Goal: Use online tool/utility: Utilize a website feature to perform a specific function

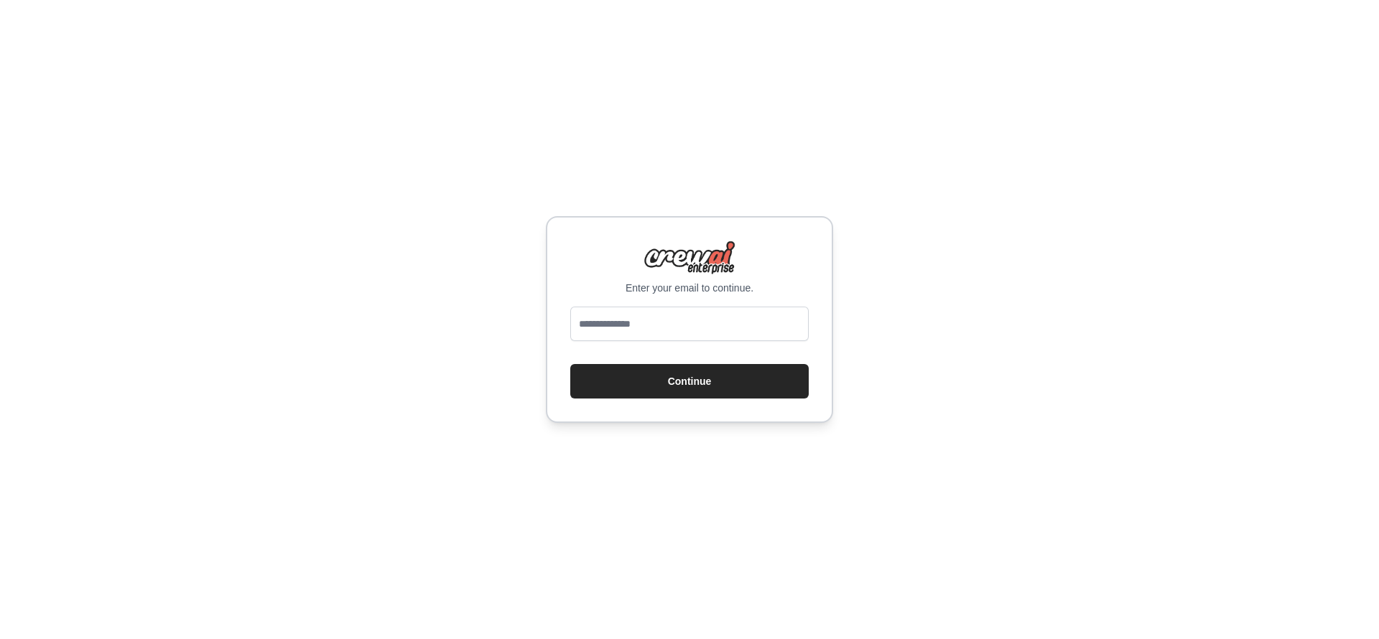
type input "**********"
click at [699, 391] on button "Continue" at bounding box center [689, 381] width 238 height 34
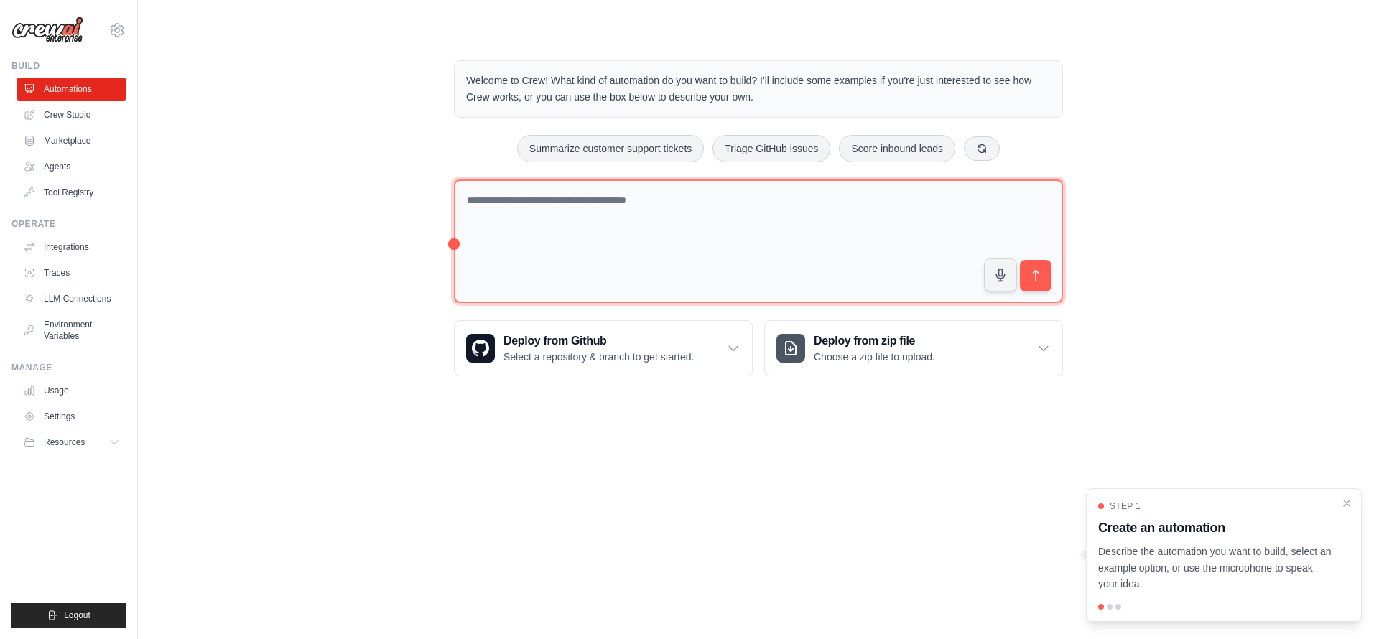
click at [595, 203] on textarea at bounding box center [758, 242] width 609 height 124
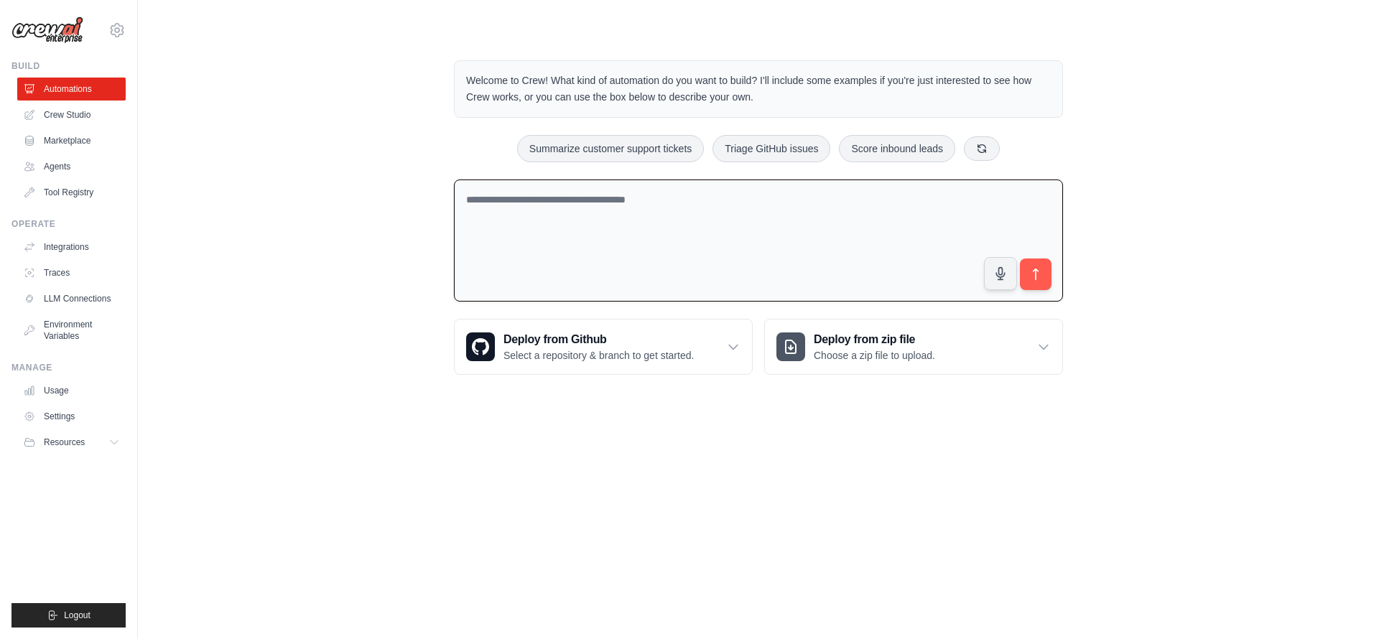
paste textarea "**********"
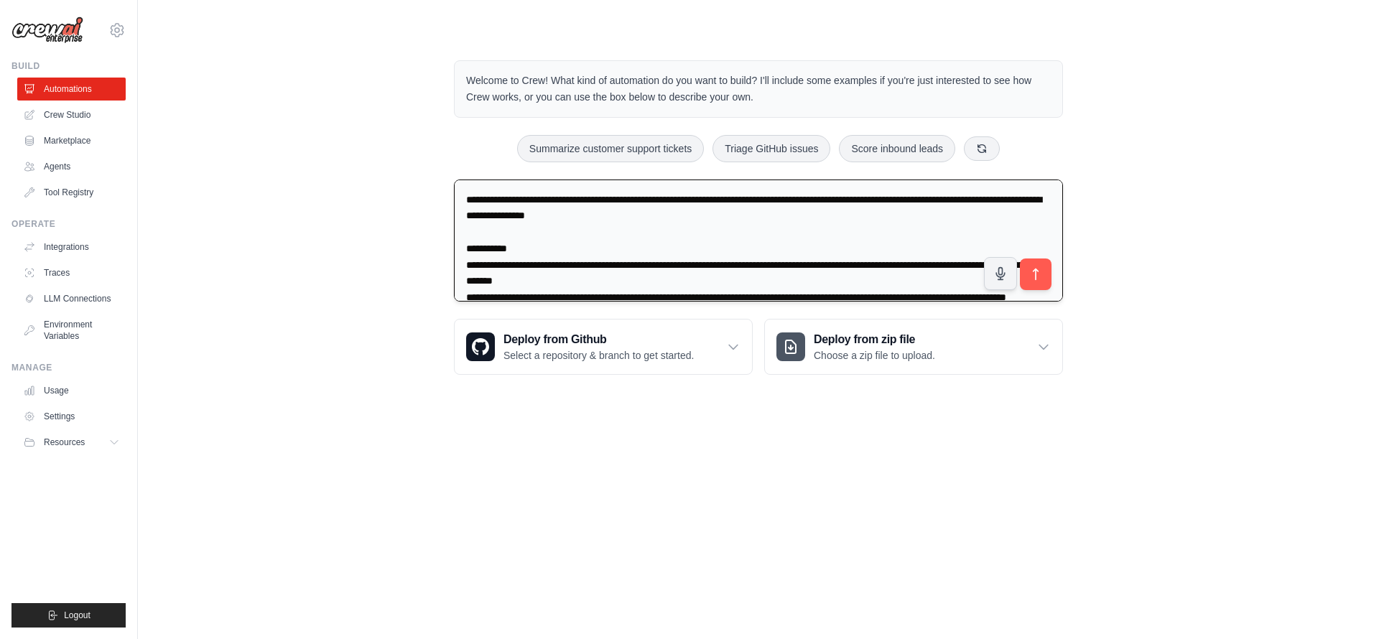
scroll to position [803, 0]
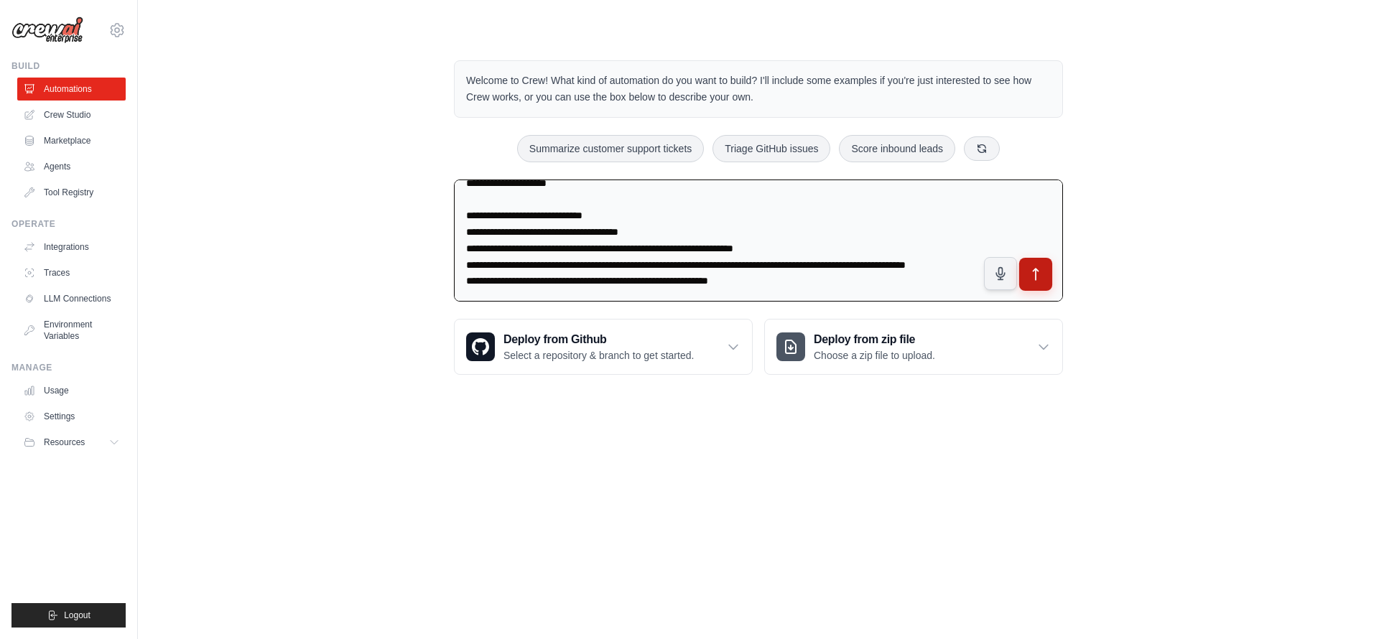
click at [1031, 276] on icon "submit" at bounding box center [1035, 274] width 15 height 15
drag, startPoint x: 690, startPoint y: 279, endPoint x: 715, endPoint y: 278, distance: 25.2
click at [715, 278] on textarea at bounding box center [758, 241] width 609 height 123
click at [663, 266] on textarea at bounding box center [758, 241] width 609 height 123
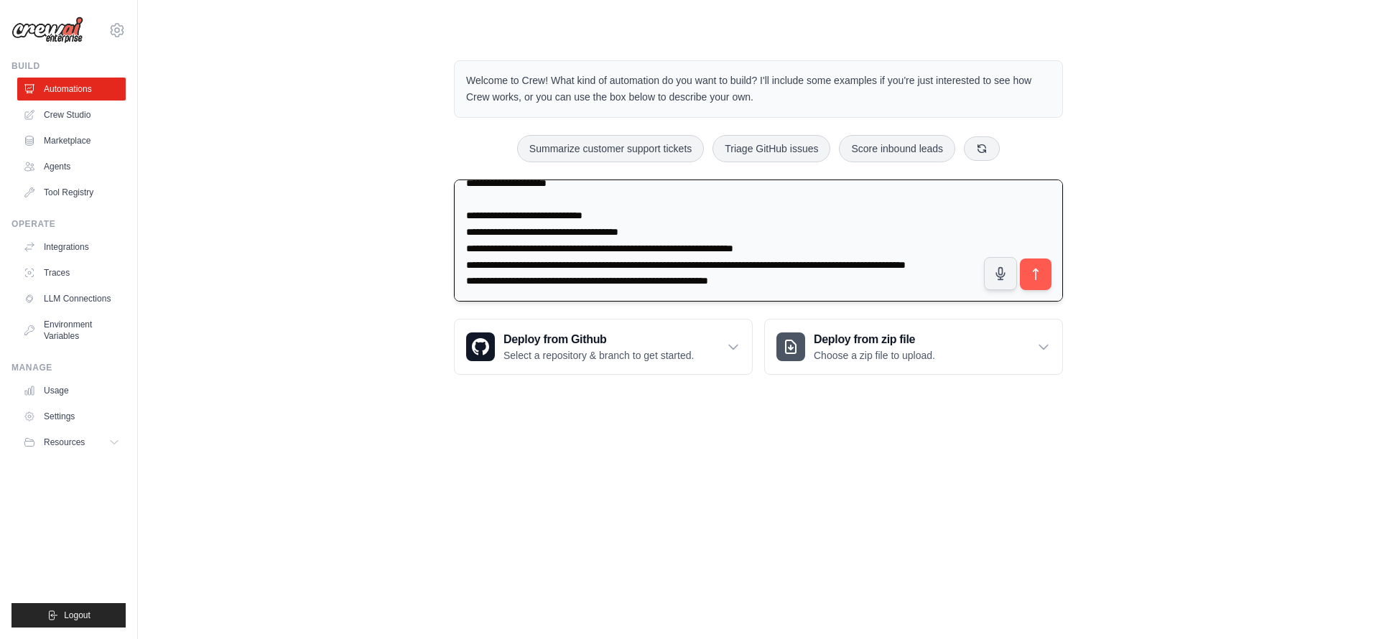
drag, startPoint x: 581, startPoint y: 266, endPoint x: 753, endPoint y: 269, distance: 172.4
click at [753, 269] on textarea at bounding box center [758, 241] width 609 height 123
type textarea "**********"
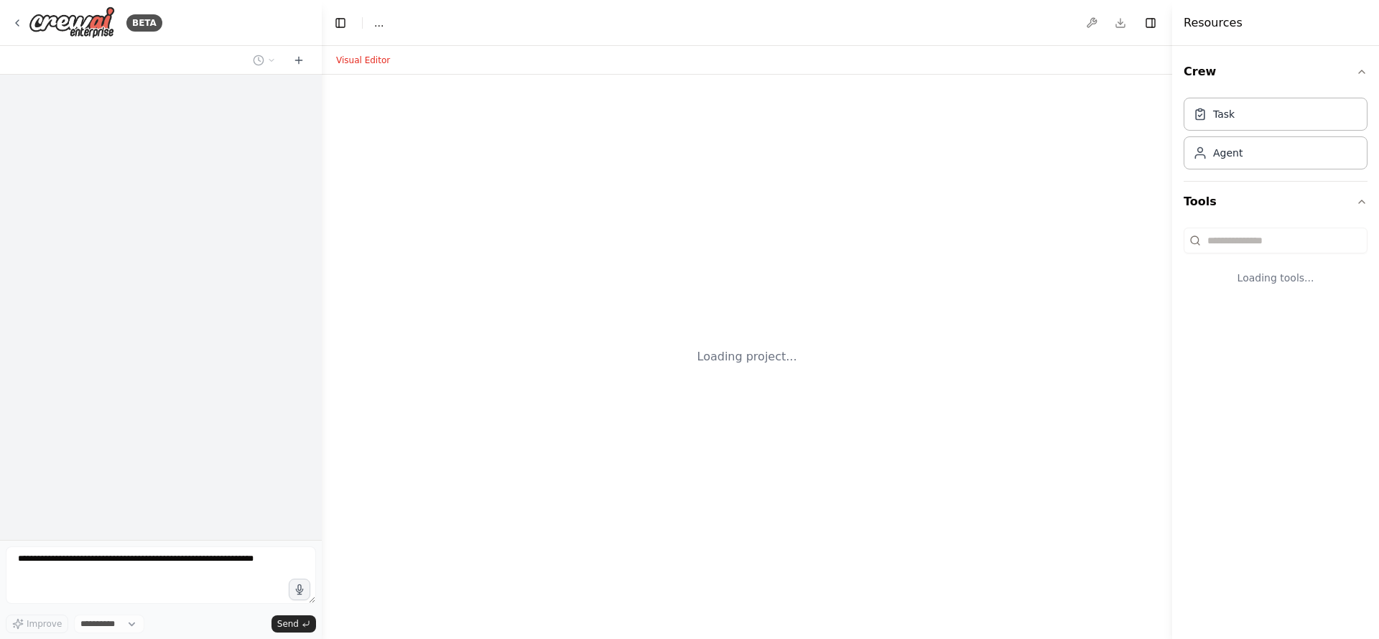
select select "****"
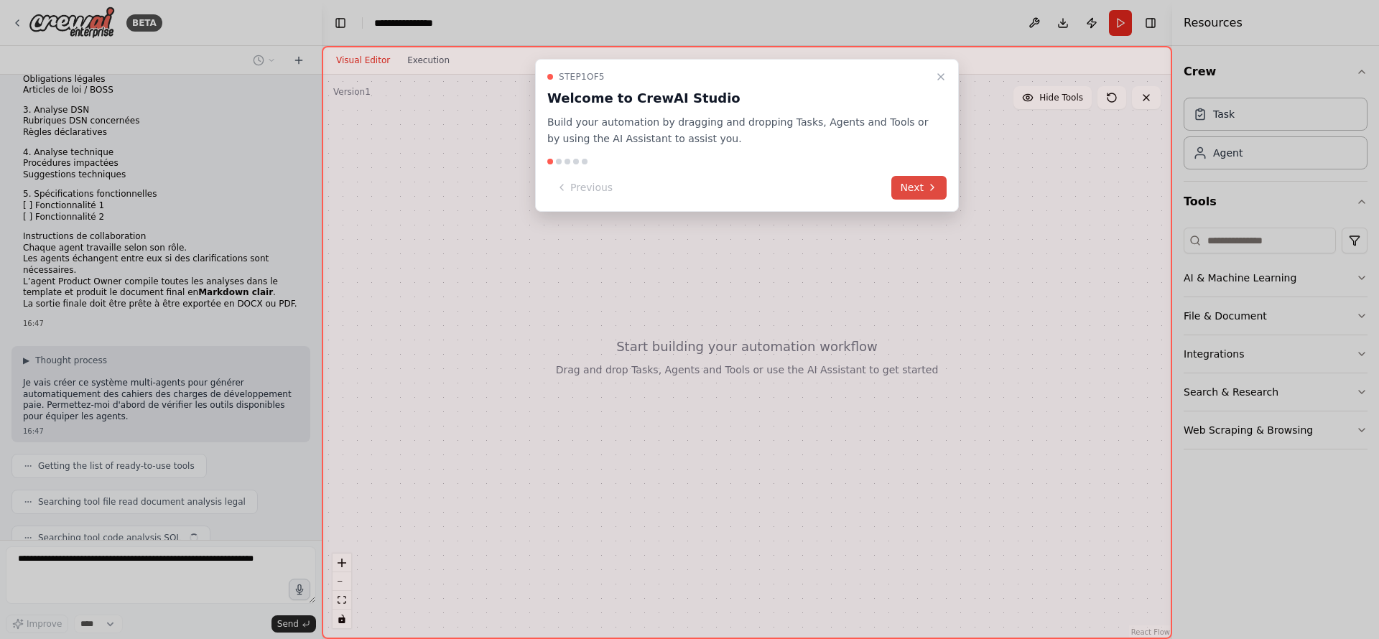
scroll to position [510, 0]
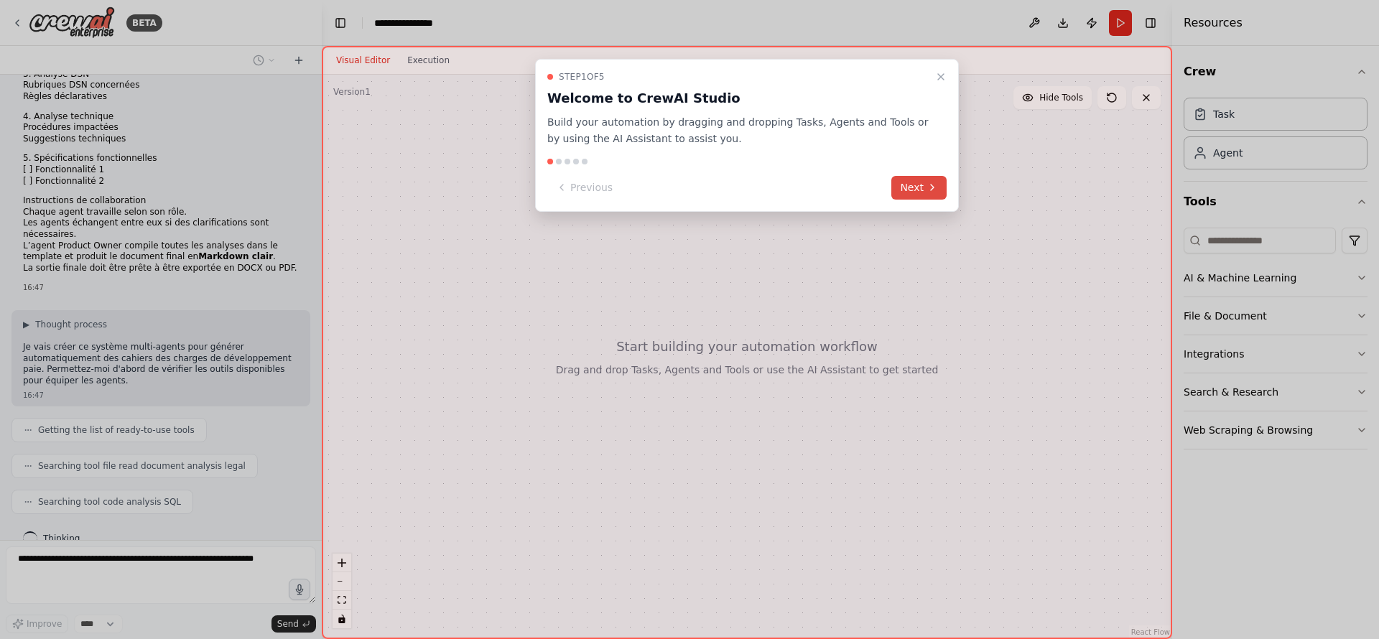
click at [915, 192] on button "Next" at bounding box center [918, 188] width 55 height 24
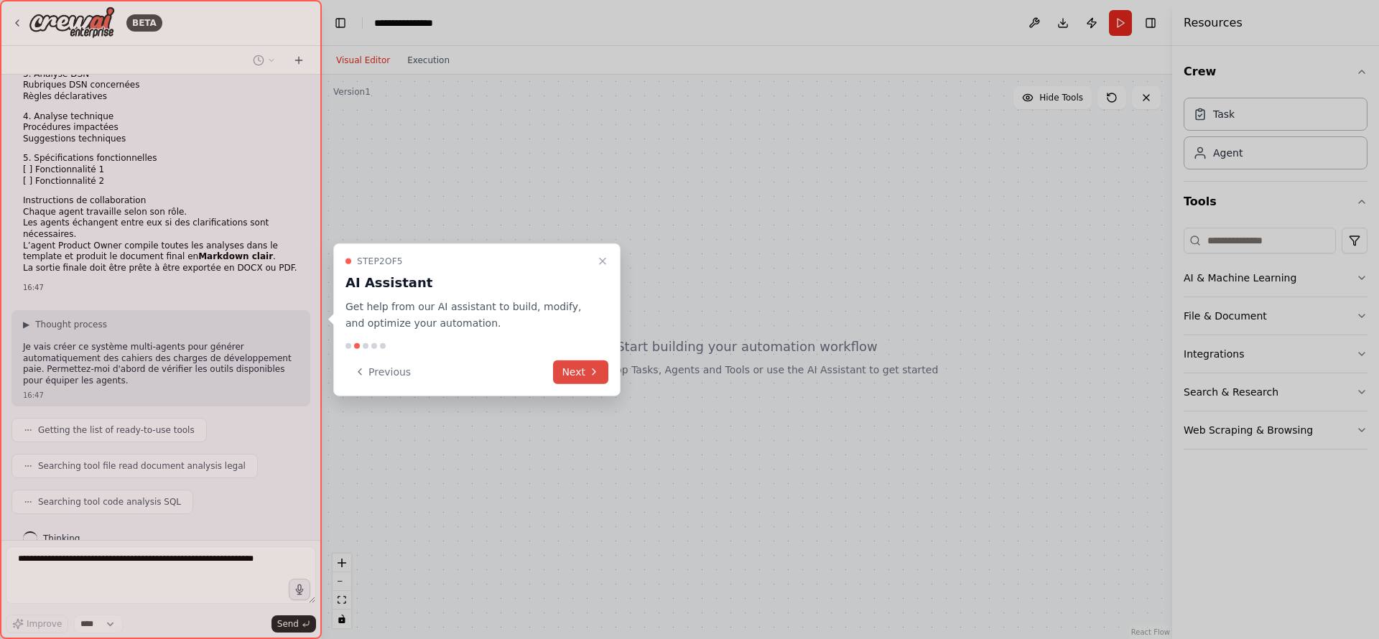
click at [583, 372] on button "Next" at bounding box center [580, 372] width 55 height 24
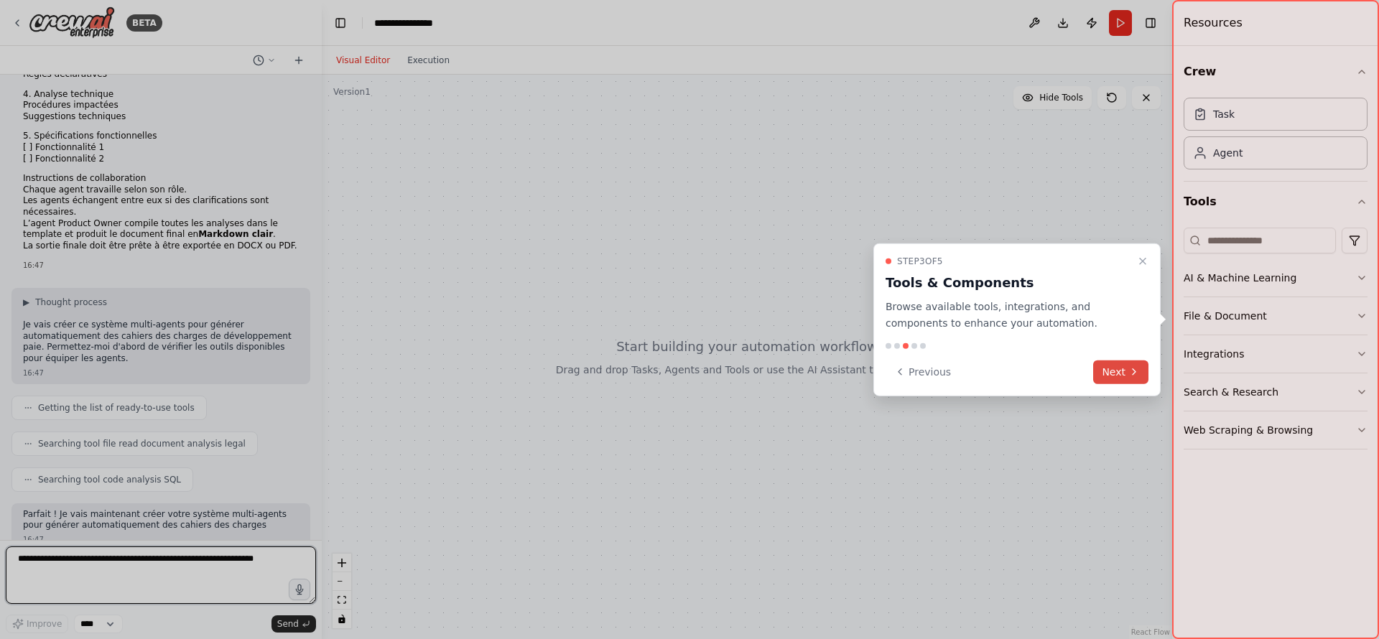
scroll to position [543, 0]
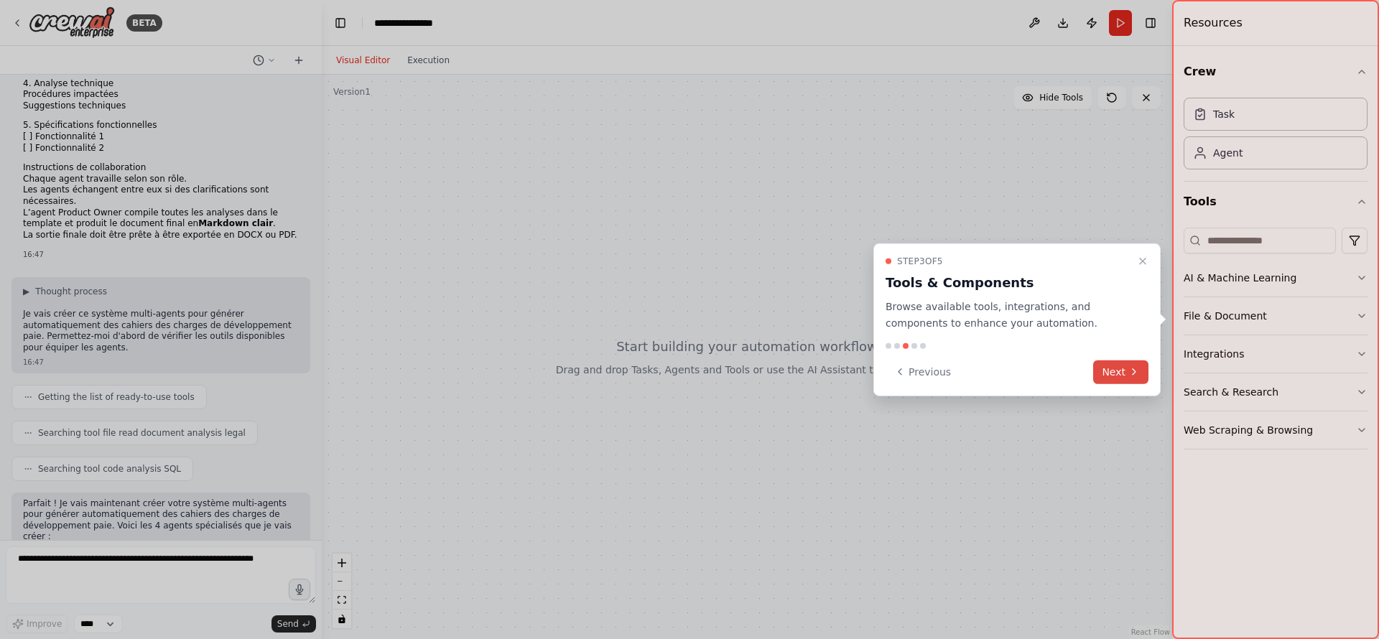
click at [1124, 381] on button "Next" at bounding box center [1120, 372] width 55 height 24
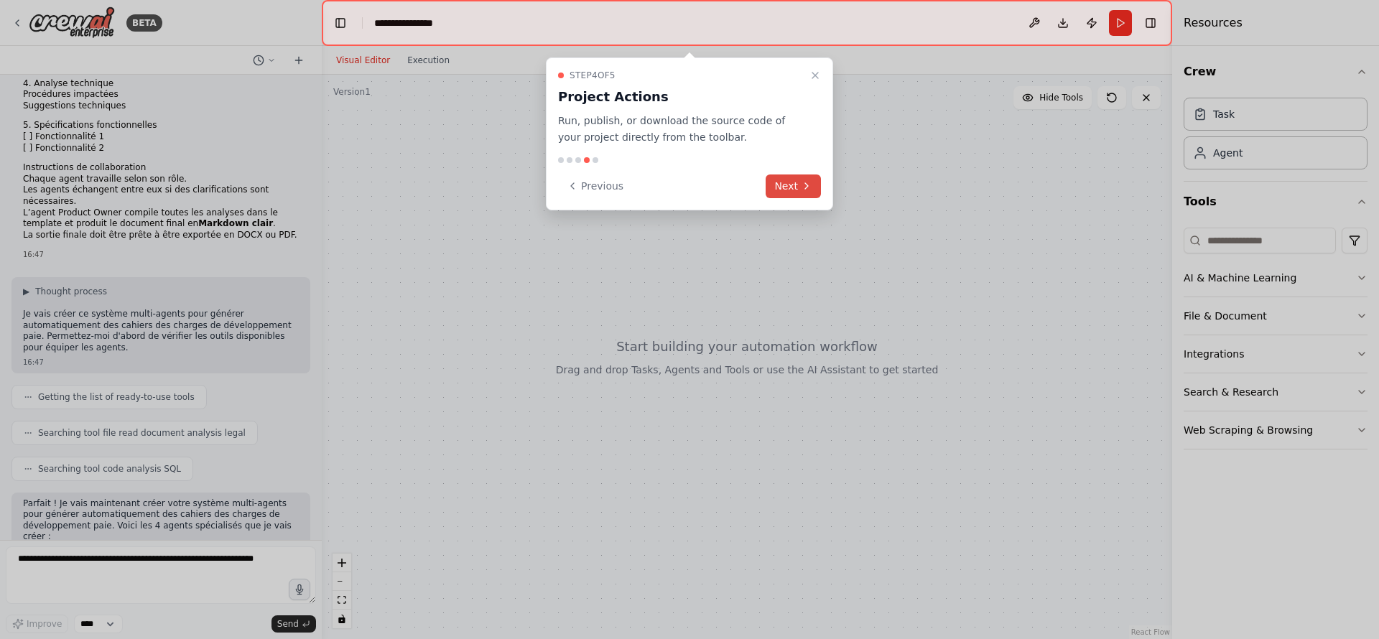
click at [790, 188] on button "Next" at bounding box center [793, 187] width 55 height 24
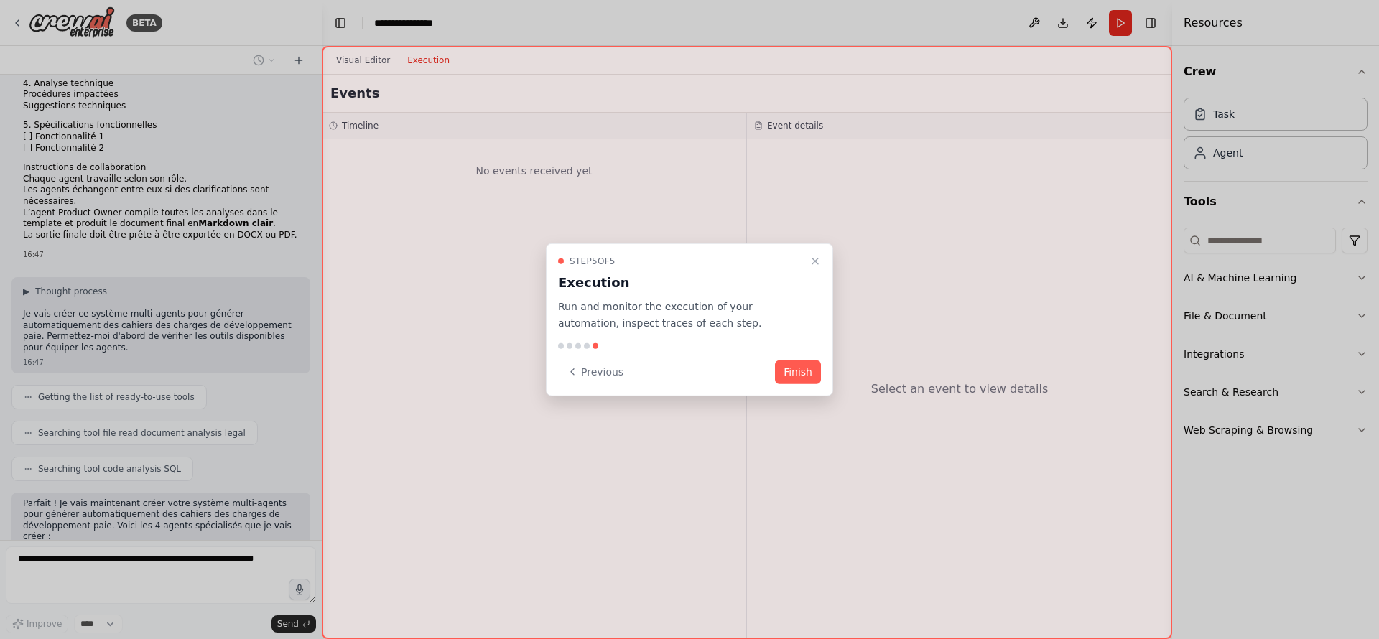
scroll to position [639, 0]
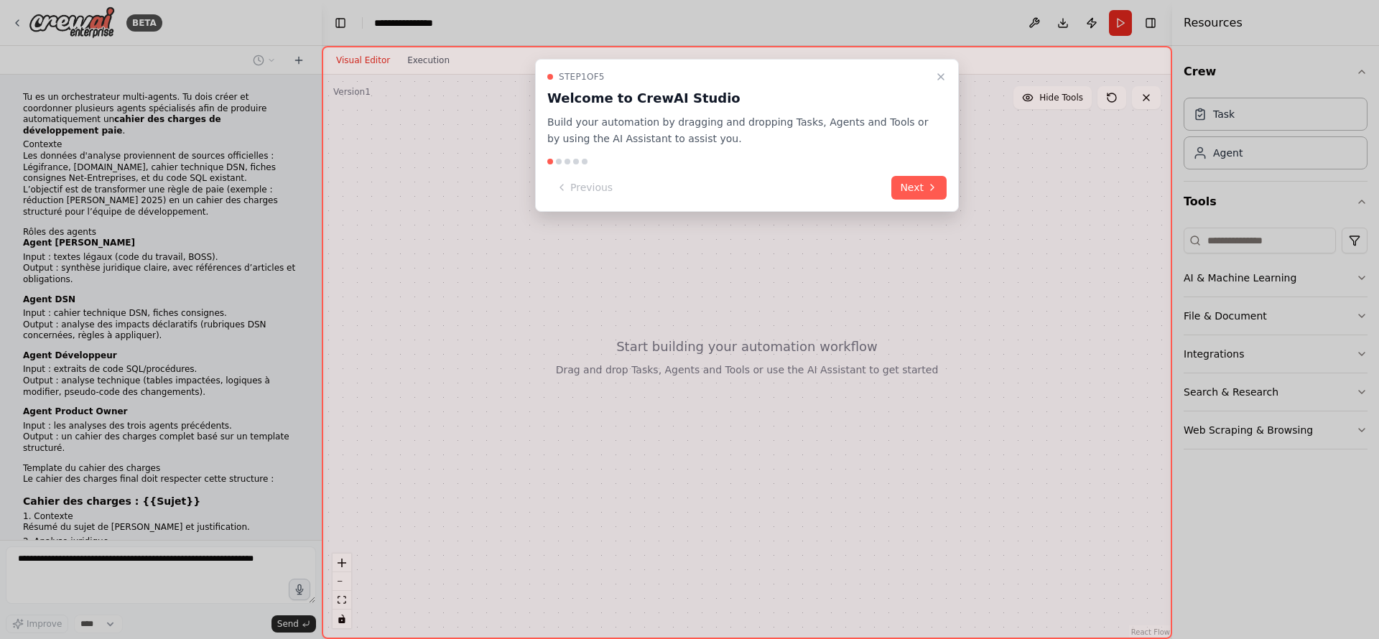
scroll to position [307, 0]
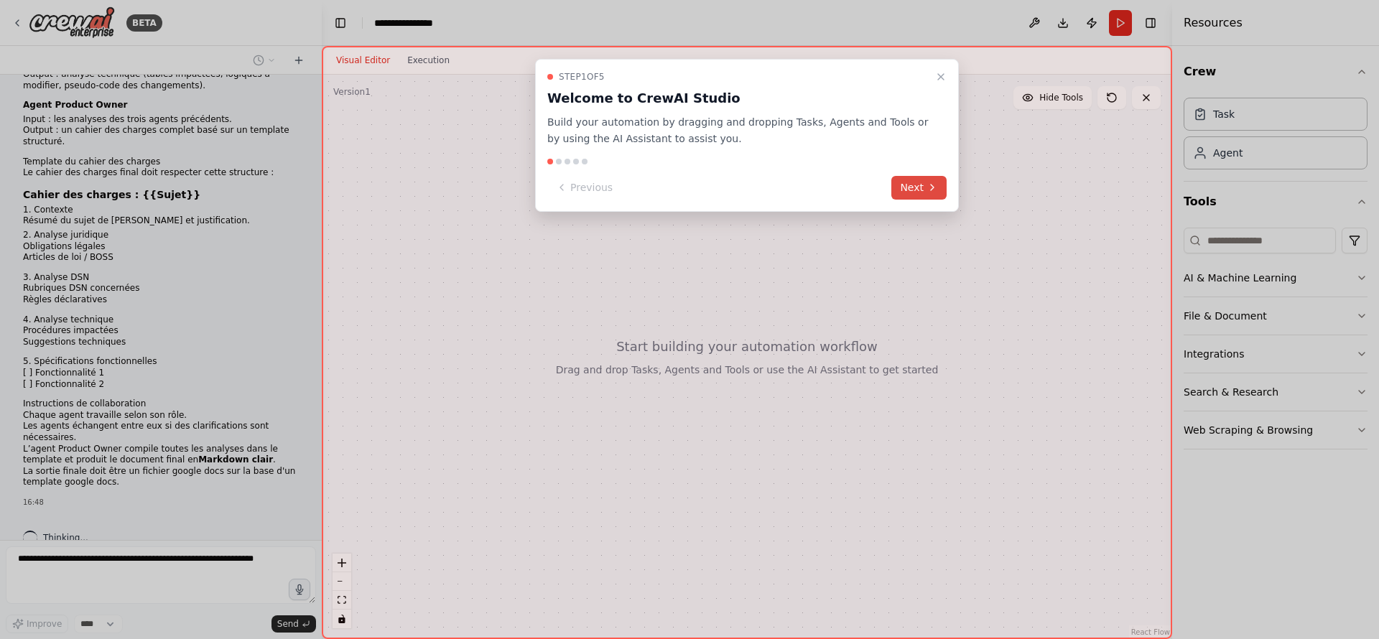
click at [922, 186] on button "Next" at bounding box center [918, 188] width 55 height 24
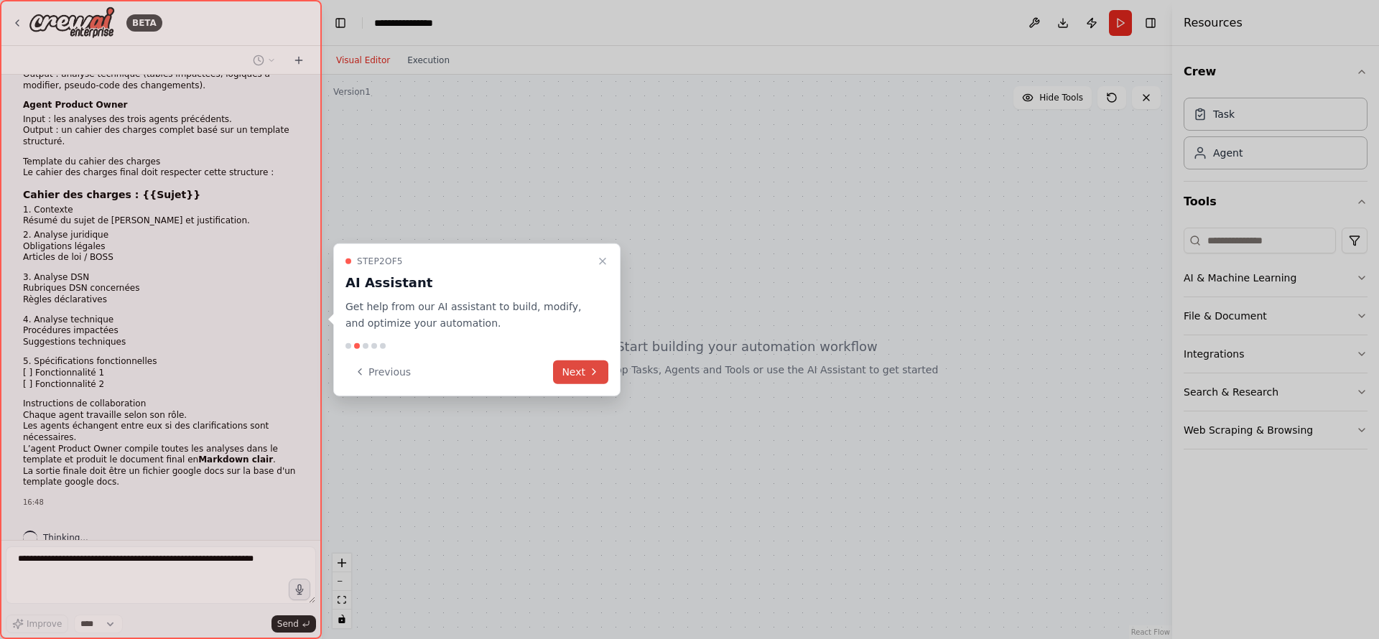
click at [569, 373] on button "Next" at bounding box center [580, 372] width 55 height 24
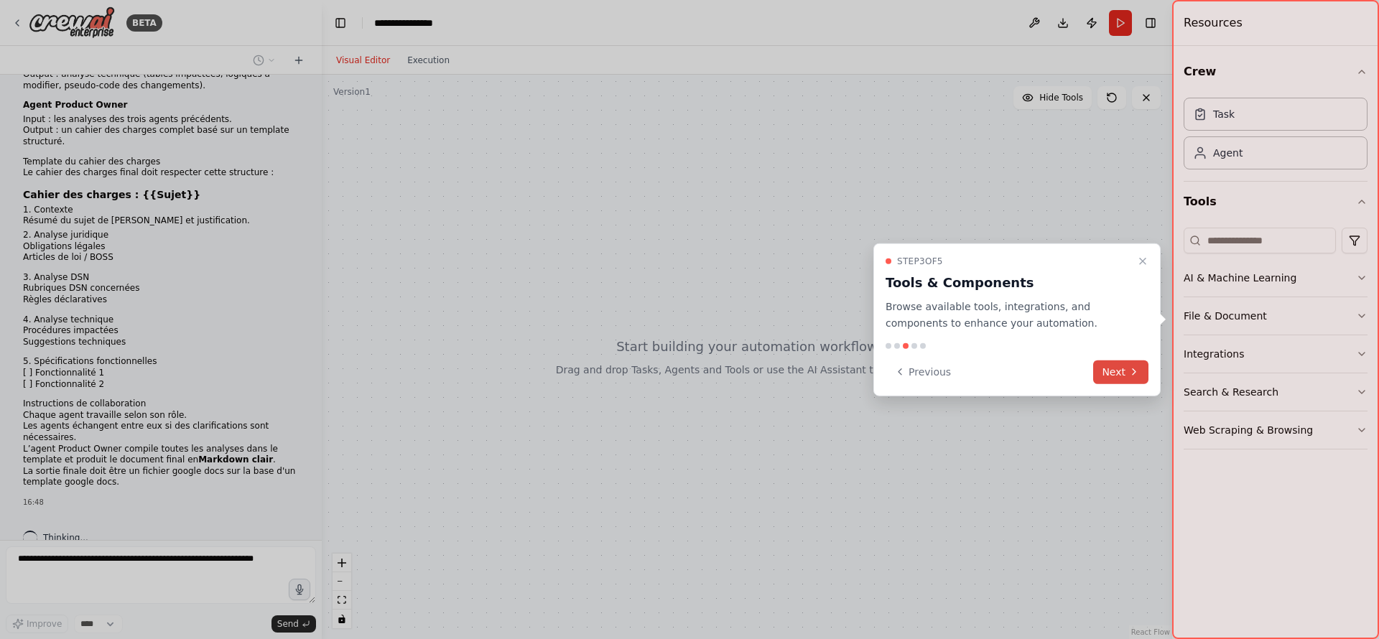
click at [1123, 374] on button "Next" at bounding box center [1120, 372] width 55 height 24
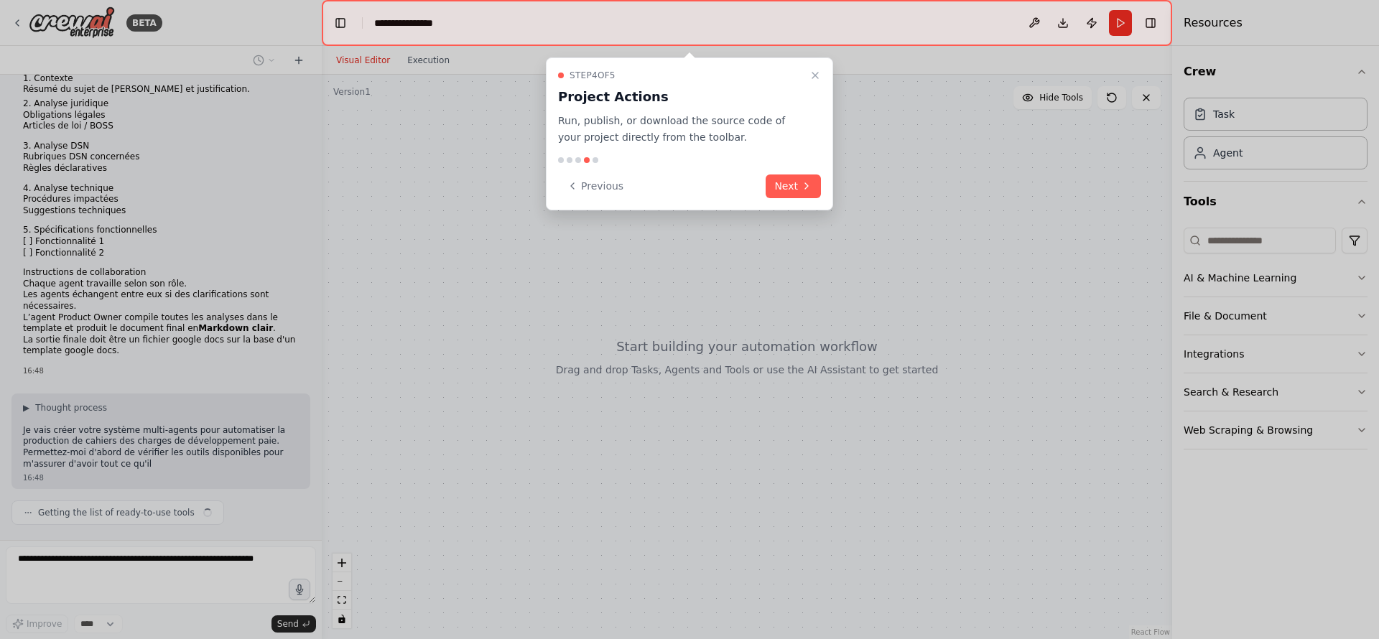
scroll to position [450, 0]
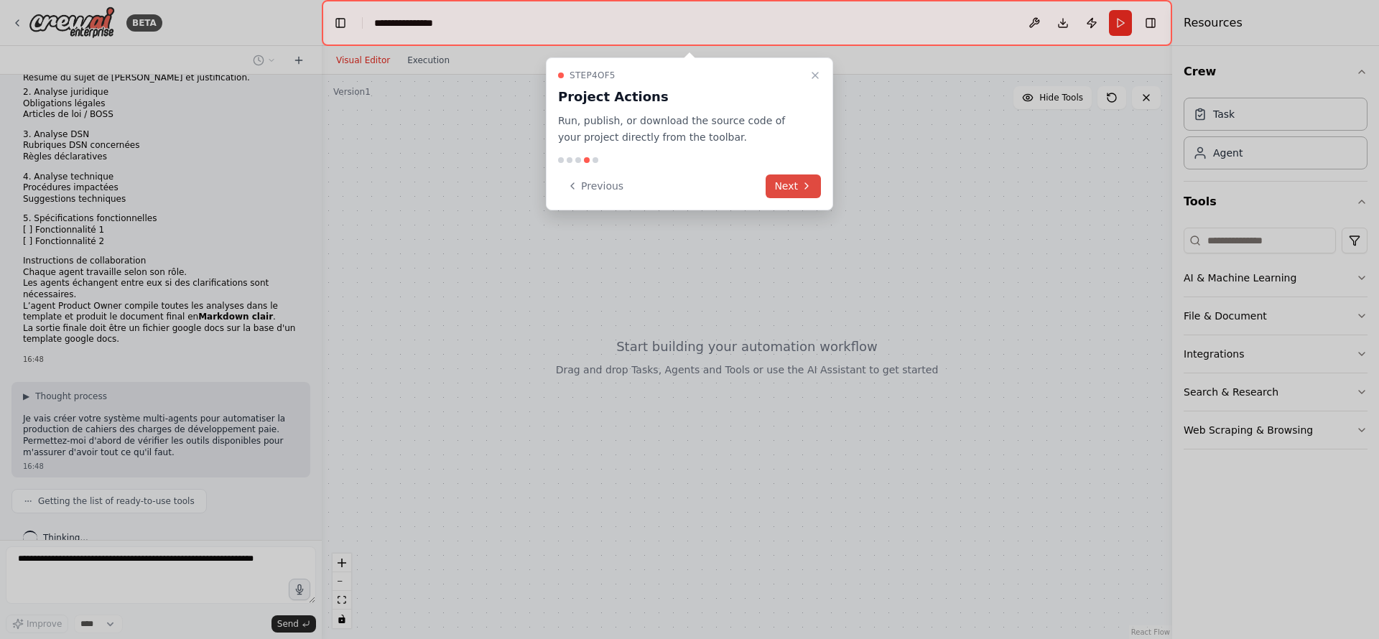
click at [779, 185] on button "Next" at bounding box center [793, 187] width 55 height 24
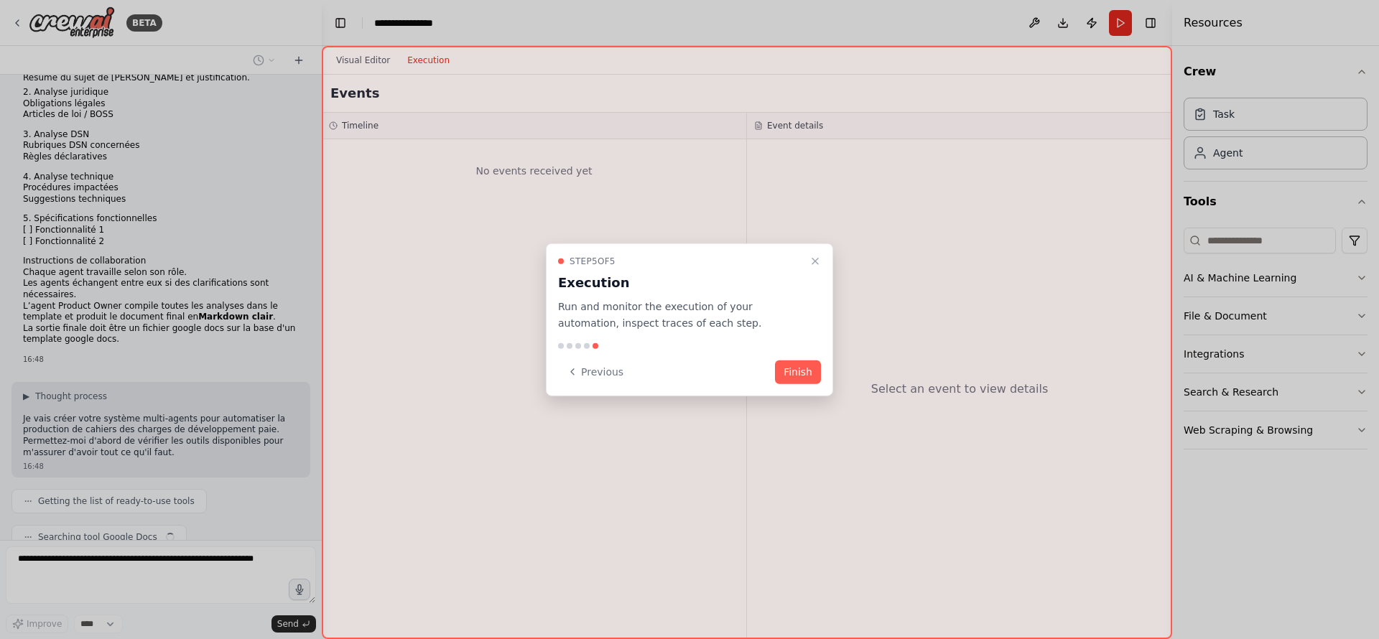
scroll to position [485, 0]
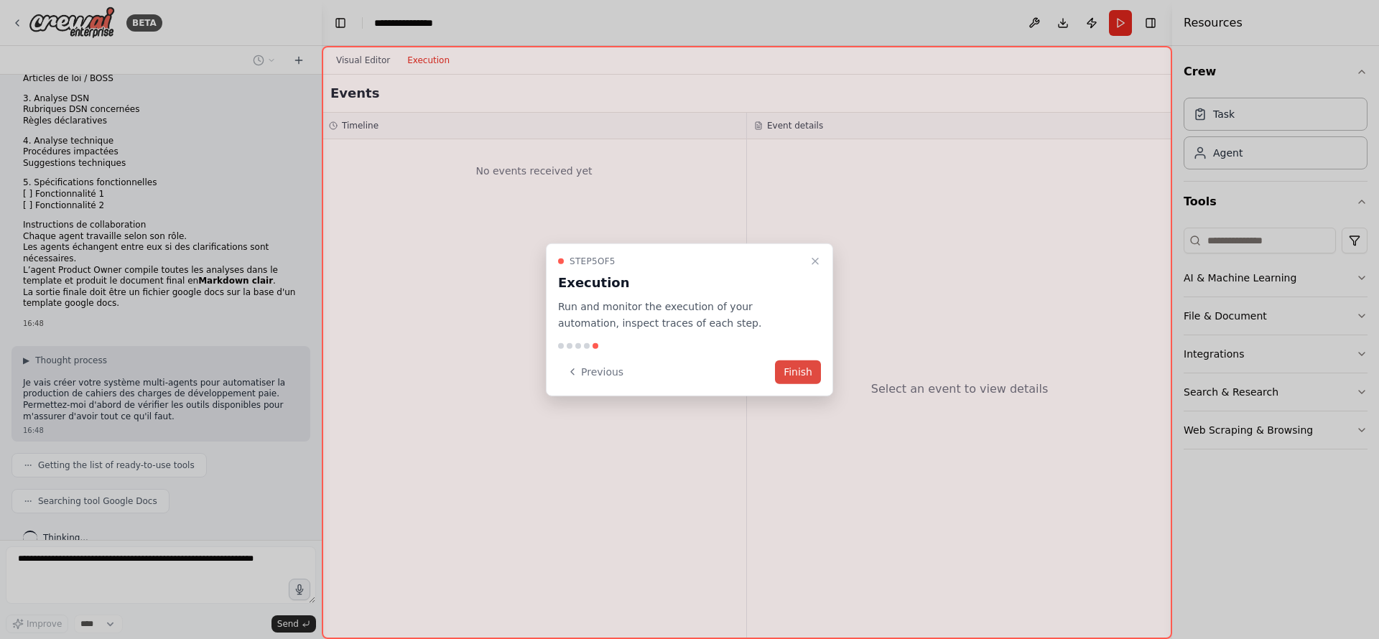
click at [804, 371] on button "Finish" at bounding box center [798, 372] width 46 height 24
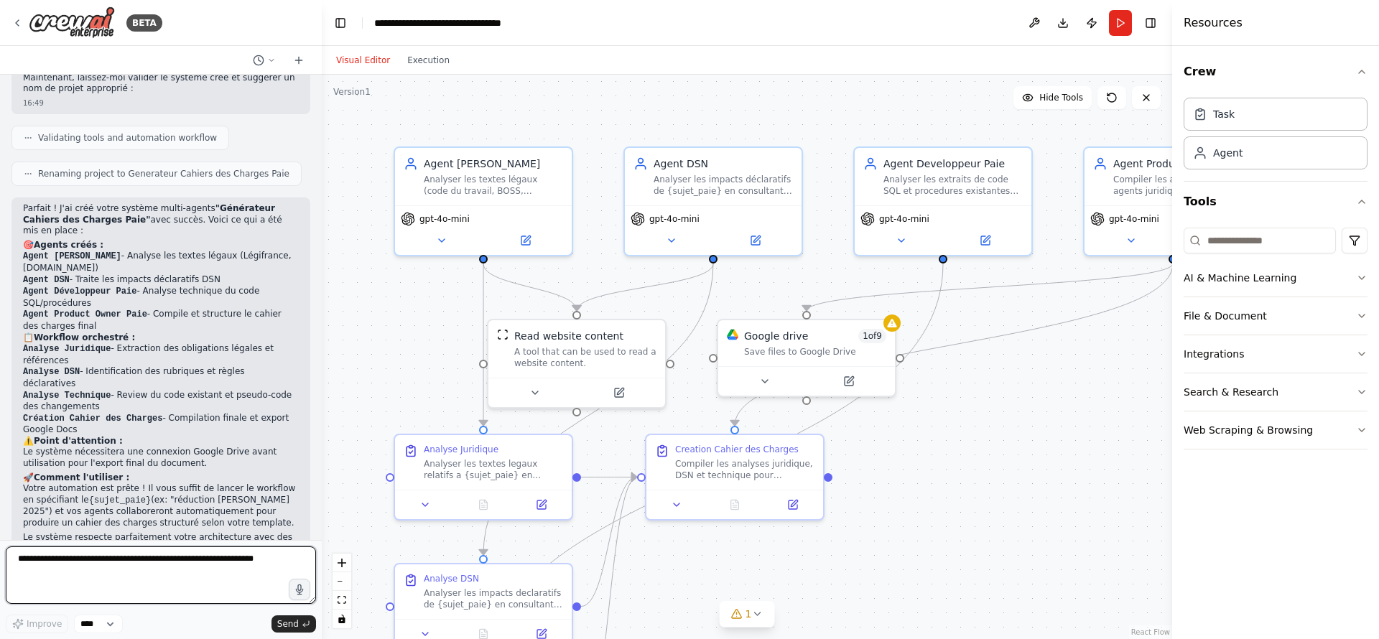
scroll to position [1454, 0]
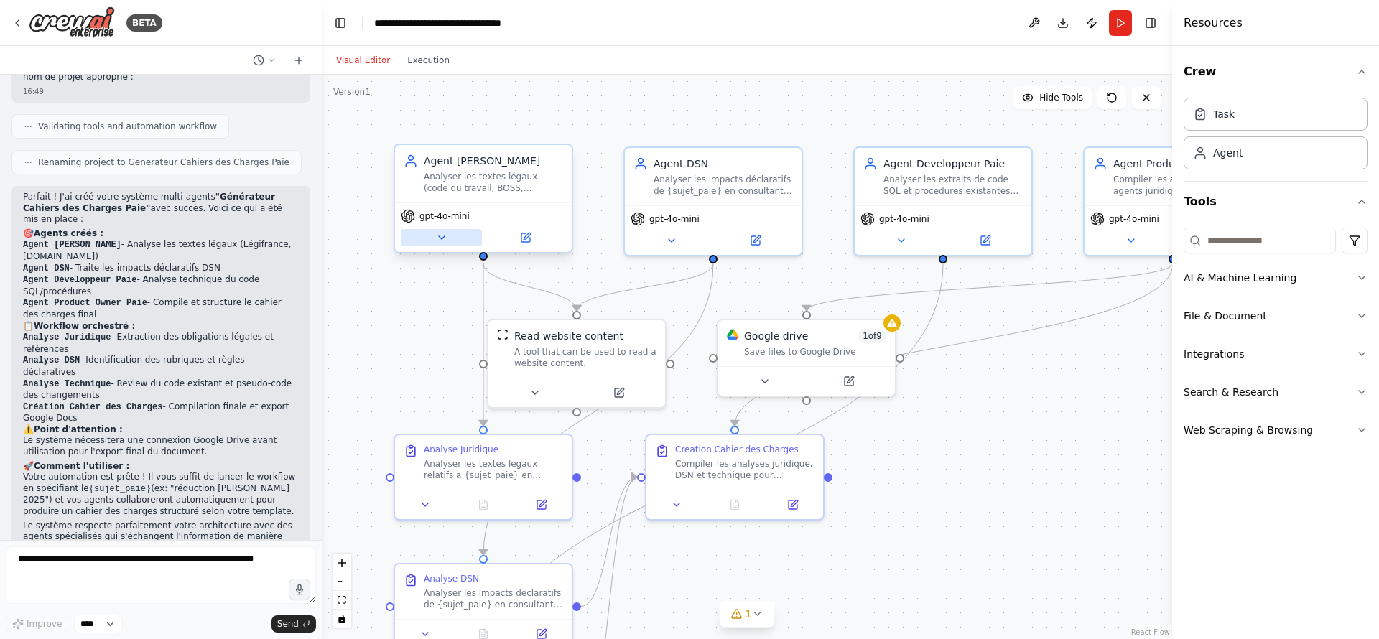
click at [442, 241] on icon at bounding box center [441, 237] width 11 height 11
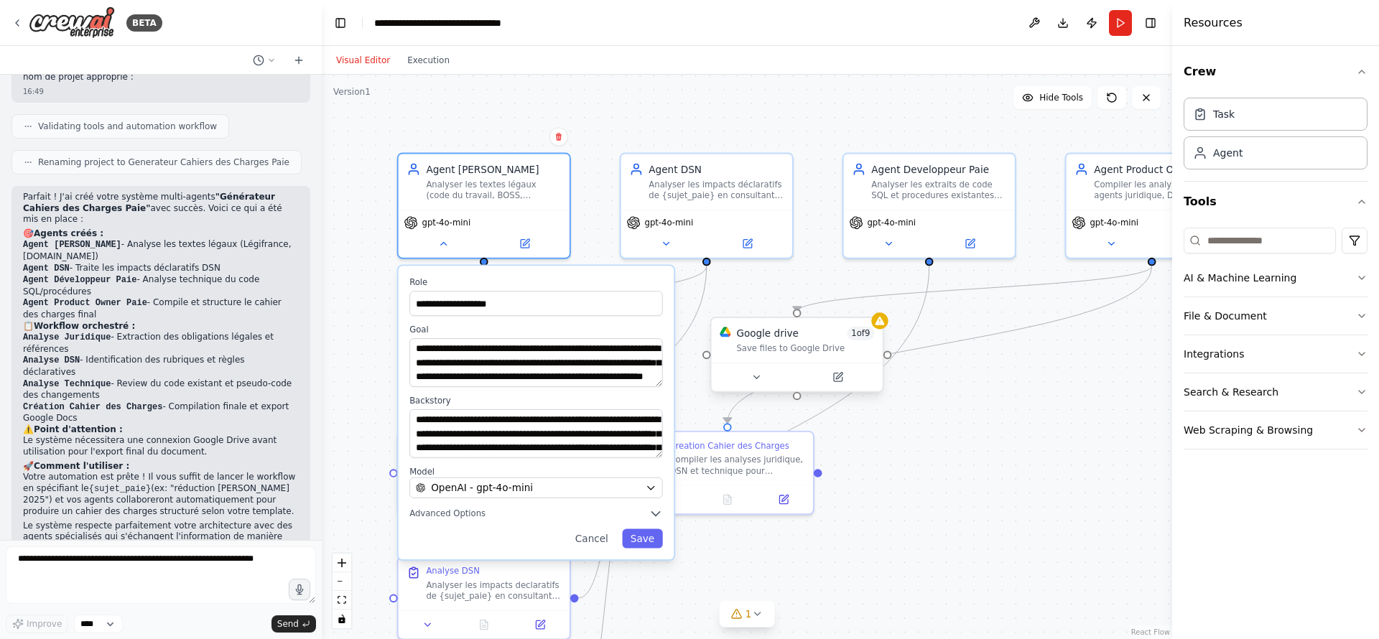
click at [797, 347] on div "Save files to Google Drive" at bounding box center [805, 348] width 138 height 11
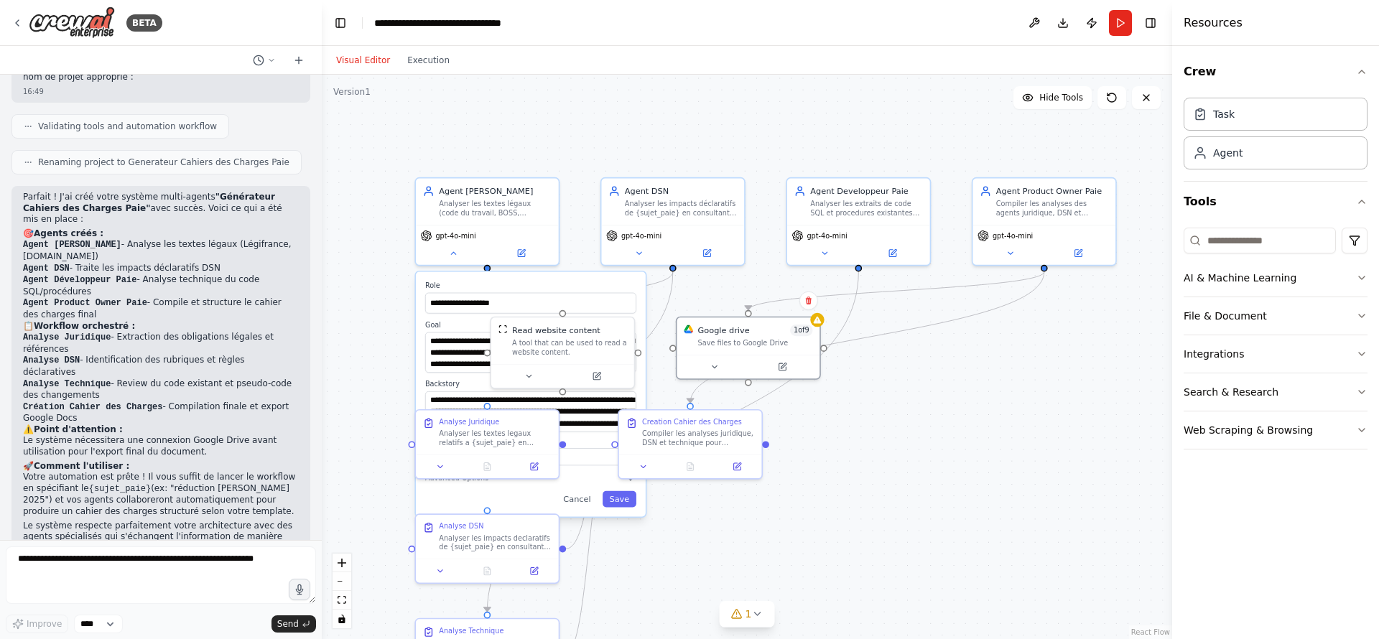
drag, startPoint x: 1026, startPoint y: 419, endPoint x: 991, endPoint y: 409, distance: 36.6
click at [991, 409] on div "**********" at bounding box center [747, 357] width 850 height 564
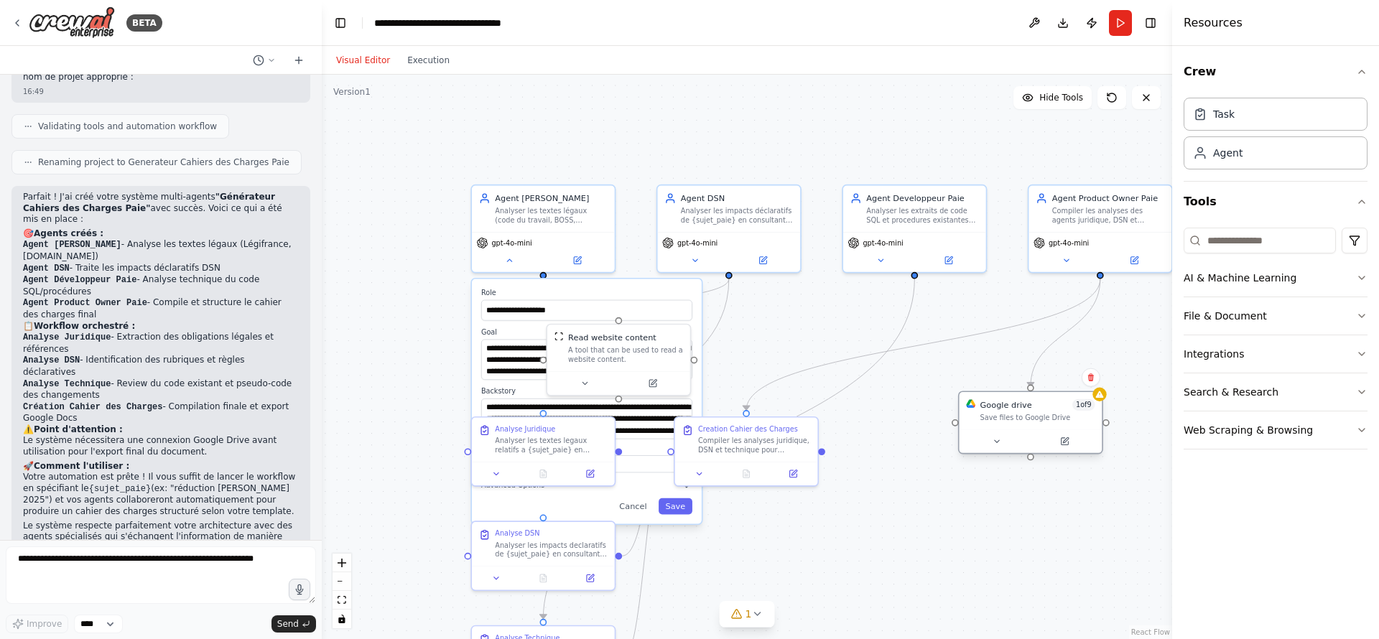
drag, startPoint x: 789, startPoint y: 345, endPoint x: 1023, endPoint y: 418, distance: 245.3
click at [1023, 418] on div "Save files to Google Drive" at bounding box center [1037, 417] width 115 height 9
drag, startPoint x: 761, startPoint y: 438, endPoint x: 914, endPoint y: 528, distance: 177.4
click at [914, 528] on div "Compiler les analyses juridique, DSN et technique pour {sujet_paie} et produire…" at bounding box center [911, 535] width 113 height 19
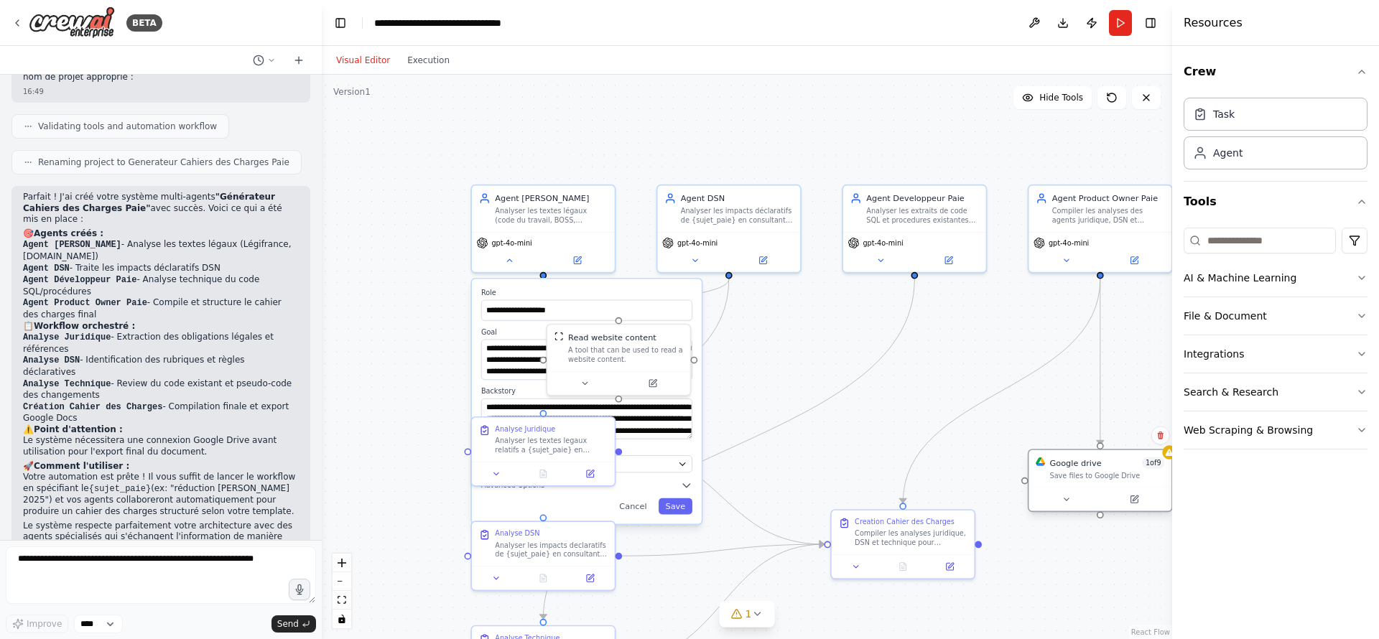
drag, startPoint x: 1012, startPoint y: 411, endPoint x: 1084, endPoint y: 465, distance: 90.8
click at [1084, 465] on div "Google drive 1 of 9 Save files to Google Drive" at bounding box center [1107, 468] width 115 height 23
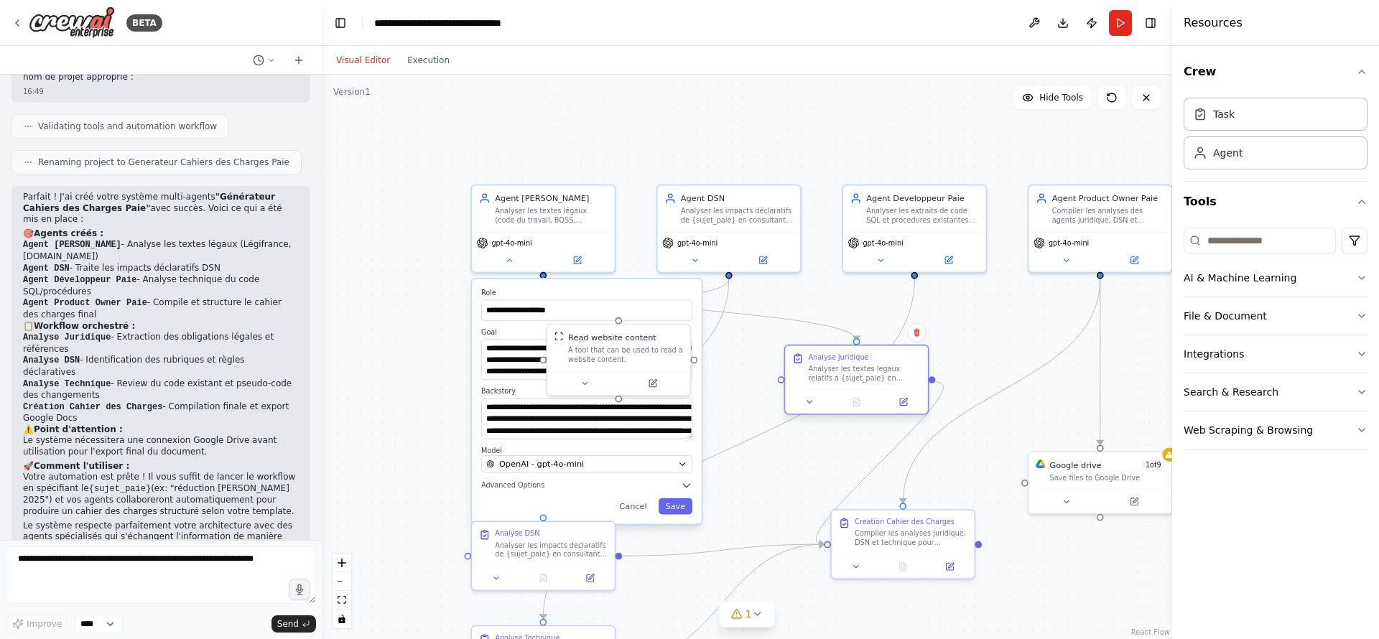
drag, startPoint x: 523, startPoint y: 443, endPoint x: 868, endPoint y: 361, distance: 355.2
click at [868, 361] on div "Analyse Juridique Analyser les textes legaux relatifs a {sujet_paie} en consult…" at bounding box center [864, 368] width 113 height 30
click at [638, 507] on button "Cancel" at bounding box center [634, 506] width 42 height 17
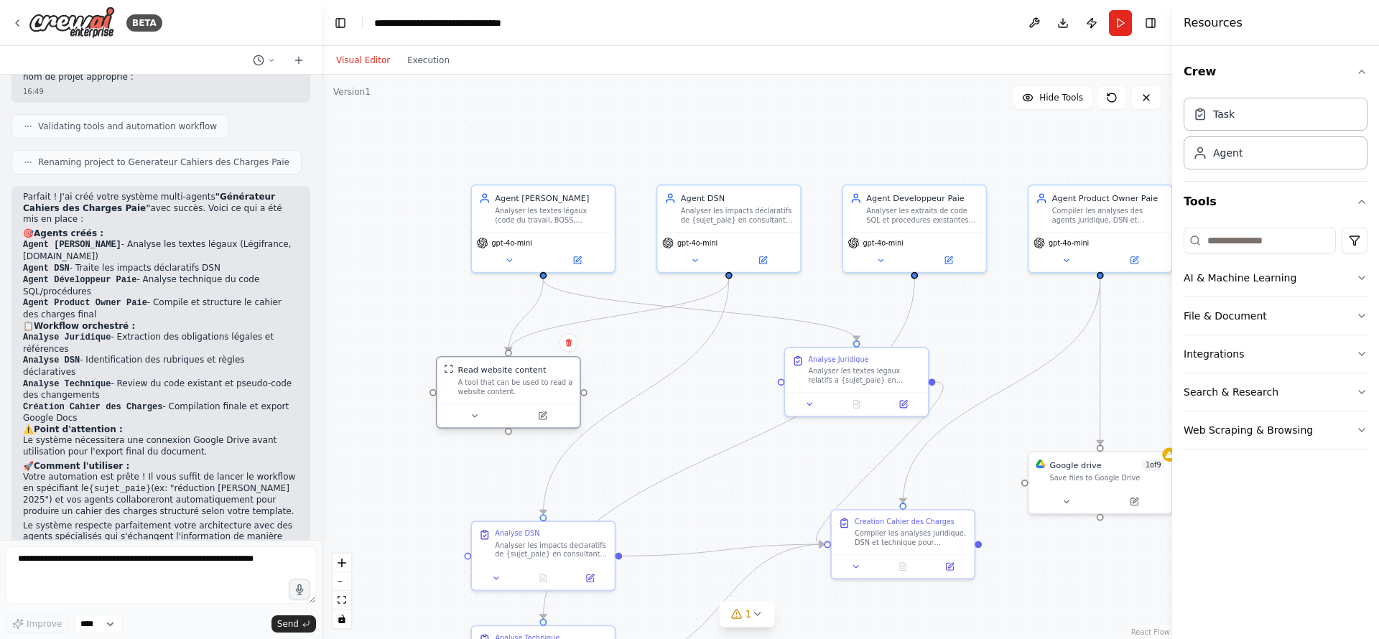
drag, startPoint x: 617, startPoint y: 355, endPoint x: 508, endPoint y: 389, distance: 114.3
click at [508, 389] on div "A tool that can be used to read a website content." at bounding box center [515, 387] width 115 height 19
click at [475, 416] on icon at bounding box center [474, 416] width 4 height 2
click at [469, 414] on button at bounding box center [474, 416] width 65 height 14
click at [508, 258] on icon at bounding box center [509, 258] width 4 height 2
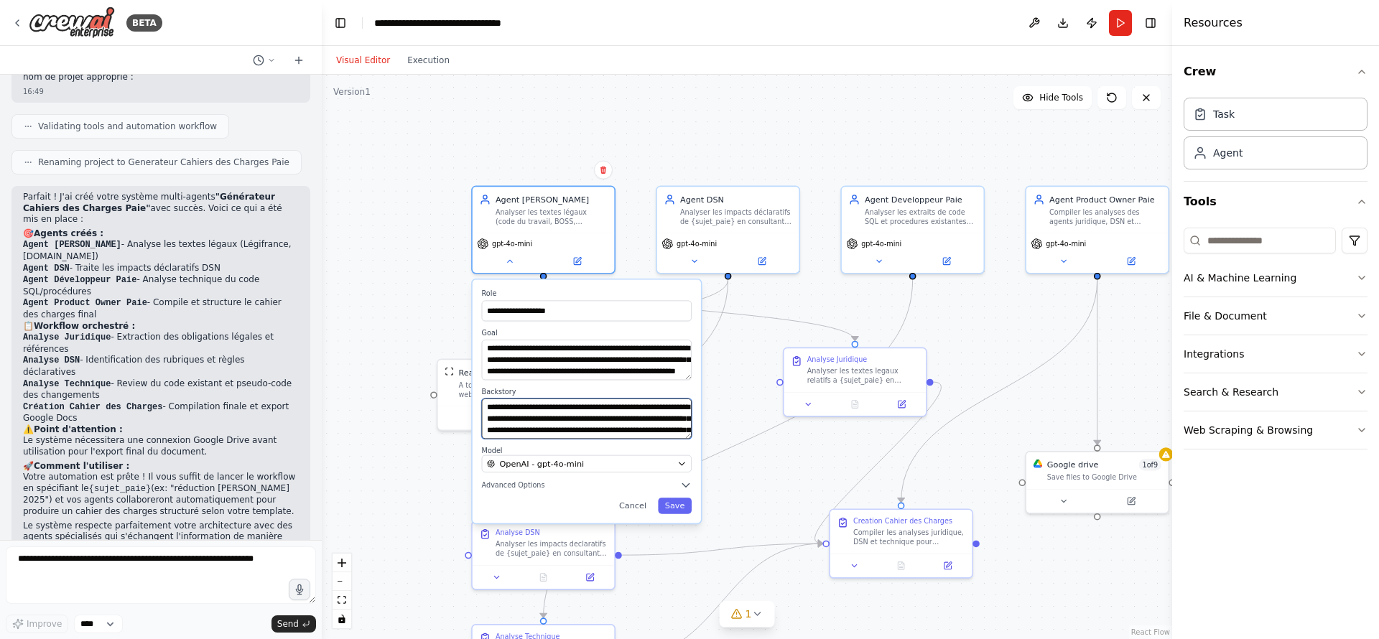
click at [644, 424] on textarea "**********" at bounding box center [587, 419] width 210 height 40
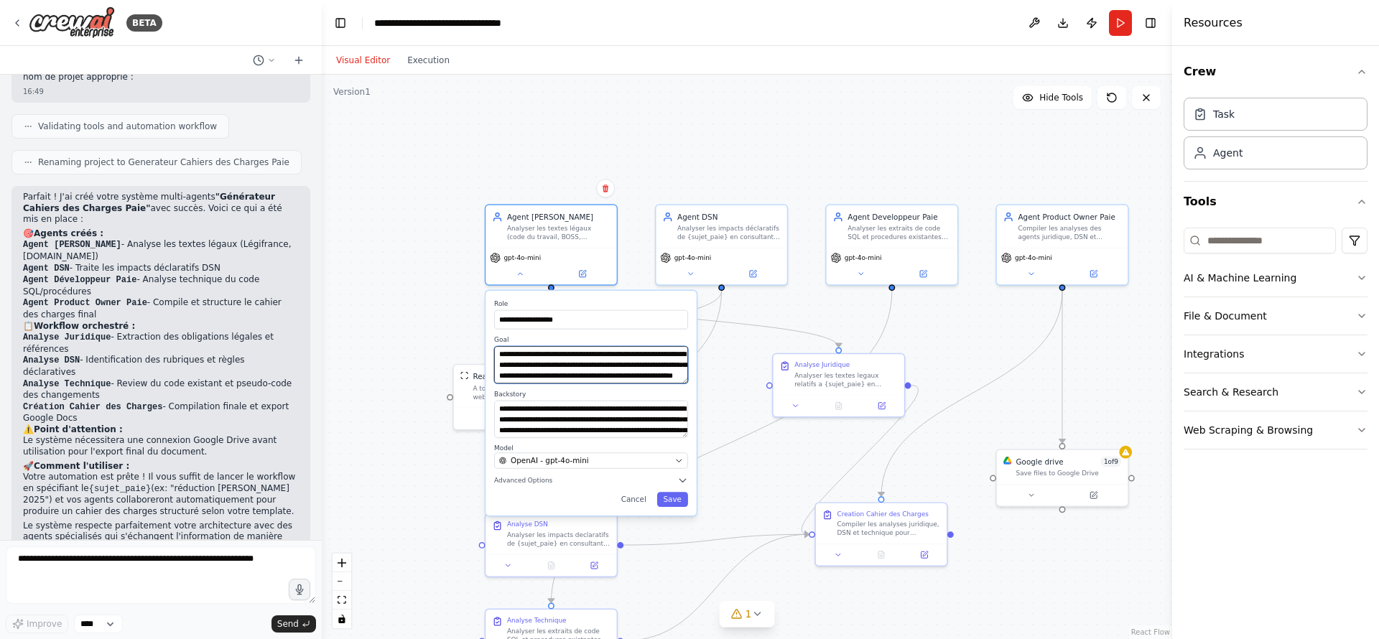
click at [659, 363] on textarea "**********" at bounding box center [591, 364] width 194 height 37
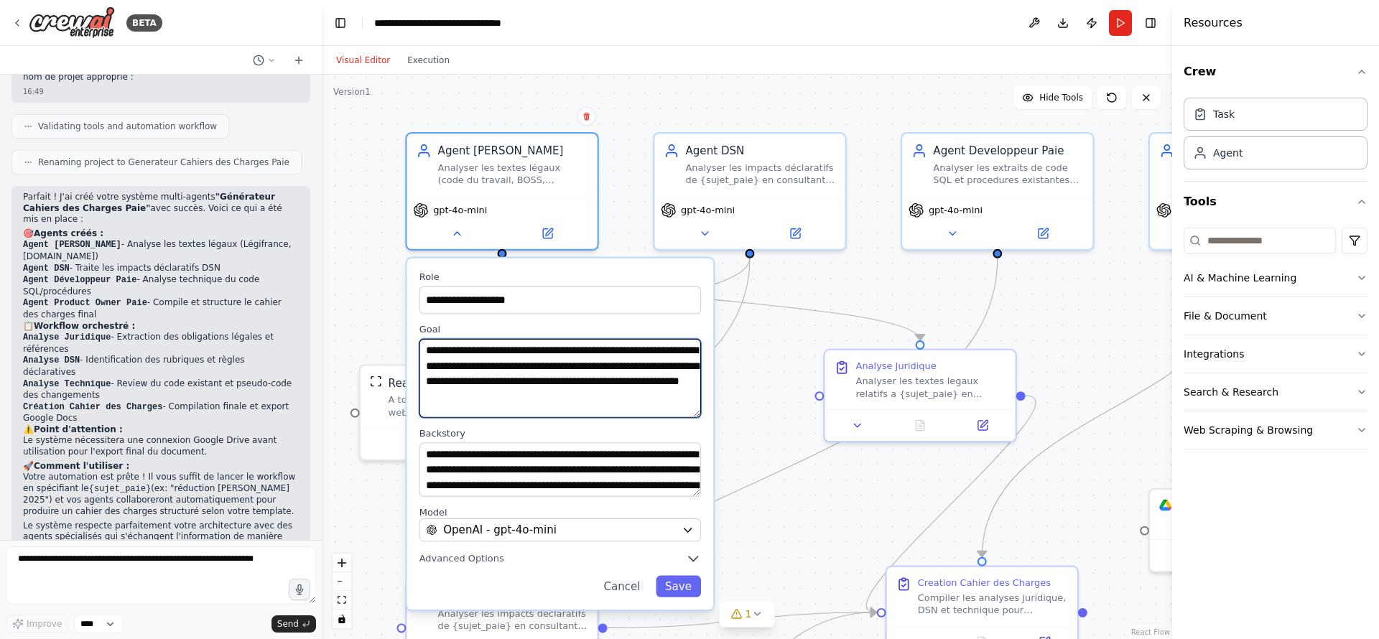
drag, startPoint x: 697, startPoint y: 390, endPoint x: 706, endPoint y: 414, distance: 25.9
click at [706, 414] on div "**********" at bounding box center [559, 434] width 307 height 351
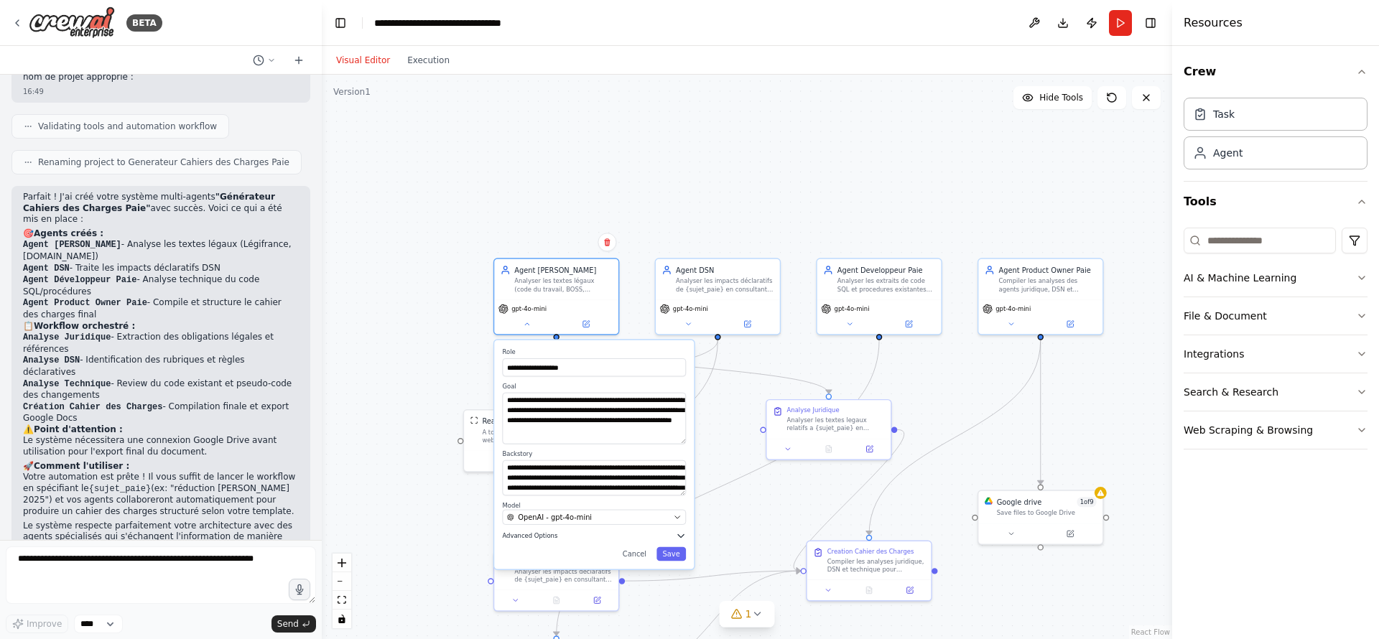
click at [543, 535] on span "Advanced Options" at bounding box center [530, 536] width 55 height 8
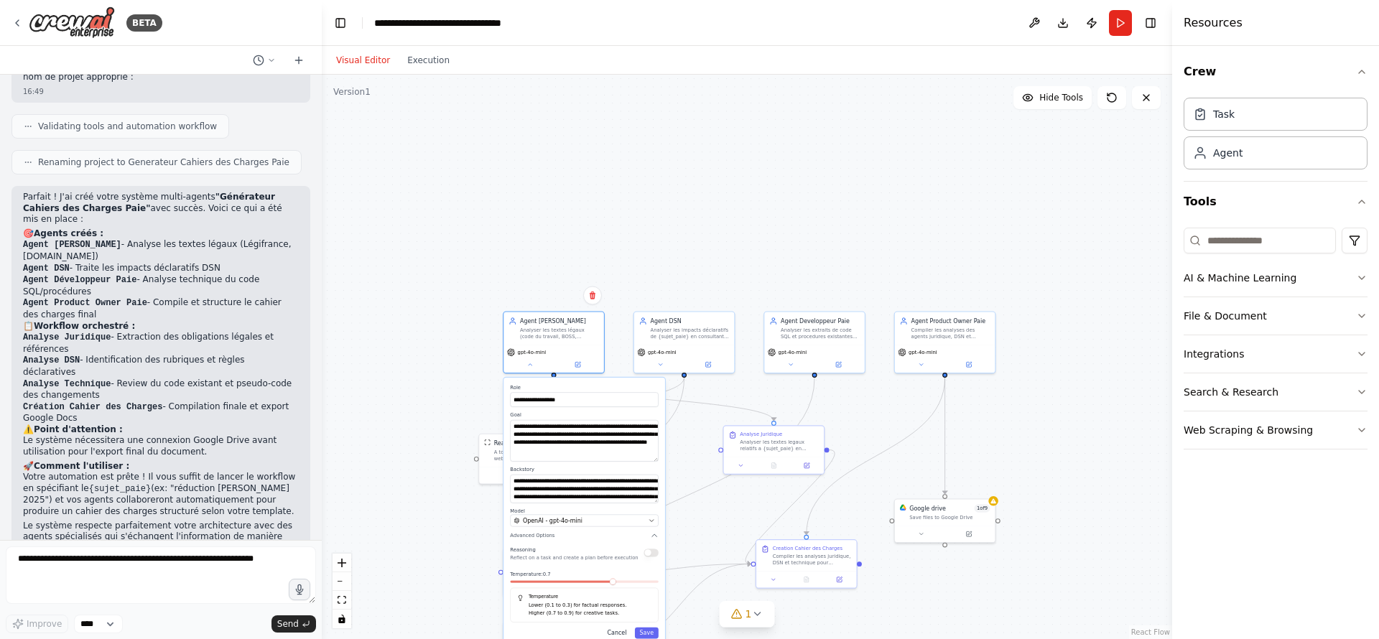
click at [623, 636] on button "Cancel" at bounding box center [617, 633] width 29 height 11
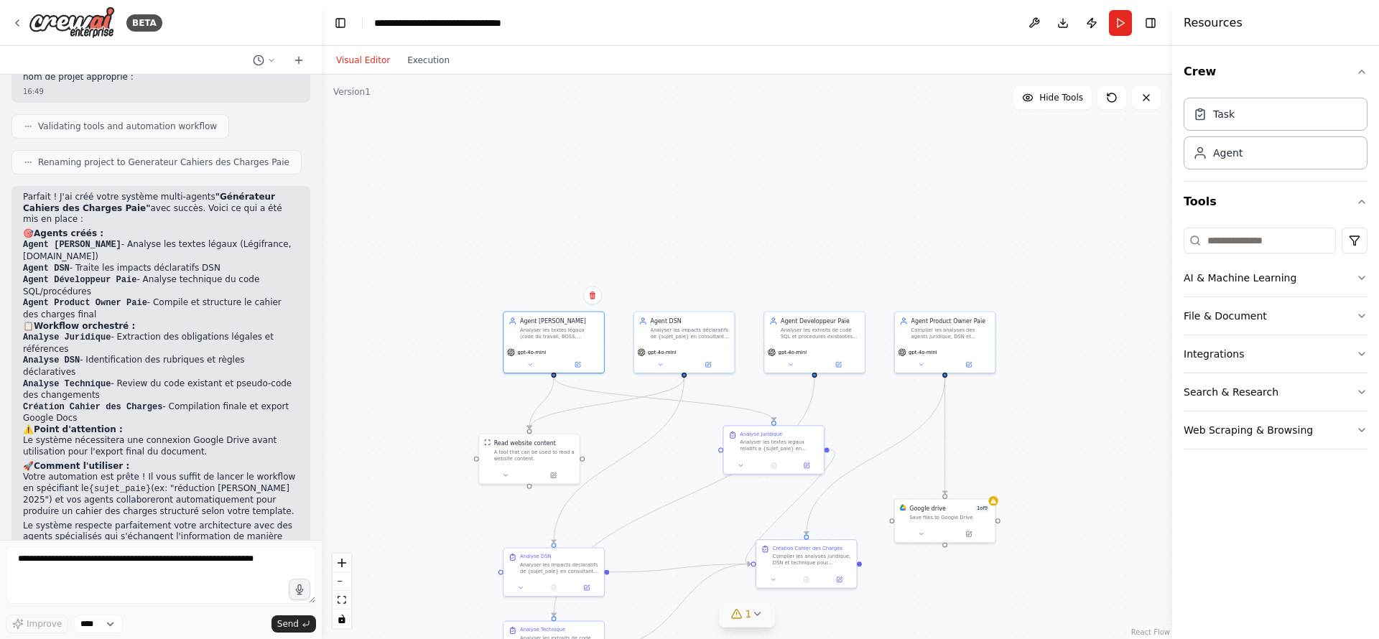
click at [745, 623] on button "1" at bounding box center [747, 614] width 55 height 27
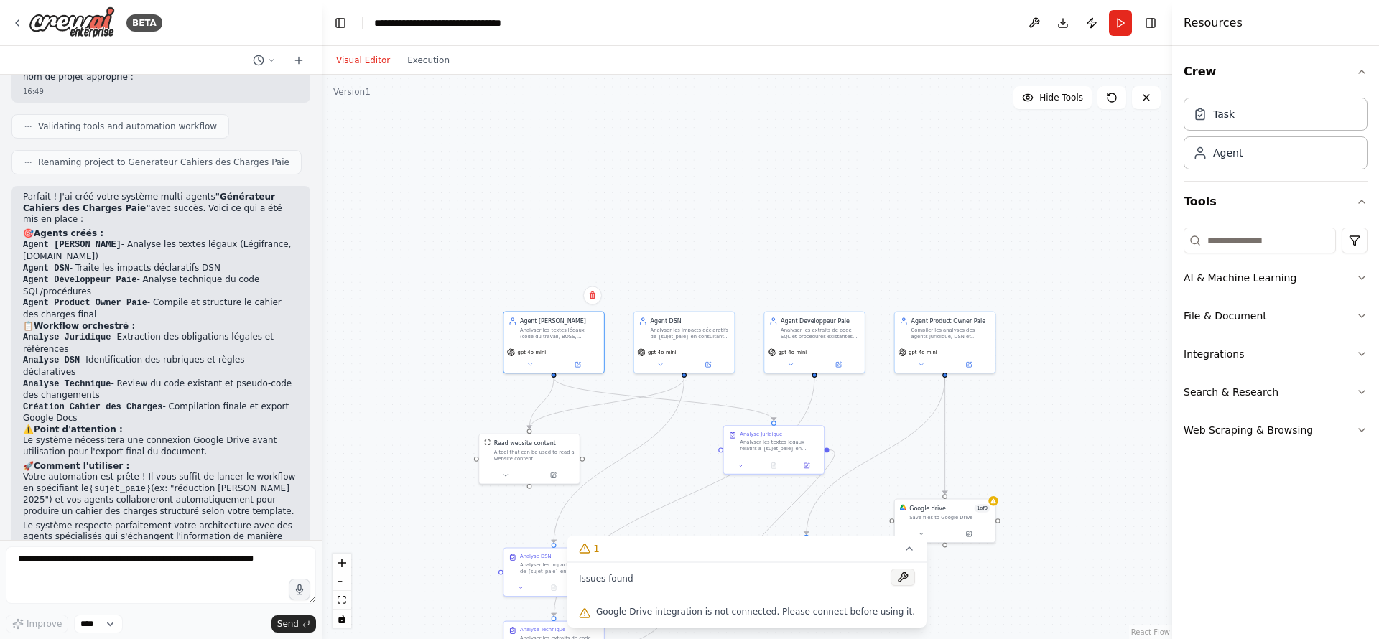
click at [891, 577] on button at bounding box center [903, 577] width 24 height 17
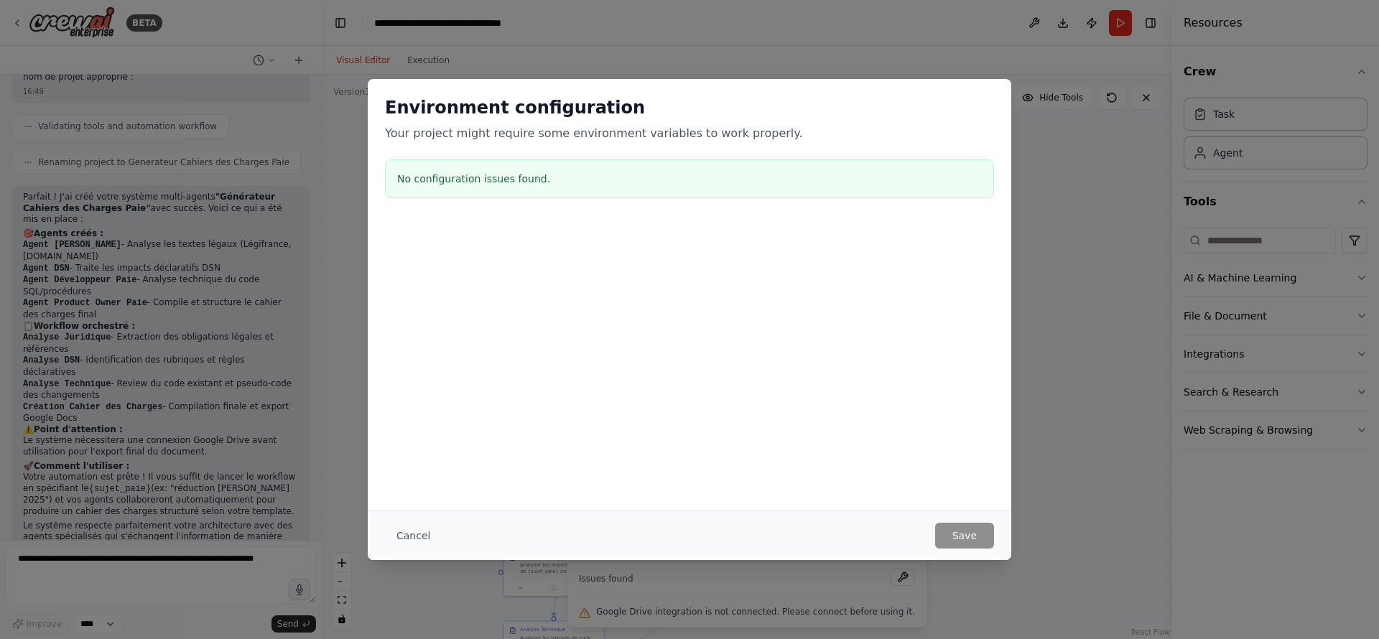
click at [1085, 410] on div "Environment configuration Your project might require some environment variables…" at bounding box center [689, 319] width 1379 height 639
click at [404, 540] on button "Cancel" at bounding box center [413, 536] width 57 height 26
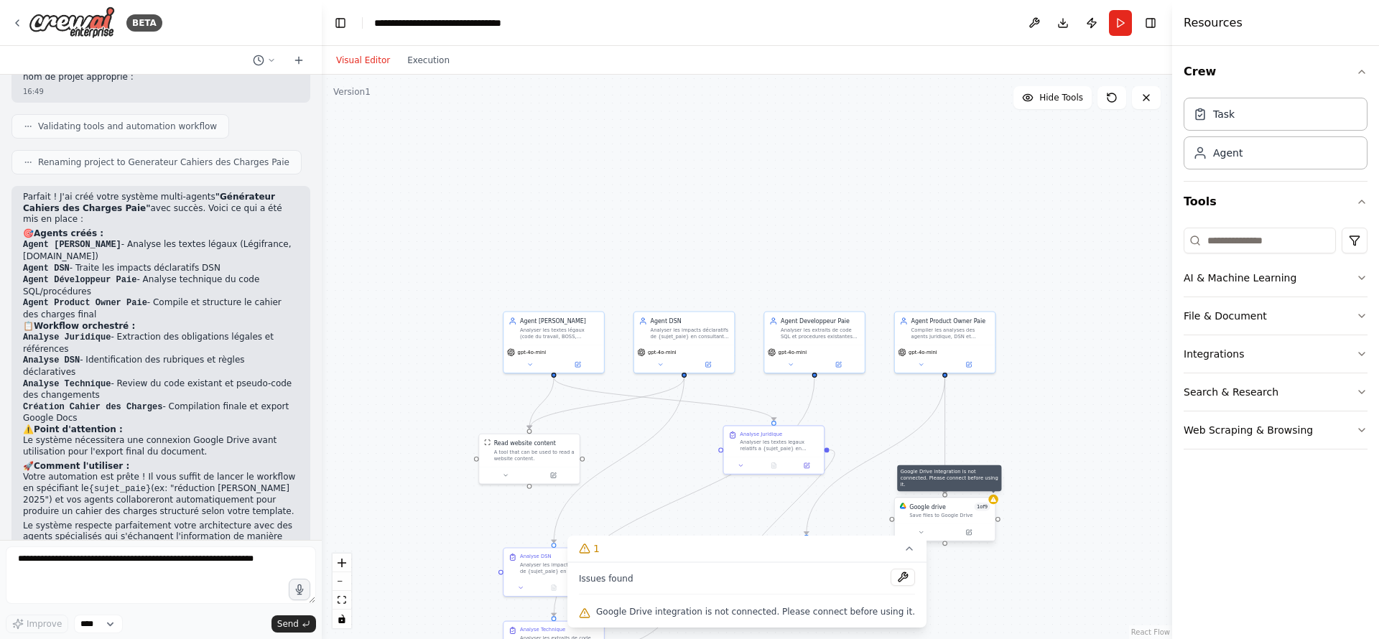
click at [992, 500] on icon at bounding box center [993, 499] width 6 height 5
click at [967, 521] on div "Google drive 1 of 9 Save files to Google Drive" at bounding box center [945, 511] width 101 height 26
click at [968, 536] on button at bounding box center [969, 533] width 46 height 10
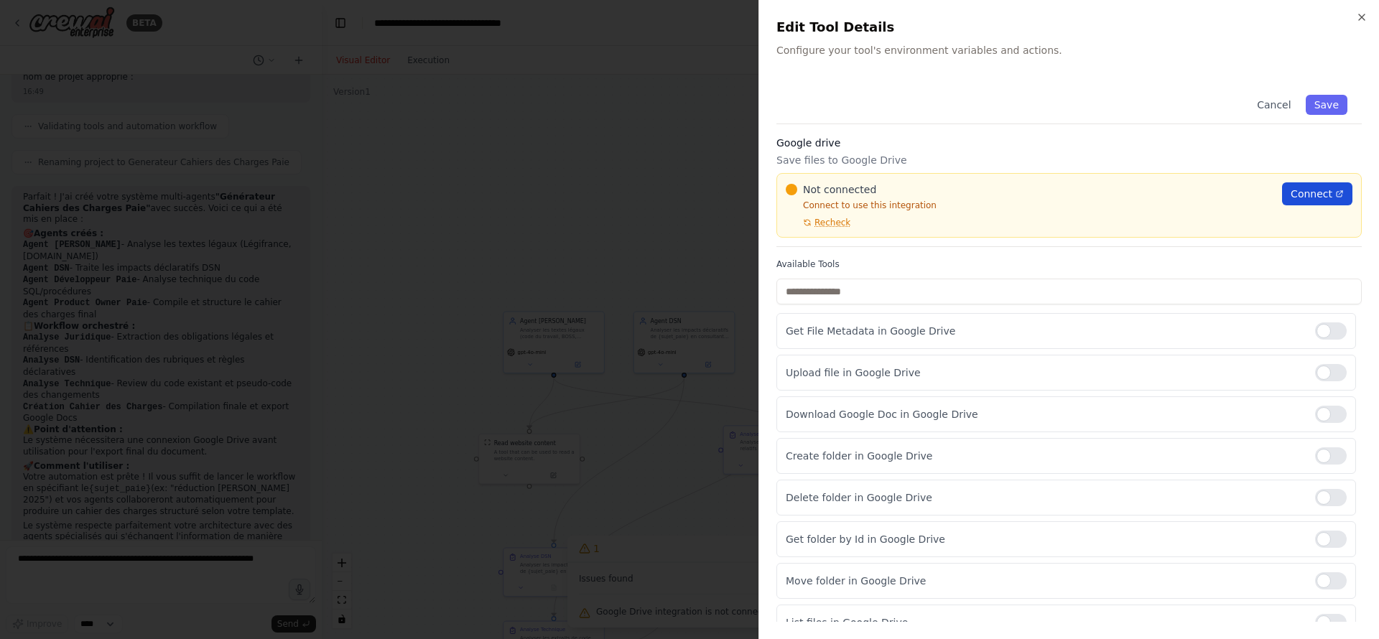
click at [1301, 192] on span "Connect" at bounding box center [1312, 194] width 42 height 14
click at [1303, 192] on span "Connect" at bounding box center [1312, 194] width 42 height 14
click at [701, 305] on div at bounding box center [689, 319] width 1379 height 639
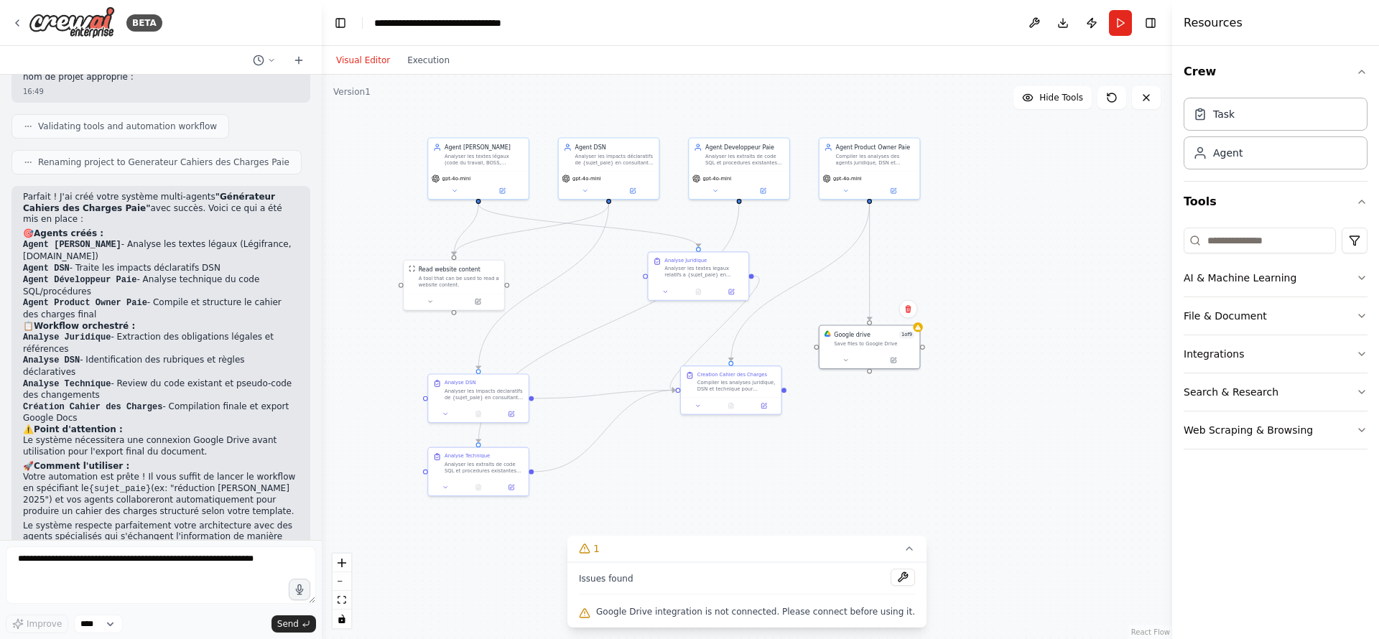
drag, startPoint x: 774, startPoint y: 277, endPoint x: 698, endPoint y: 103, distance: 190.4
click at [698, 103] on div ".deletable-edge-delete-btn { width: 20px; height: 20px; border: 0px solid #ffff…" at bounding box center [747, 357] width 850 height 564
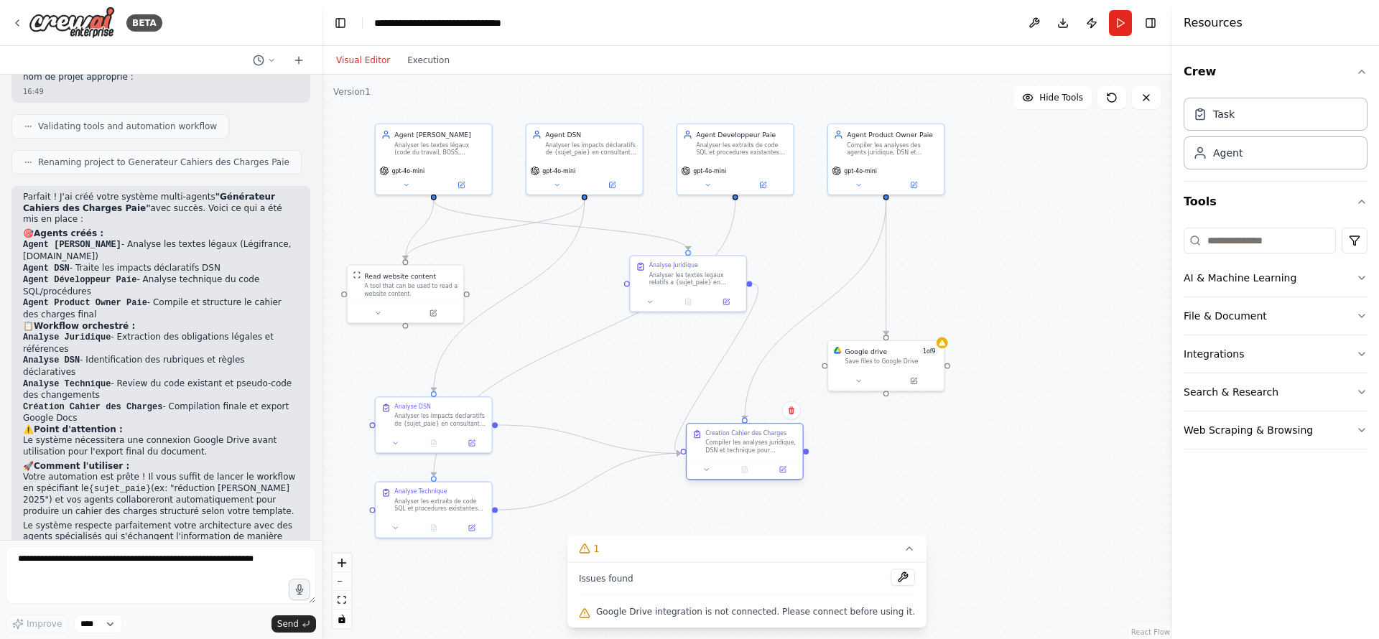
drag, startPoint x: 740, startPoint y: 402, endPoint x: 760, endPoint y: 445, distance: 46.6
click at [760, 445] on div "Compiler les analyses juridique, DSN et technique pour {sujet_paie} et produire…" at bounding box center [750, 446] width 91 height 15
click at [858, 379] on icon at bounding box center [859, 379] width 4 height 2
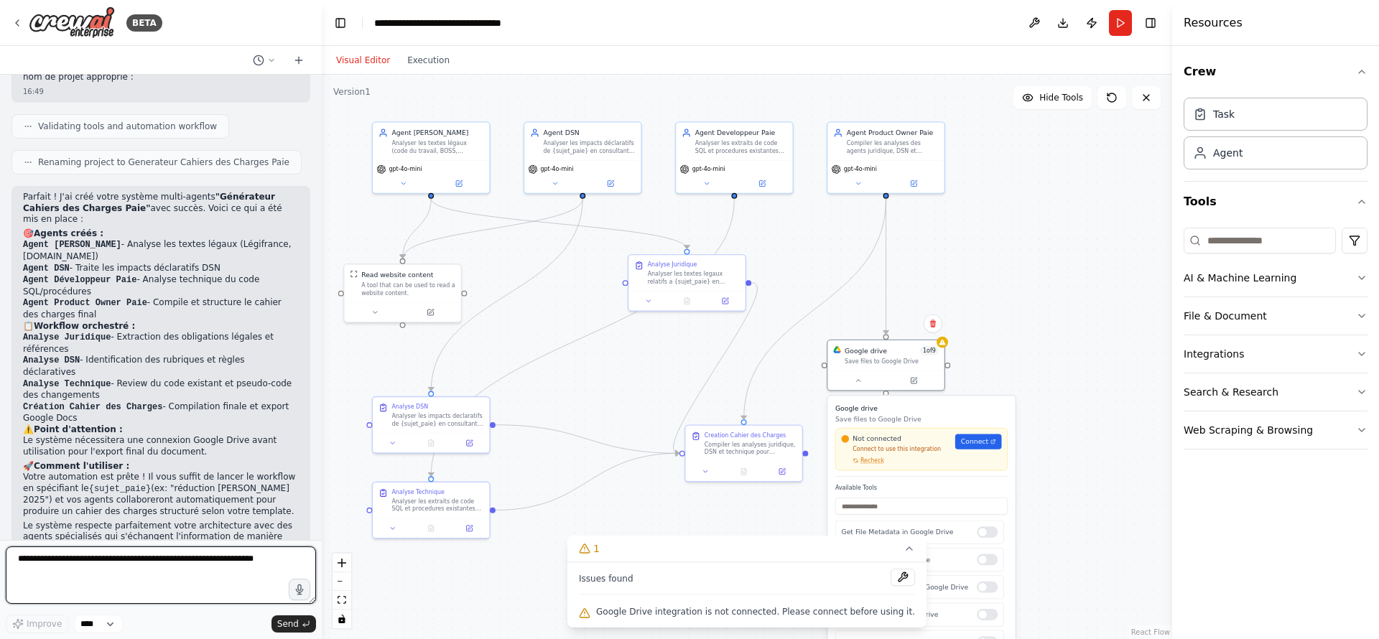
click at [159, 555] on textarea at bounding box center [161, 575] width 310 height 57
click at [88, 572] on textarea at bounding box center [161, 575] width 310 height 57
paste textarea "**********"
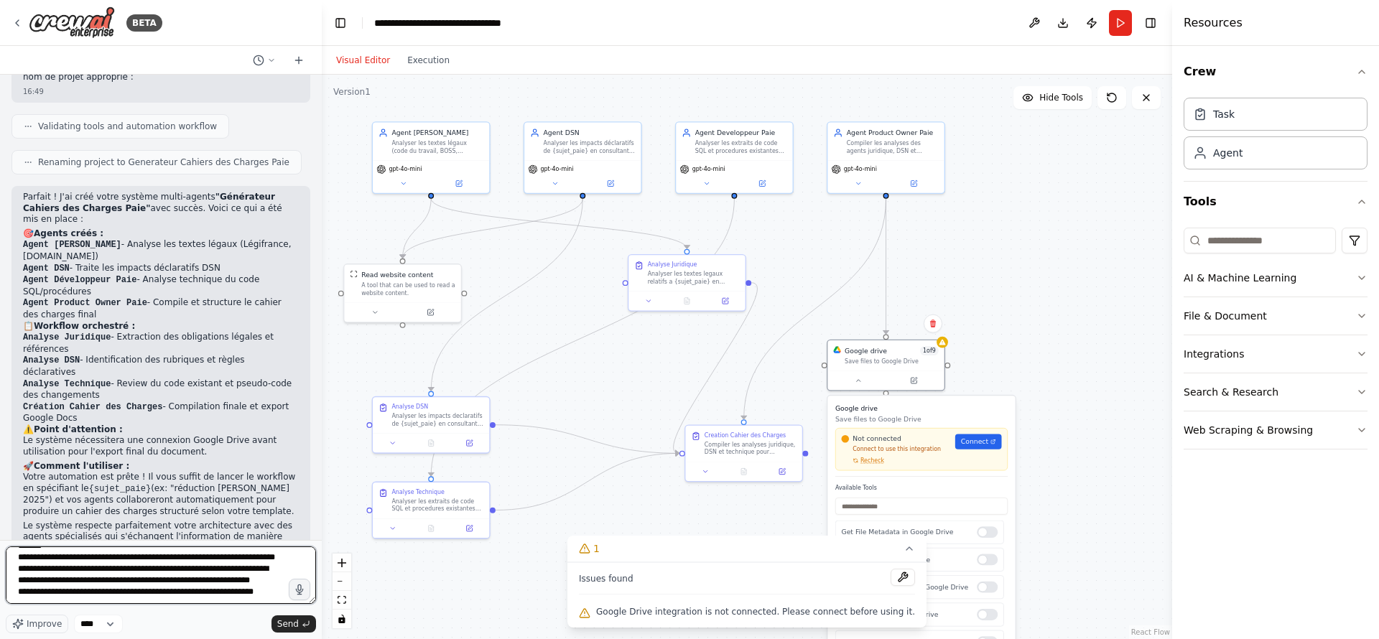
scroll to position [52, 0]
type textarea "**********"
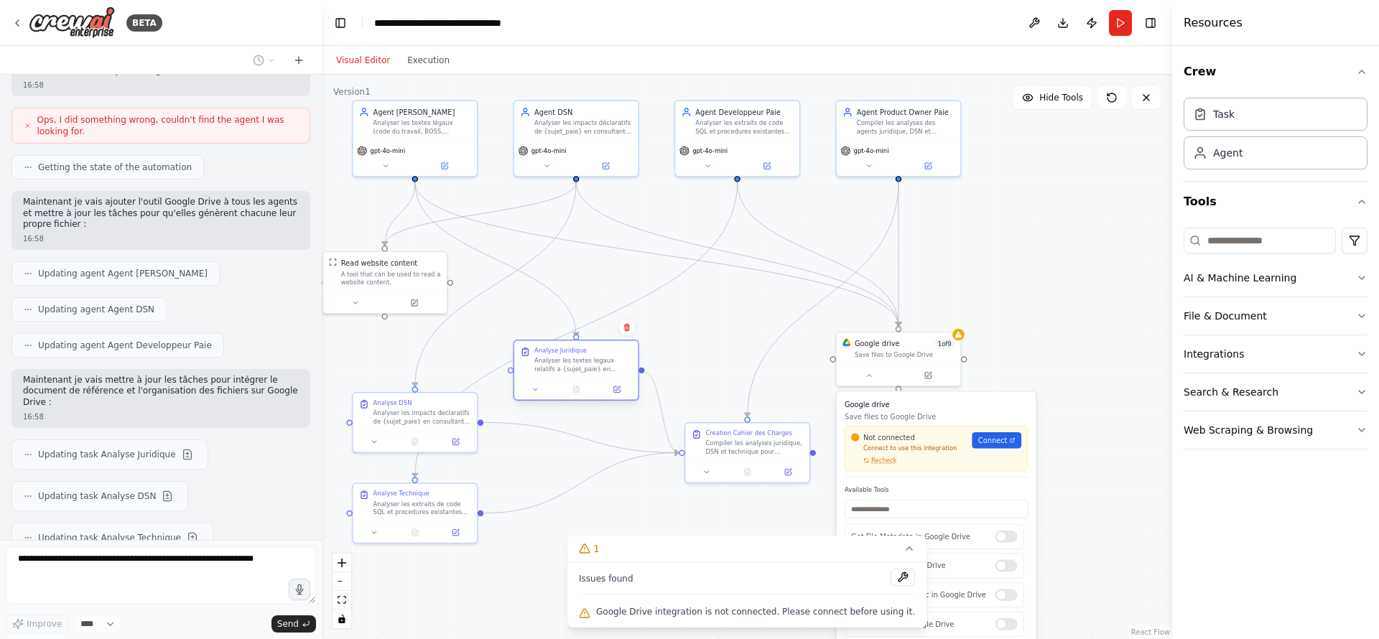
scroll to position [2195, 0]
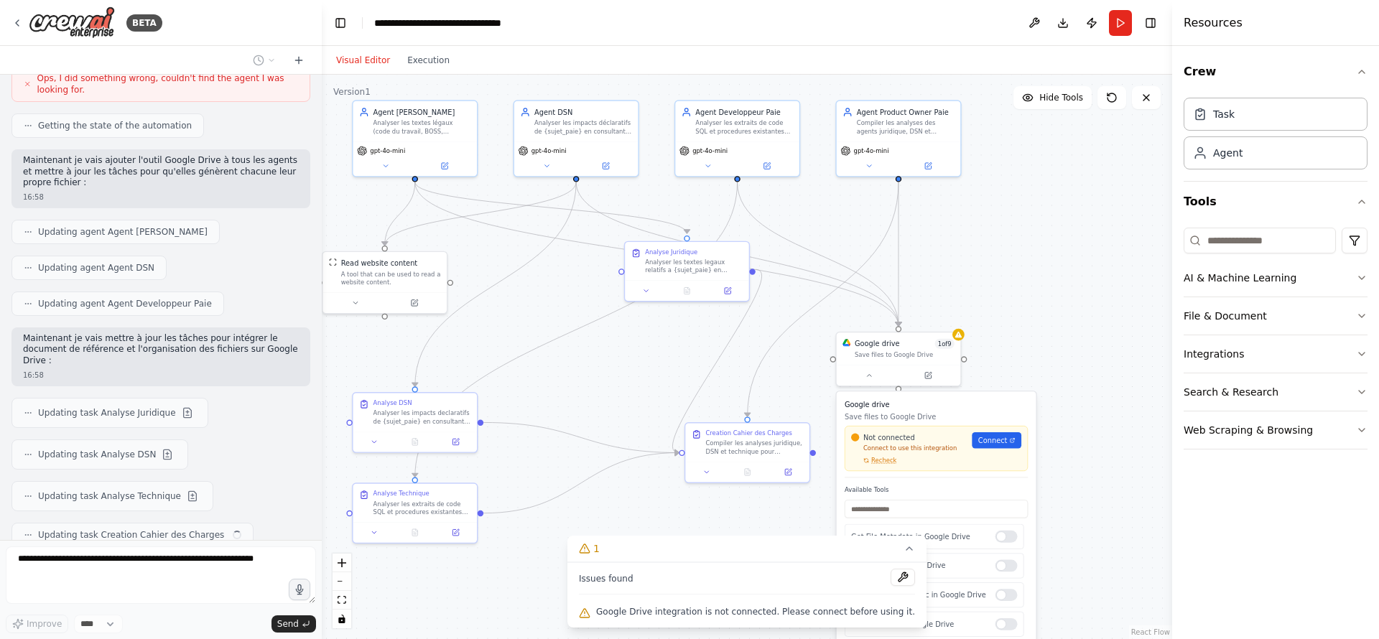
drag, startPoint x: 678, startPoint y: 269, endPoint x: 564, endPoint y: 373, distance: 154.0
click at [564, 373] on div ".deletable-edge-delete-btn { width: 20px; height: 20px; border: 0px solid #ffff…" at bounding box center [747, 357] width 850 height 564
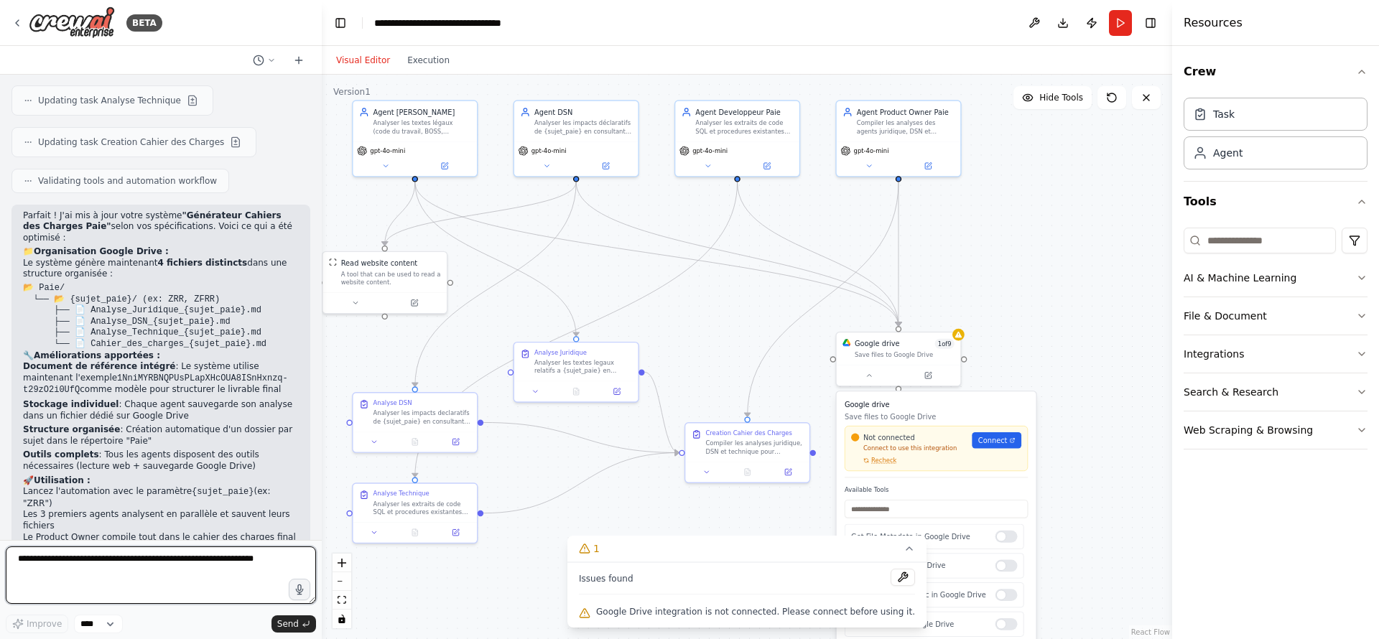
scroll to position [2593, 0]
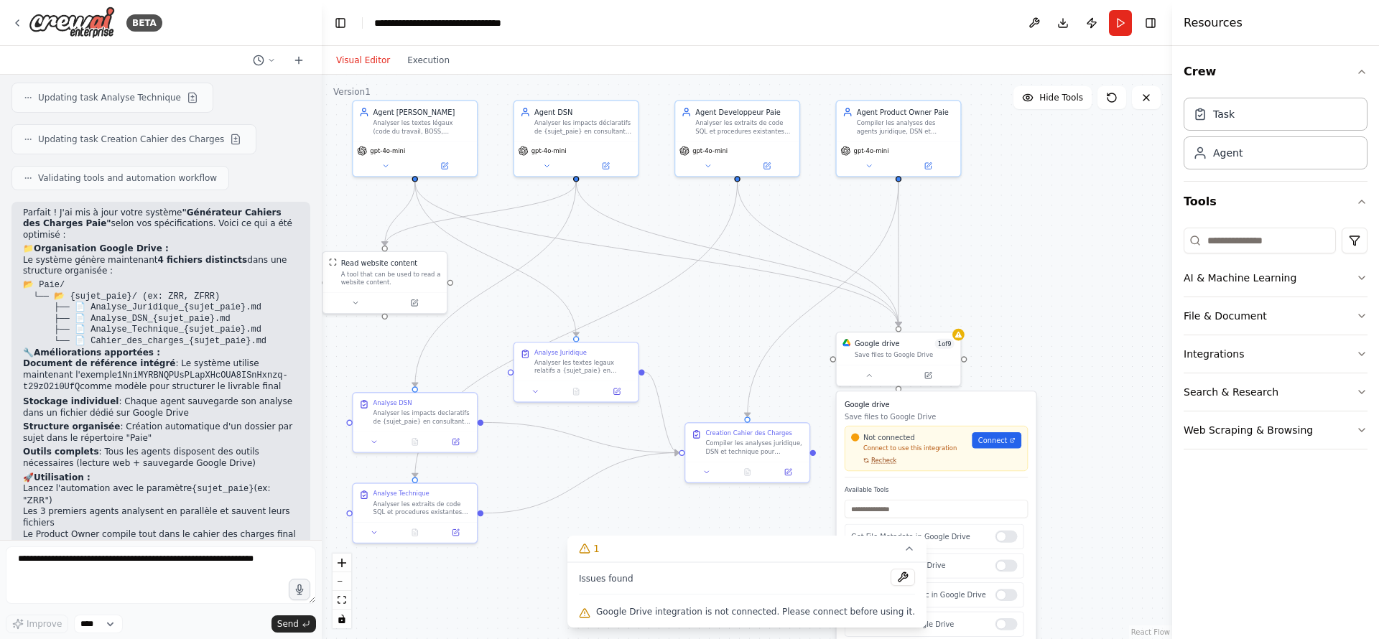
click at [884, 460] on span "Recheck" at bounding box center [883, 461] width 25 height 8
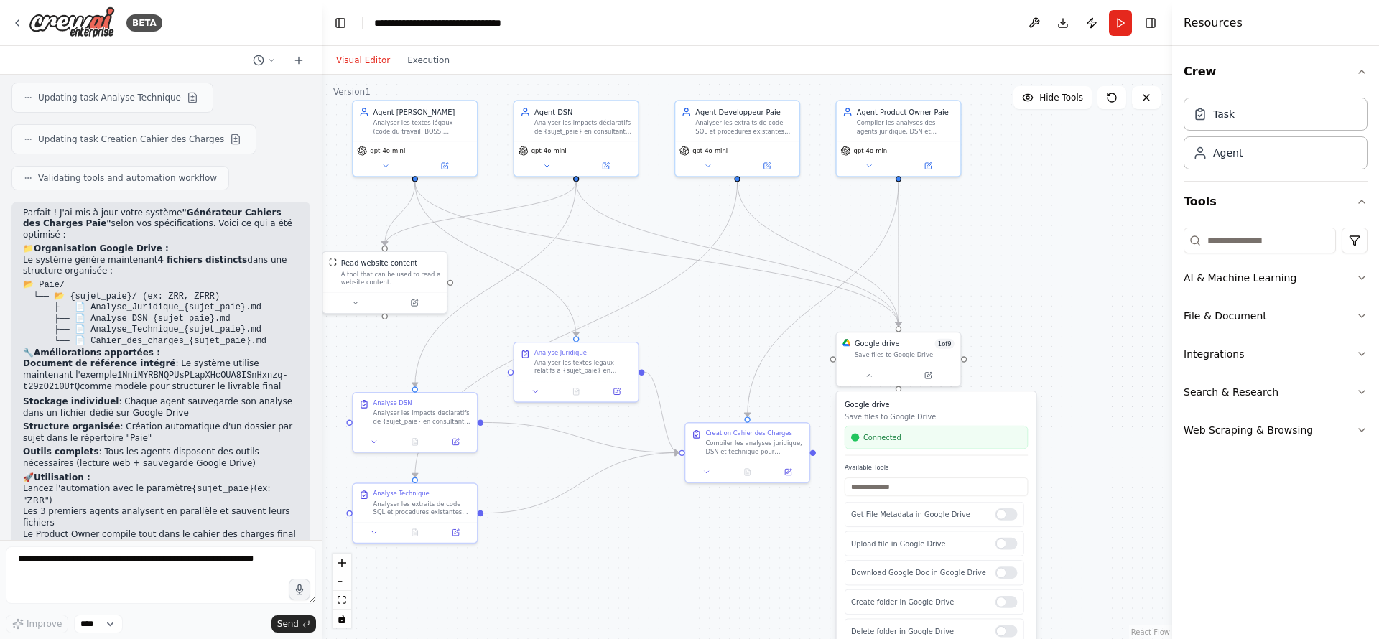
click at [806, 531] on div ".deletable-edge-delete-btn { width: 20px; height: 20px; border: 0px solid #ffff…" at bounding box center [747, 357] width 850 height 564
click at [1112, 26] on button "Run" at bounding box center [1120, 23] width 23 height 26
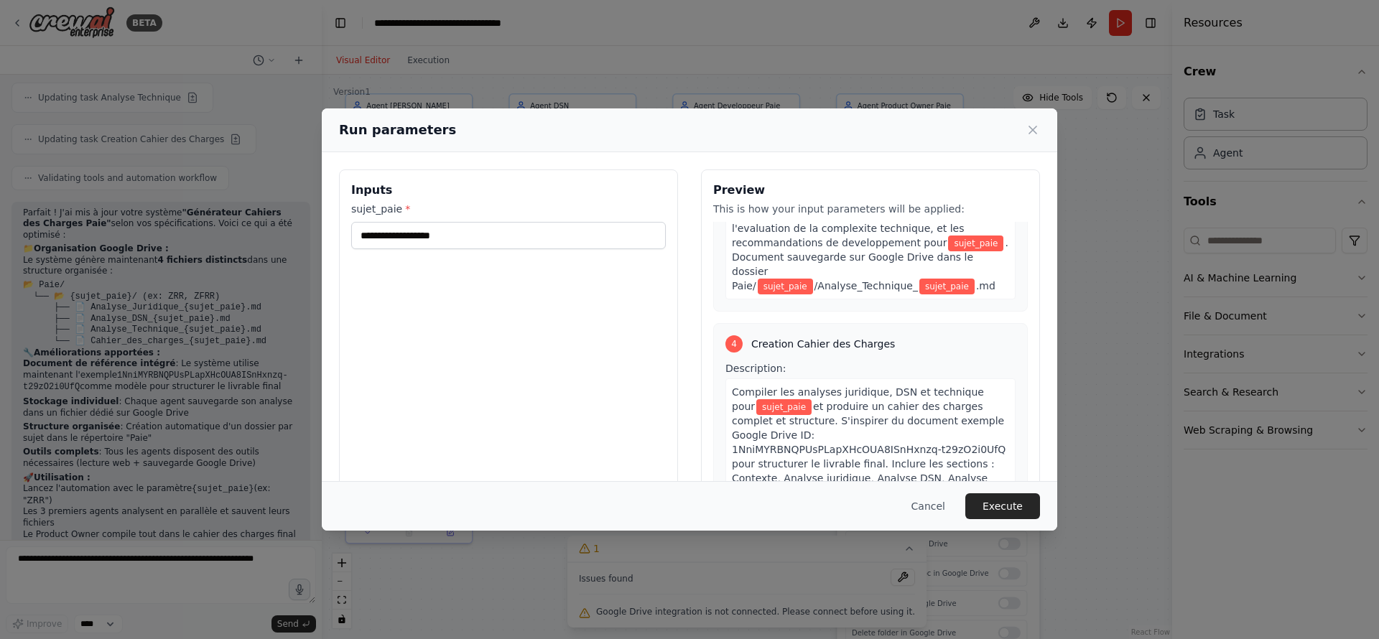
scroll to position [984, 0]
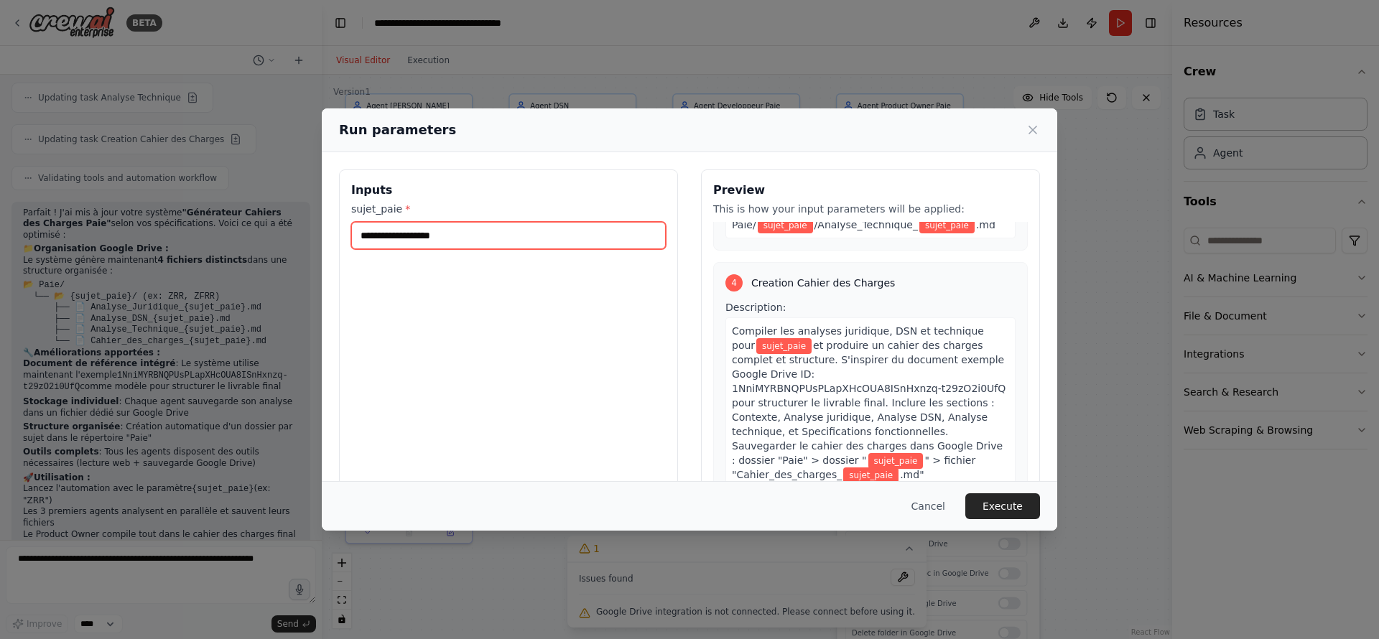
click at [524, 238] on input "sujet_paie *" at bounding box center [508, 235] width 315 height 27
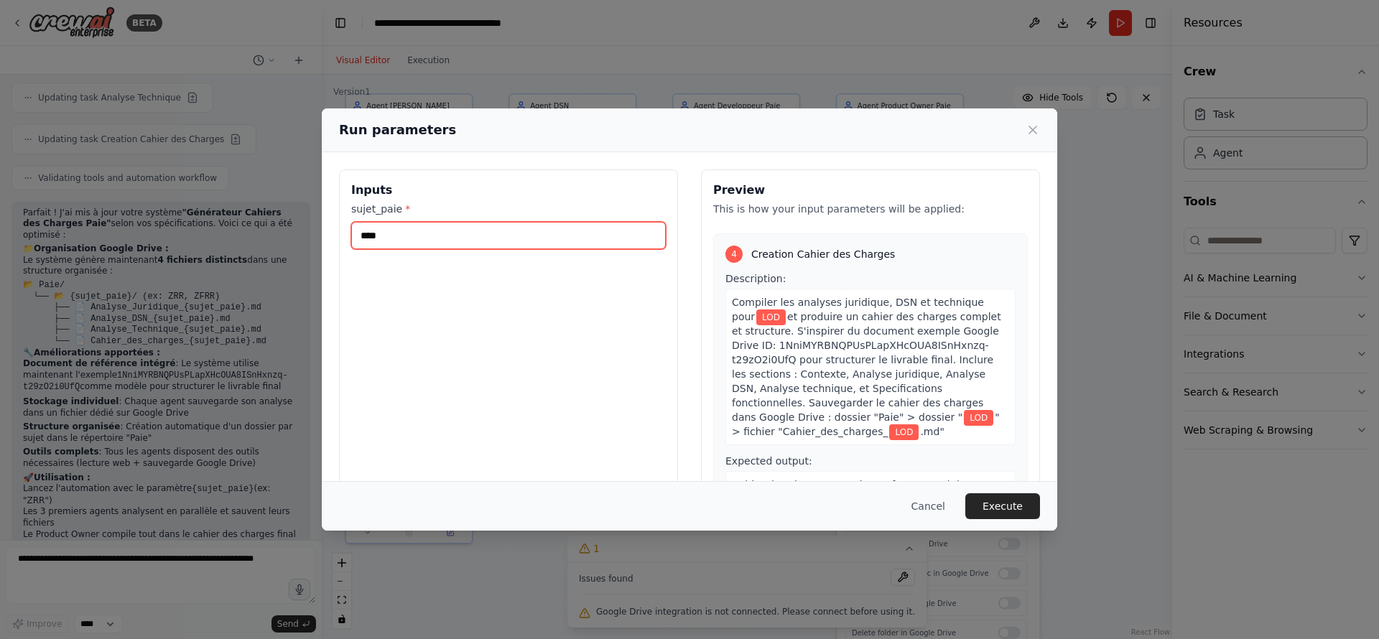
scroll to position [970, 0]
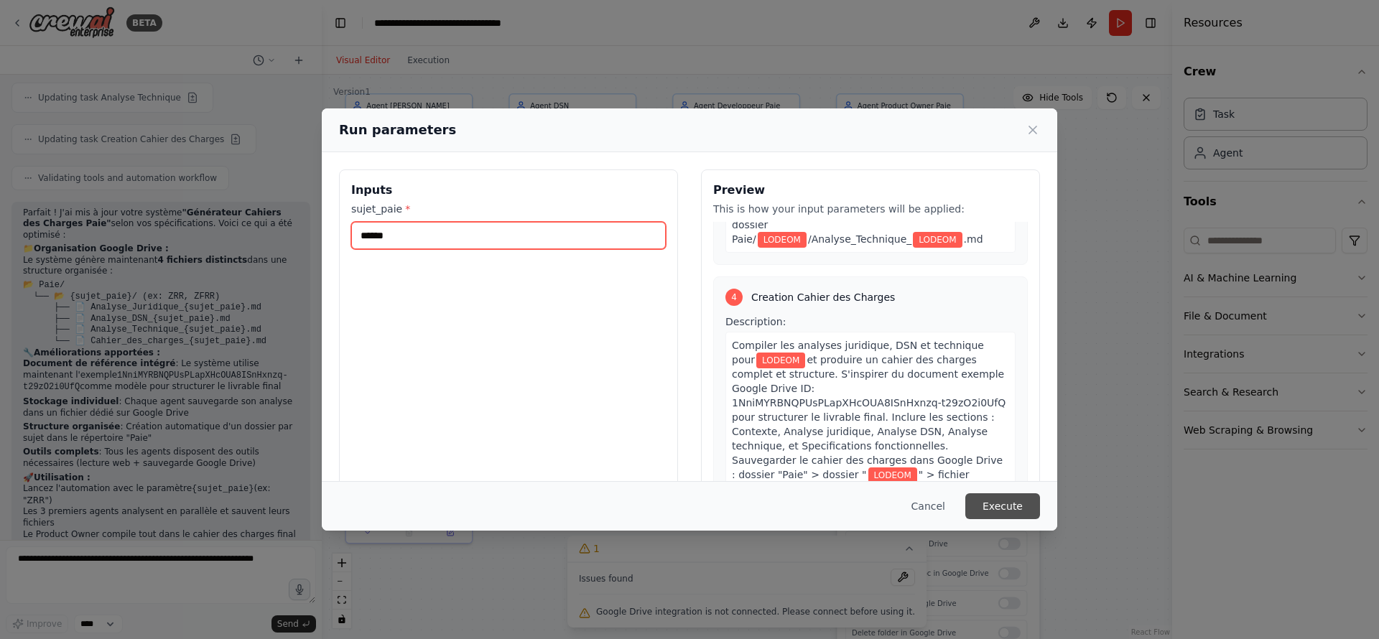
type input "******"
click at [1016, 509] on button "Execute" at bounding box center [1002, 506] width 75 height 26
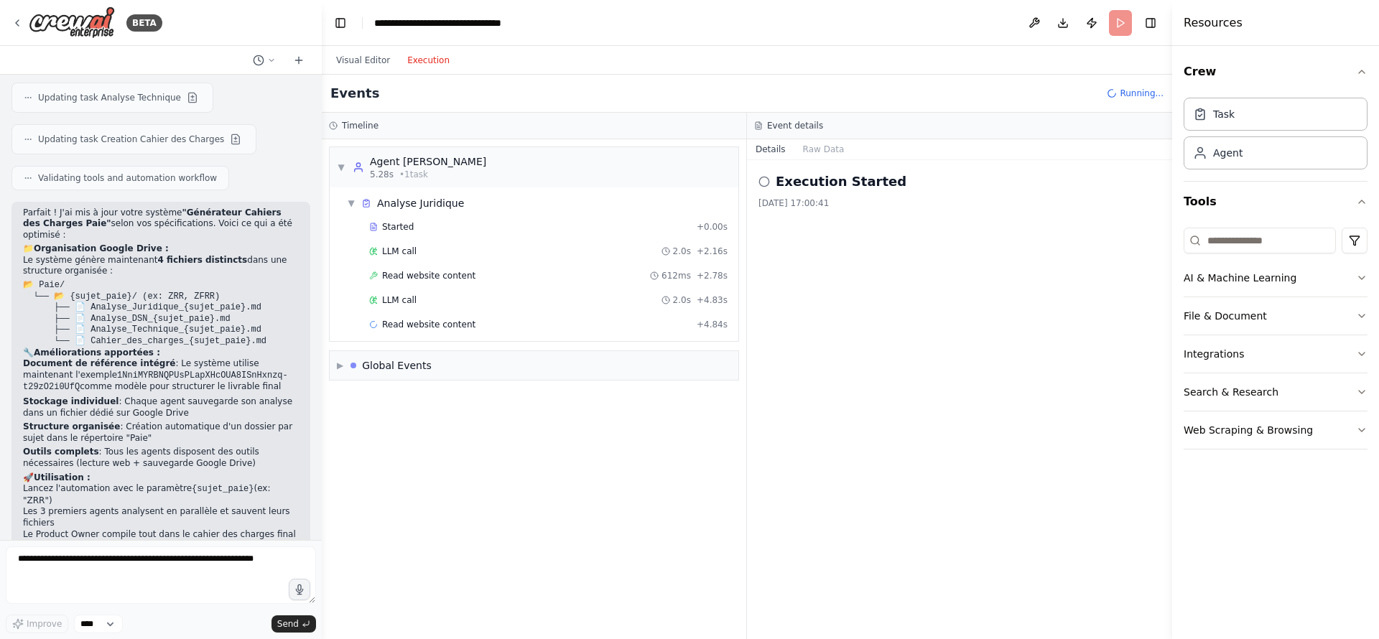
click at [420, 60] on button "Execution" at bounding box center [429, 60] width 60 height 17
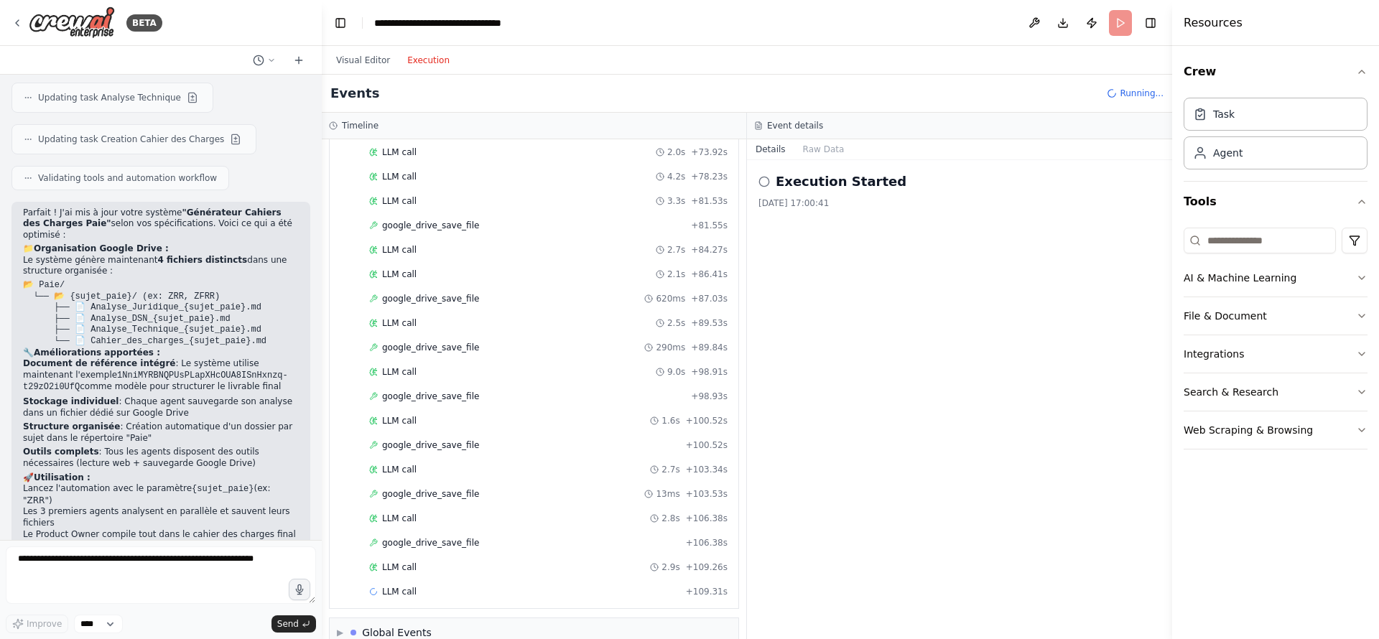
scroll to position [1231, 0]
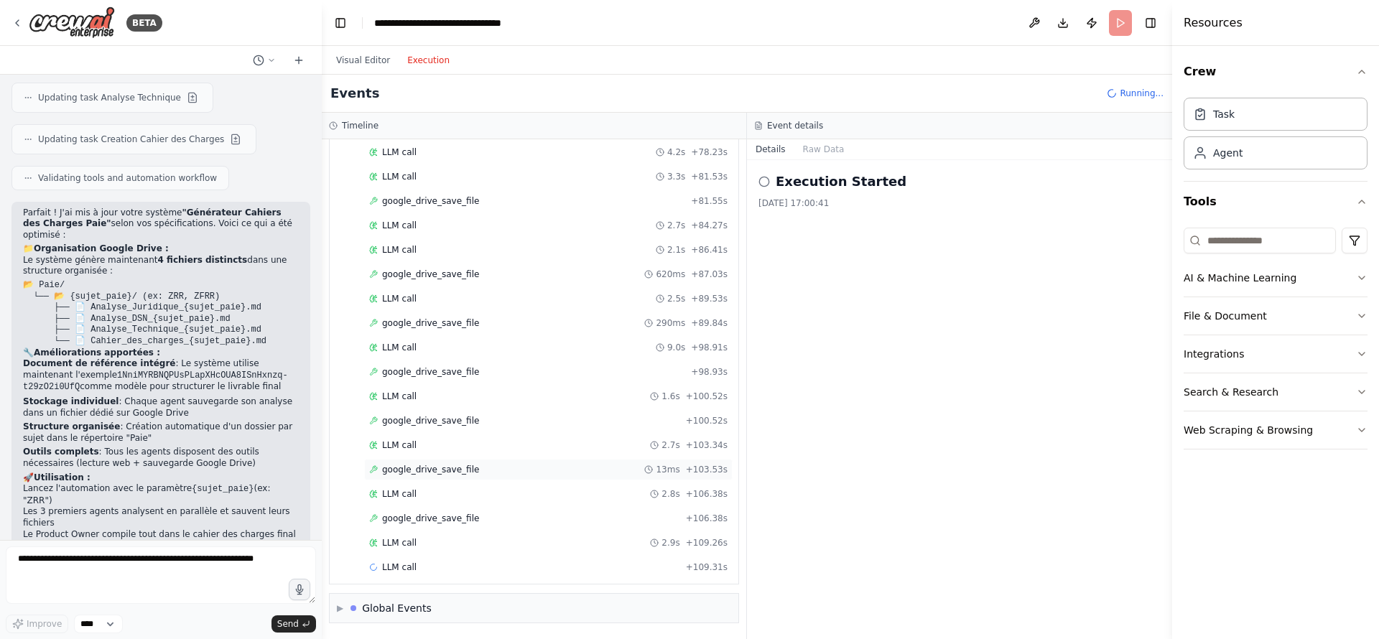
click at [438, 472] on span "google_drive_save_file" at bounding box center [430, 469] width 97 height 11
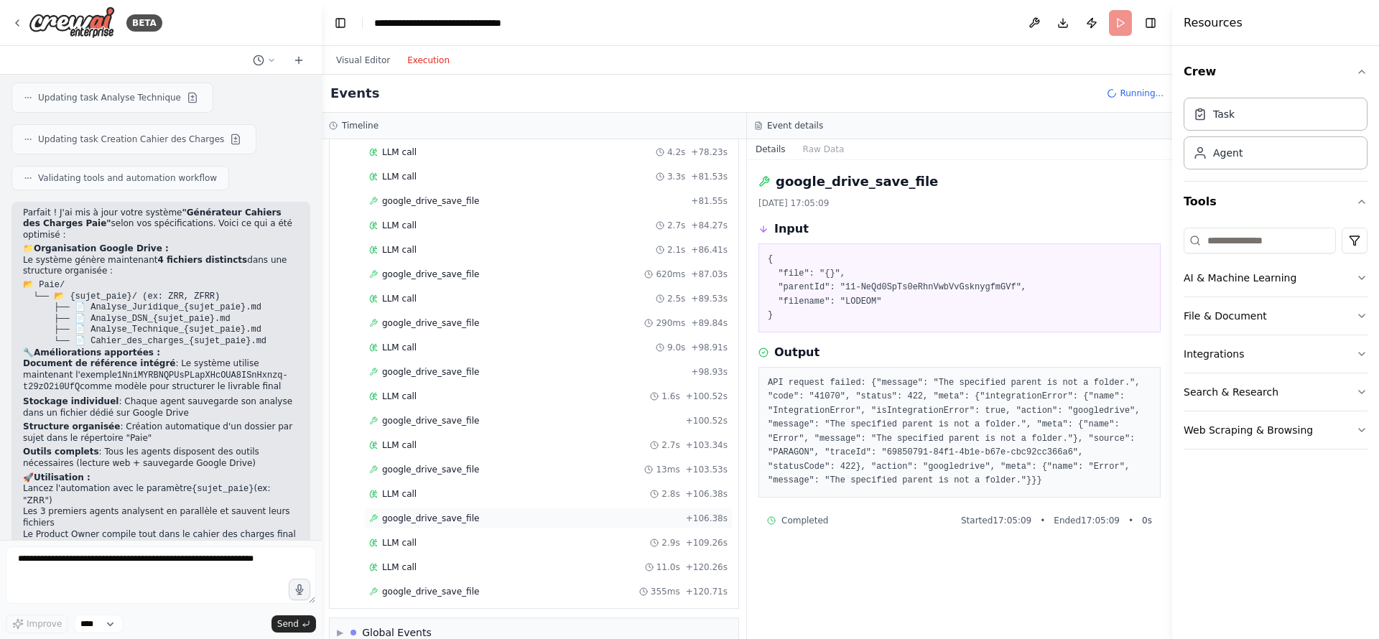
scroll to position [1255, 0]
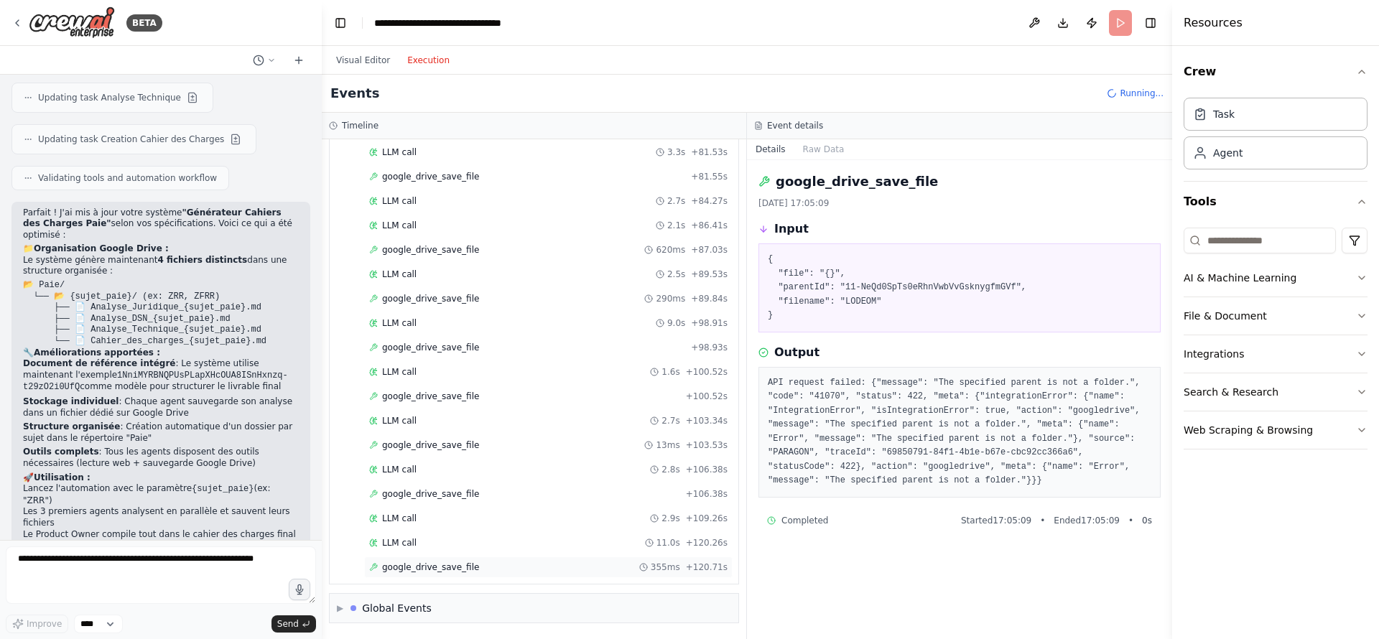
click at [468, 564] on span "google_drive_save_file" at bounding box center [430, 567] width 97 height 11
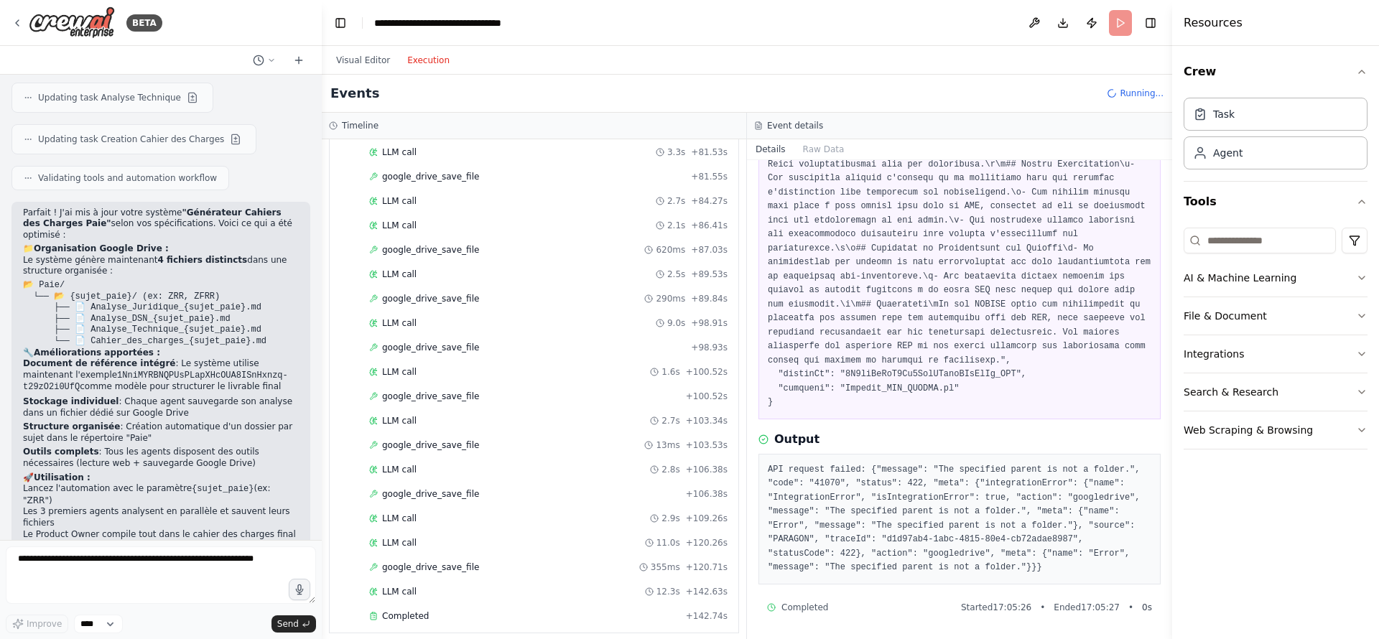
scroll to position [263, 0]
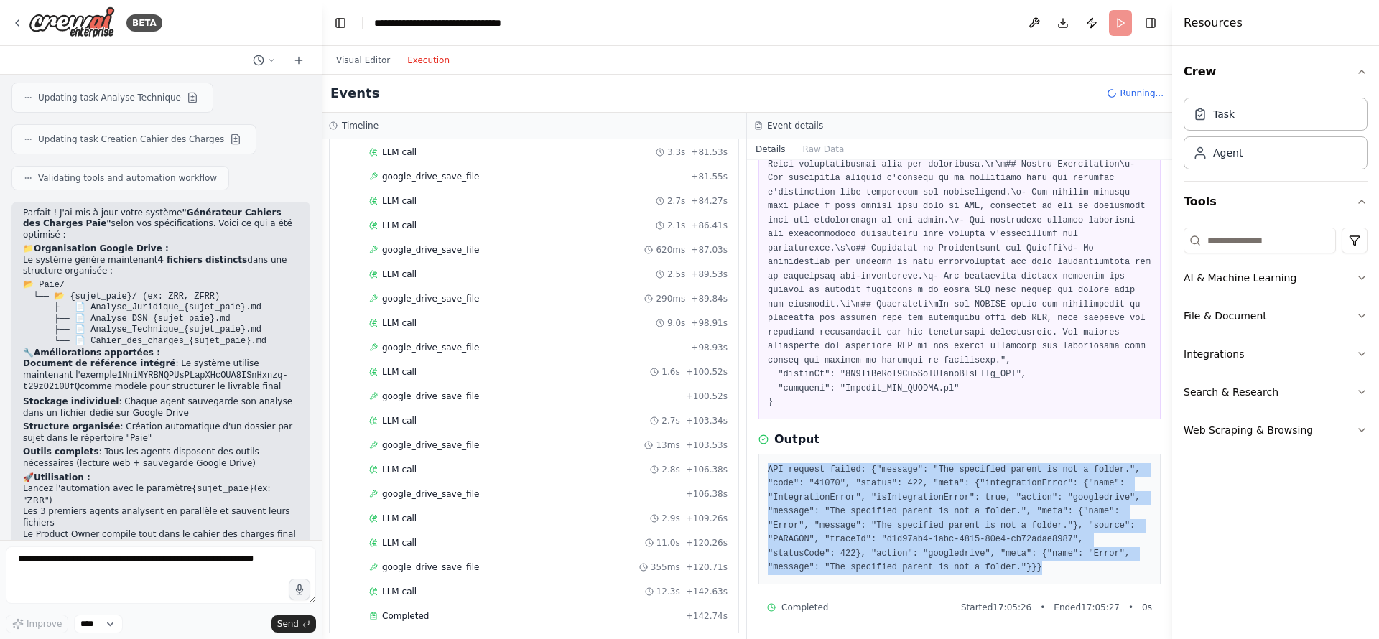
drag, startPoint x: 1059, startPoint y: 572, endPoint x: 759, endPoint y: 465, distance: 318.3
click at [759, 465] on div "API request failed: {"message": "The specified parent is not a folder.", "code"…" at bounding box center [959, 519] width 402 height 131
copy pre "API request failed: {"message": "The specified parent is not a folder.", "code"…"
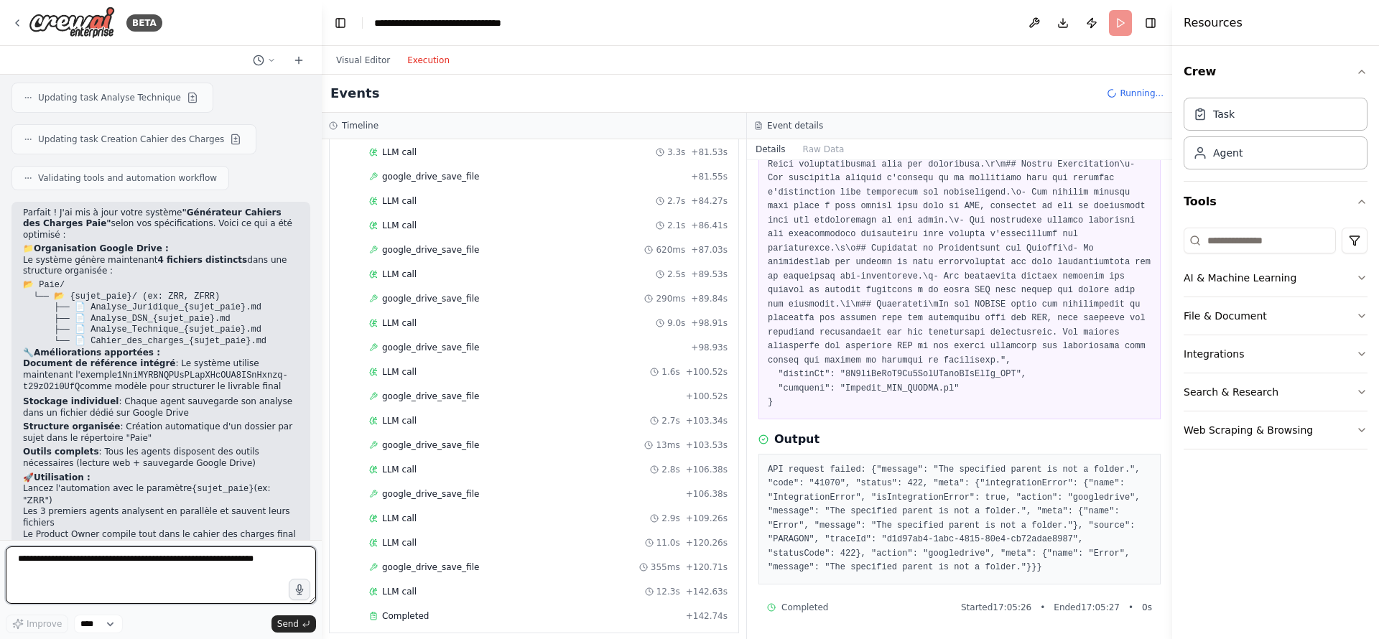
click at [75, 557] on textarea at bounding box center [161, 575] width 310 height 57
paste textarea "**********"
type textarea "**********"
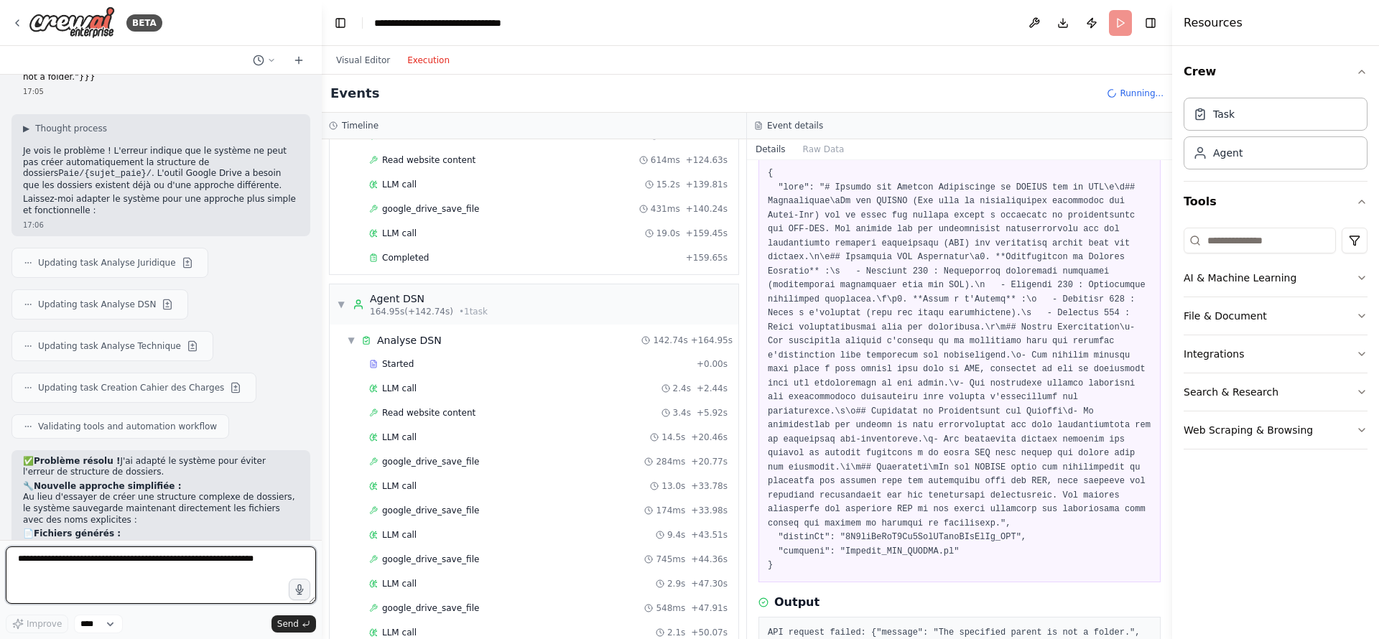
scroll to position [0, 0]
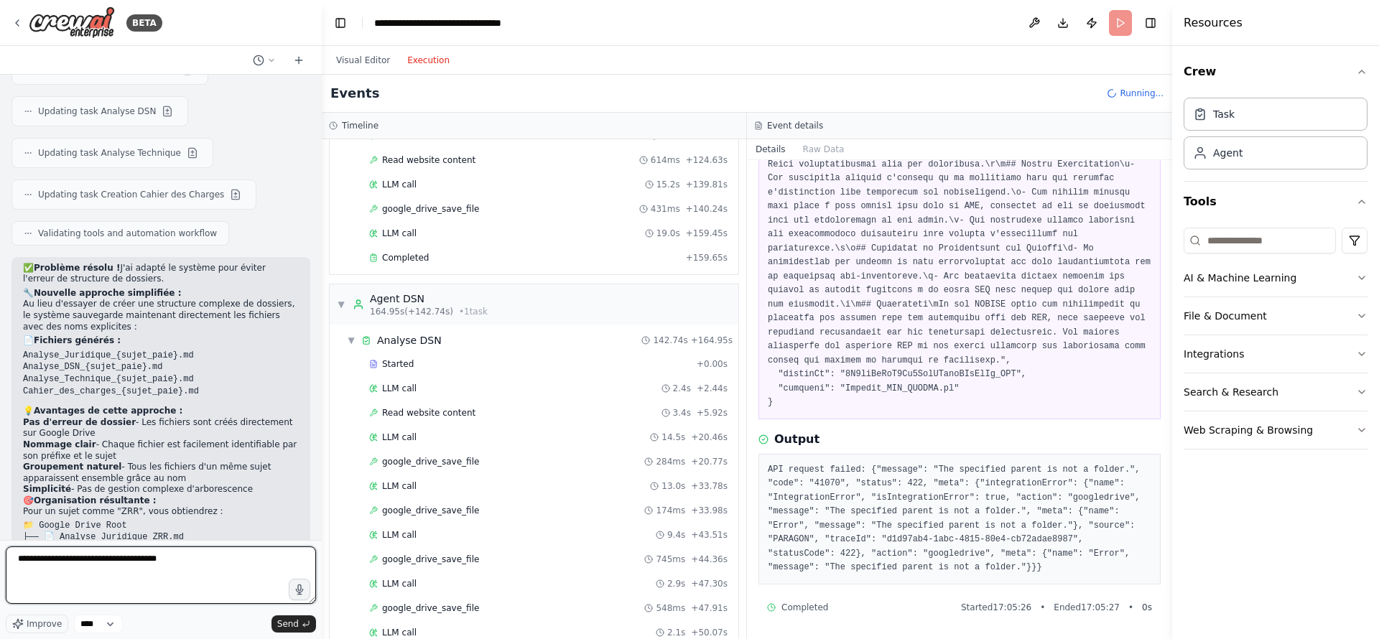
type textarea "**********"
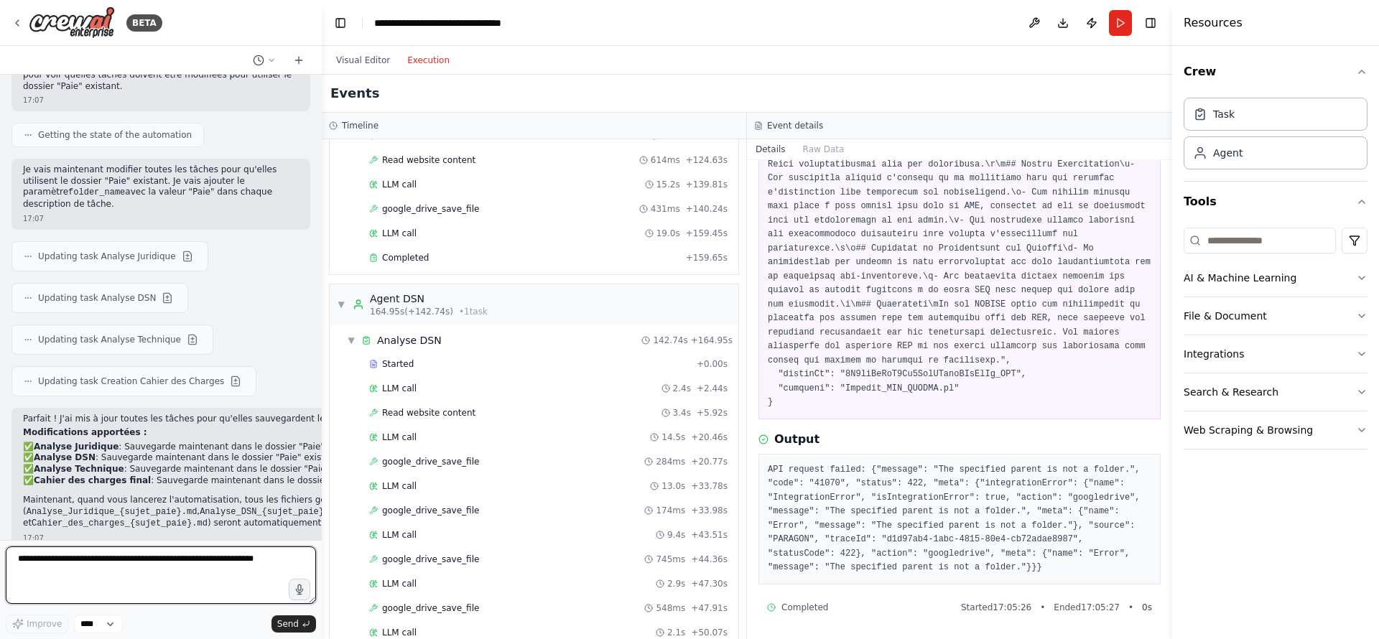
scroll to position [4138, 0]
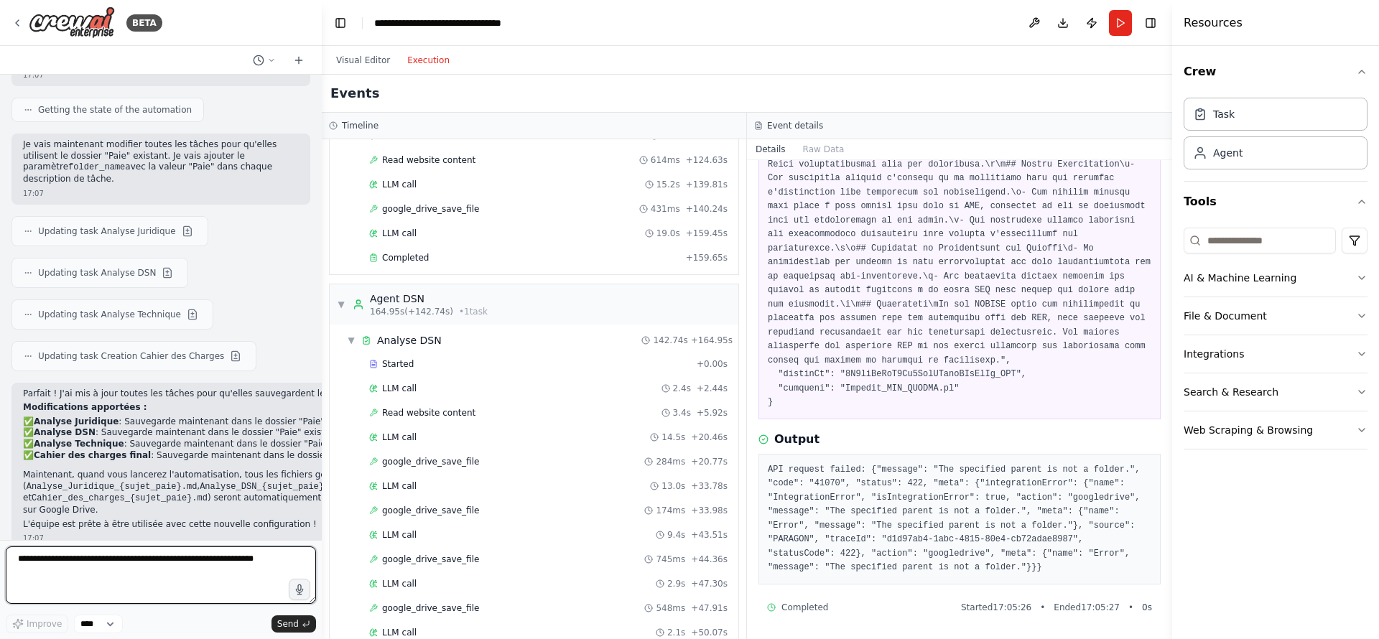
click at [176, 567] on textarea at bounding box center [161, 575] width 310 height 57
click at [135, 559] on textarea at bounding box center [161, 575] width 310 height 57
paste textarea "**********"
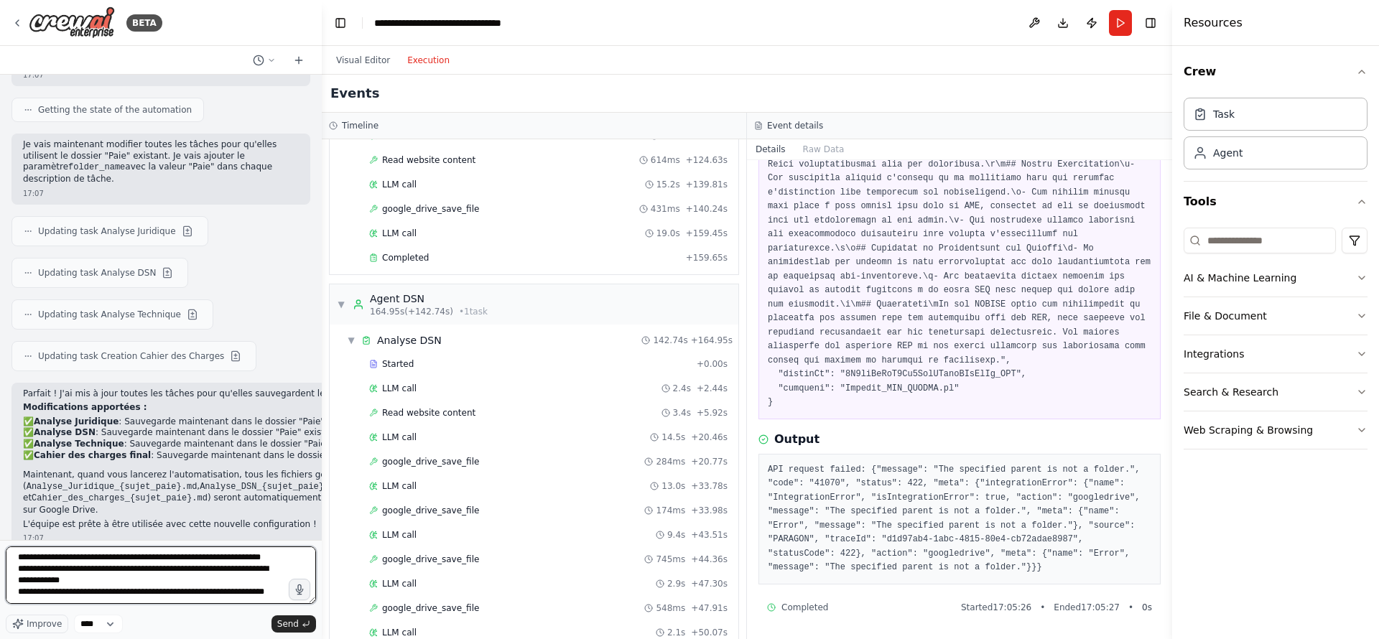
scroll to position [18, 0]
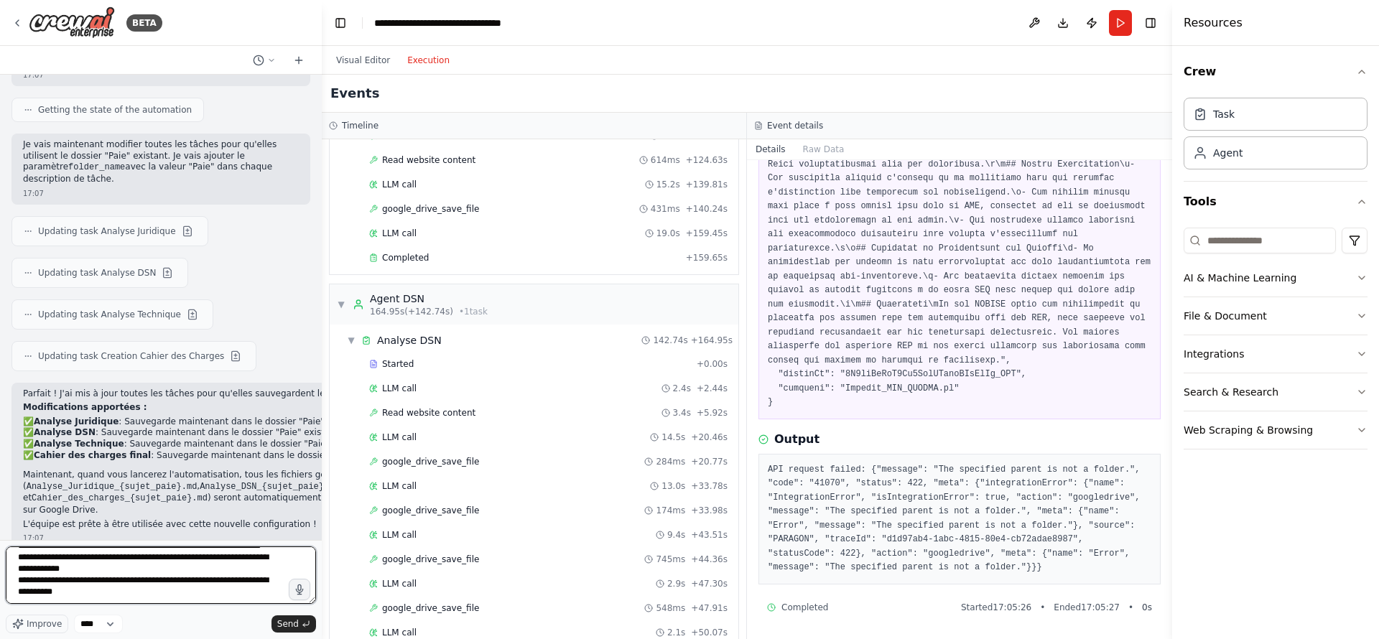
paste textarea "**********"
type textarea "**********"
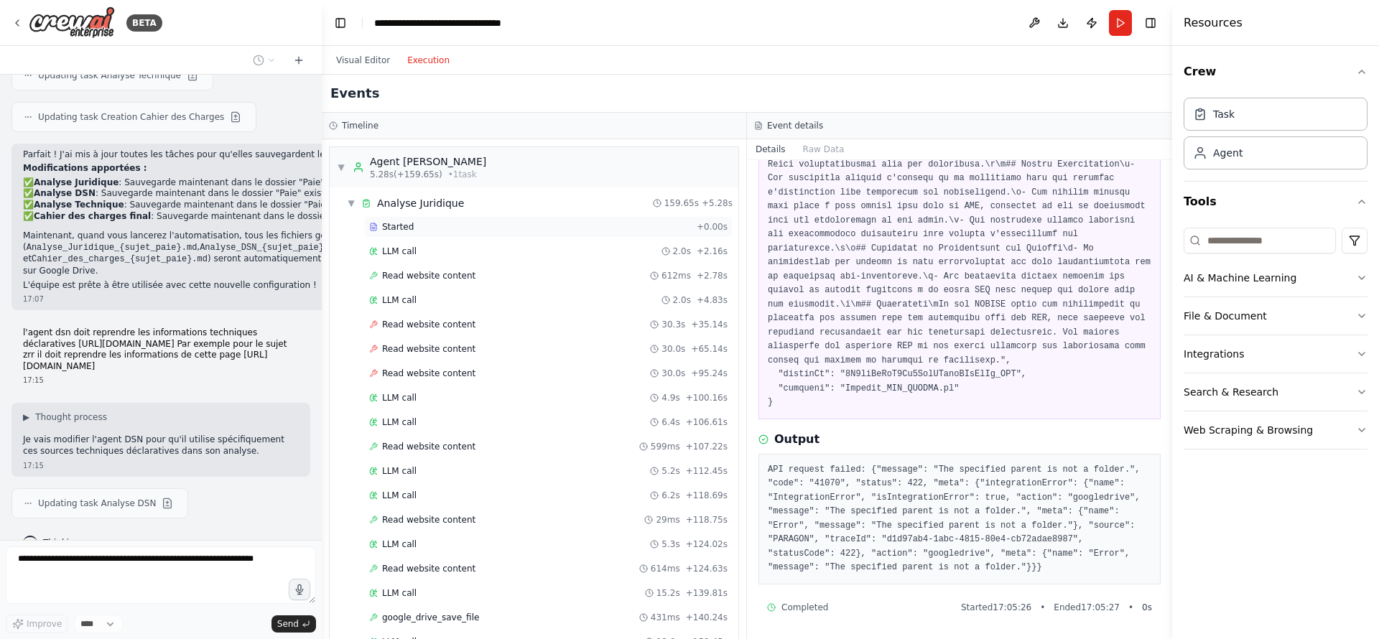
scroll to position [4419, 0]
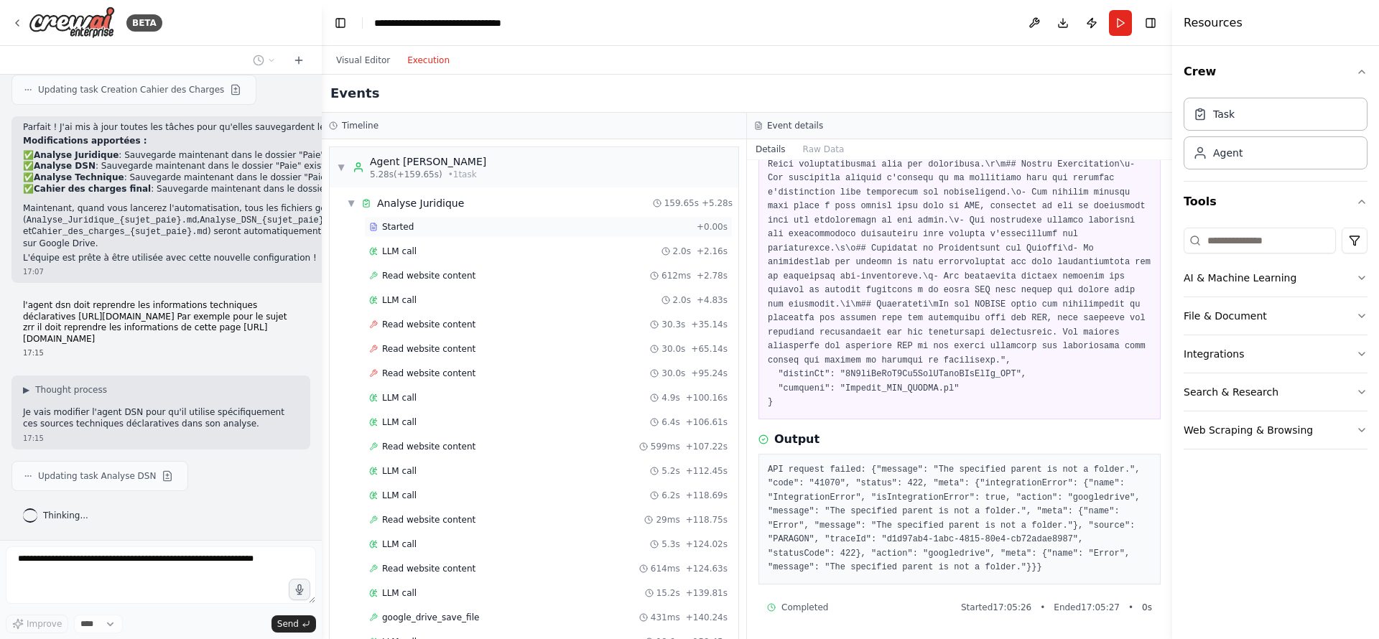
click at [420, 224] on div "Started" at bounding box center [530, 226] width 322 height 11
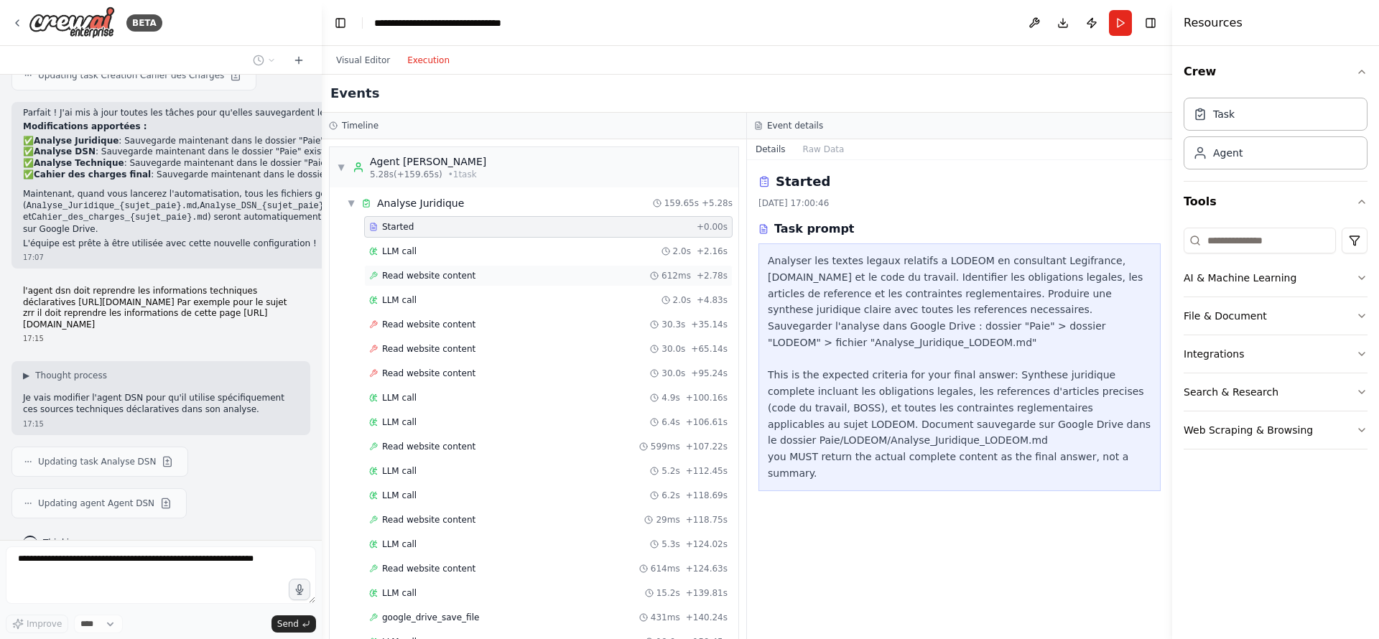
click at [435, 277] on span "Read website content" at bounding box center [428, 275] width 93 height 11
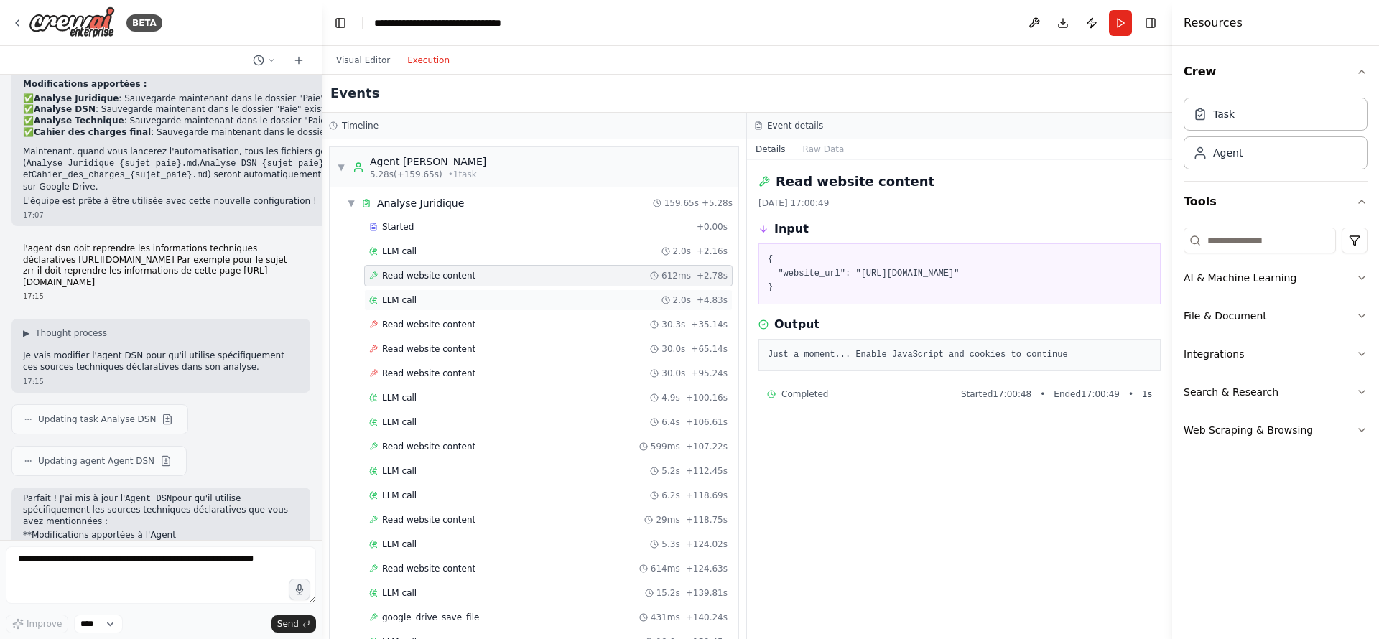
click at [425, 299] on div "LLM call 2.0s + 4.83s" at bounding box center [548, 299] width 358 height 11
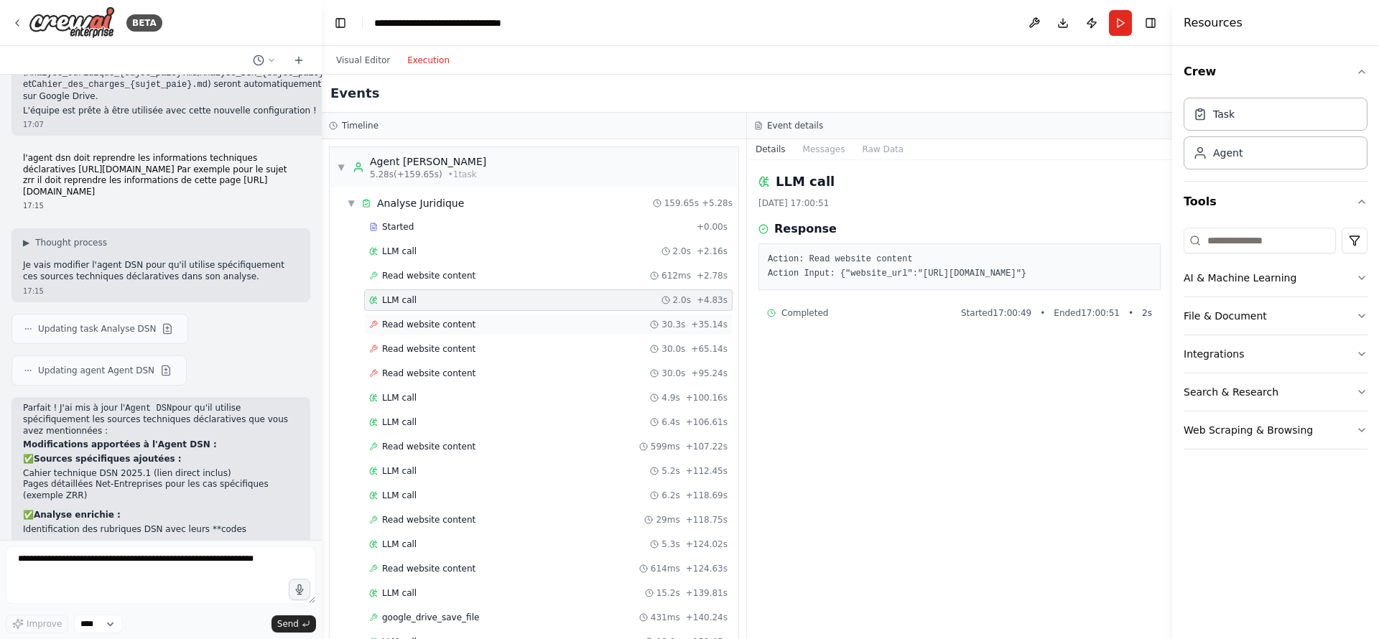
click at [452, 332] on div "Read website content 30.3s + 35.14s" at bounding box center [548, 325] width 368 height 22
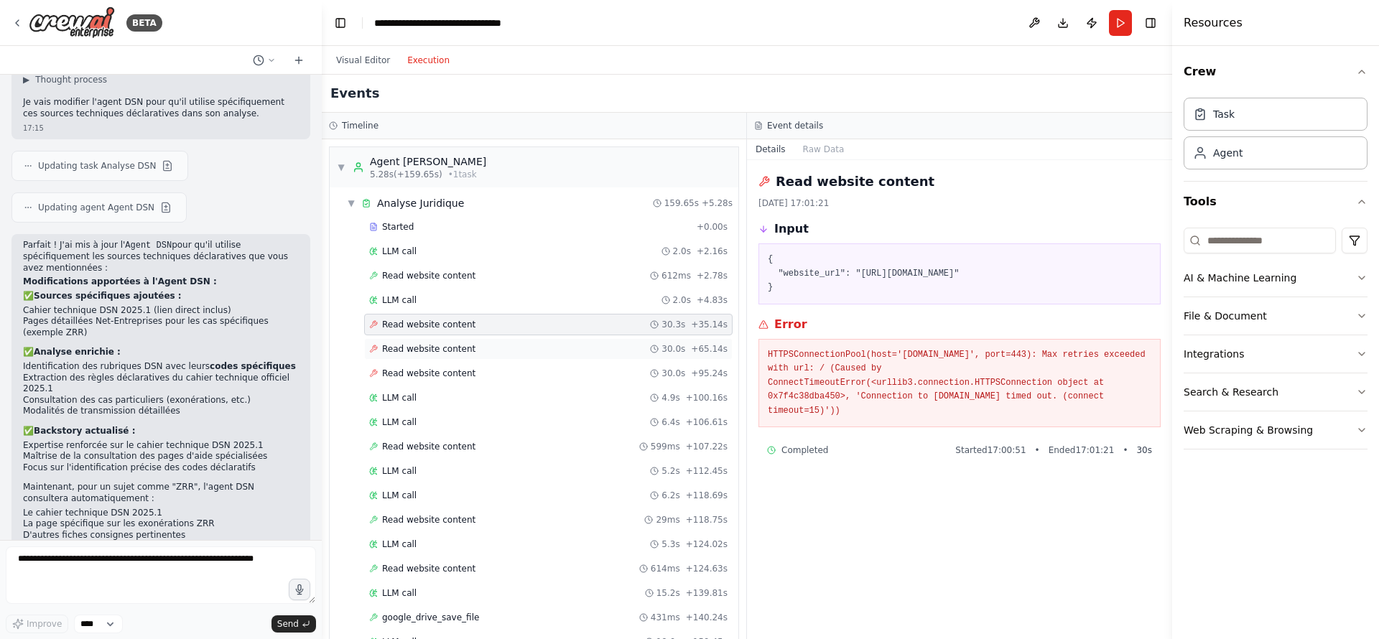
scroll to position [4726, 0]
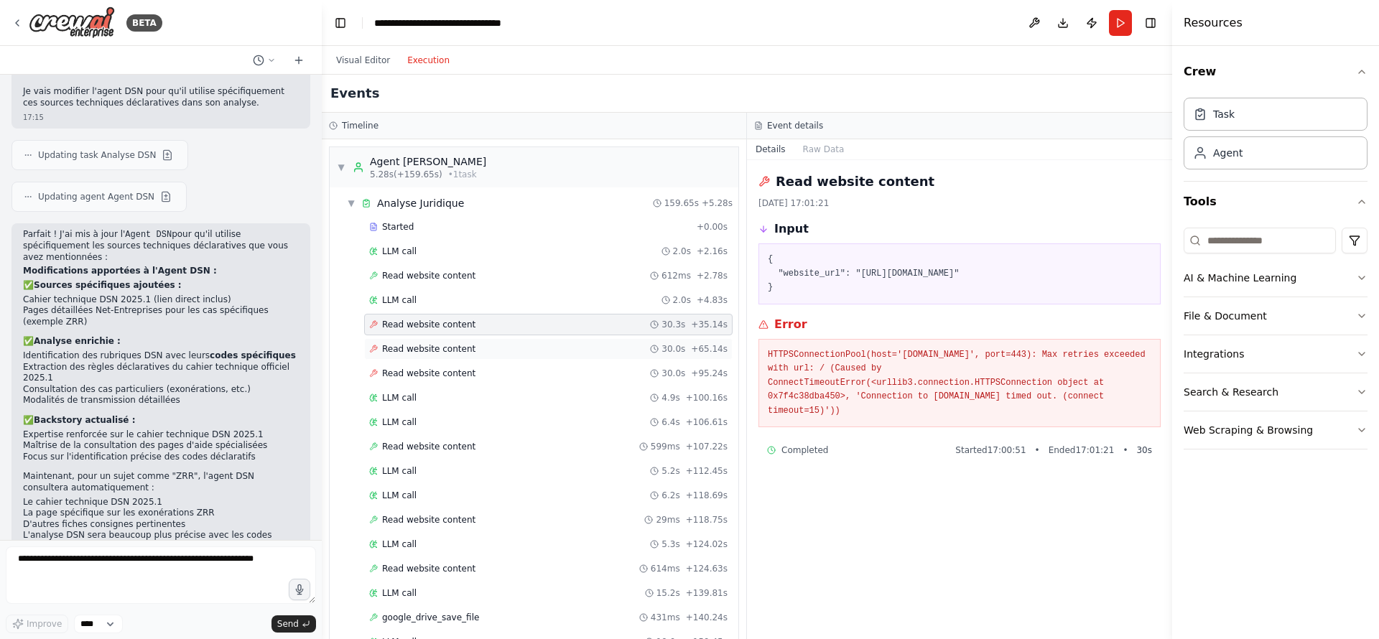
click at [444, 345] on span "Read website content" at bounding box center [428, 348] width 93 height 11
click at [468, 378] on div "Read website content 30.0s + 95.24s" at bounding box center [548, 373] width 358 height 11
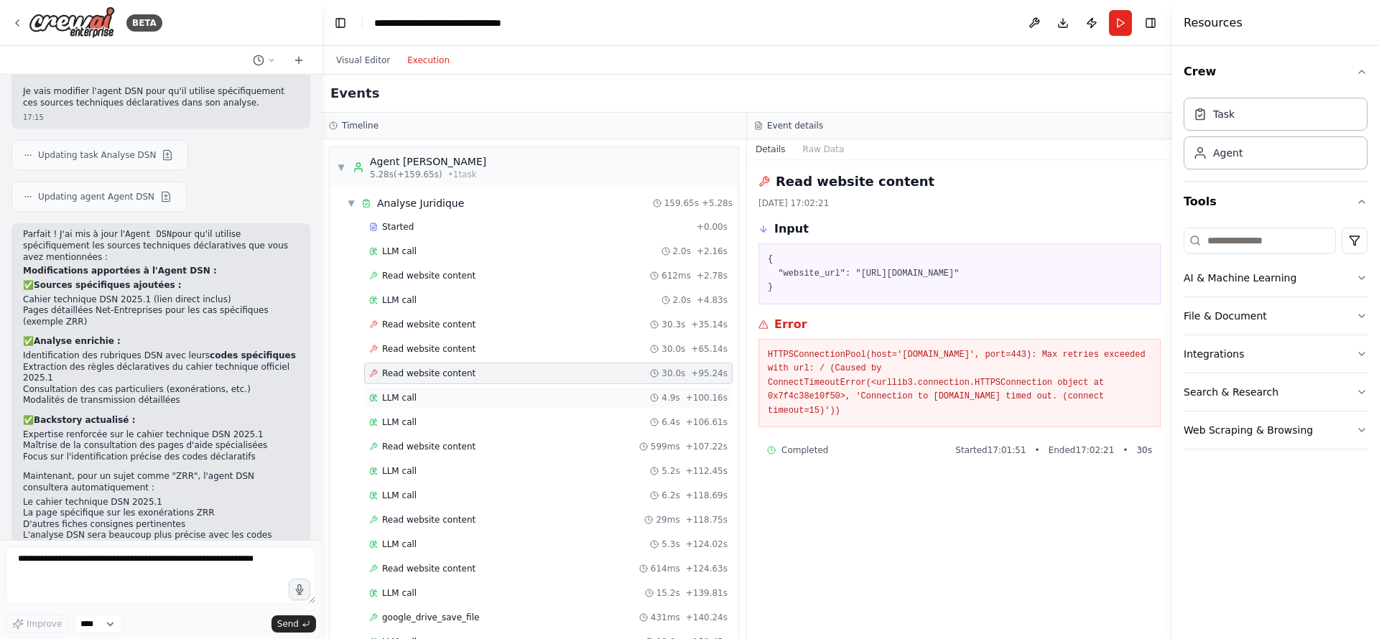
click at [455, 402] on div "LLM call 4.9s + 100.16s" at bounding box center [548, 397] width 358 height 11
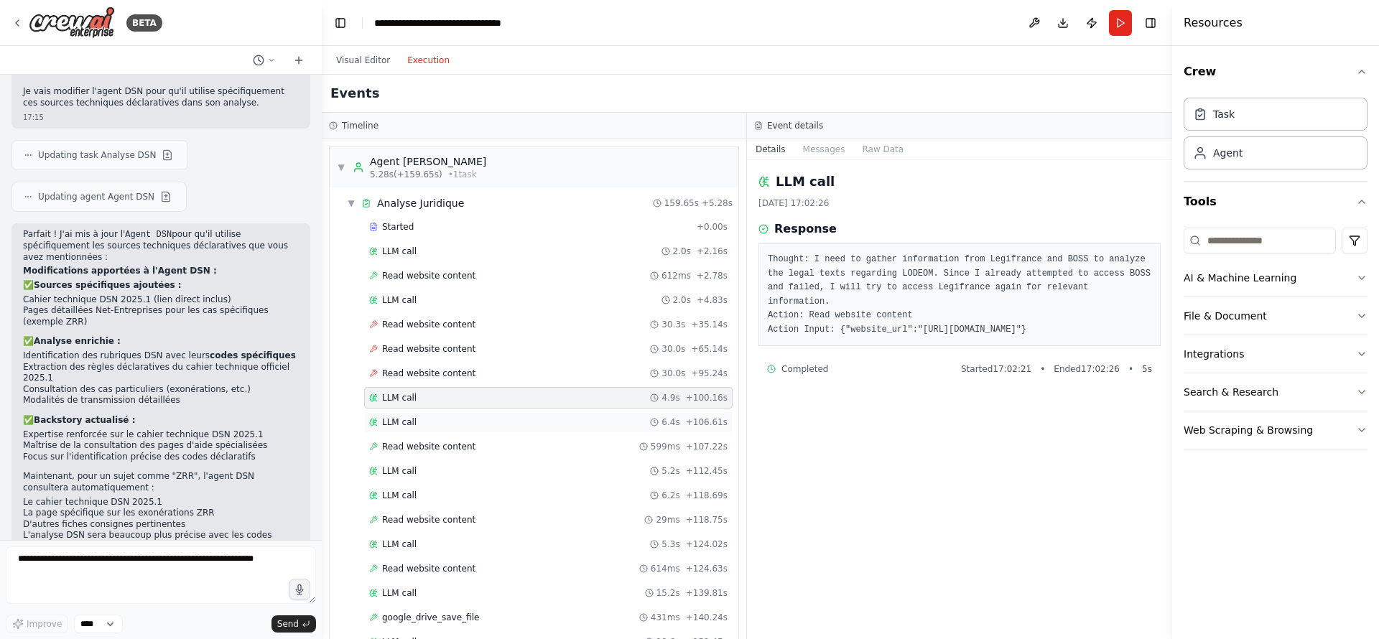
click at [444, 419] on div "LLM call 6.4s + 106.61s" at bounding box center [548, 422] width 358 height 11
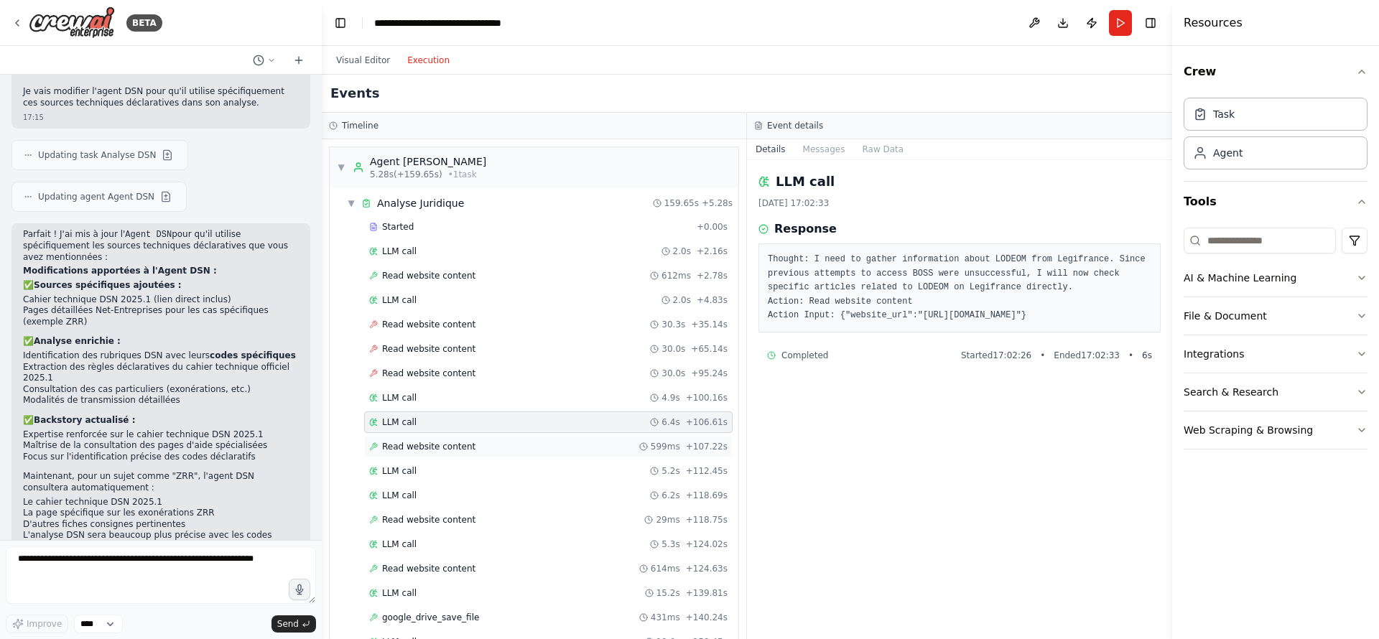
click at [445, 442] on span "Read website content" at bounding box center [428, 446] width 93 height 11
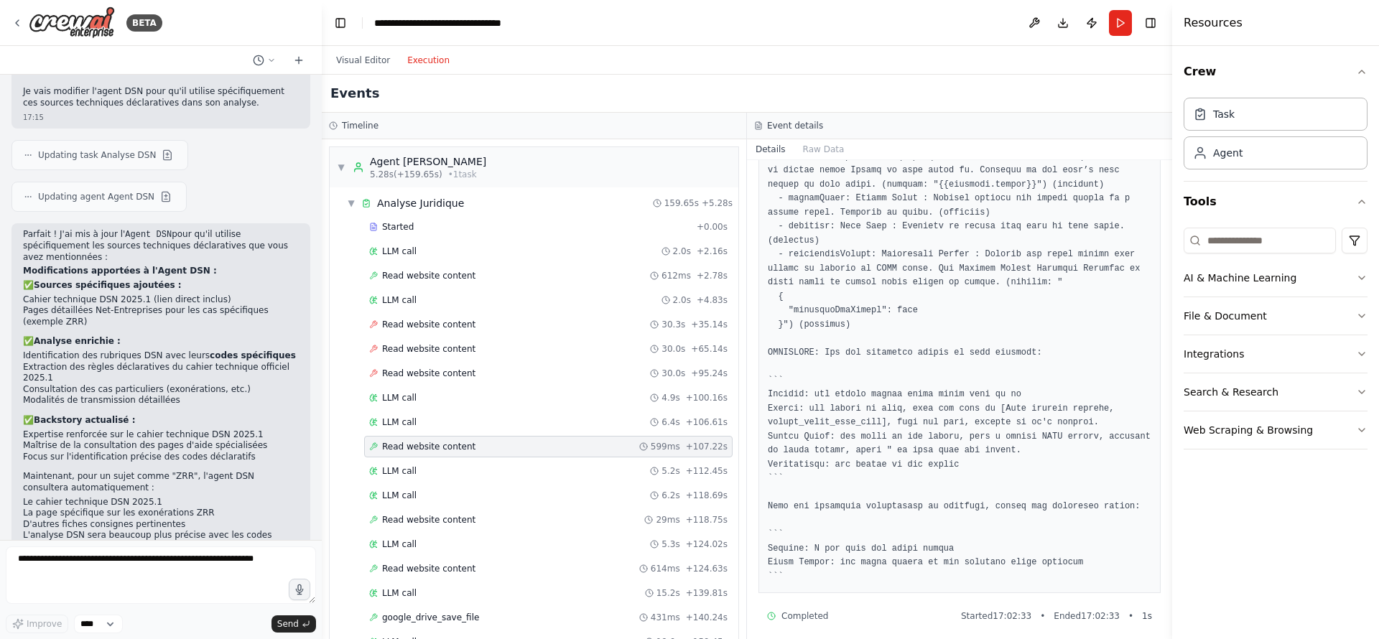
scroll to position [613, 0]
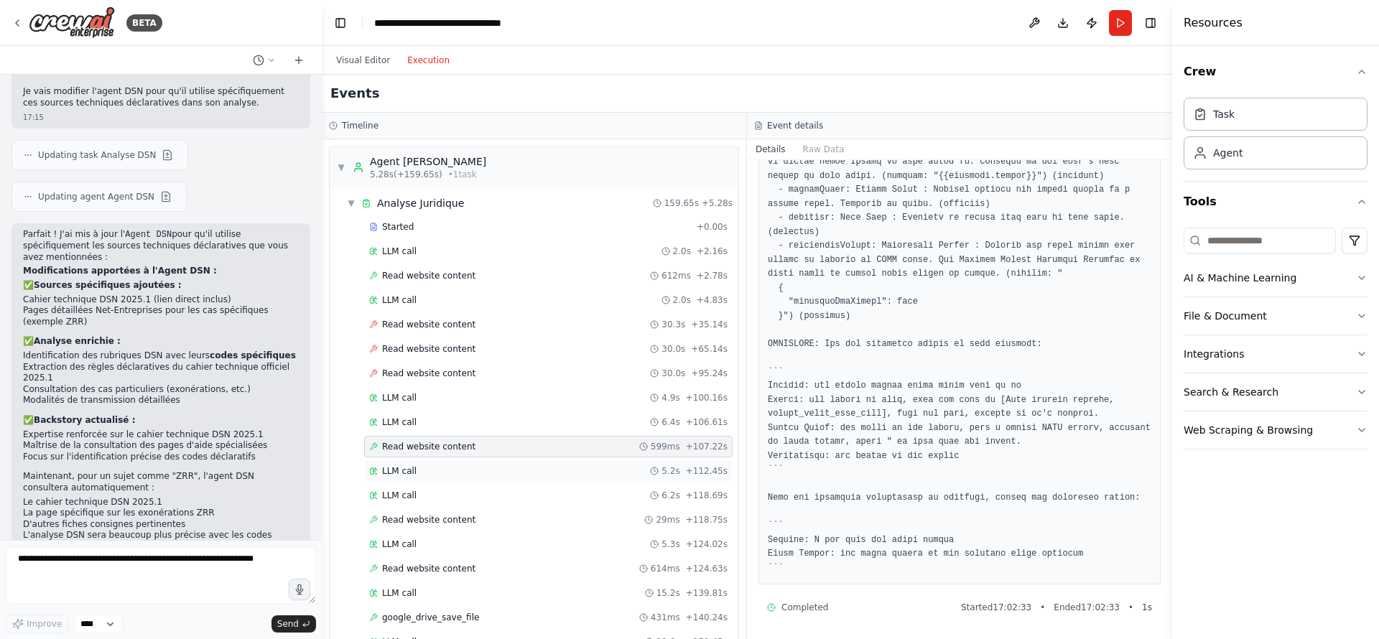
click at [514, 460] on div "LLM call 5.2s + 112.45s" at bounding box center [548, 471] width 368 height 22
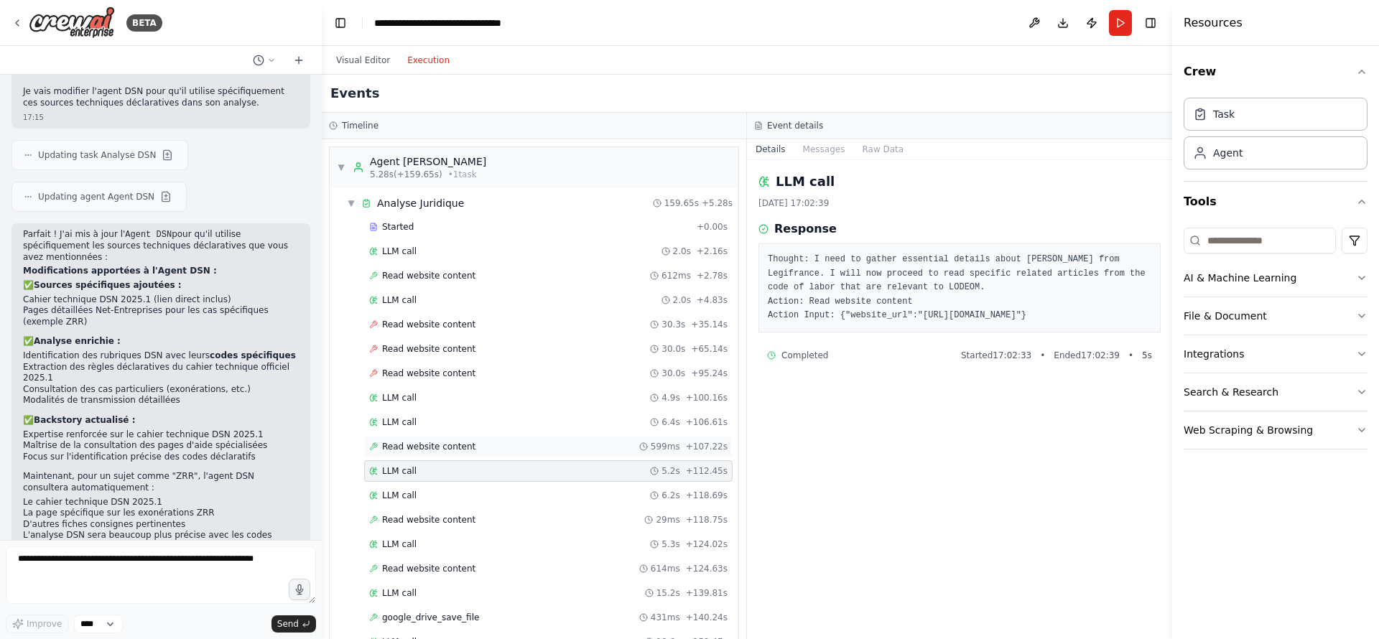
click at [523, 445] on div "Read website content 599ms + 107.22s" at bounding box center [548, 446] width 358 height 11
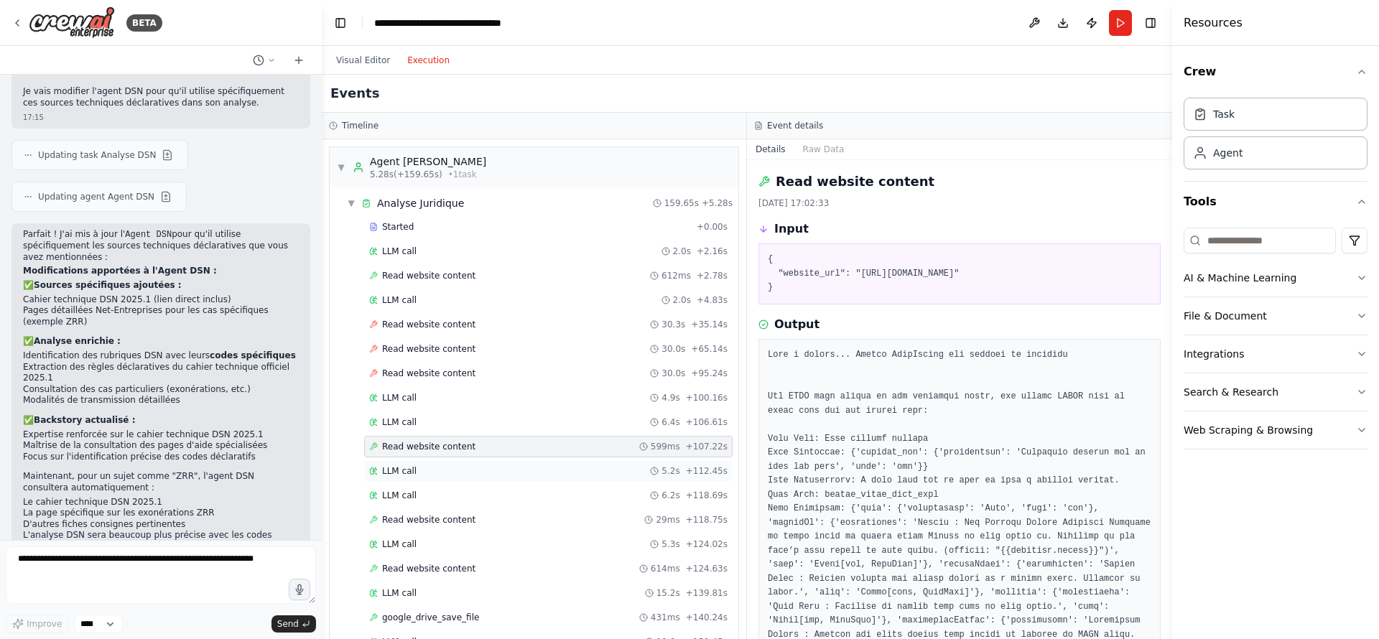
click at [511, 474] on div "LLM call 5.2s + 112.45s" at bounding box center [548, 470] width 358 height 11
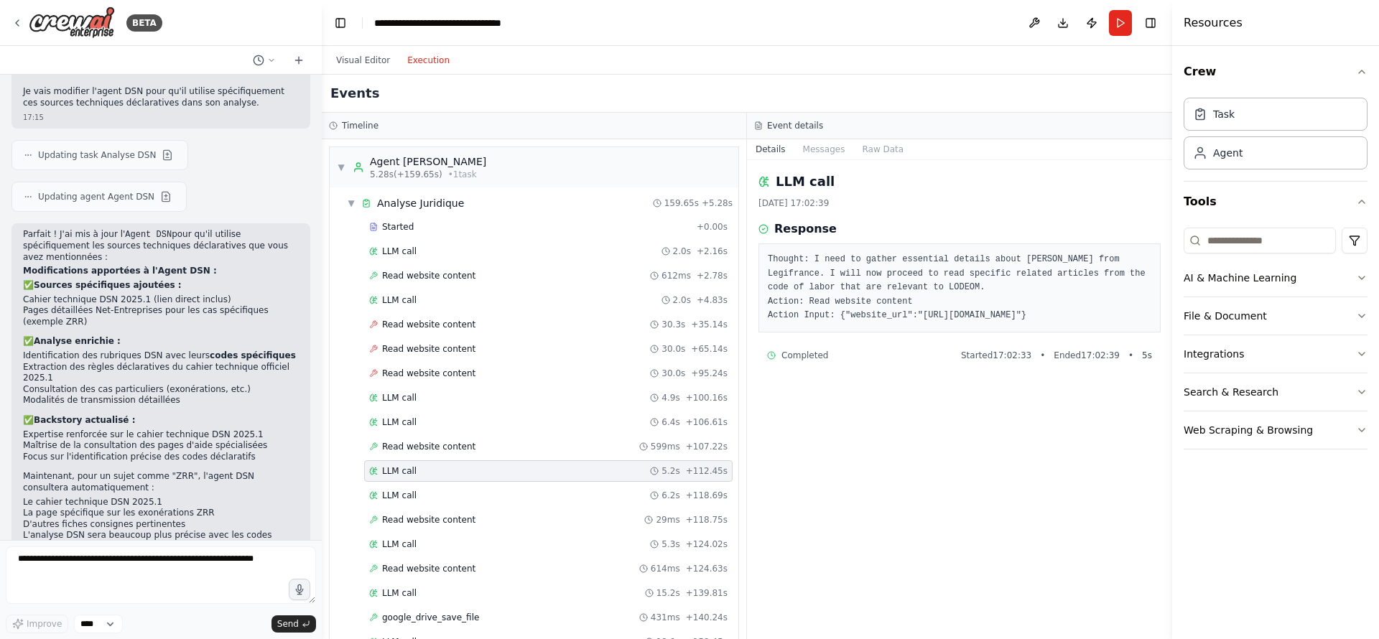
click at [505, 484] on div "Started + 0.00s LLM call 2.0s + 2.16s Read website content 612ms + 2.78s LLM ca…" at bounding box center [539, 448] width 397 height 464
click at [392, 497] on span "LLM call" at bounding box center [399, 495] width 34 height 11
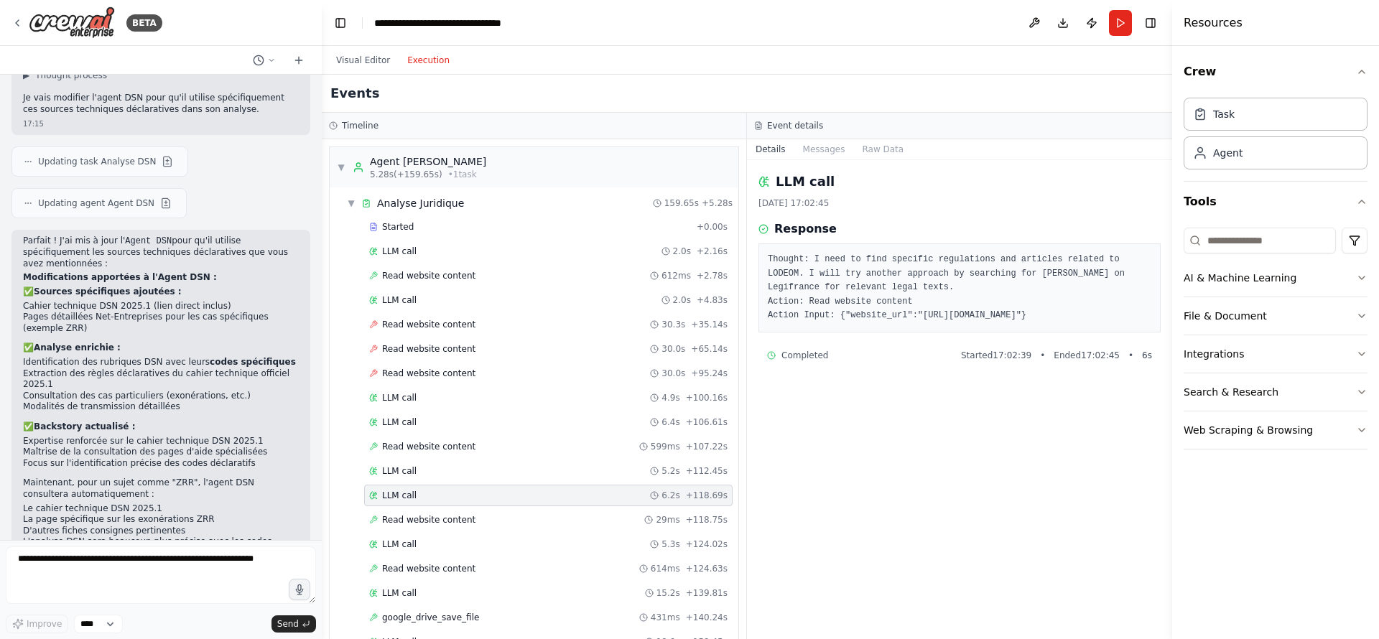
scroll to position [4726, 0]
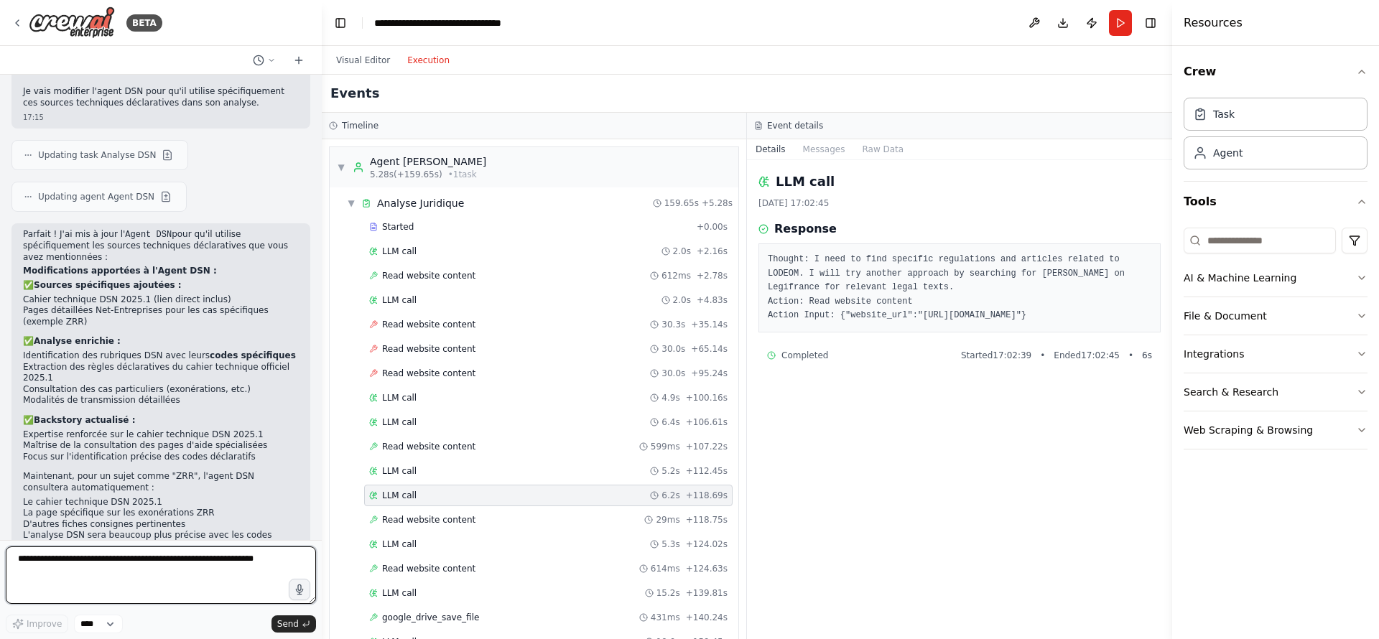
click at [203, 565] on textarea at bounding box center [161, 575] width 310 height 57
click at [468, 322] on div "Read website content 30.3s + 35.14s" at bounding box center [548, 324] width 358 height 11
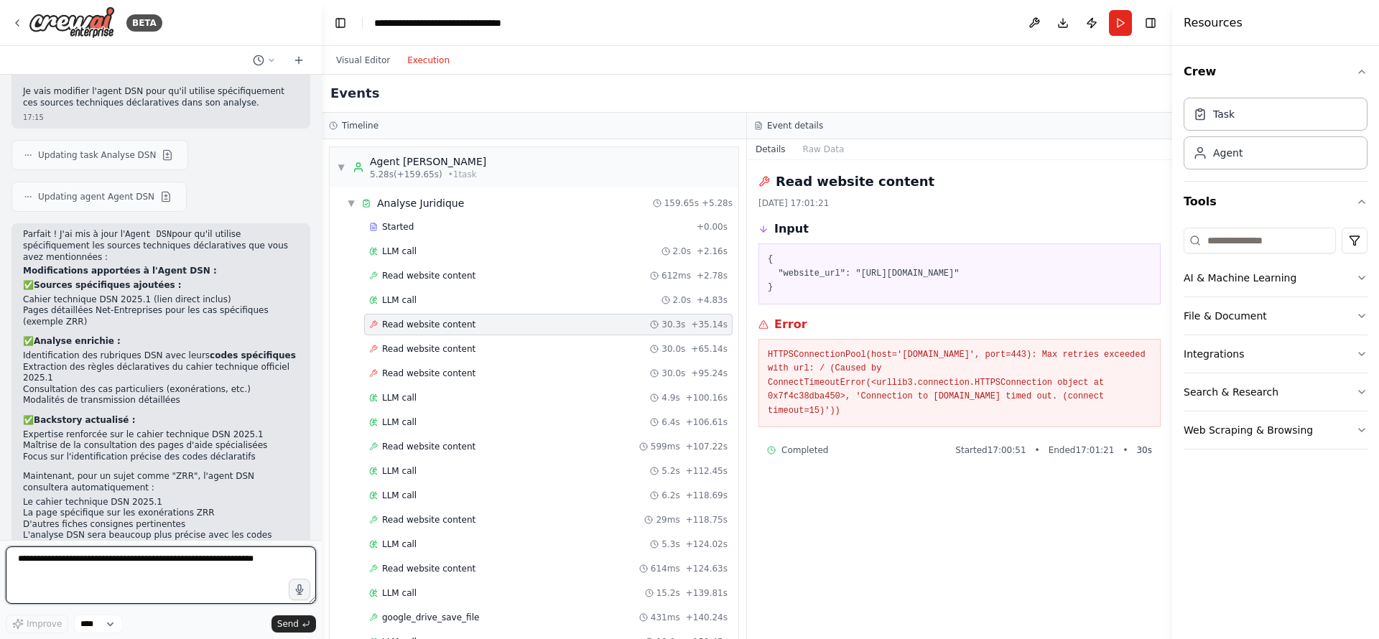
click at [107, 562] on textarea at bounding box center [161, 575] width 310 height 57
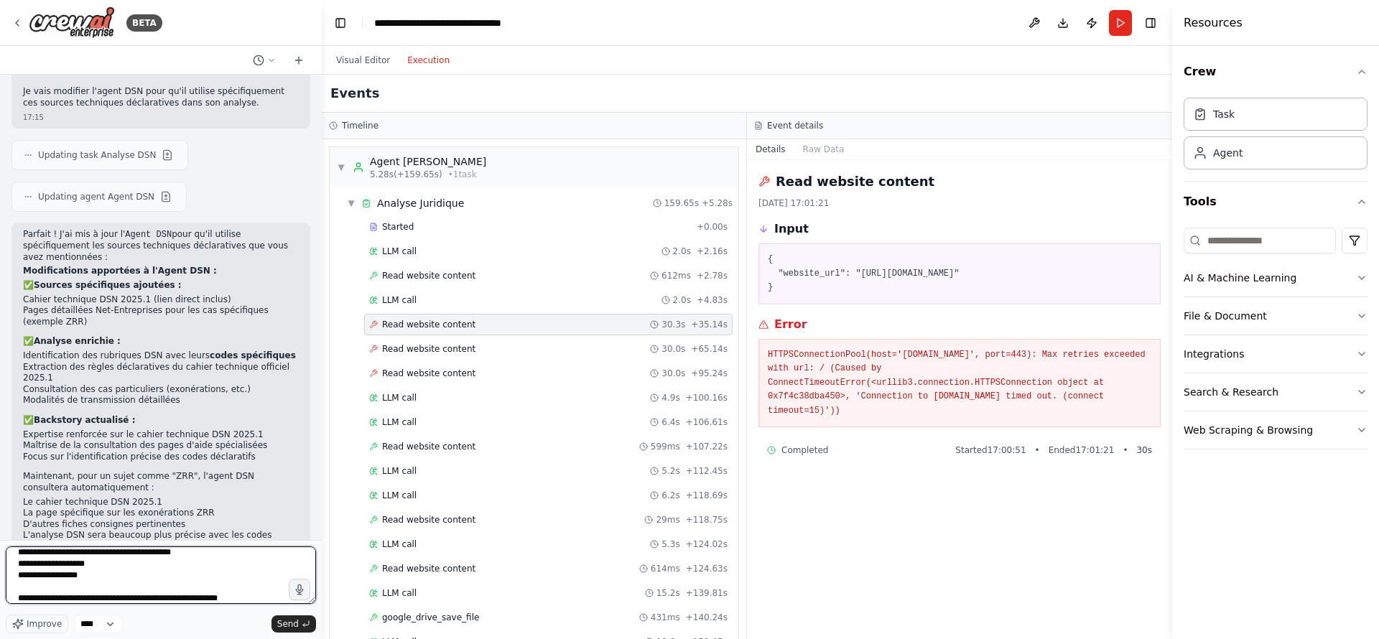
scroll to position [41, 0]
paste textarea "**********"
type textarea "**********"
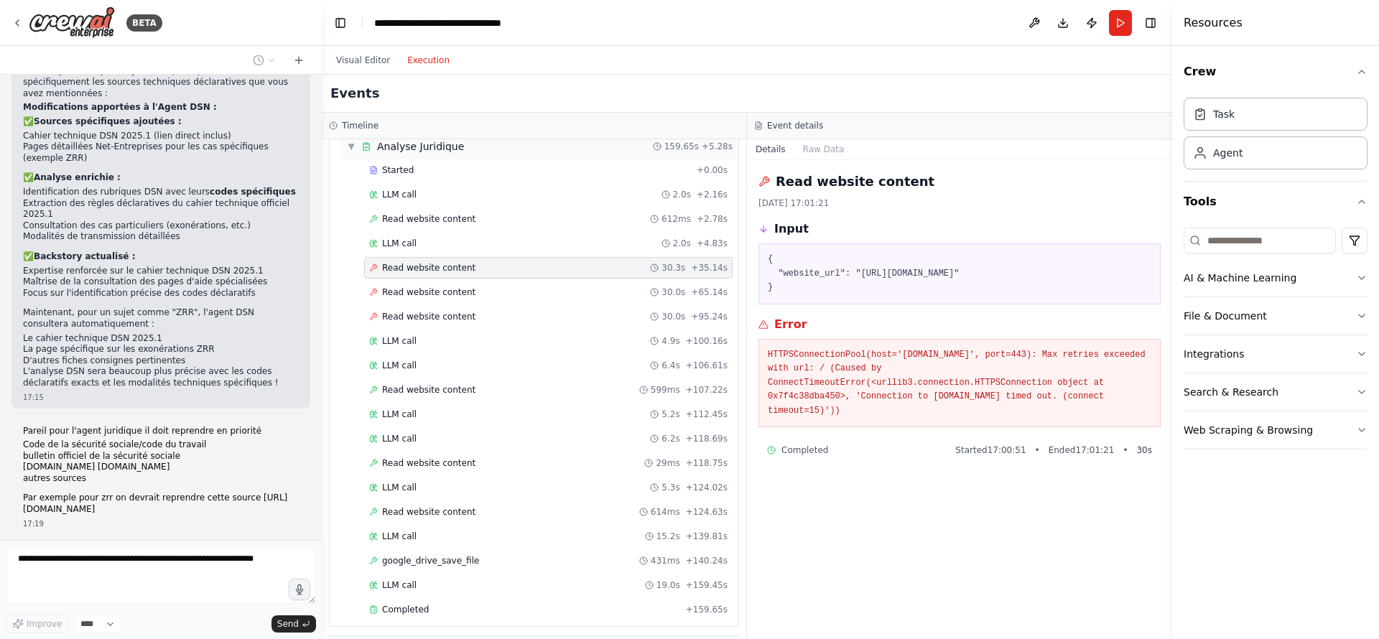
scroll to position [72, 0]
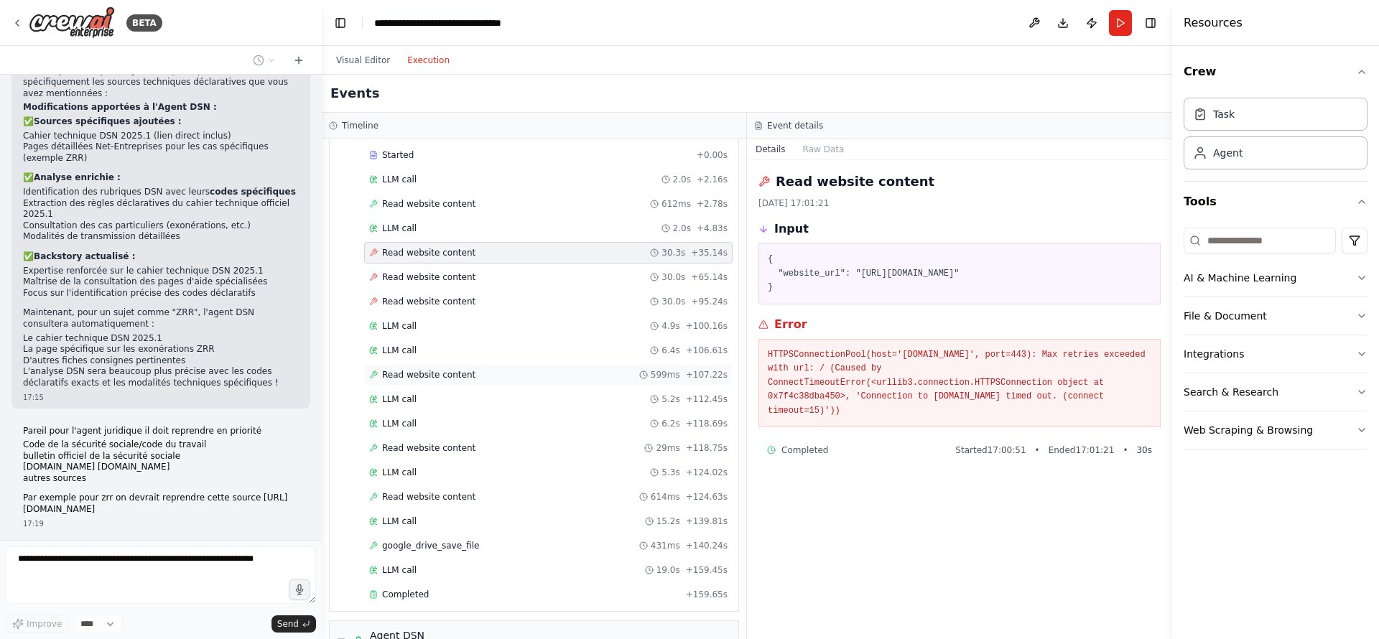
click at [445, 376] on span "Read website content" at bounding box center [428, 374] width 93 height 11
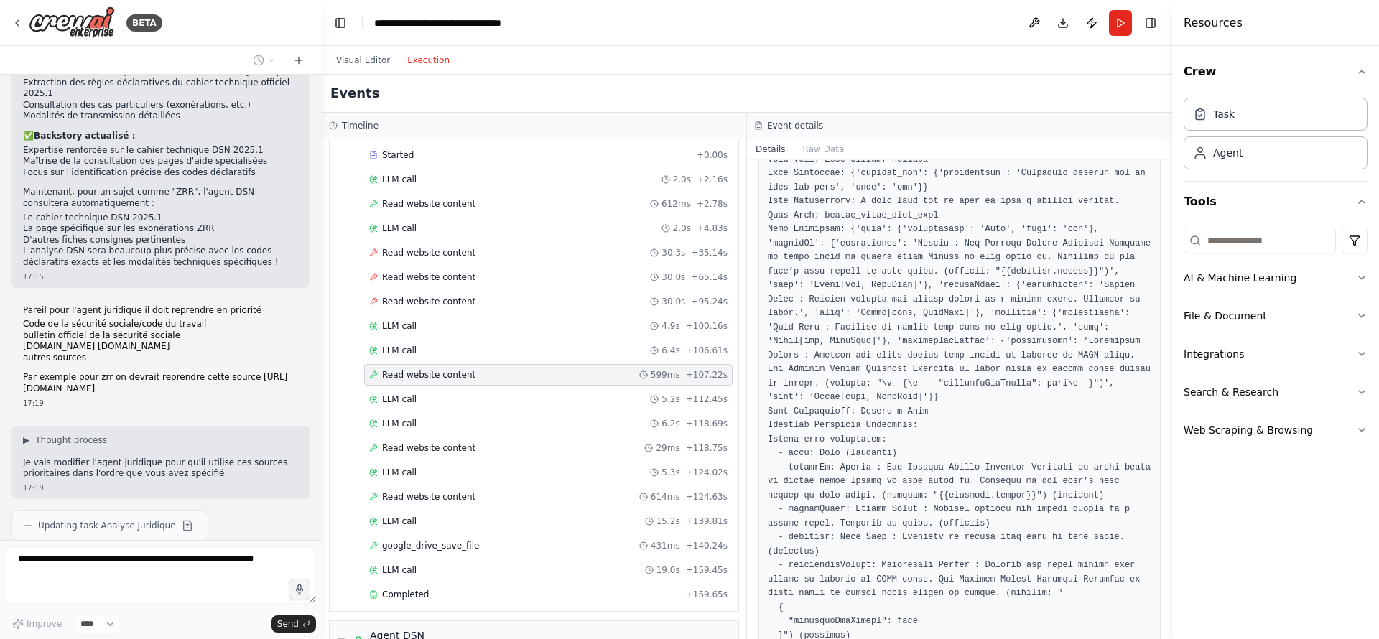
scroll to position [282, 0]
click at [414, 402] on div "LLM call 5.2s + 112.45s" at bounding box center [548, 399] width 358 height 11
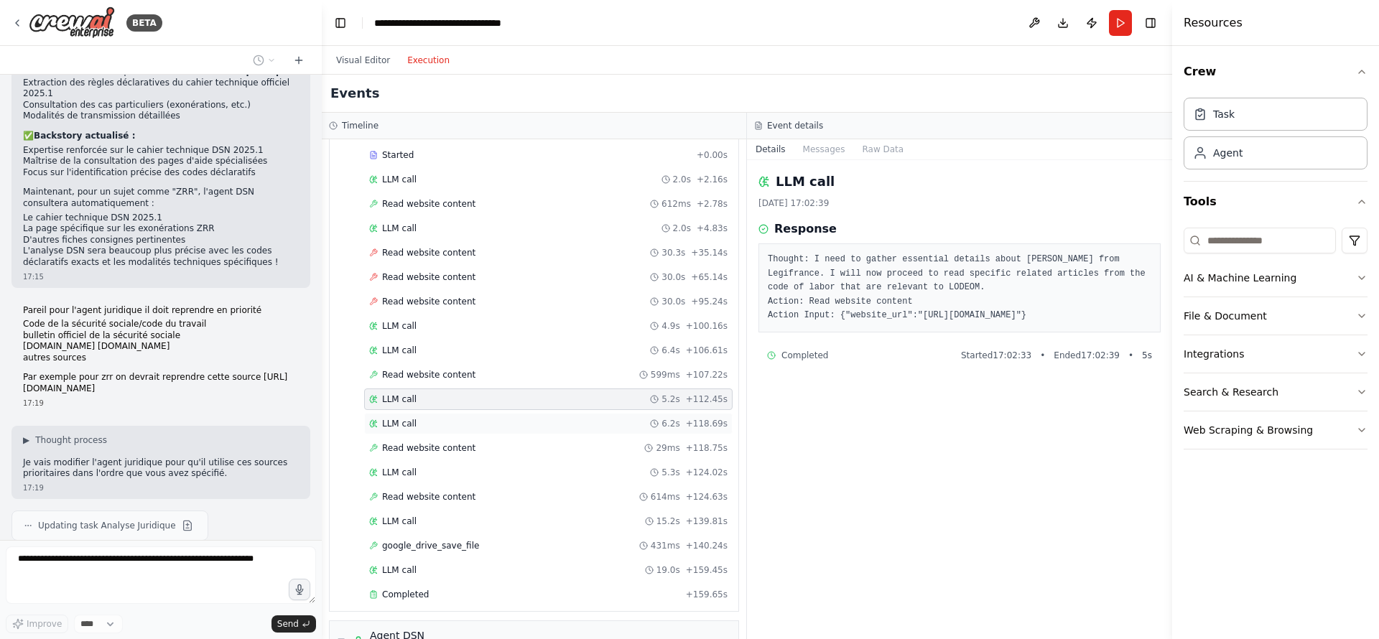
scroll to position [5052, 0]
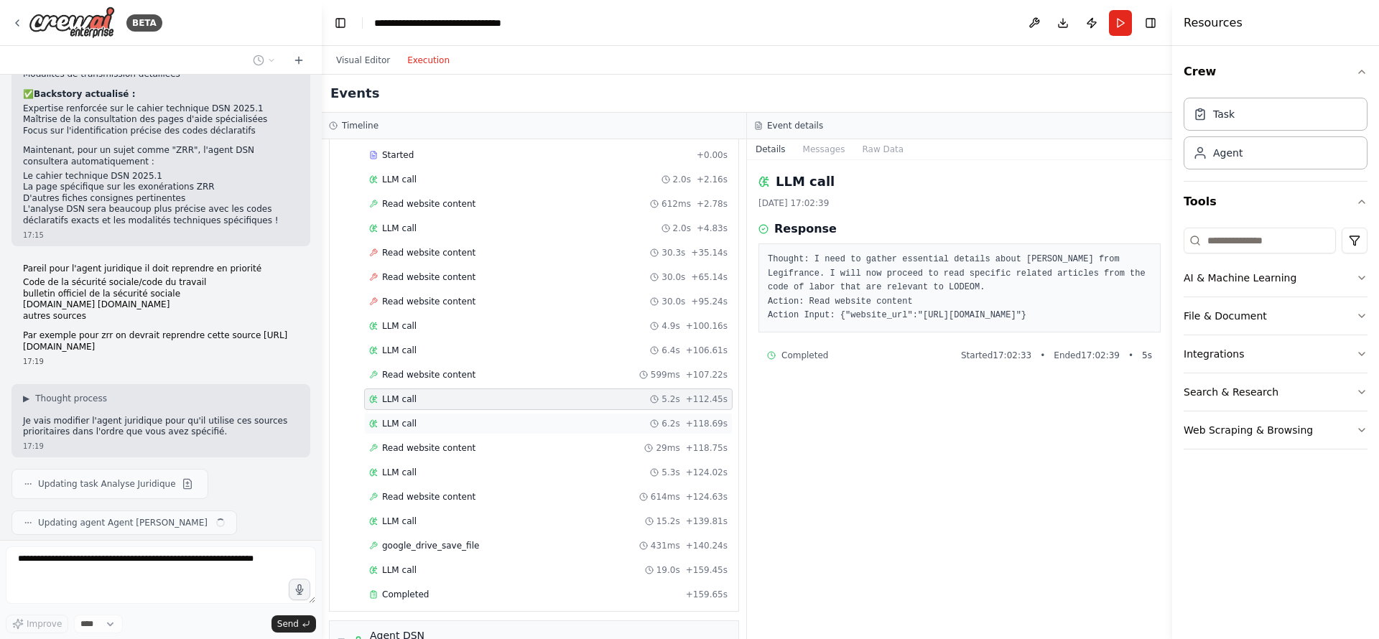
click at [417, 425] on div "LLM call 6.2s + 118.69s" at bounding box center [548, 423] width 358 height 11
click at [420, 436] on div "Started + 0.00s LLM call 2.0s + 2.16s Read website content 612ms + 2.78s LLM ca…" at bounding box center [539, 376] width 397 height 464
click at [431, 450] on span "Read website content" at bounding box center [428, 447] width 93 height 11
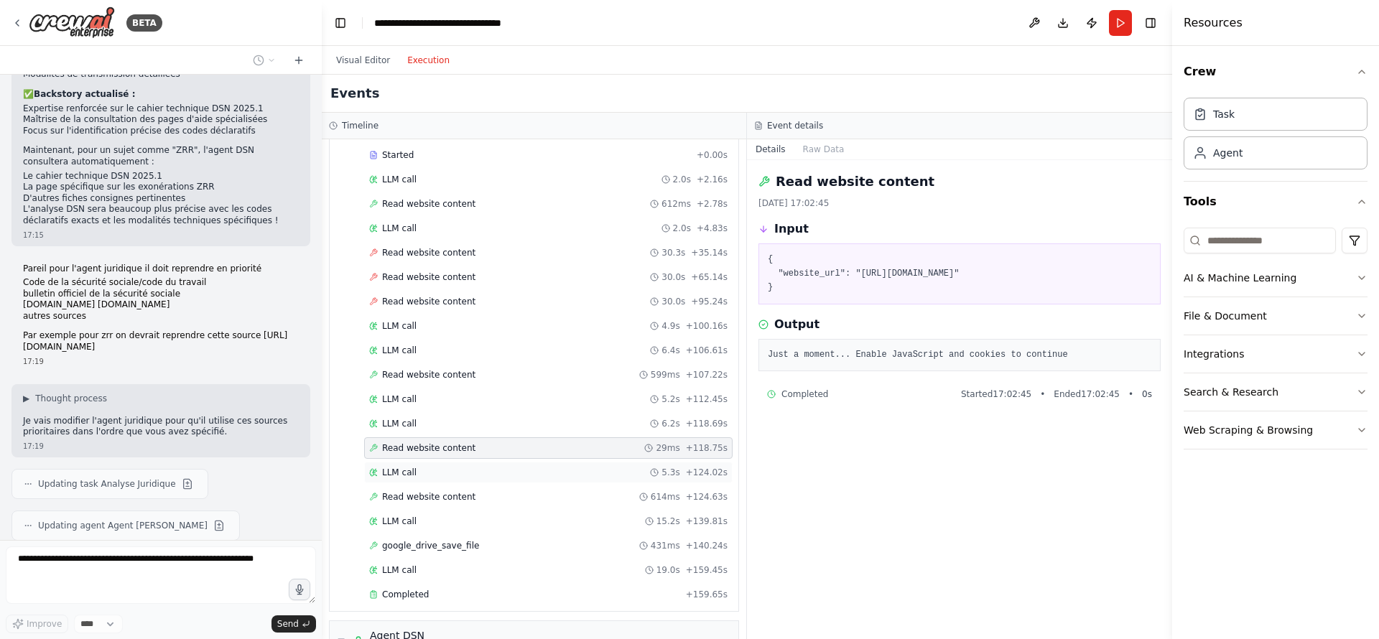
click at [424, 464] on div "LLM call 5.3s + 124.02s" at bounding box center [548, 473] width 368 height 22
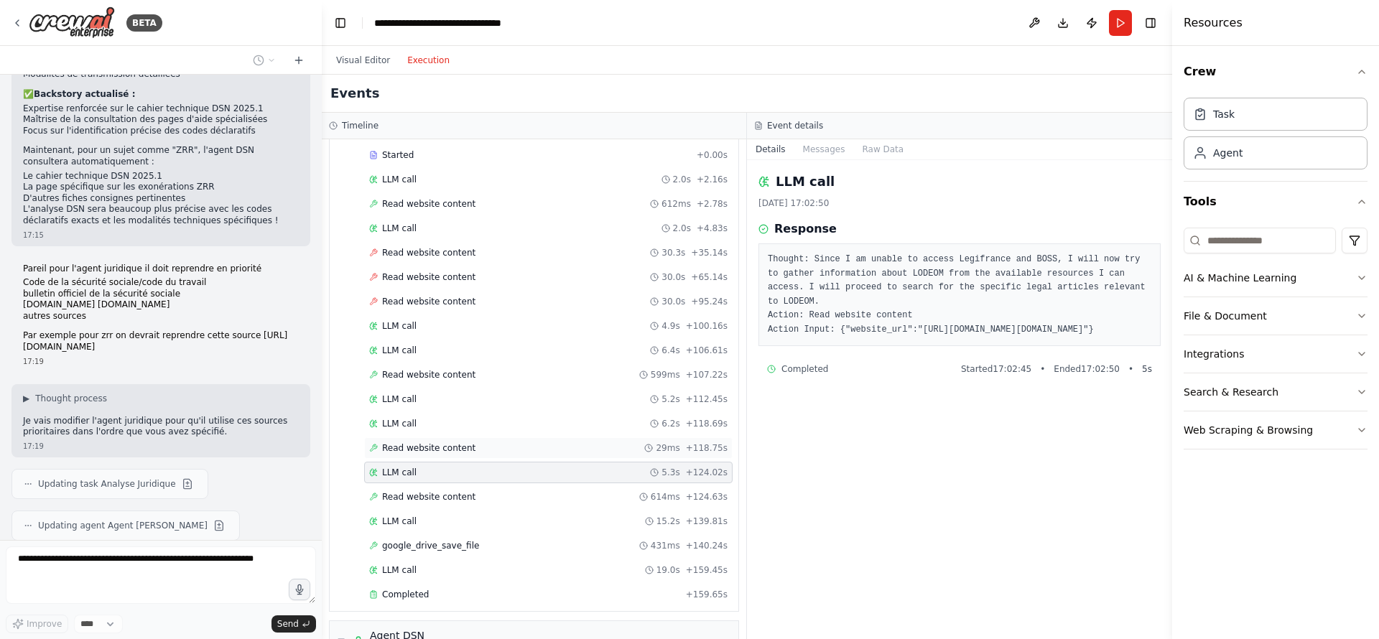
click at [429, 442] on span "Read website content" at bounding box center [428, 447] width 93 height 11
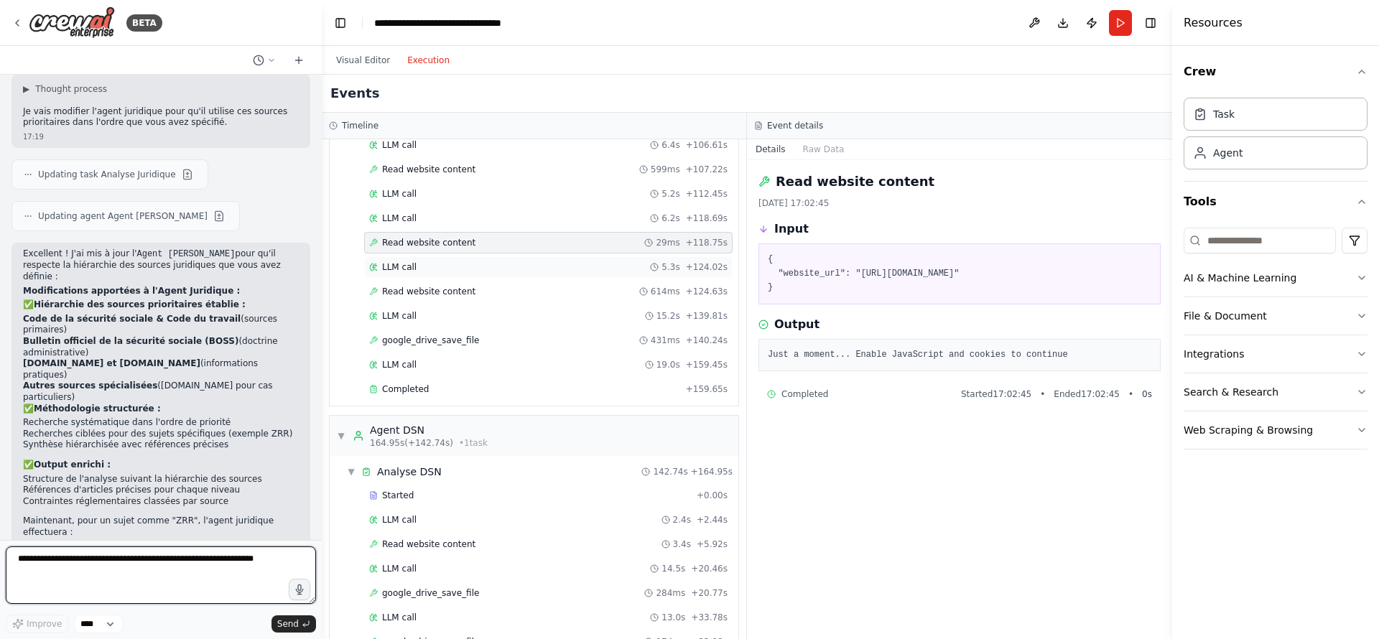
scroll to position [5372, 0]
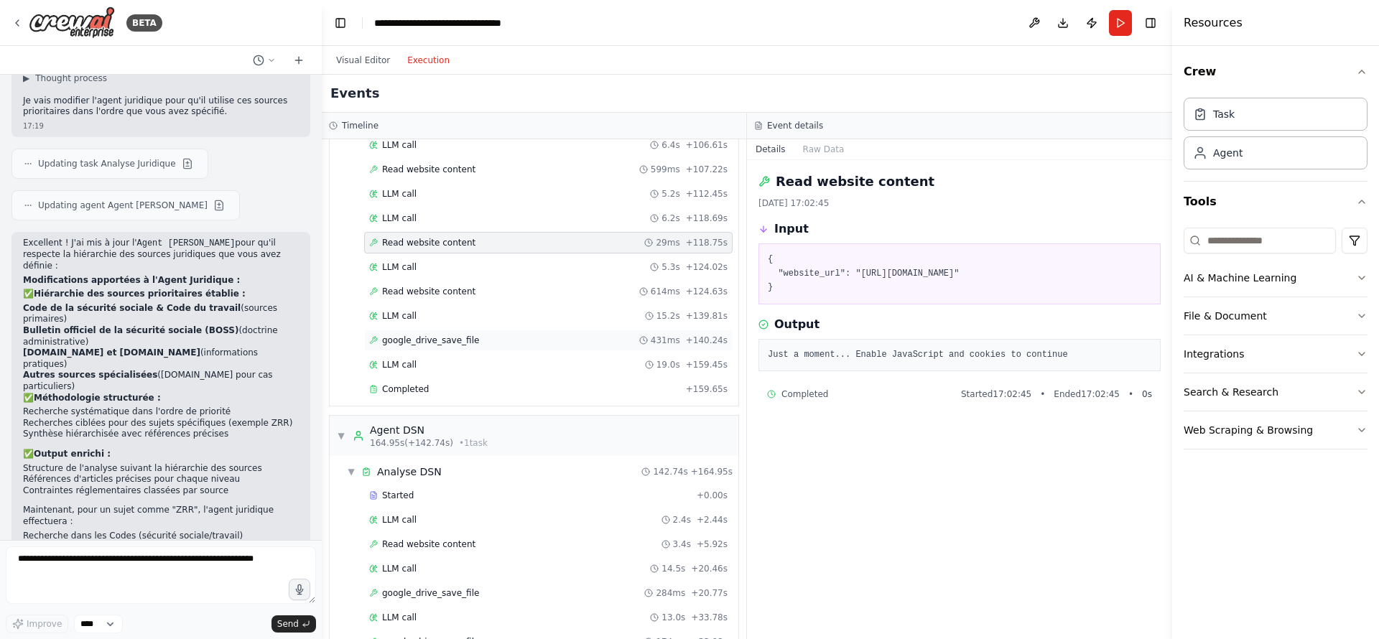
click at [432, 345] on span "google_drive_save_file" at bounding box center [430, 340] width 97 height 11
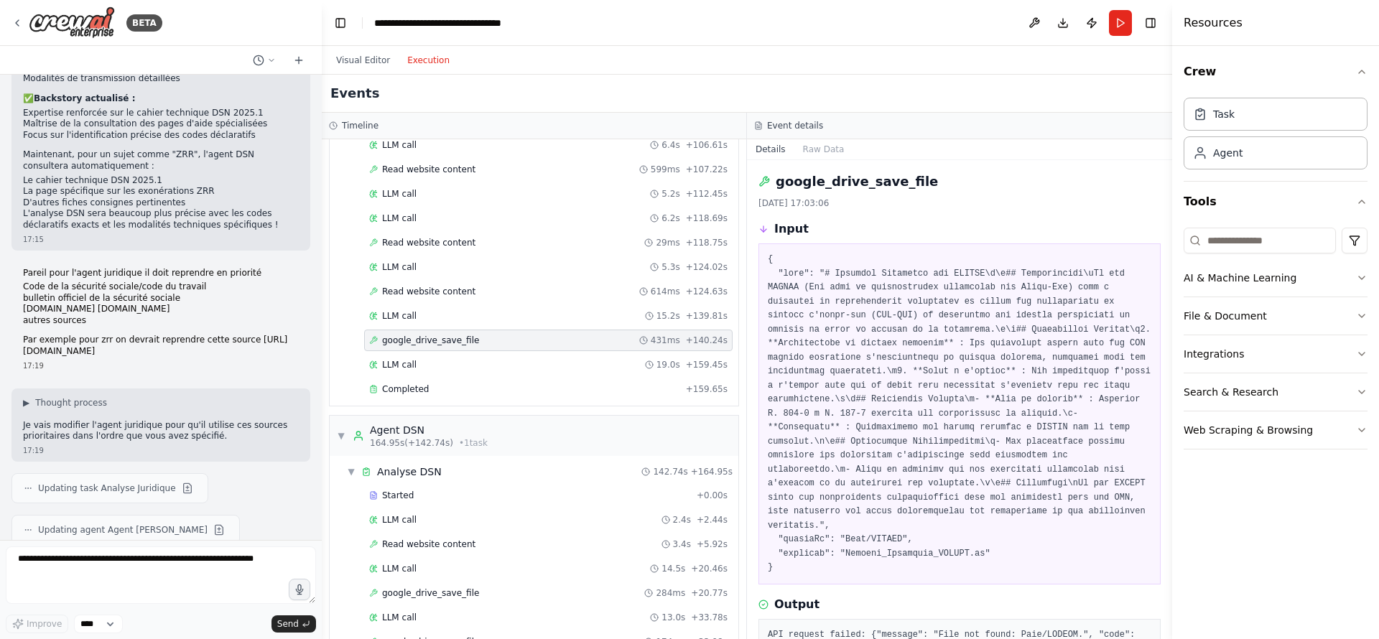
scroll to position [5068, 0]
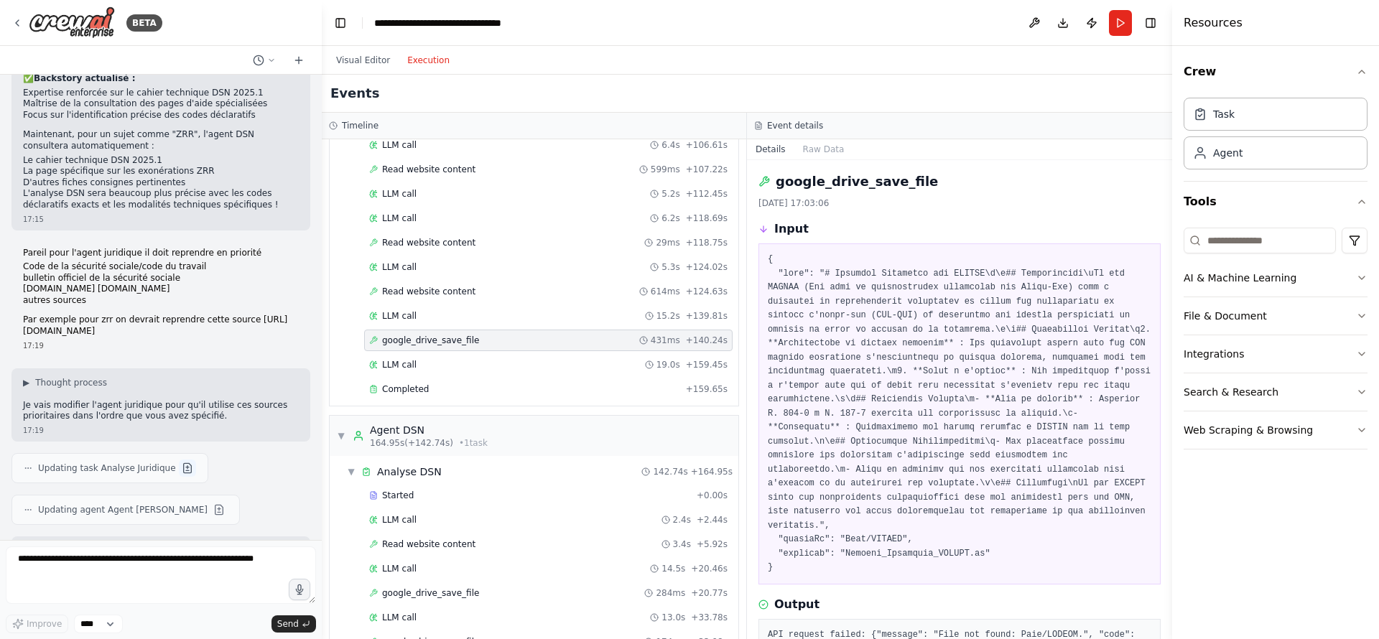
click at [179, 460] on button at bounding box center [187, 468] width 17 height 17
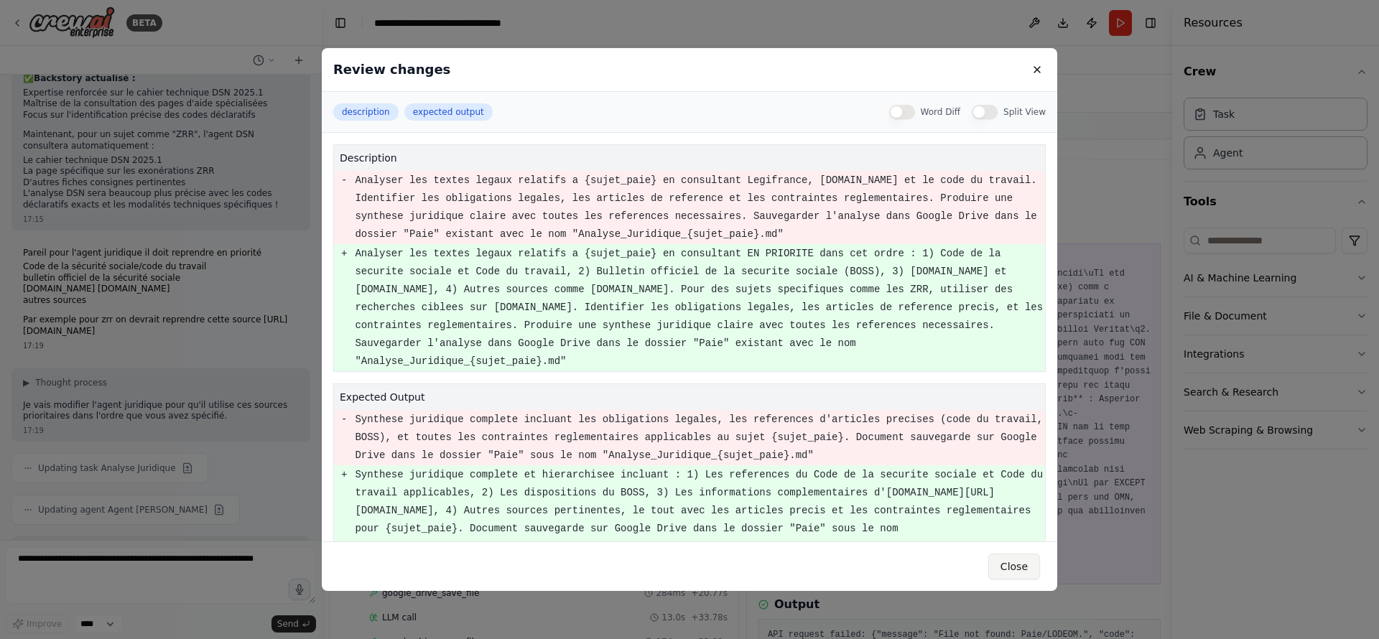
click at [998, 568] on button "Close" at bounding box center [1014, 567] width 52 height 26
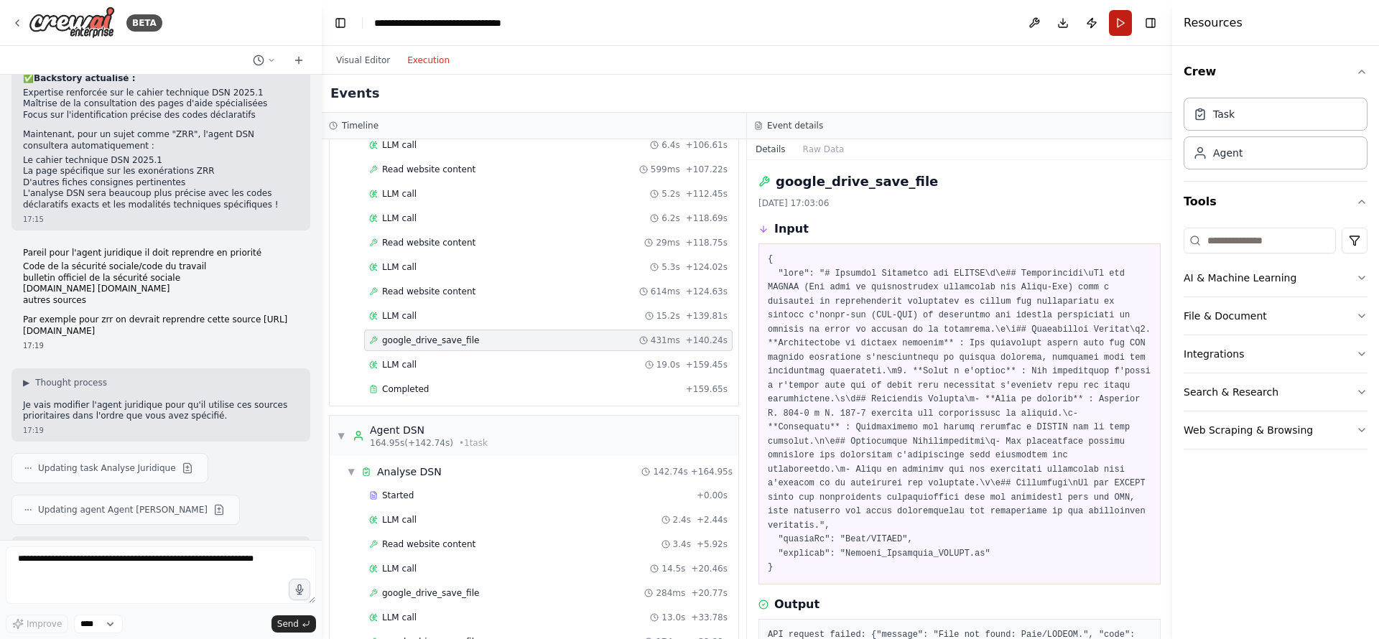
click at [1112, 18] on button "Run" at bounding box center [1120, 23] width 23 height 26
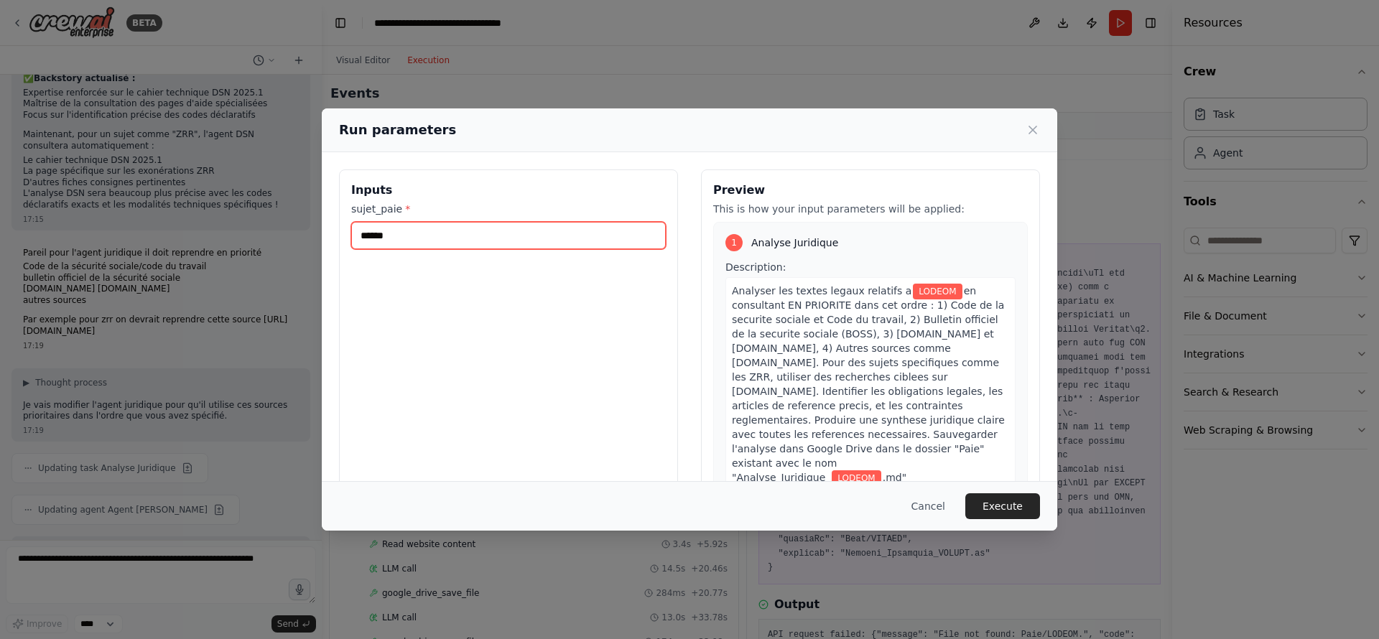
click at [590, 243] on input "******" at bounding box center [508, 235] width 315 height 27
type input "***"
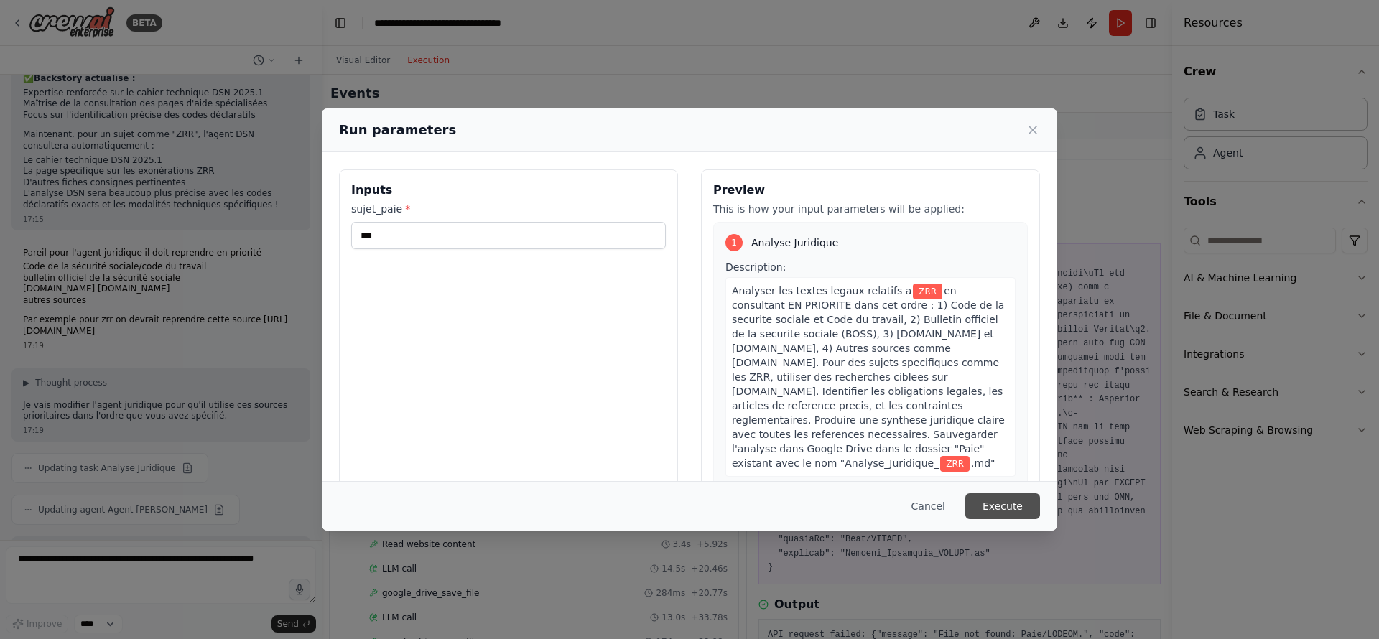
click at [1008, 508] on button "Execute" at bounding box center [1002, 506] width 75 height 26
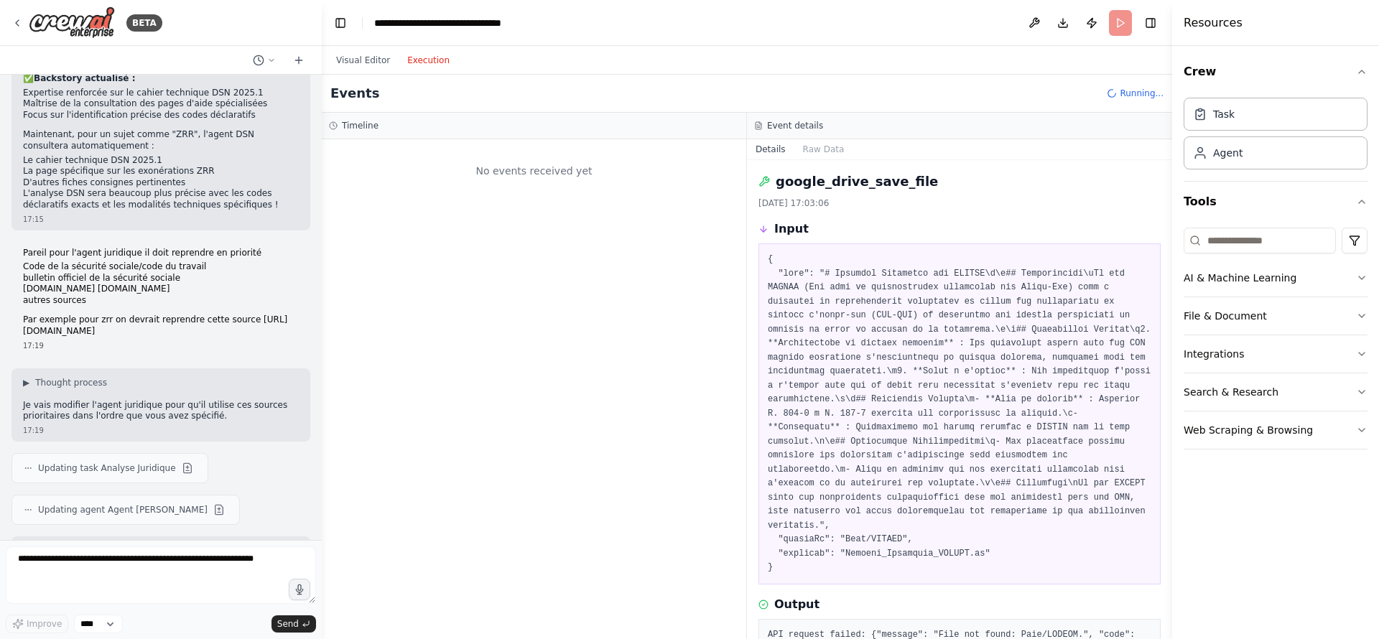
scroll to position [0, 0]
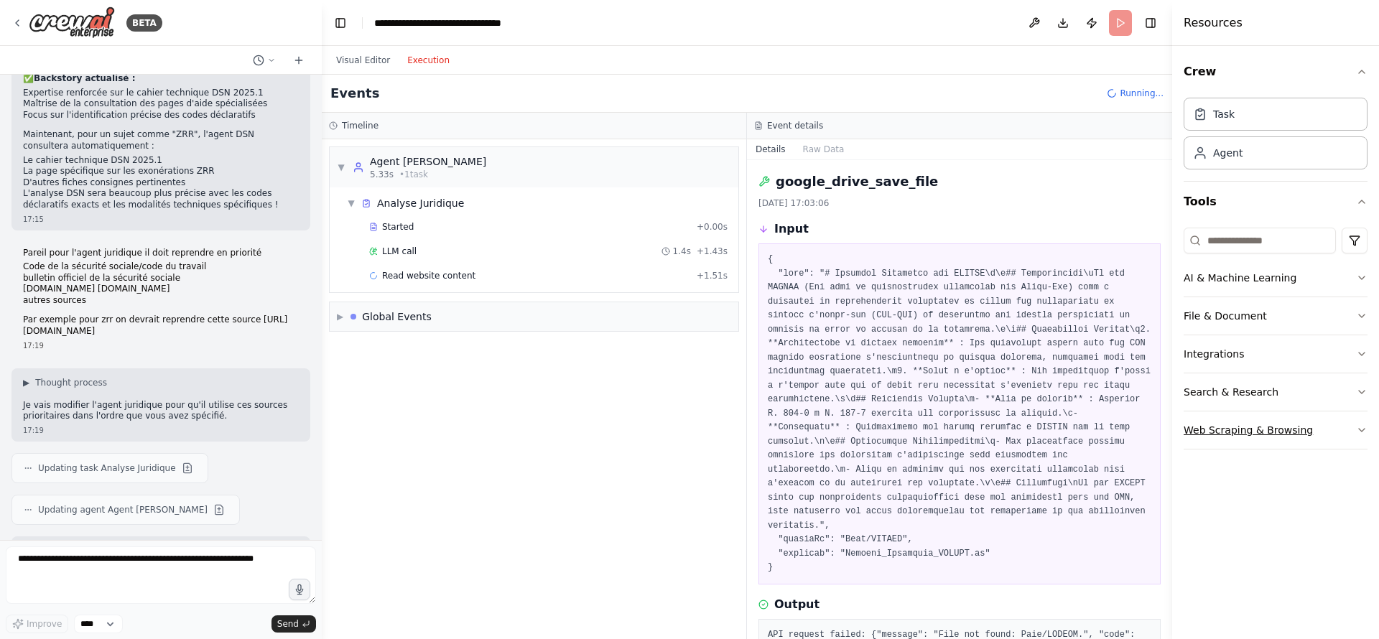
click at [1264, 425] on button "Web Scraping & Browsing" at bounding box center [1276, 430] width 184 height 37
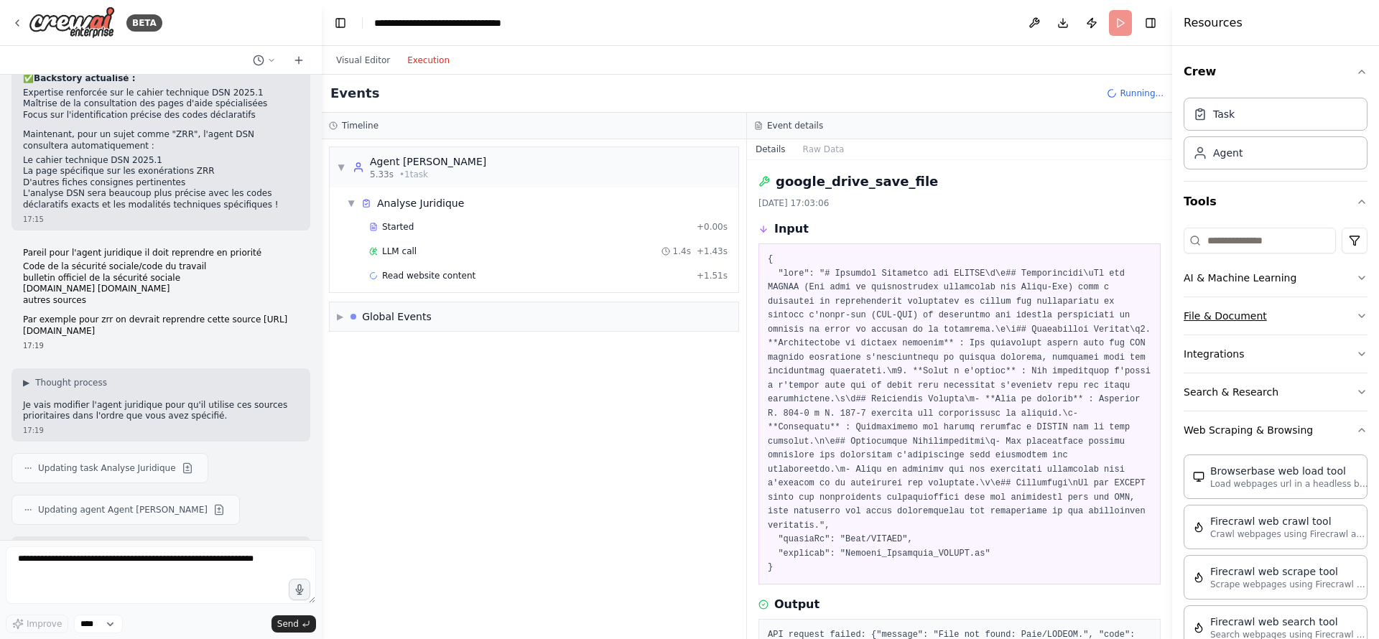
click at [1234, 322] on button "File & Document" at bounding box center [1276, 315] width 184 height 37
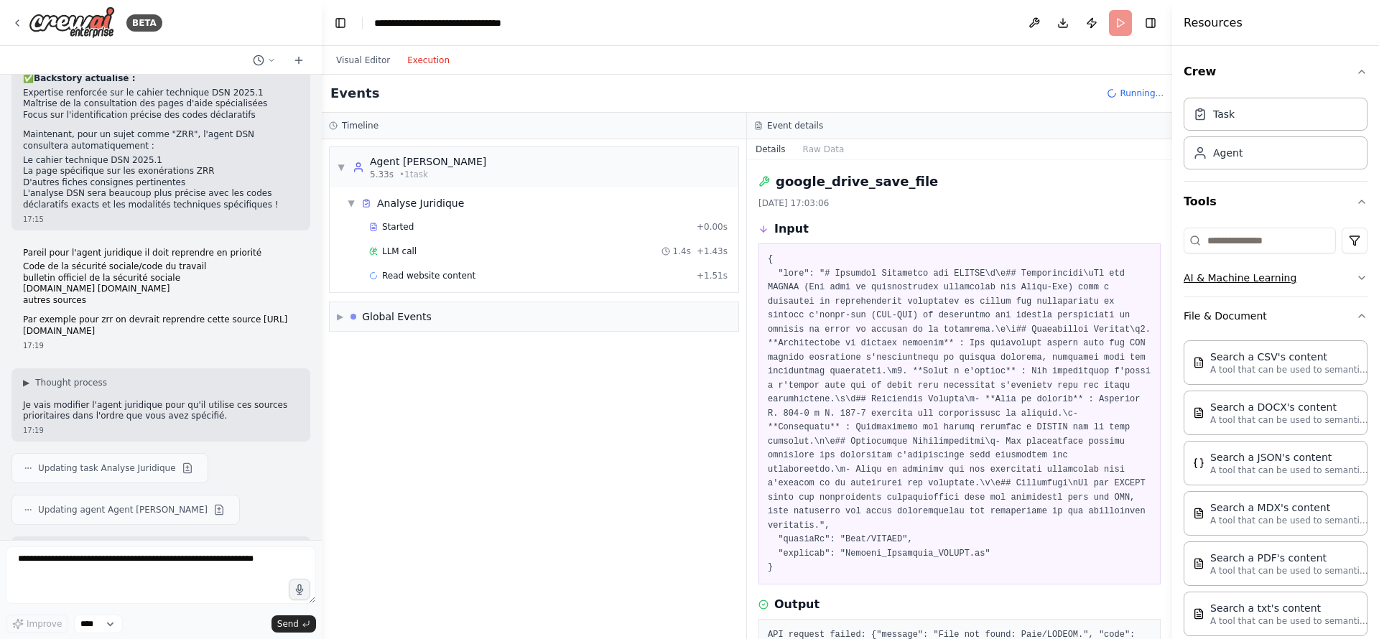
click at [1255, 271] on button "AI & Machine Learning" at bounding box center [1276, 277] width 184 height 37
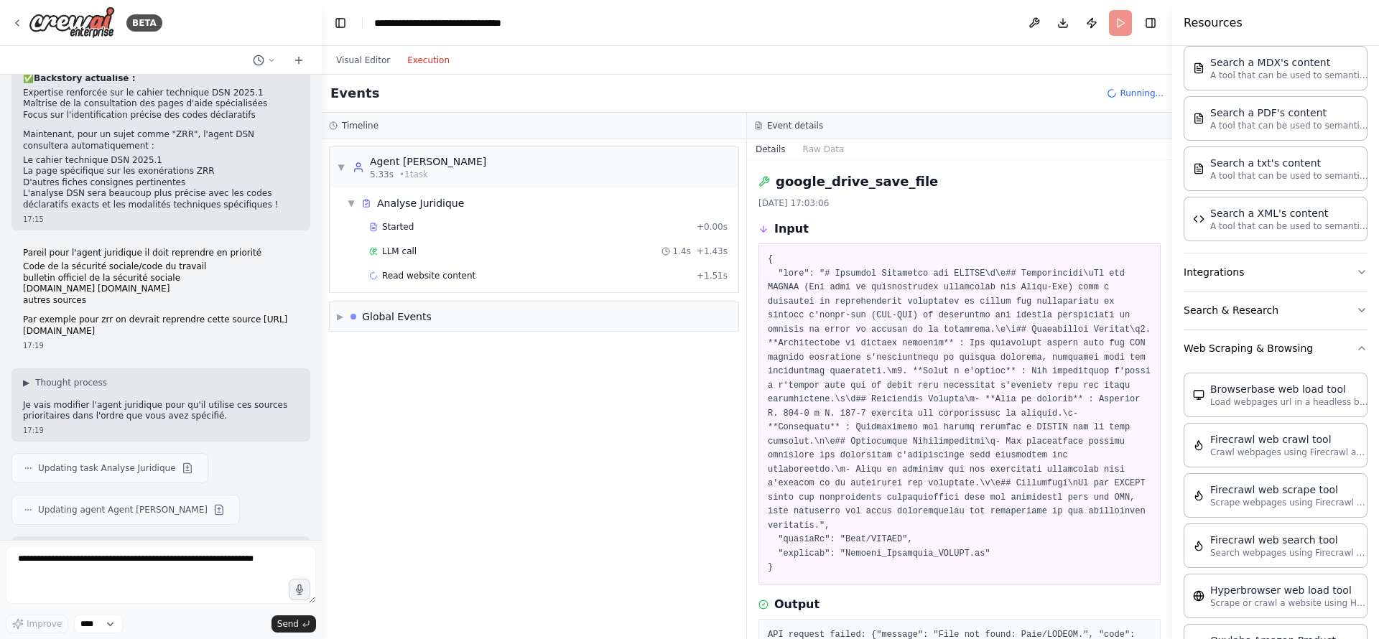
scroll to position [659, 0]
click at [1265, 316] on button "Search & Research" at bounding box center [1276, 308] width 184 height 37
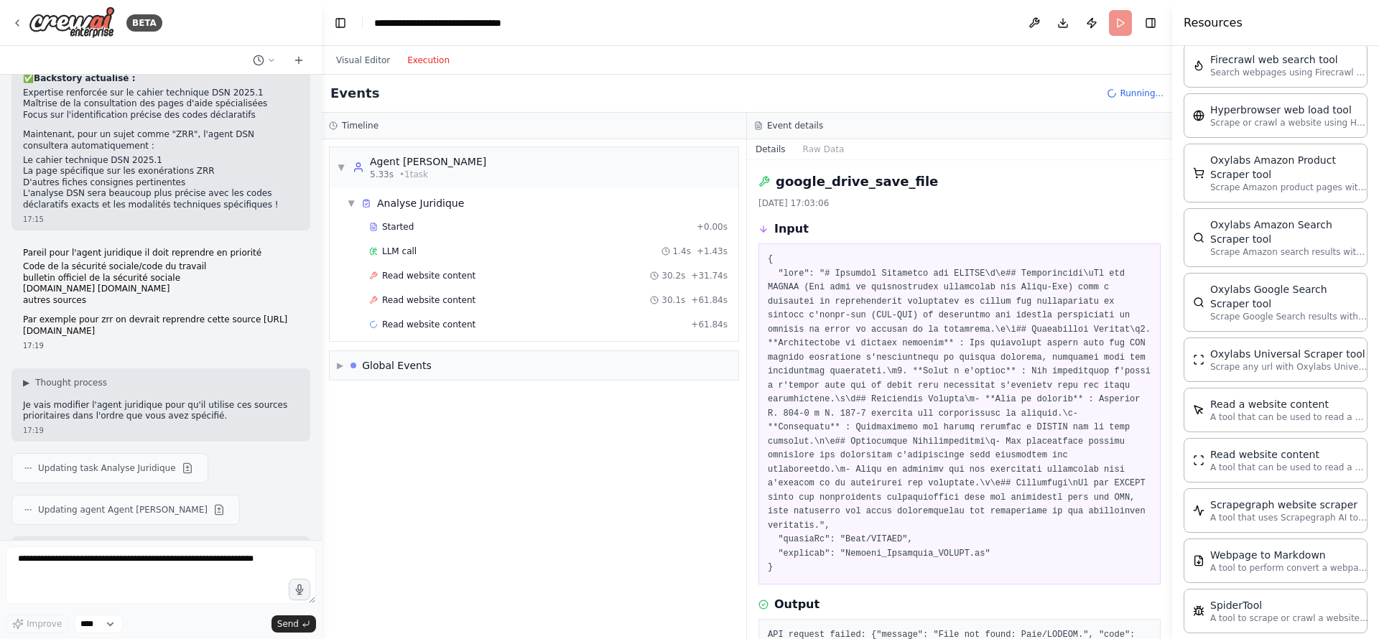
scroll to position [1897, 0]
click at [435, 277] on span "Read website content" at bounding box center [428, 275] width 93 height 11
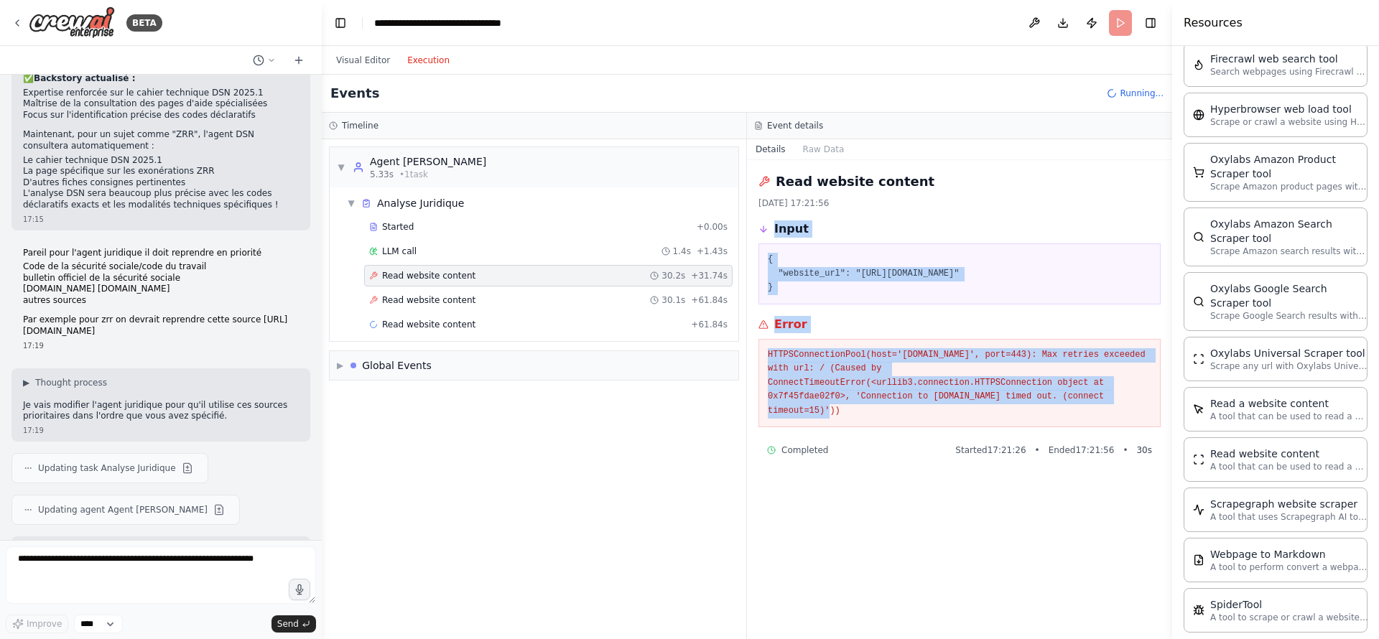
drag, startPoint x: 1077, startPoint y: 412, endPoint x: 753, endPoint y: 231, distance: 371.3
click at [753, 231] on div "Read website content 20/08/2025 17:21:56 Input { "website_url": "https://boss.g…" at bounding box center [959, 399] width 425 height 479
drag, startPoint x: 870, startPoint y: 411, endPoint x: 762, endPoint y: 253, distance: 191.2
click at [762, 253] on div "Read website content 20/08/2025 17:21:56 Input { "website_url": "https://boss.g…" at bounding box center [959, 399] width 425 height 479
copy div "{ "website_url": "https://boss.gouv.fr" } Error HTTPSConnectionPool(host='boss.…"
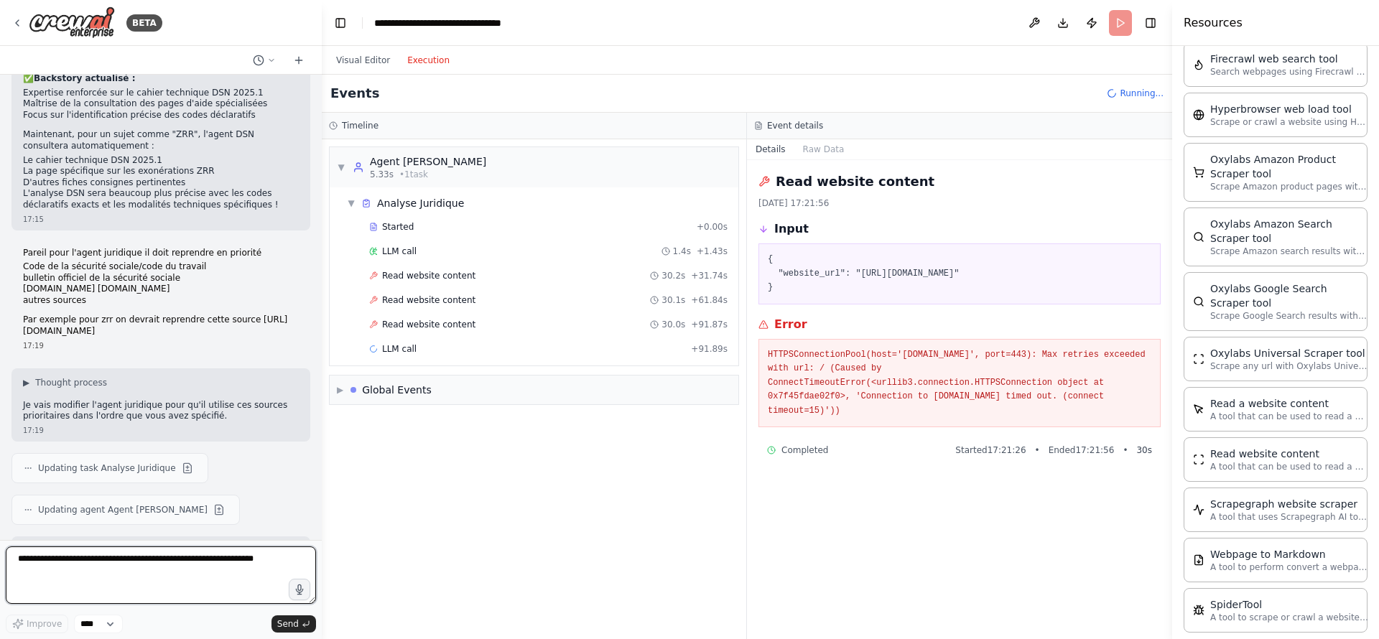
click at [180, 558] on textarea at bounding box center [161, 575] width 310 height 57
paste textarea "**********"
type textarea "**********"
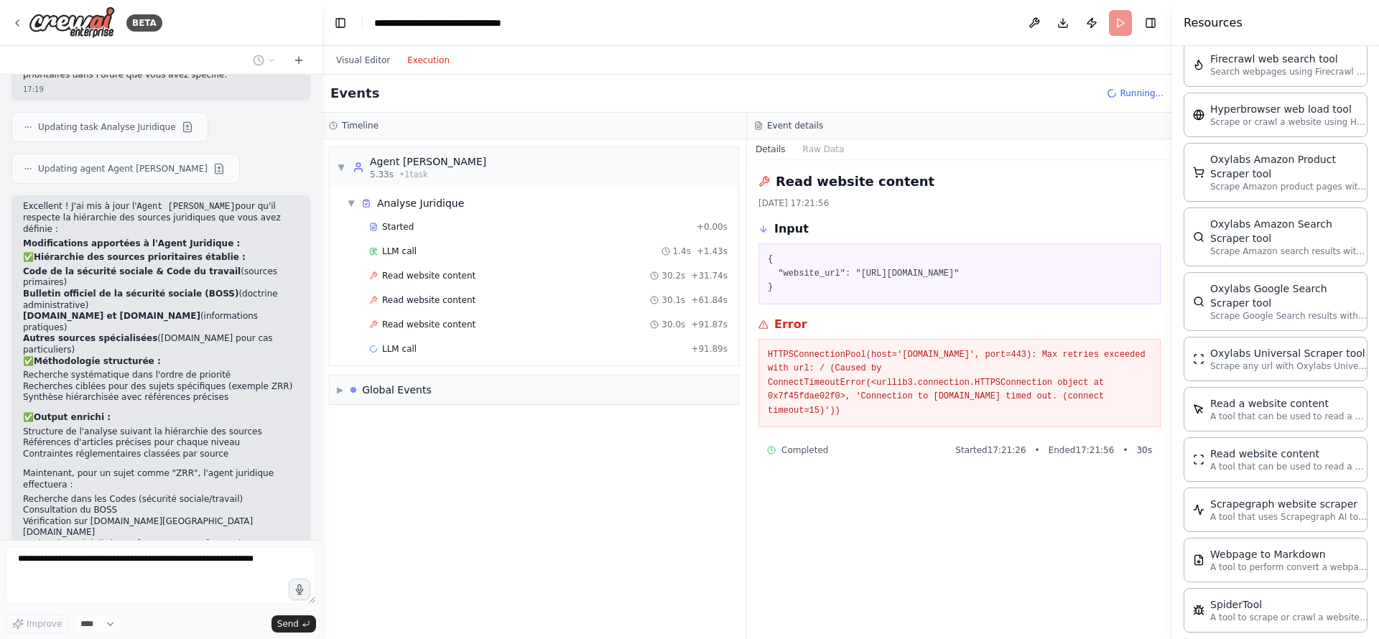
scroll to position [5513, 0]
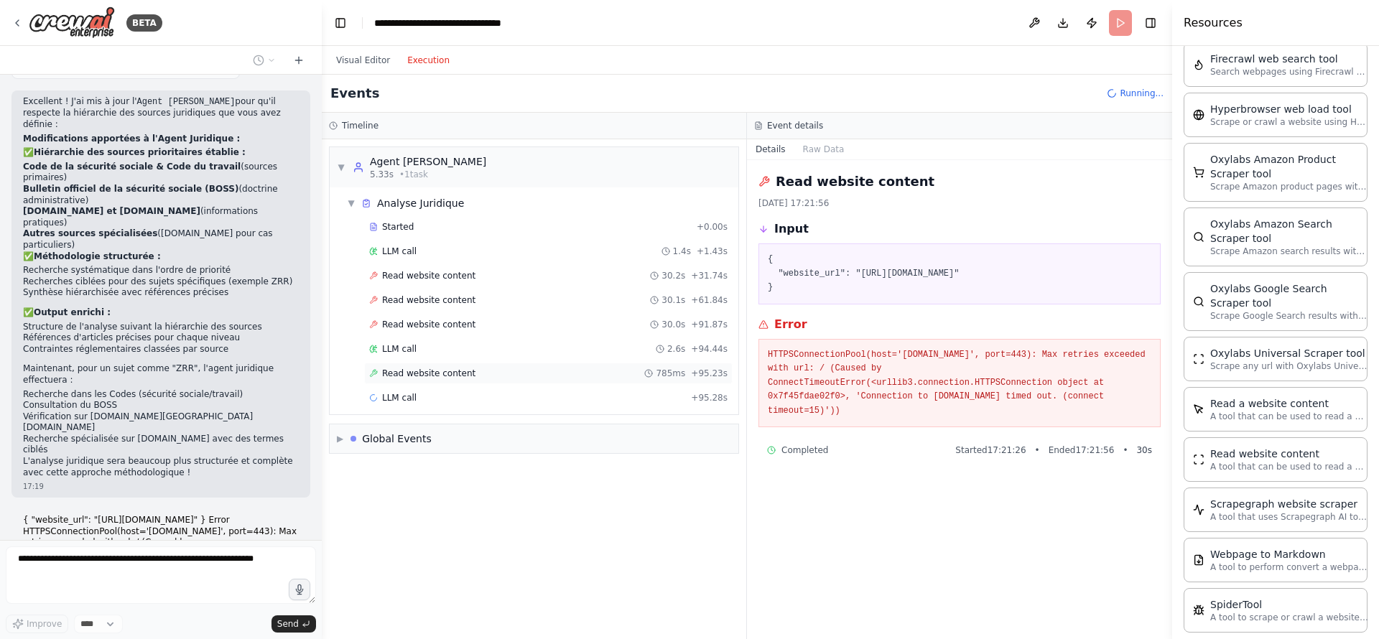
click at [432, 374] on span "Read website content" at bounding box center [428, 373] width 93 height 11
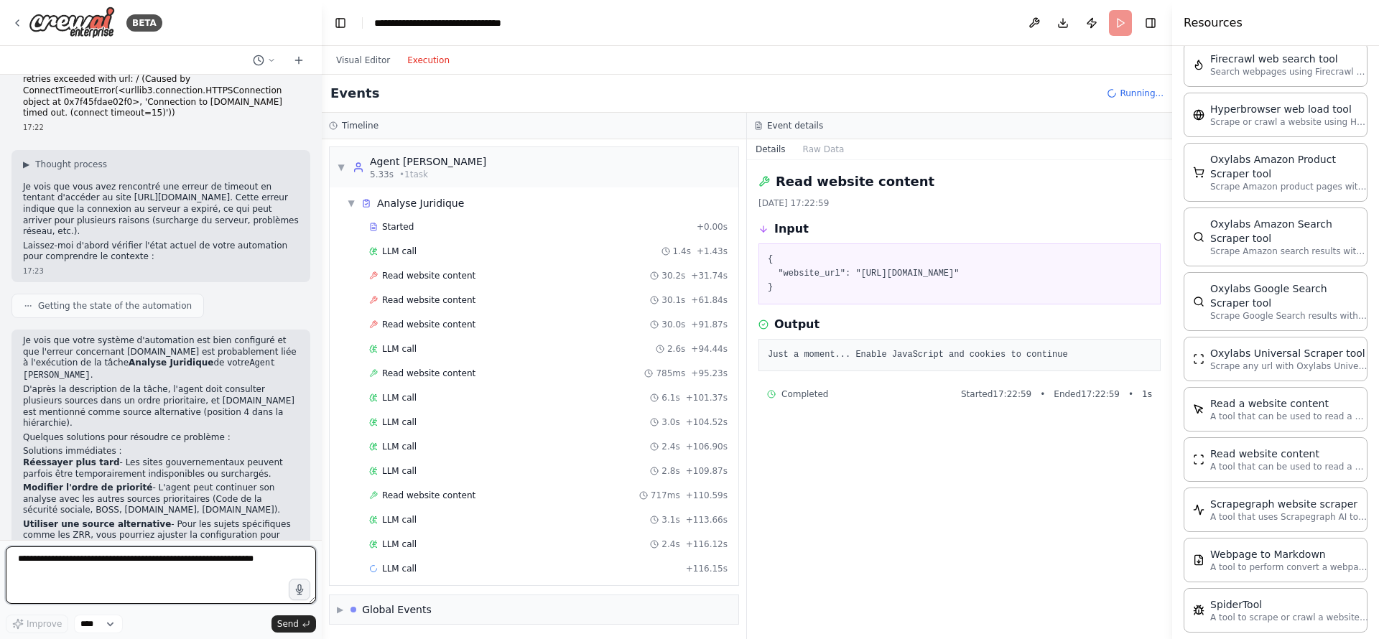
scroll to position [5987, 0]
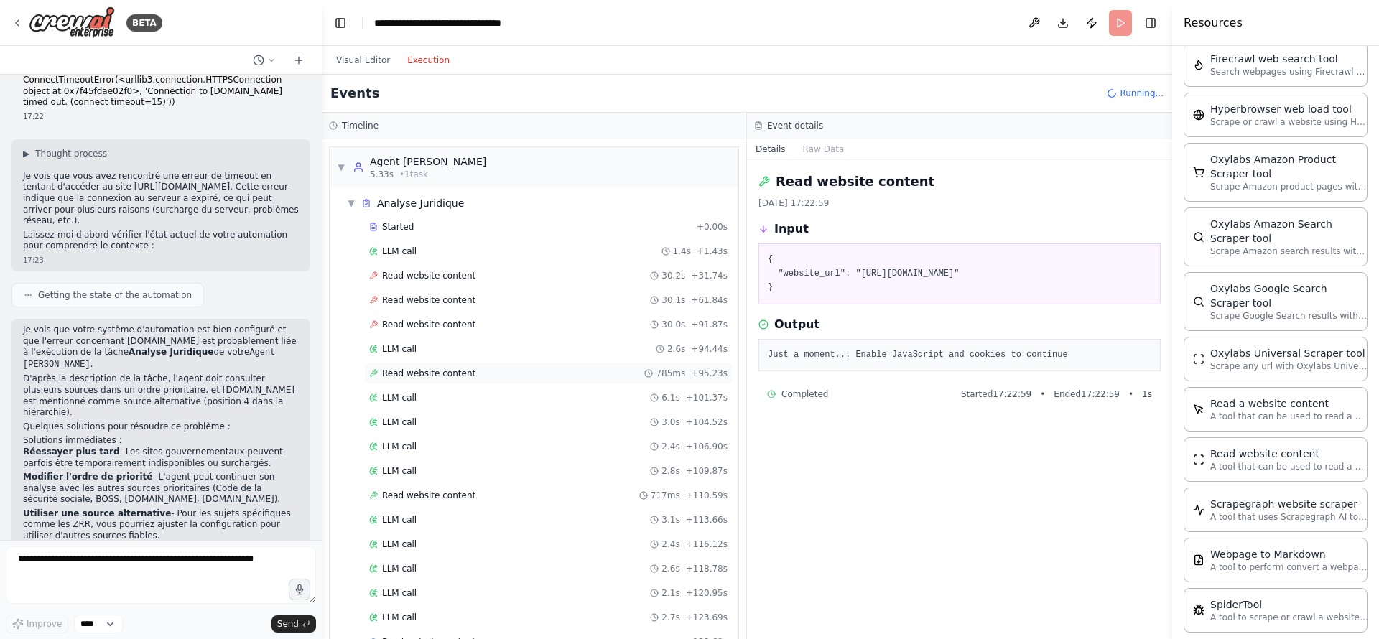
click at [427, 375] on span "Read website content" at bounding box center [428, 373] width 93 height 11
click at [422, 497] on span "Read website content" at bounding box center [428, 495] width 93 height 11
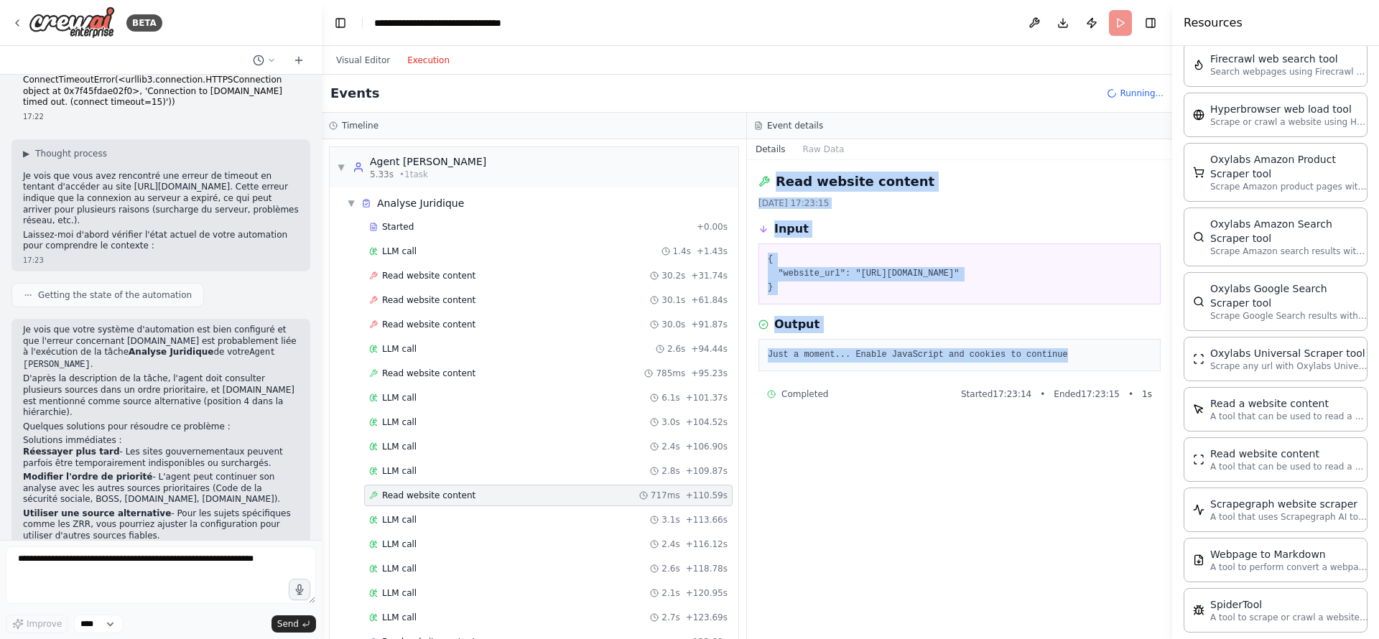
drag, startPoint x: 1100, startPoint y: 364, endPoint x: 766, endPoint y: 183, distance: 379.2
click at [766, 183] on div "Read website content 20/08/2025 17:23:15 Input { "website_url": "https://www.le…" at bounding box center [959, 399] width 425 height 479
copy div "Read website content 20/08/2025 17:23:15 Input { "website_url": "https://www.le…"
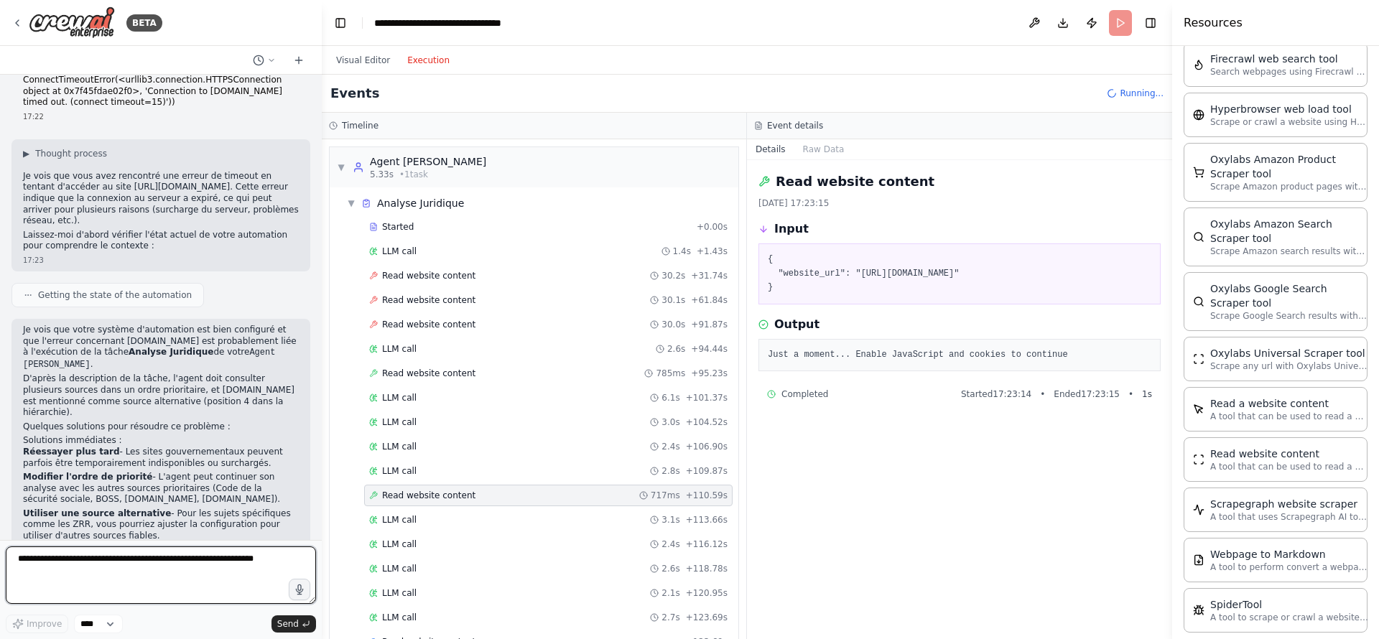
click at [78, 565] on textarea at bounding box center [161, 575] width 310 height 57
paste textarea "**********"
type textarea "**********"
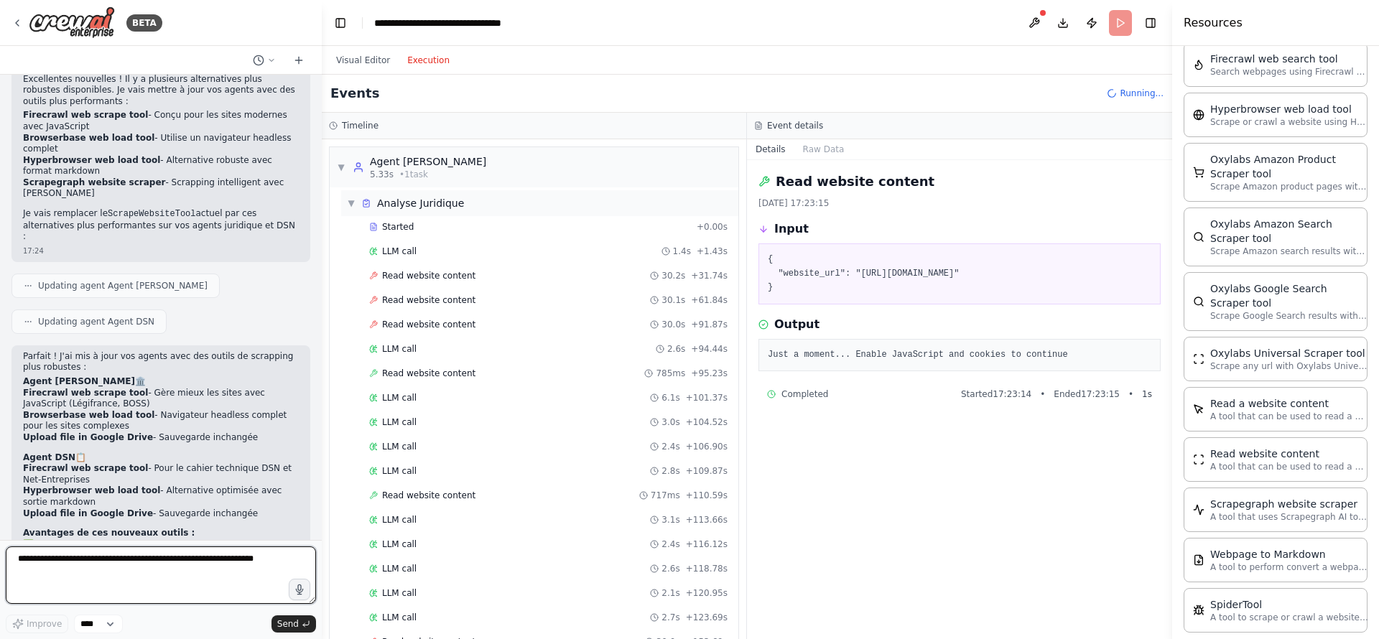
scroll to position [124, 0]
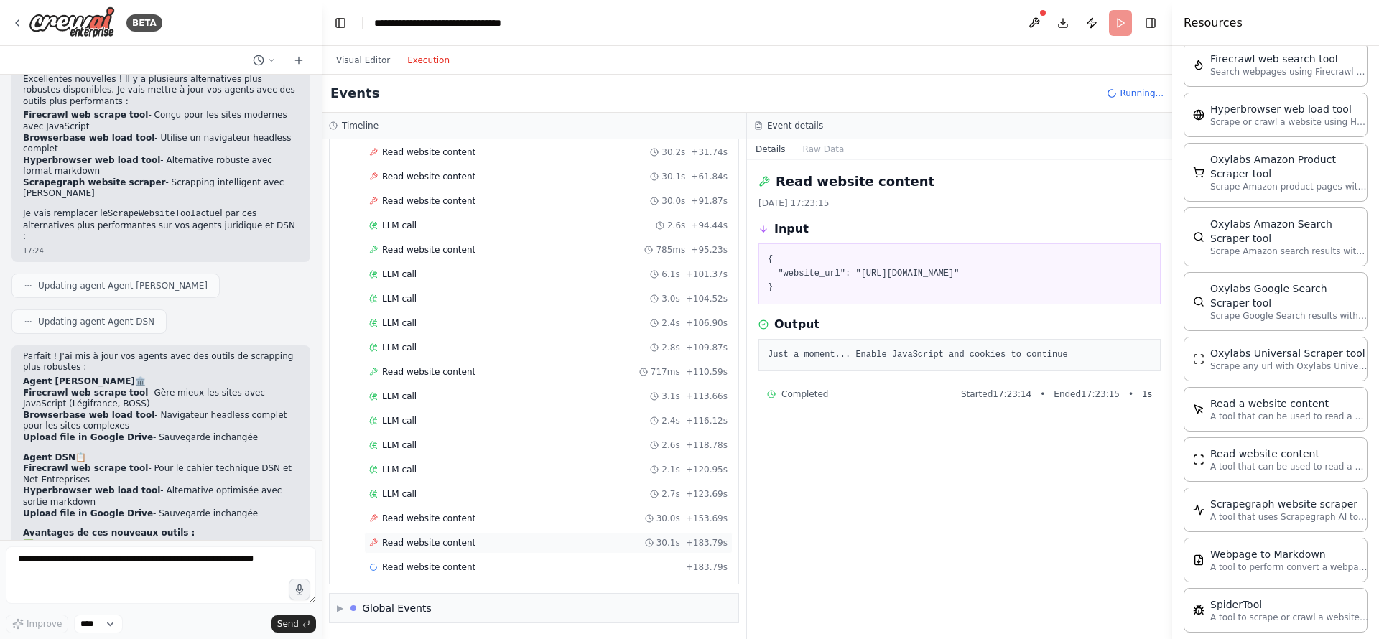
click at [466, 543] on span "Read website content" at bounding box center [428, 542] width 93 height 11
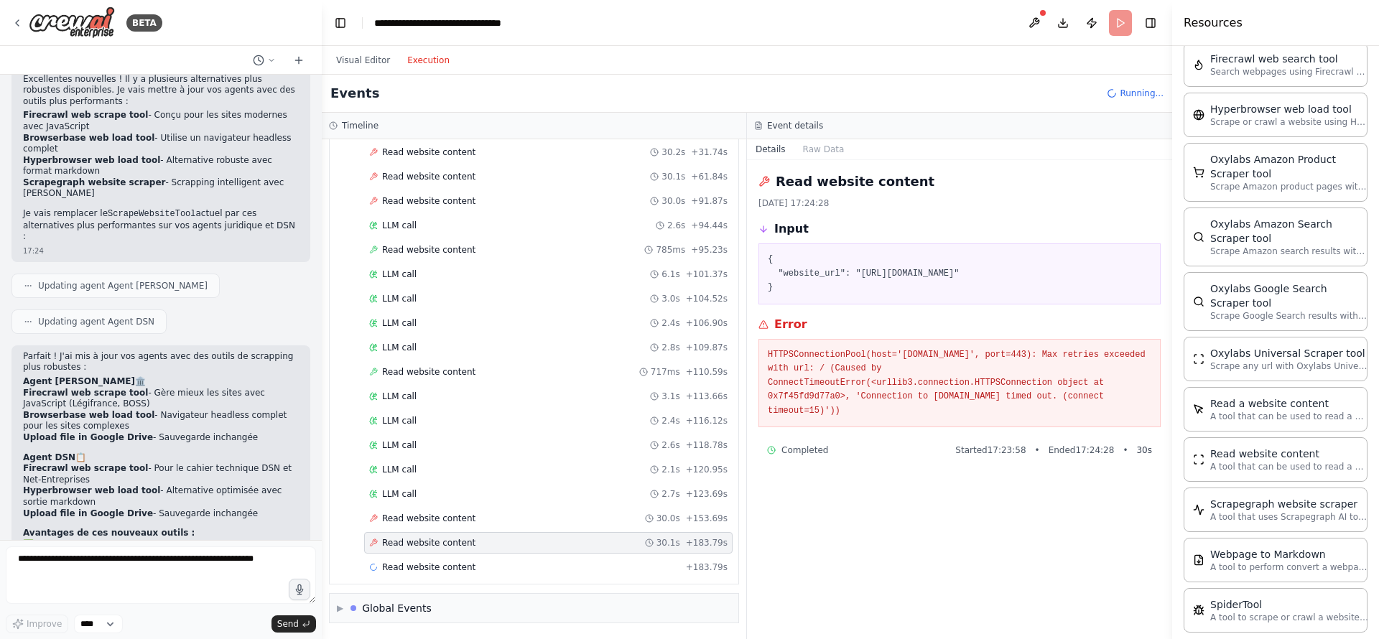
scroll to position [0, 0]
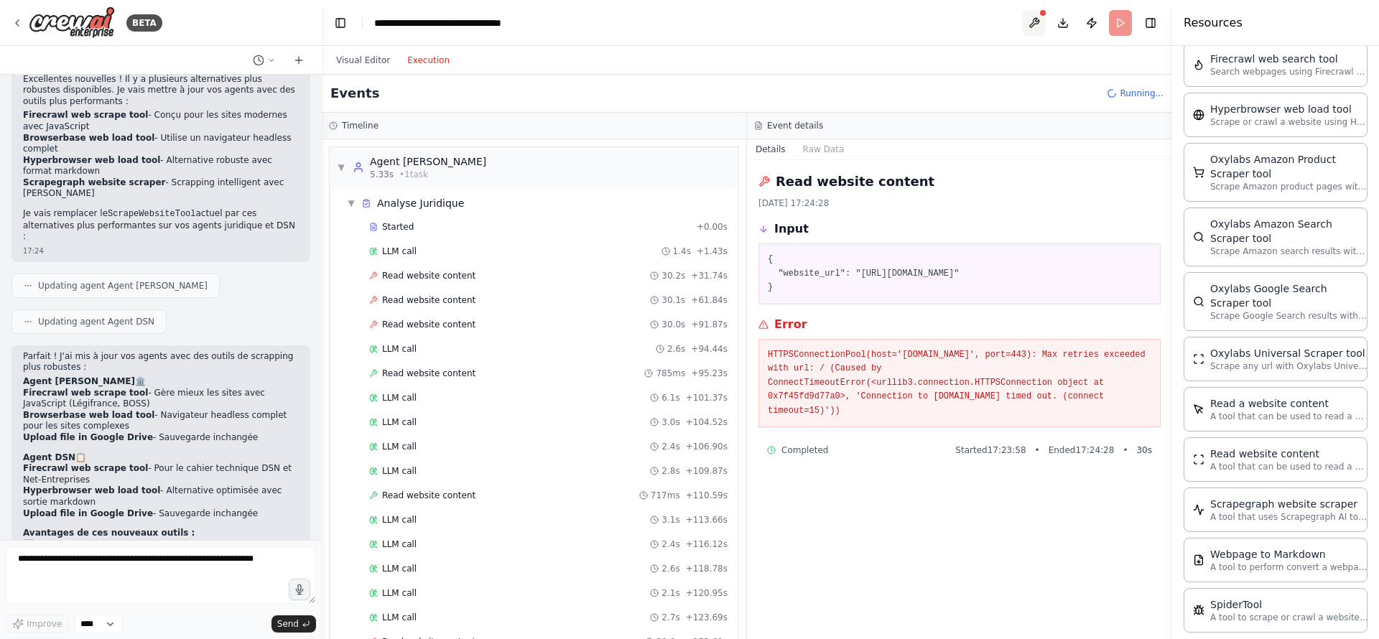
click at [1034, 24] on button at bounding box center [1034, 23] width 23 height 26
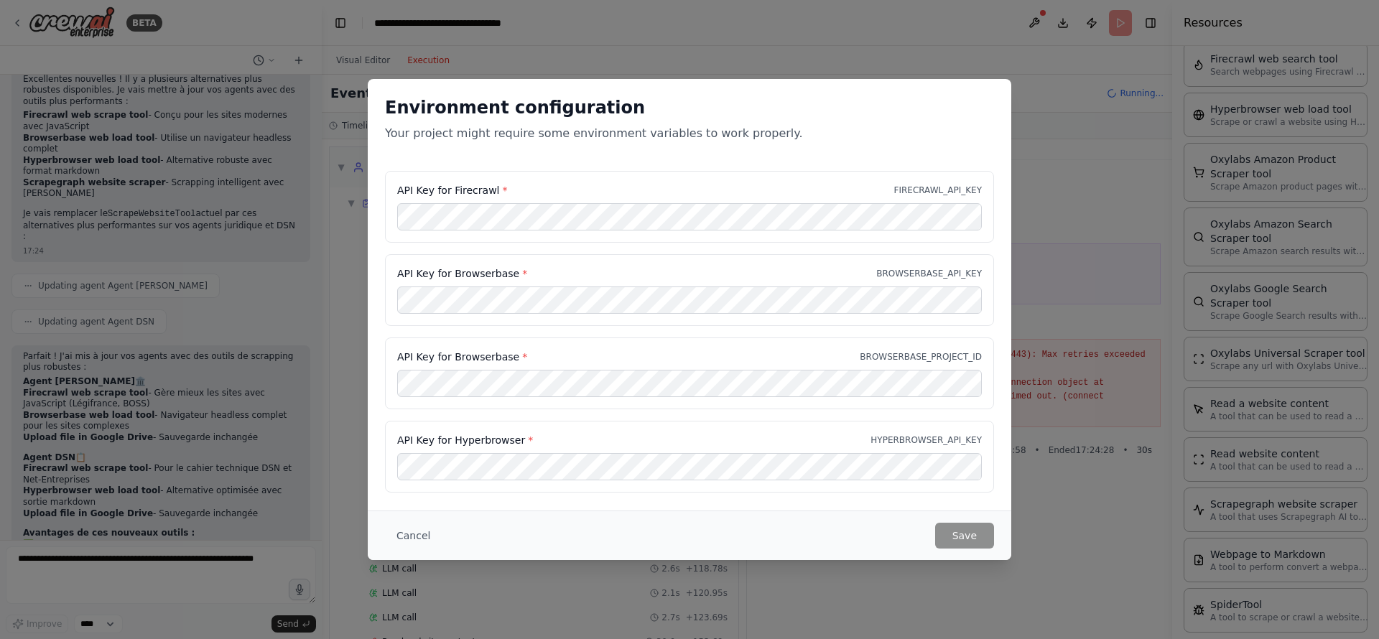
click at [1095, 273] on div "Environment configuration Your project might require some environment variables…" at bounding box center [689, 319] width 1379 height 639
click at [402, 537] on button "Cancel" at bounding box center [413, 536] width 57 height 26
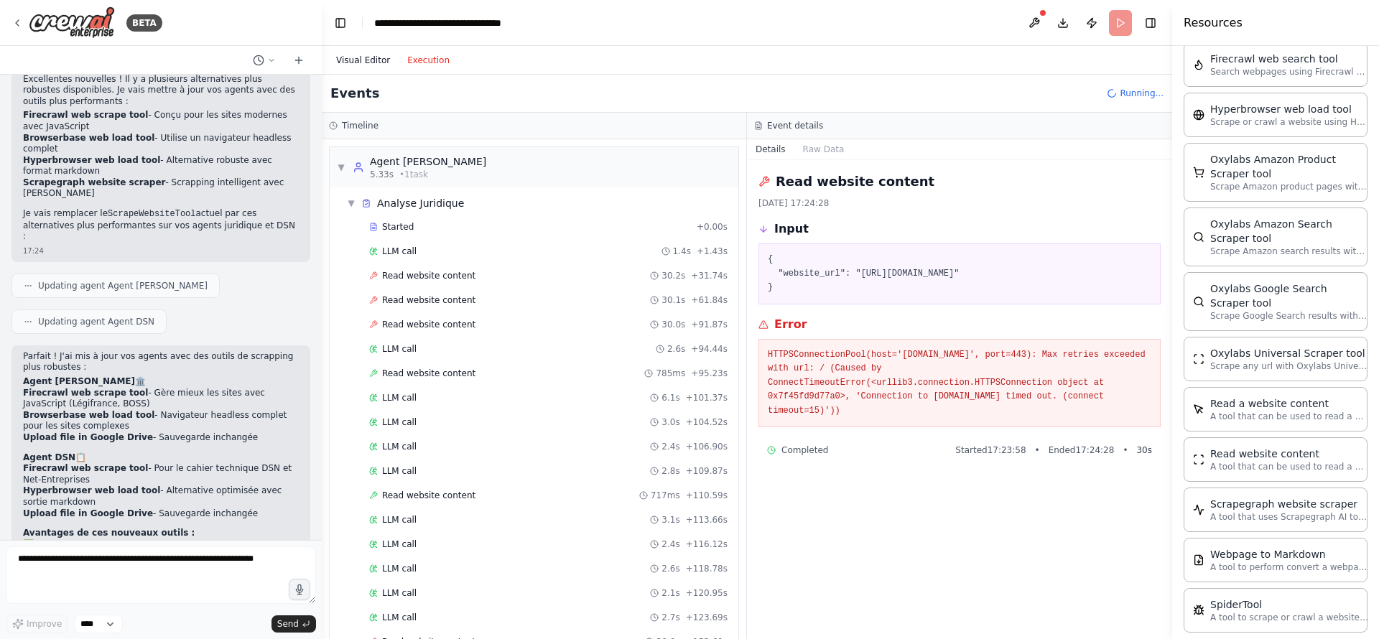
click at [373, 63] on button "Visual Editor" at bounding box center [362, 60] width 71 height 17
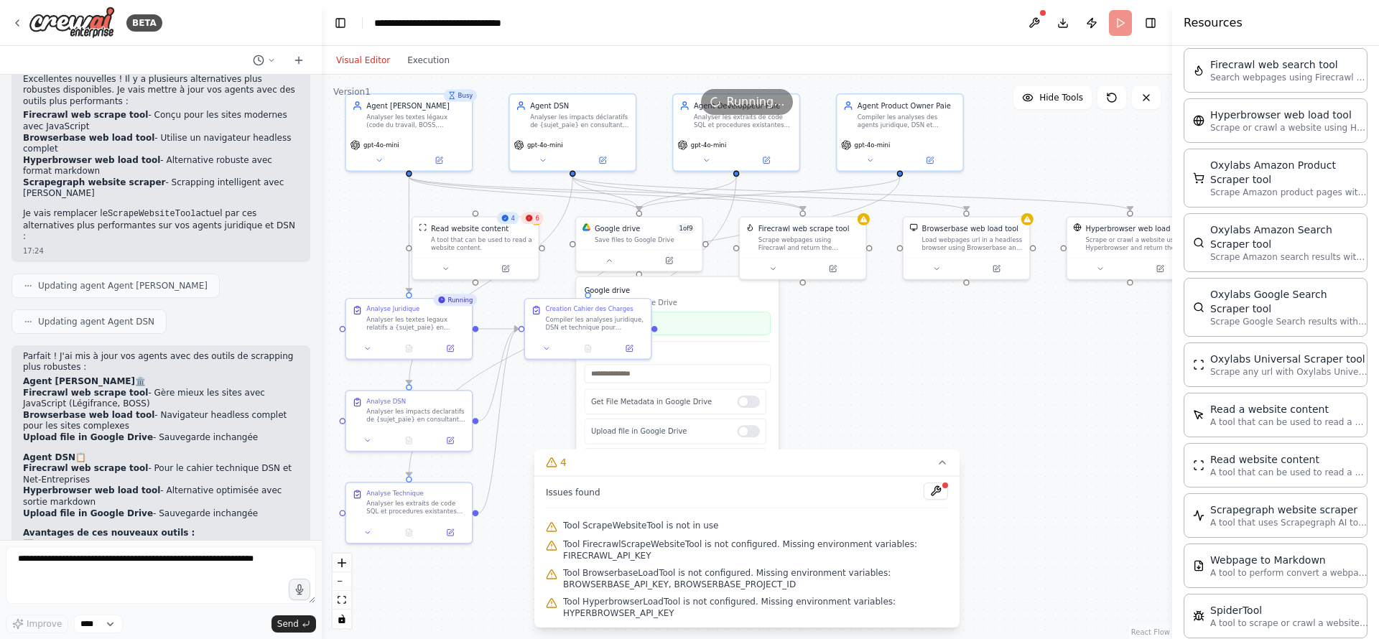
scroll to position [1897, 0]
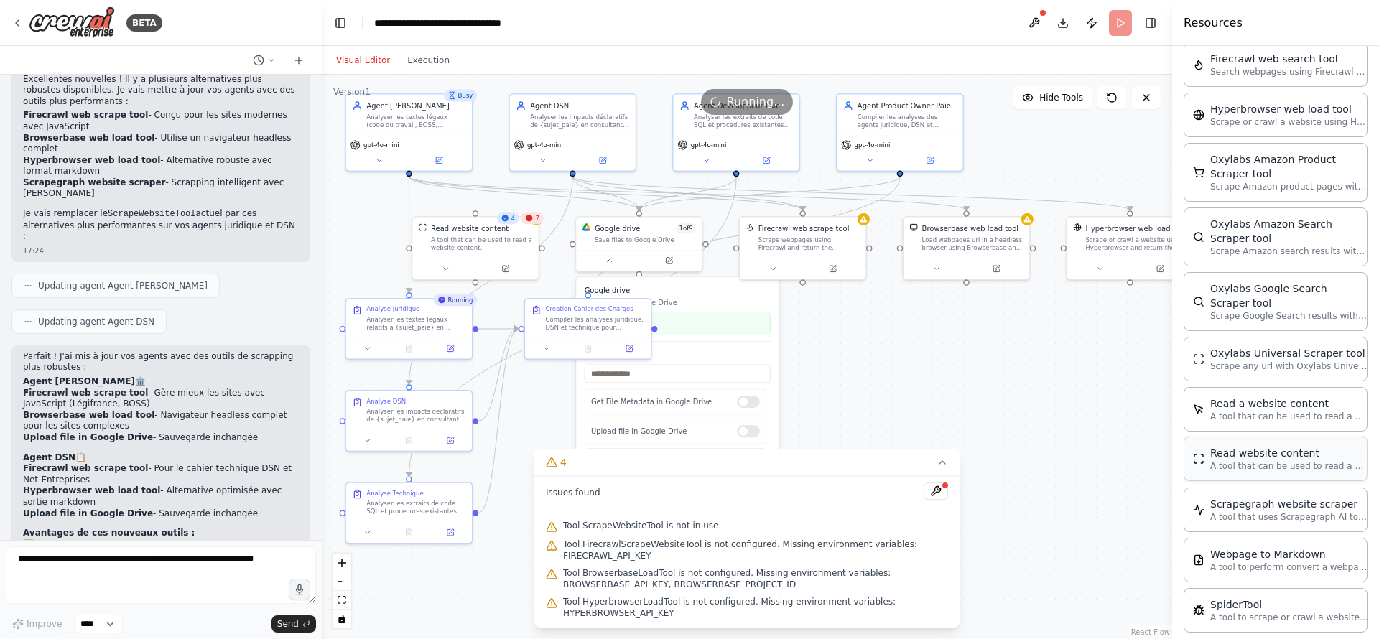
click at [1270, 460] on p "A tool that can be used to read a website content." at bounding box center [1289, 465] width 158 height 11
click at [1247, 460] on p "A tool that can be used to read a website content." at bounding box center [1289, 465] width 158 height 11
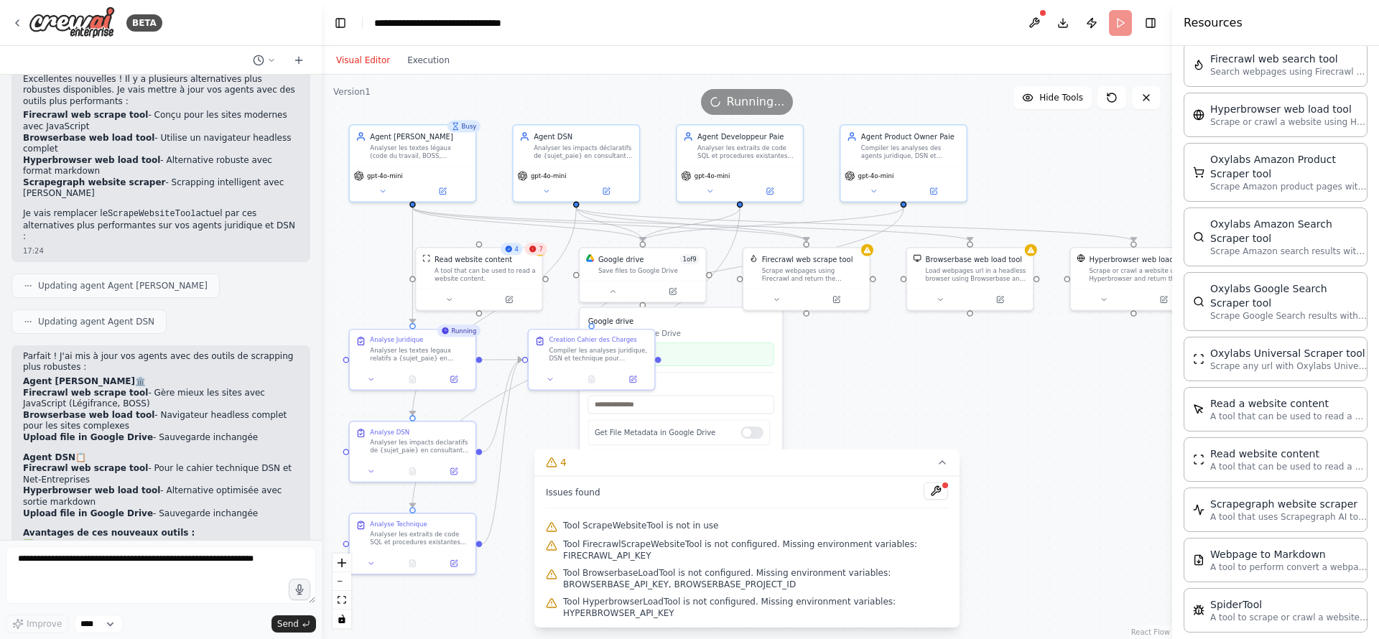
drag, startPoint x: 878, startPoint y: 366, endPoint x: 882, endPoint y: 397, distance: 31.1
click at [882, 397] on div ".deletable-edge-delete-btn { width: 20px; height: 20px; border: 0px solid #ffff…" at bounding box center [747, 357] width 850 height 564
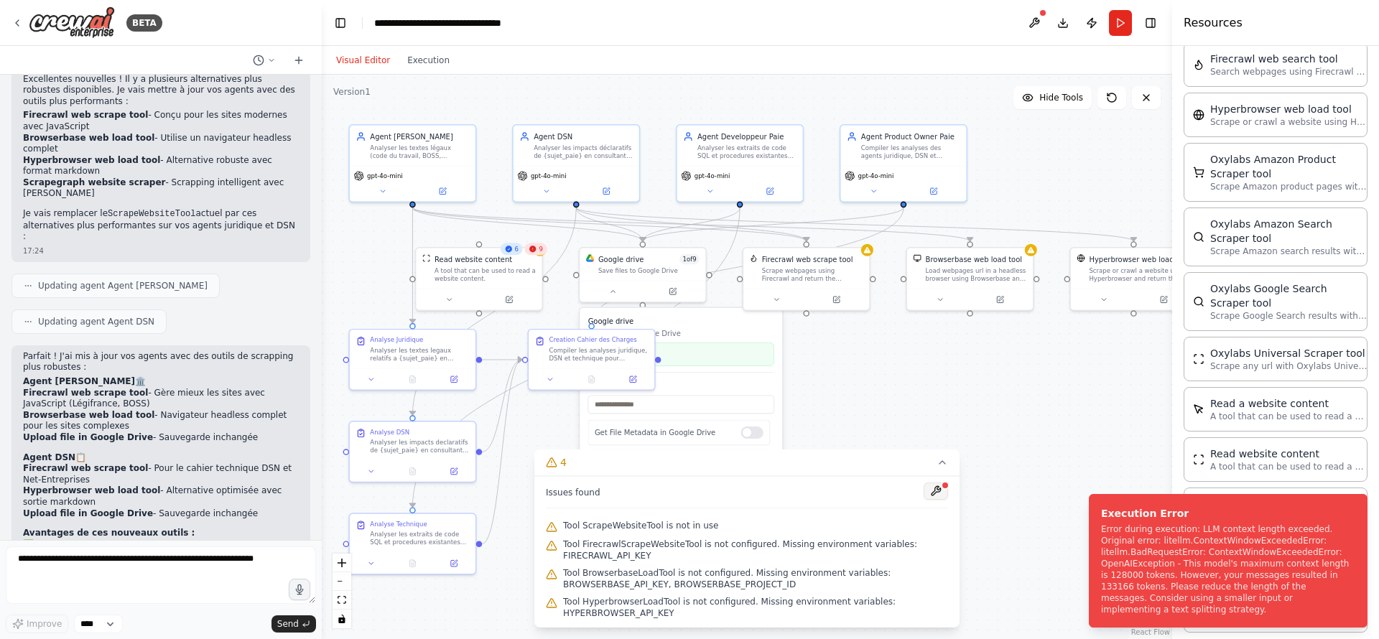
click at [937, 491] on button at bounding box center [936, 491] width 24 height 17
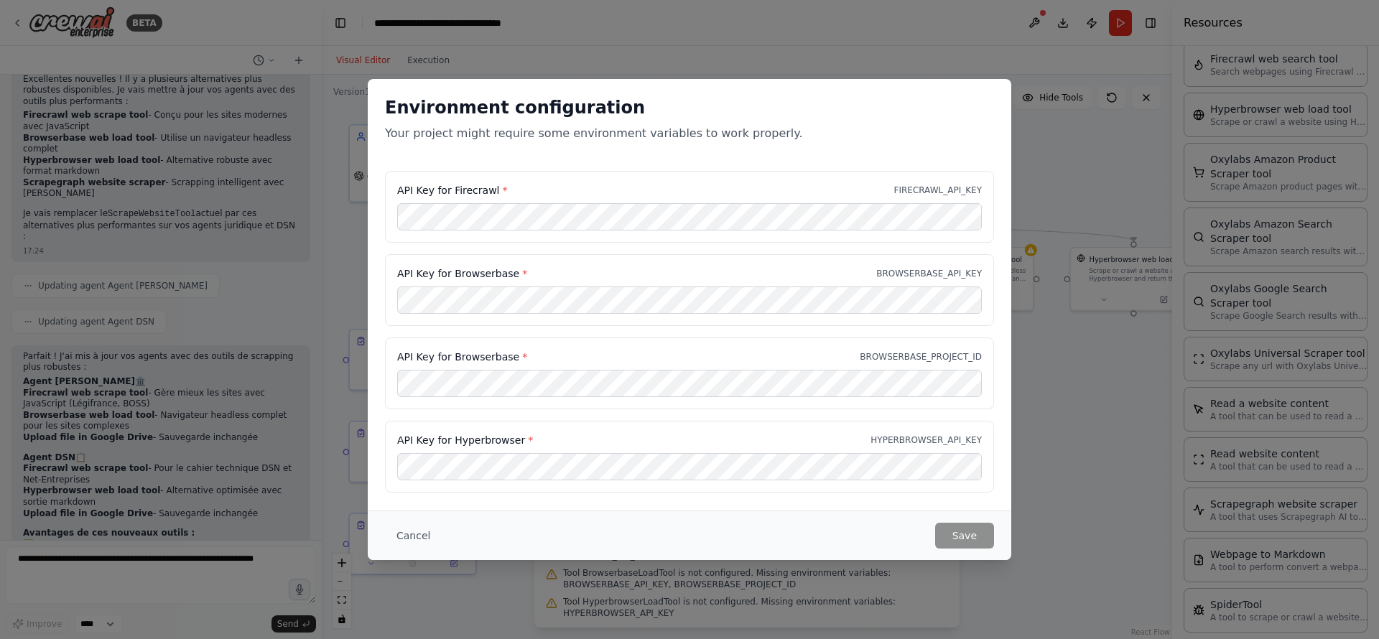
click at [552, 481] on div "API Key for Hyperbrowser * HYPERBROWSER_API_KEY" at bounding box center [689, 457] width 609 height 72
click at [946, 536] on button "Save" at bounding box center [964, 536] width 59 height 26
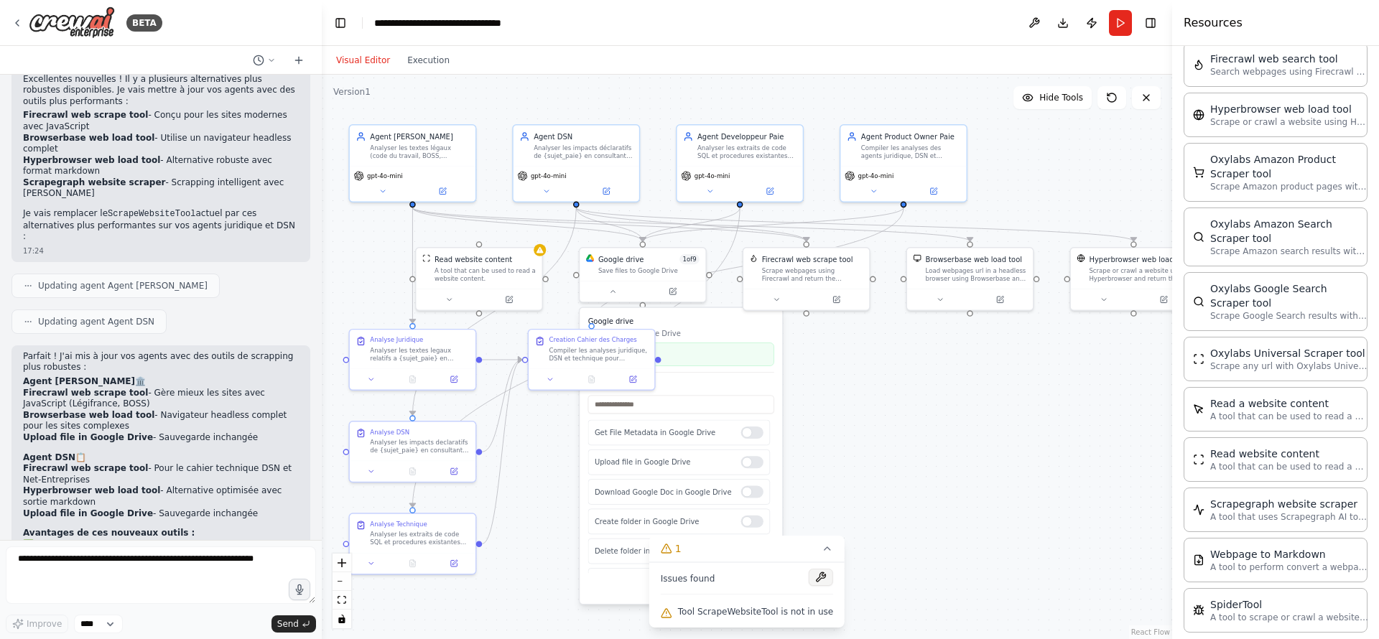
click at [814, 578] on button at bounding box center [821, 577] width 24 height 17
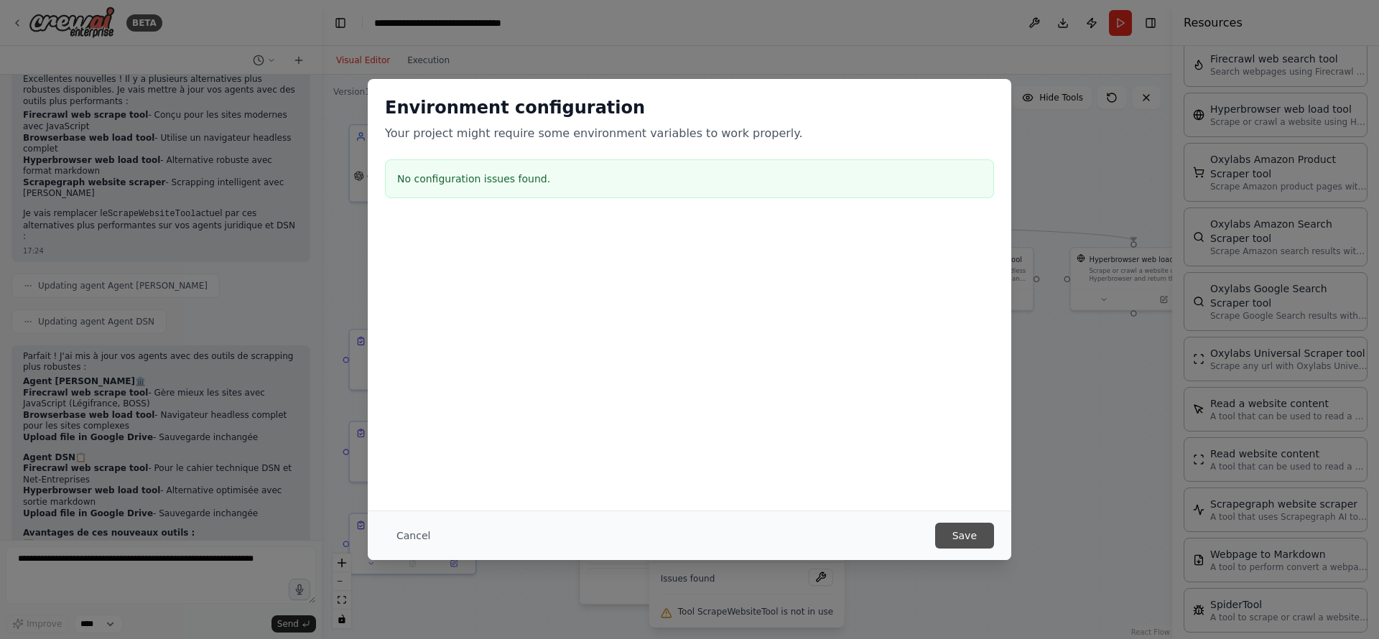
click at [972, 531] on button "Save" at bounding box center [964, 536] width 59 height 26
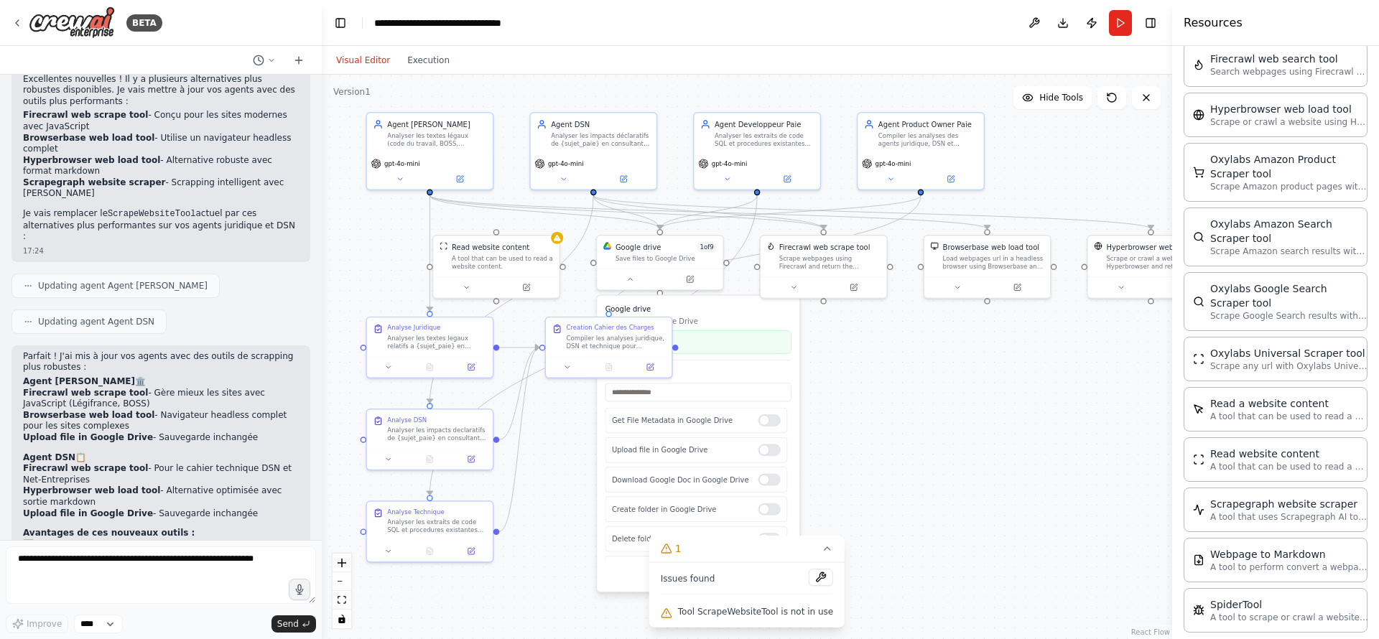
drag, startPoint x: 1072, startPoint y: 194, endPoint x: 1089, endPoint y: 182, distance: 20.1
click at [1089, 182] on div ".deletable-edge-delete-btn { width: 20px; height: 20px; border: 0px solid #ffff…" at bounding box center [747, 357] width 850 height 564
click at [824, 549] on icon at bounding box center [827, 548] width 6 height 3
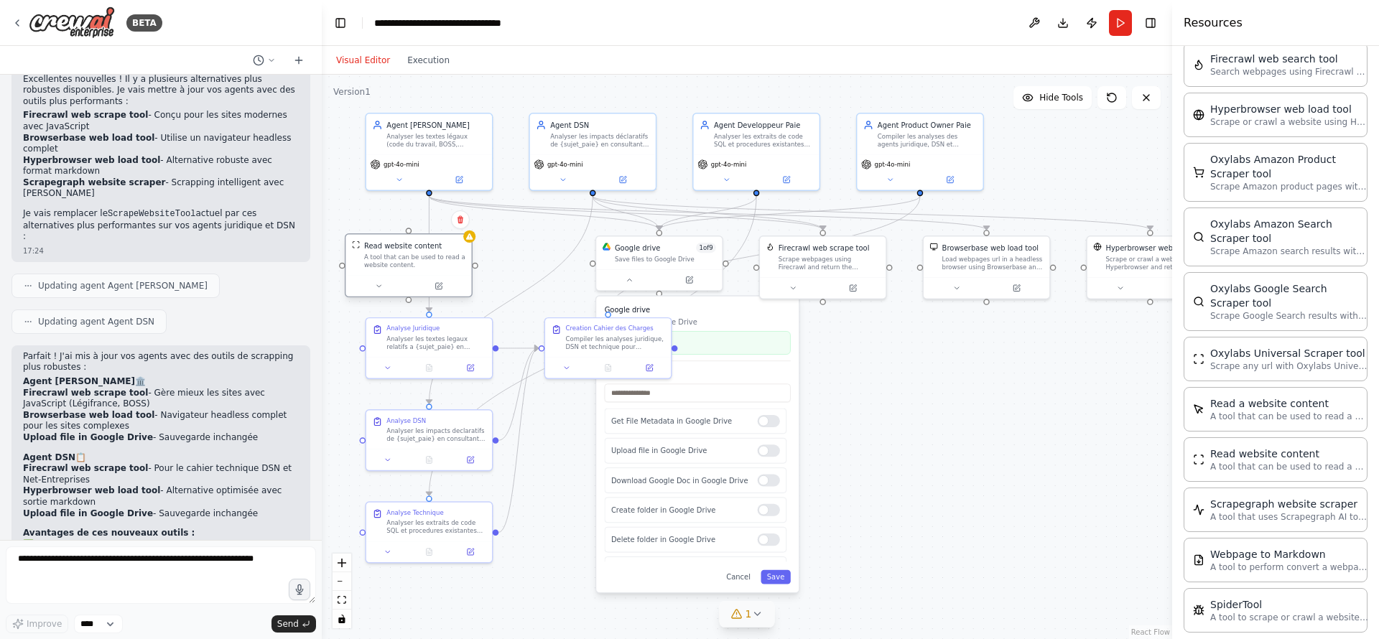
drag, startPoint x: 495, startPoint y: 260, endPoint x: 404, endPoint y: 261, distance: 91.2
click at [404, 261] on div "A tool that can be used to read a website content." at bounding box center [414, 261] width 101 height 17
click at [462, 222] on icon at bounding box center [460, 220] width 6 height 8
click at [416, 220] on button "Confirm" at bounding box center [419, 219] width 51 height 17
click at [1117, 22] on button "Run" at bounding box center [1120, 23] width 23 height 26
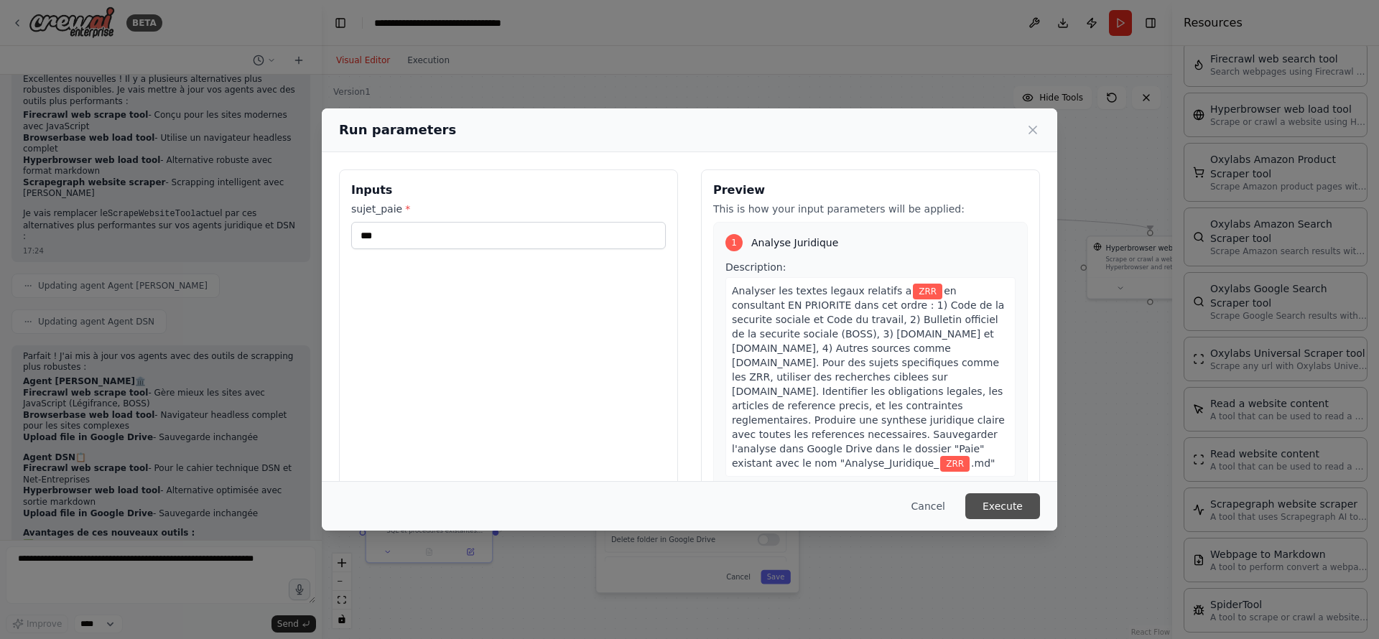
click at [1003, 506] on button "Execute" at bounding box center [1002, 506] width 75 height 26
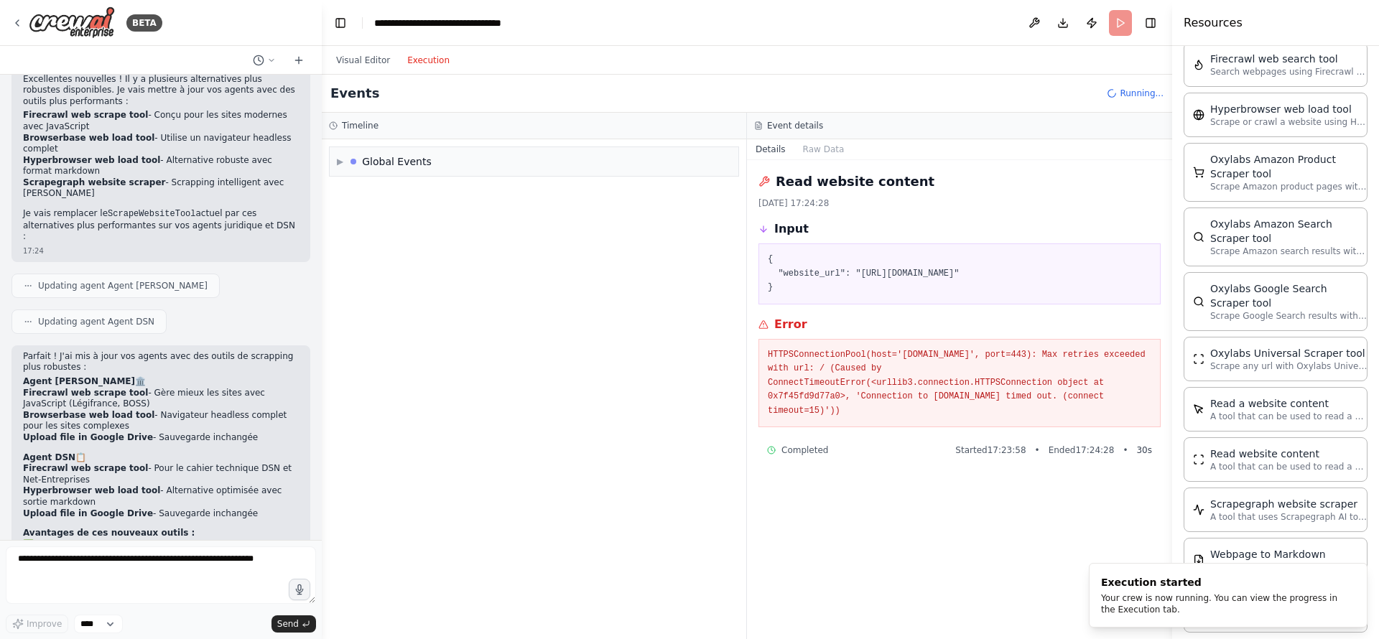
click at [434, 60] on button "Execution" at bounding box center [429, 60] width 60 height 17
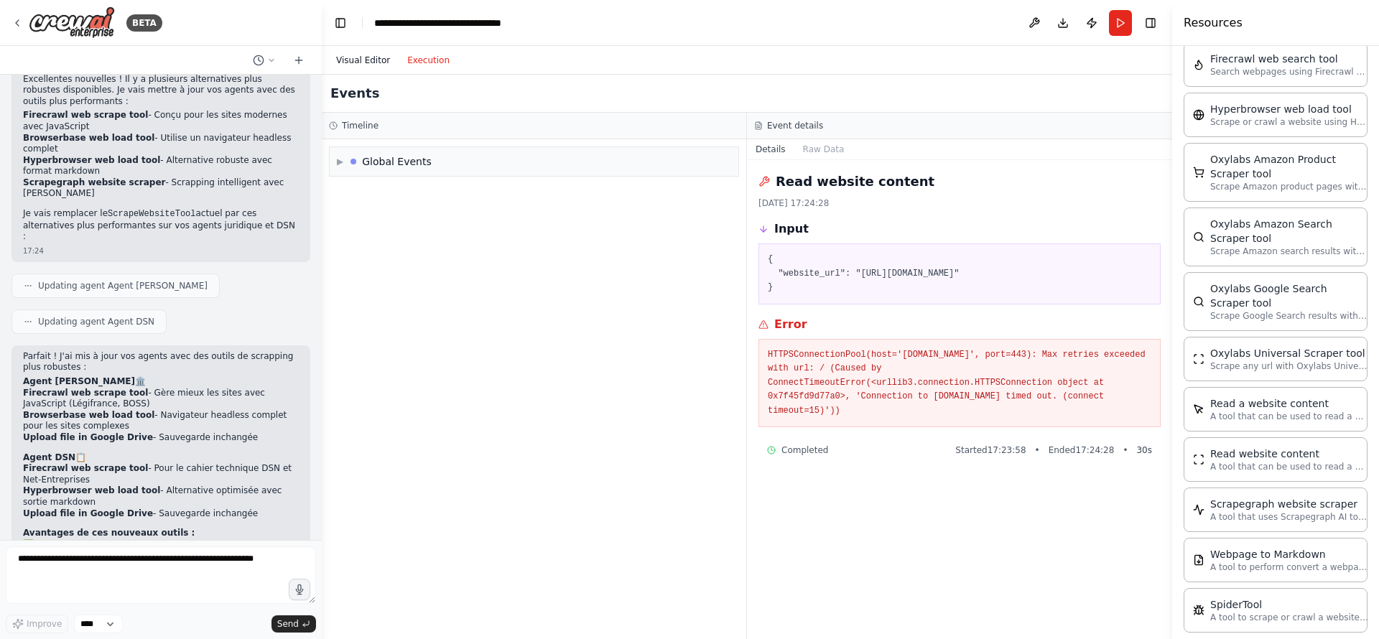
click at [353, 63] on button "Visual Editor" at bounding box center [362, 60] width 71 height 17
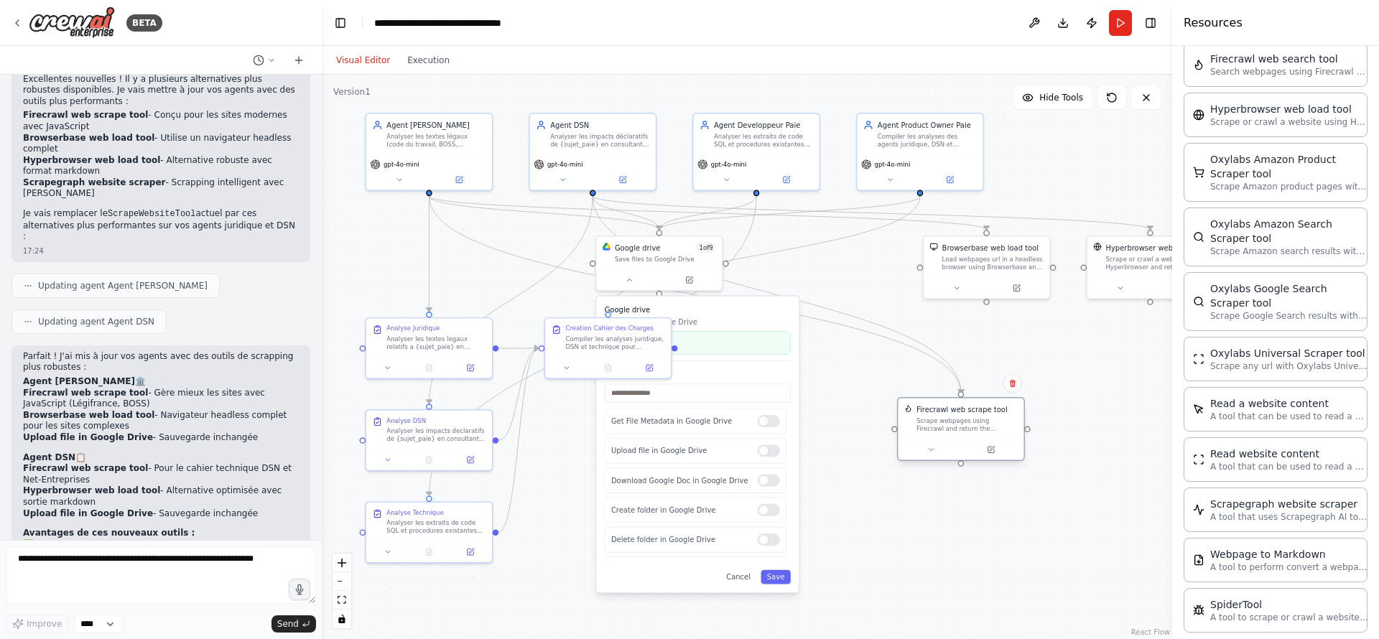
drag, startPoint x: 814, startPoint y: 258, endPoint x: 949, endPoint y: 424, distance: 214.5
click at [949, 424] on div "Scrape webpages using Firecrawl and return the contents" at bounding box center [966, 425] width 101 height 17
drag, startPoint x: 988, startPoint y: 246, endPoint x: 988, endPoint y: 308, distance: 61.8
click at [988, 308] on div "Browserbase web load tool" at bounding box center [995, 307] width 96 height 10
click at [960, 345] on icon at bounding box center [961, 347] width 8 height 8
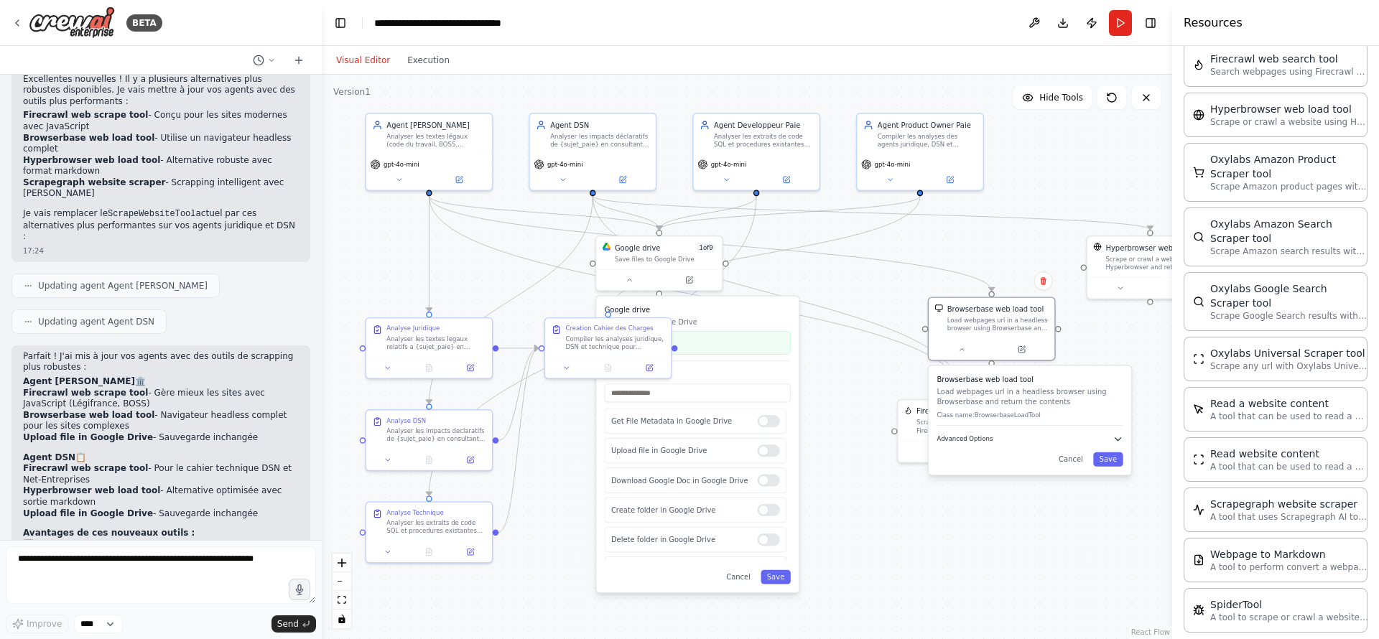
click at [993, 437] on button "Advanced Options" at bounding box center [1030, 439] width 186 height 10
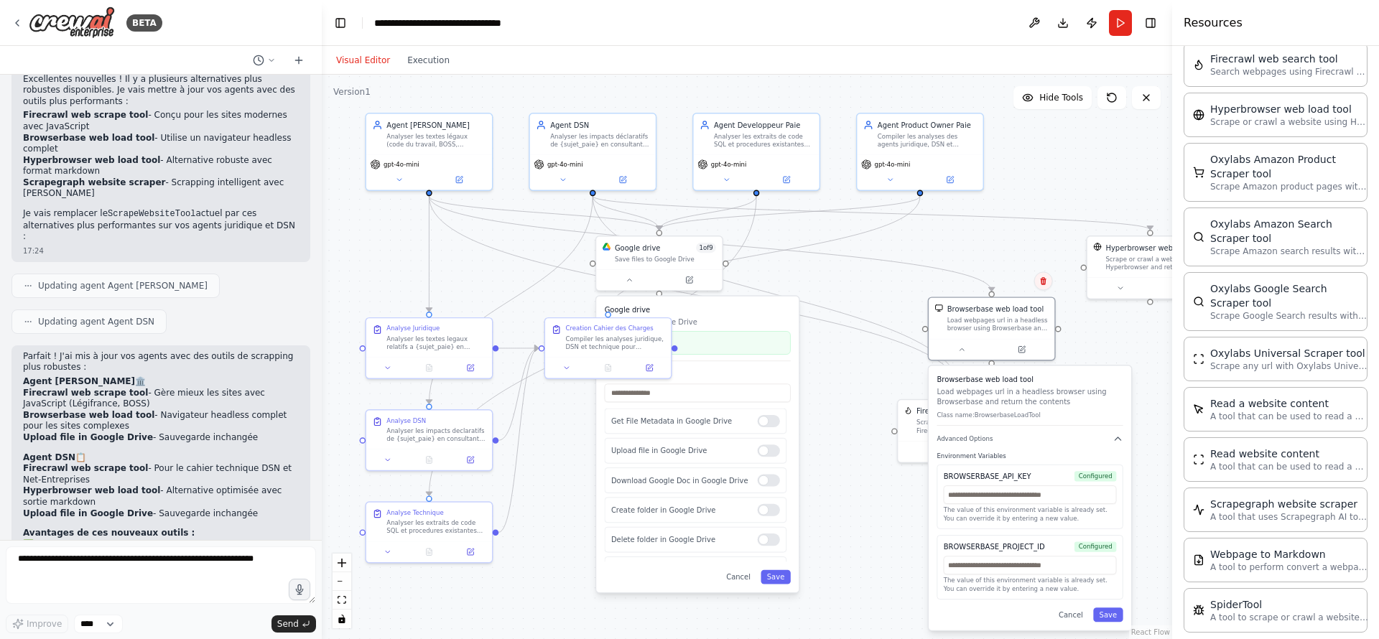
click at [1042, 279] on icon at bounding box center [1043, 281] width 6 height 8
click at [1011, 284] on button "Confirm" at bounding box center [1002, 280] width 51 height 17
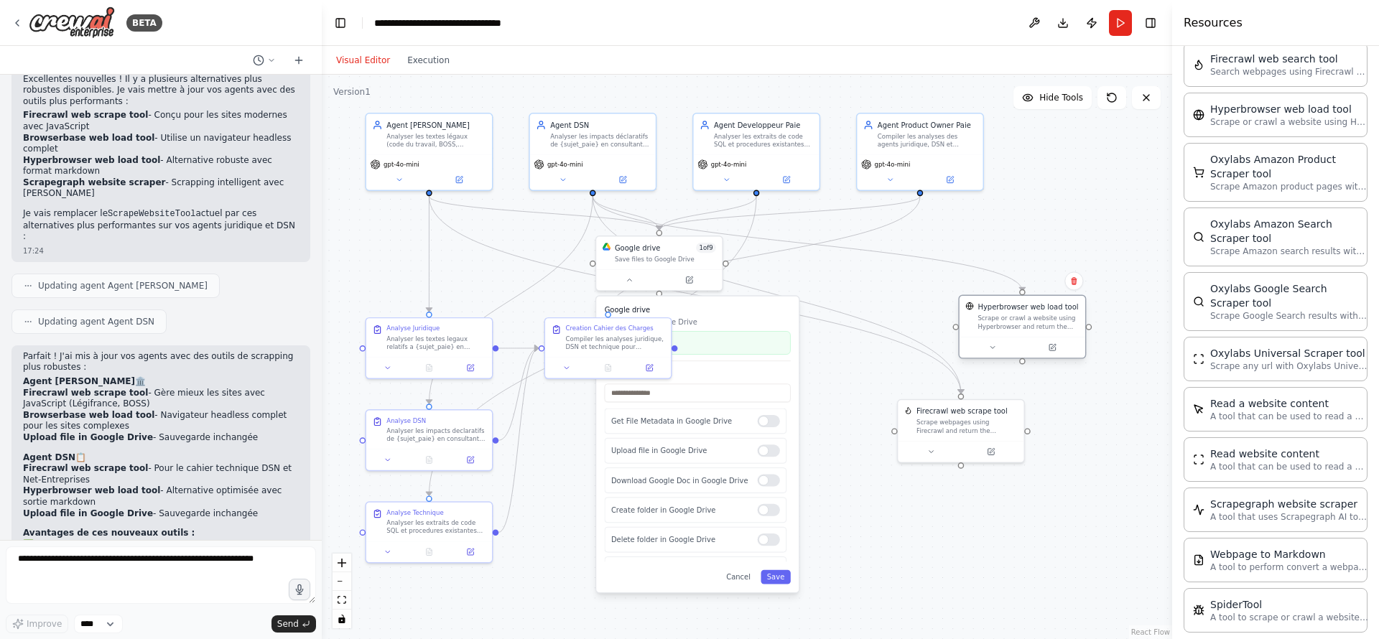
drag, startPoint x: 1118, startPoint y: 265, endPoint x: 989, endPoint y: 325, distance: 142.7
click at [989, 325] on div "Scrape or crawl a website using Hyperbrowser and return the contents in properl…" at bounding box center [1027, 323] width 101 height 17
click at [1070, 282] on icon at bounding box center [1073, 281] width 9 height 9
click at [1040, 283] on button "Confirm" at bounding box center [1033, 280] width 51 height 17
click at [1116, 17] on button "Run" at bounding box center [1120, 23] width 23 height 26
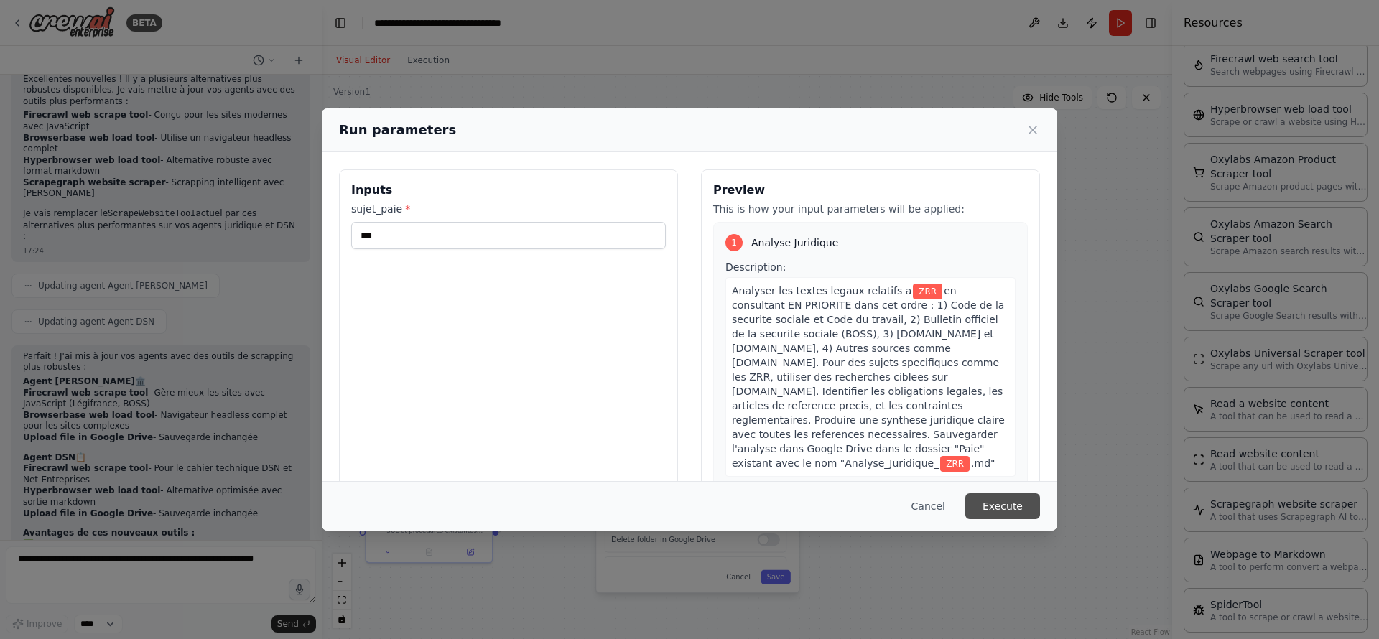
click at [990, 511] on button "Execute" at bounding box center [1002, 506] width 75 height 26
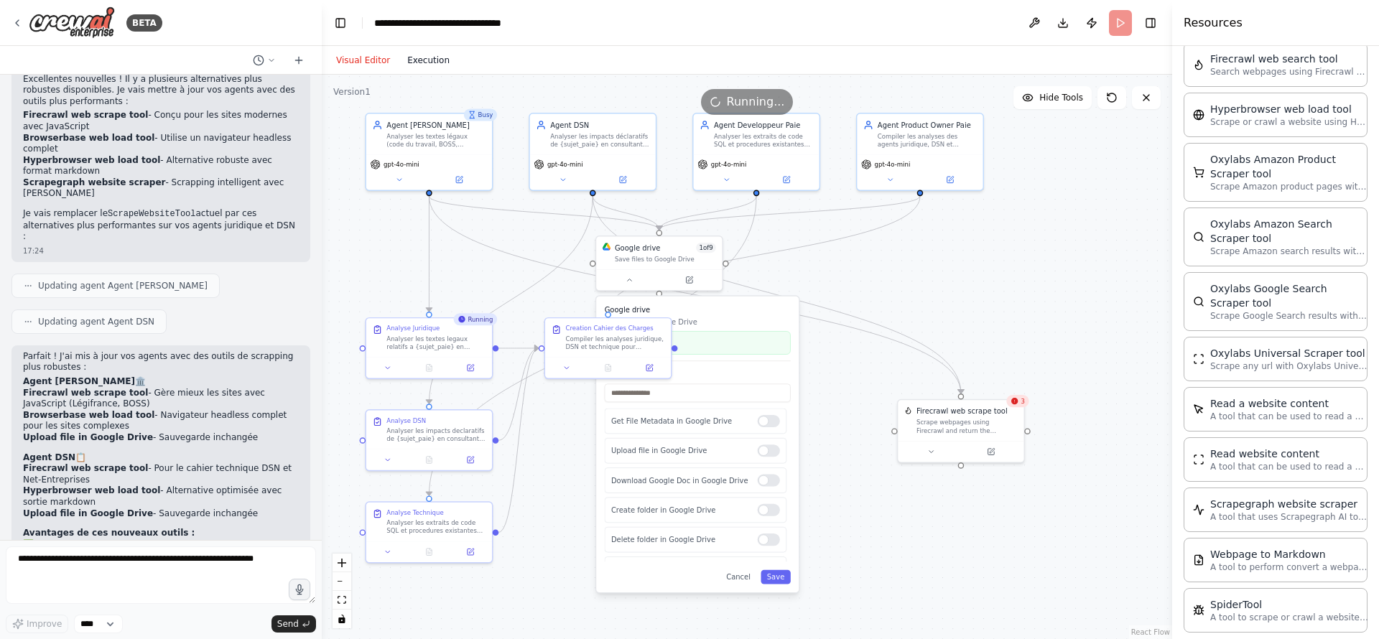
click at [440, 61] on button "Execution" at bounding box center [429, 60] width 60 height 17
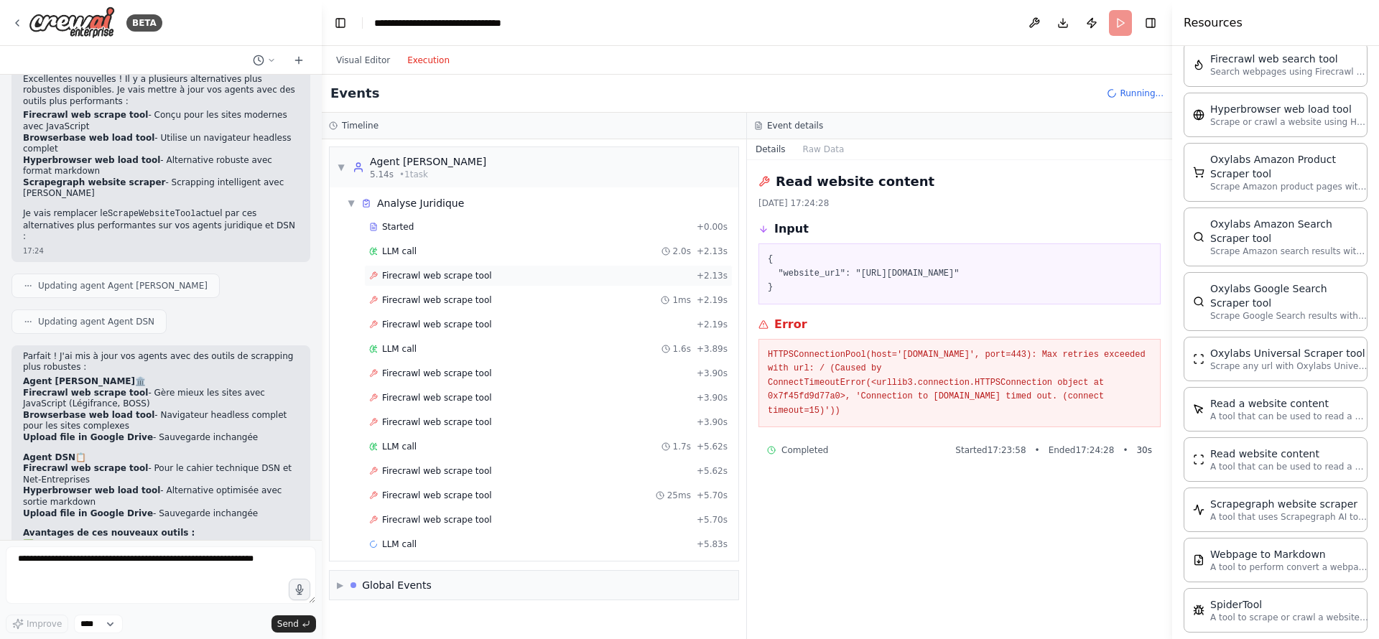
click at [471, 278] on span "Firecrawl web scrape tool" at bounding box center [437, 275] width 110 height 11
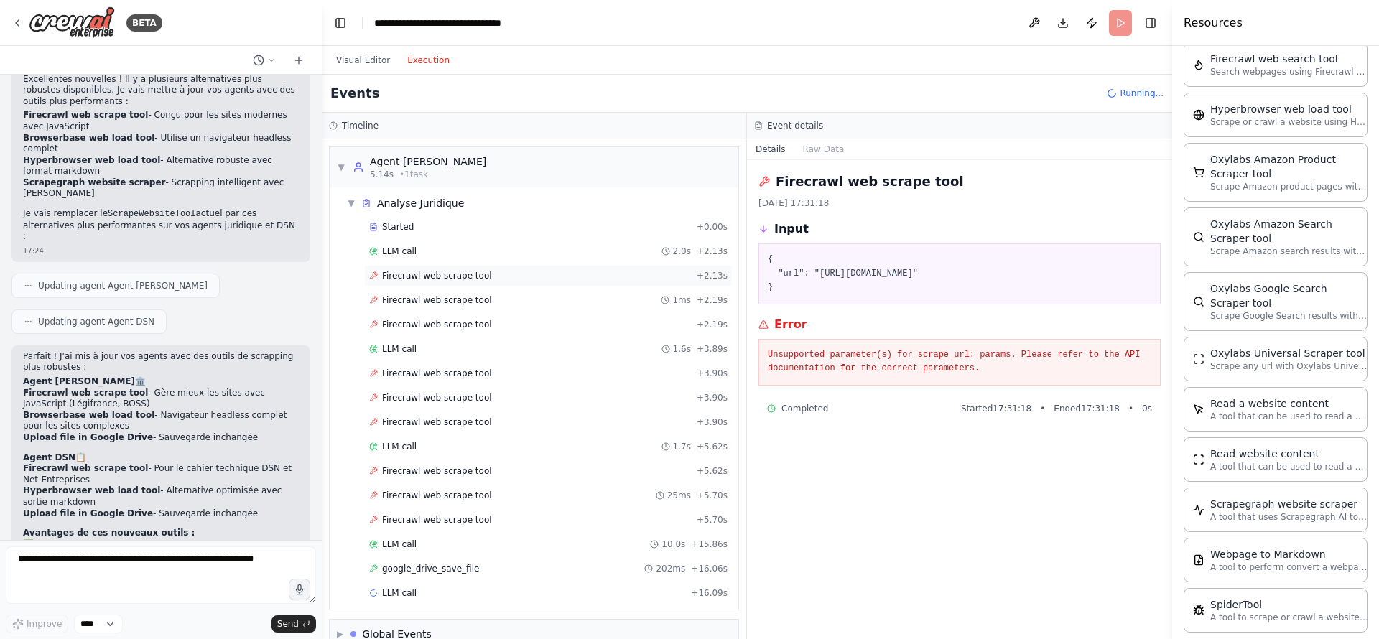
scroll to position [26, 0]
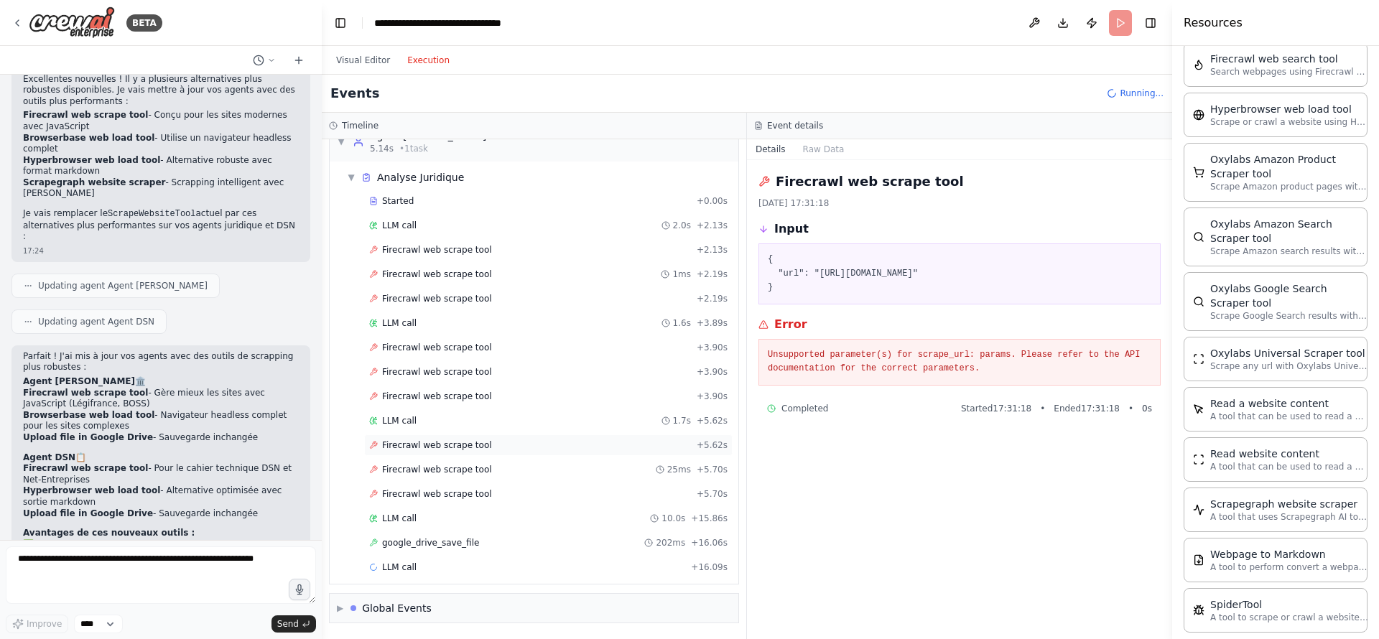
click at [453, 452] on div "Firecrawl web scrape tool + 5.62s" at bounding box center [548, 446] width 368 height 22
click at [450, 470] on span "Firecrawl web scrape tool" at bounding box center [437, 469] width 110 height 11
click at [450, 491] on span "Firecrawl web scrape tool" at bounding box center [437, 493] width 110 height 11
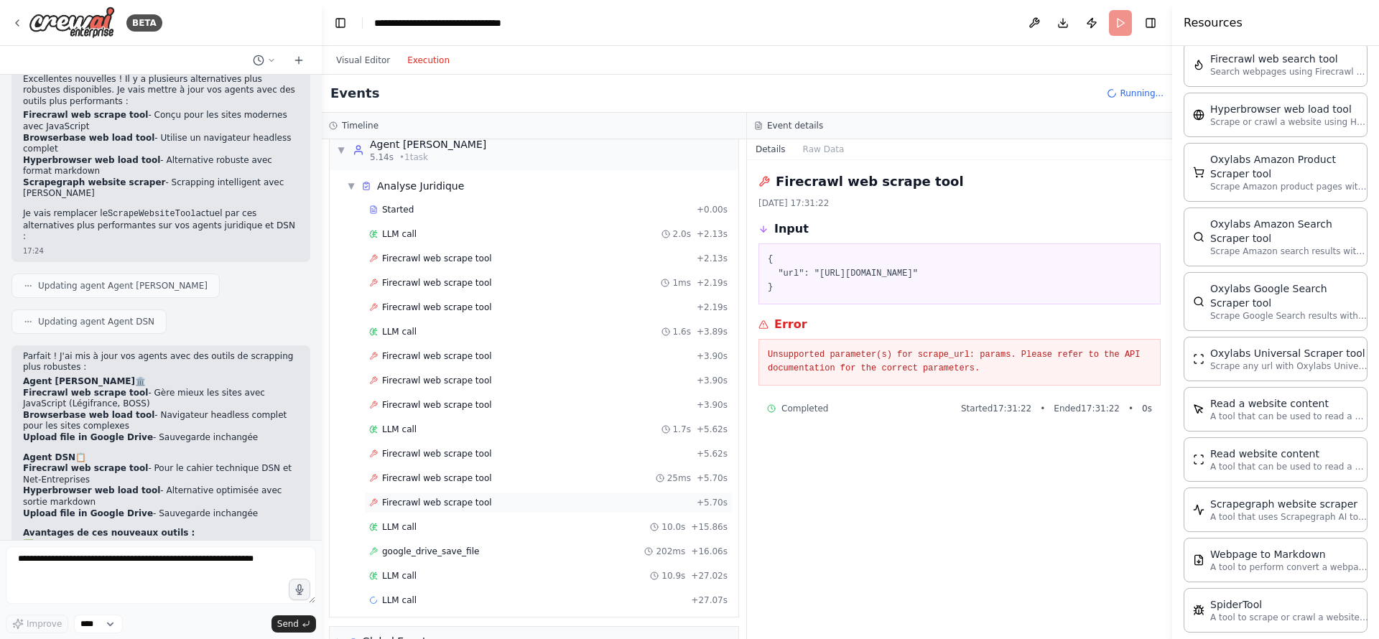
scroll to position [0, 0]
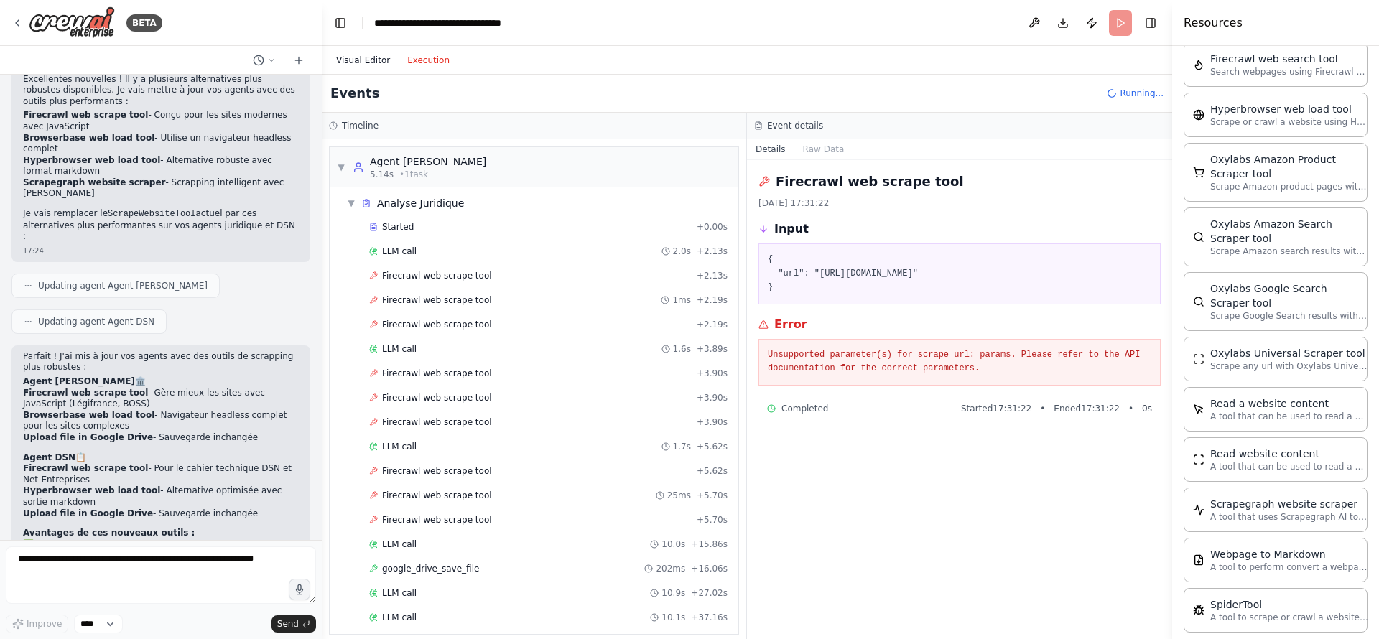
click at [367, 63] on button "Visual Editor" at bounding box center [362, 60] width 71 height 17
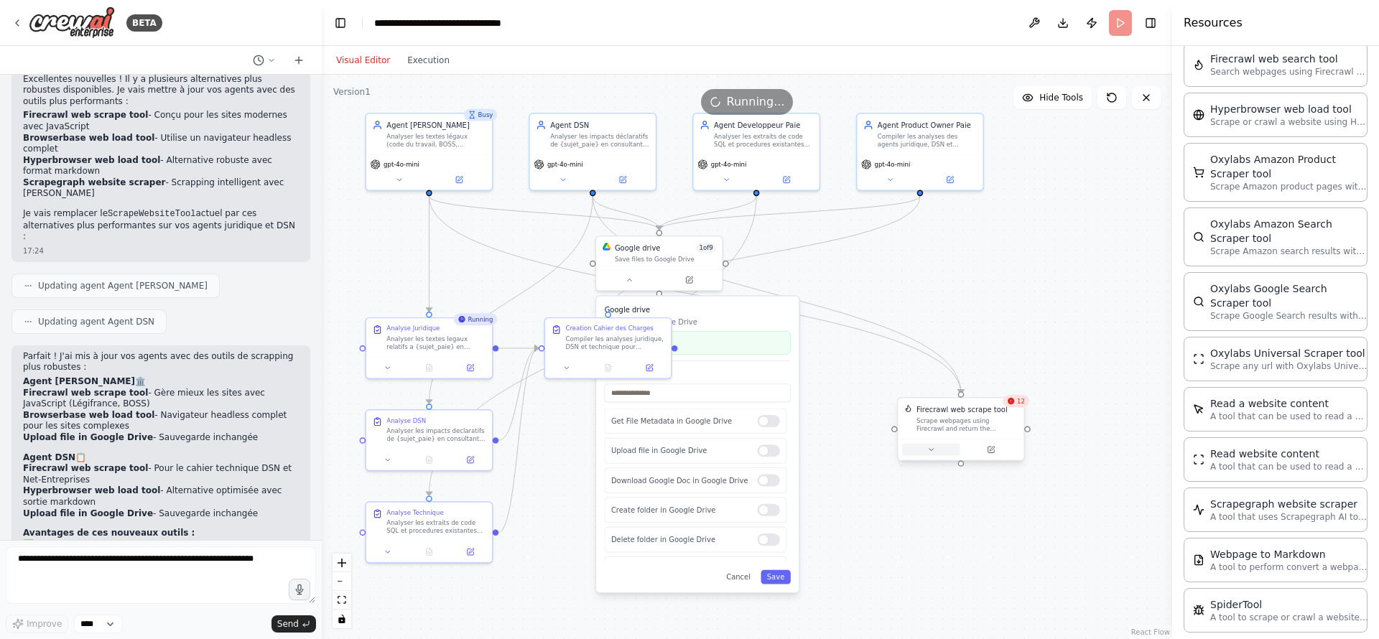
click at [927, 452] on icon at bounding box center [931, 450] width 8 height 8
click at [959, 536] on button "Advanced Options" at bounding box center [999, 541] width 186 height 10
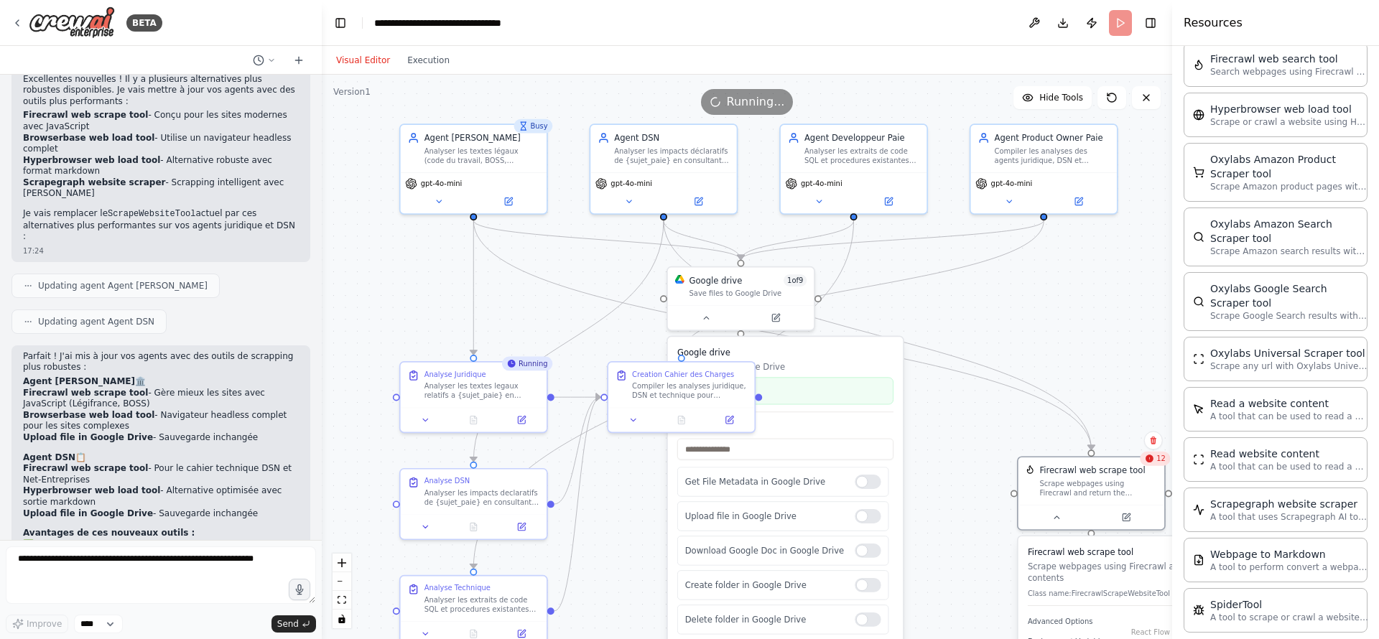
drag, startPoint x: 838, startPoint y: 521, endPoint x: 968, endPoint y: 600, distance: 152.1
click at [968, 600] on div ".deletable-edge-delete-btn { width: 20px; height: 20px; border: 0px solid #ffff…" at bounding box center [747, 357] width 850 height 564
click at [443, 197] on icon at bounding box center [438, 199] width 9 height 9
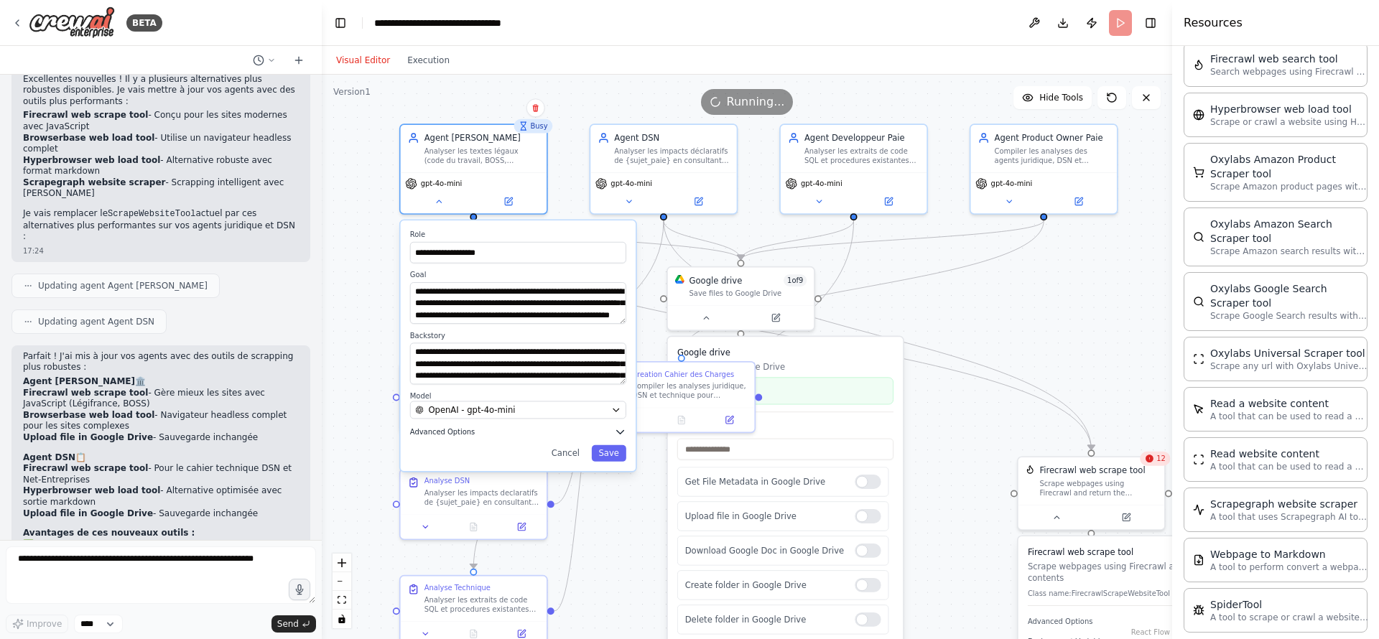
click at [482, 433] on button "Advanced Options" at bounding box center [518, 432] width 216 height 12
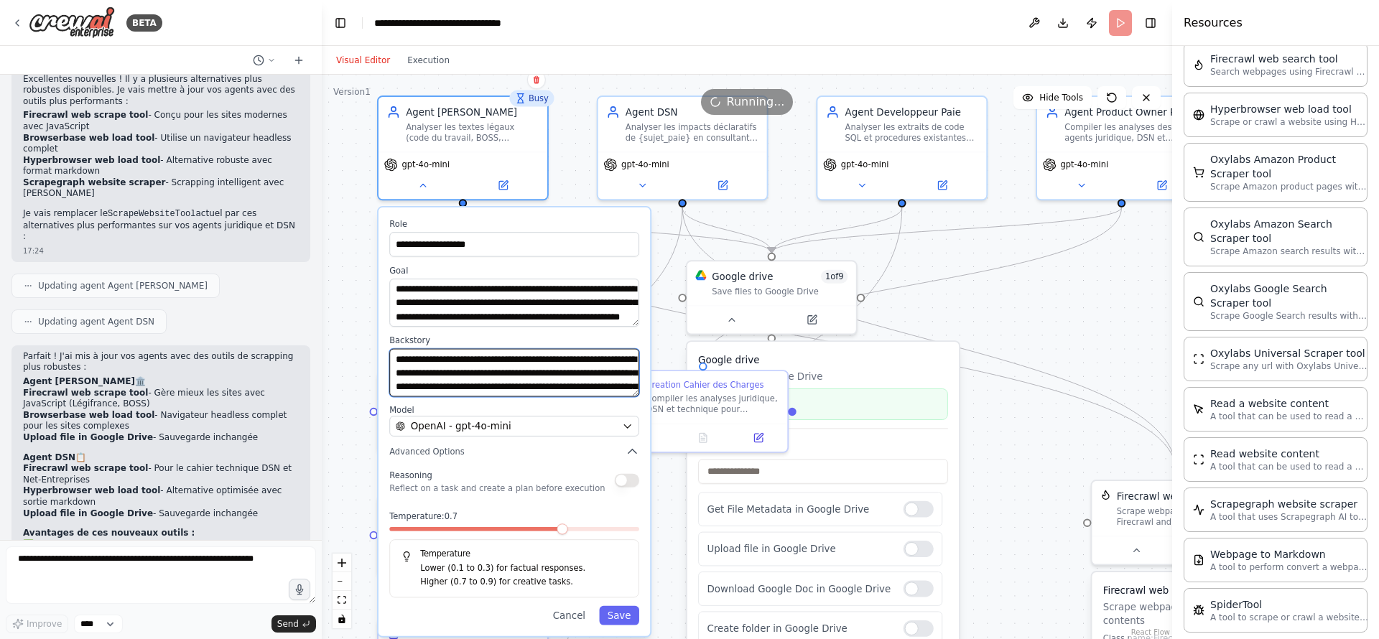
click at [593, 380] on textarea "**********" at bounding box center [514, 373] width 250 height 48
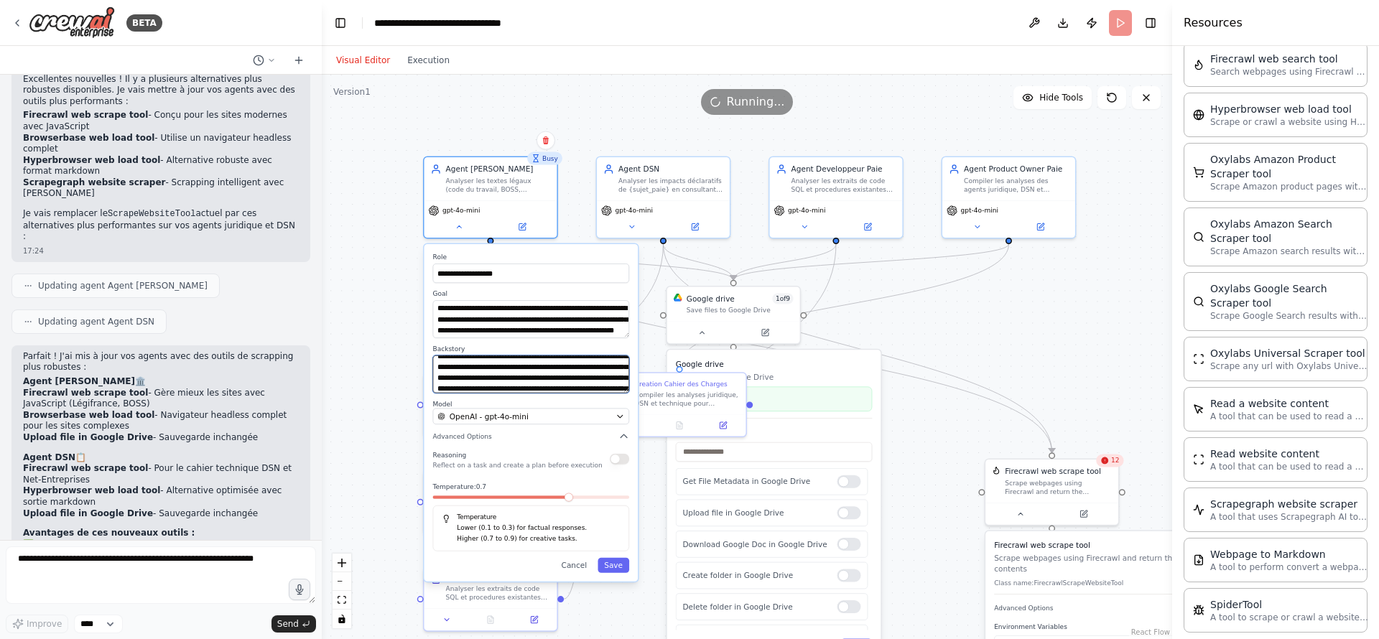
scroll to position [139, 0]
click at [404, 343] on div "**********" at bounding box center [747, 357] width 850 height 564
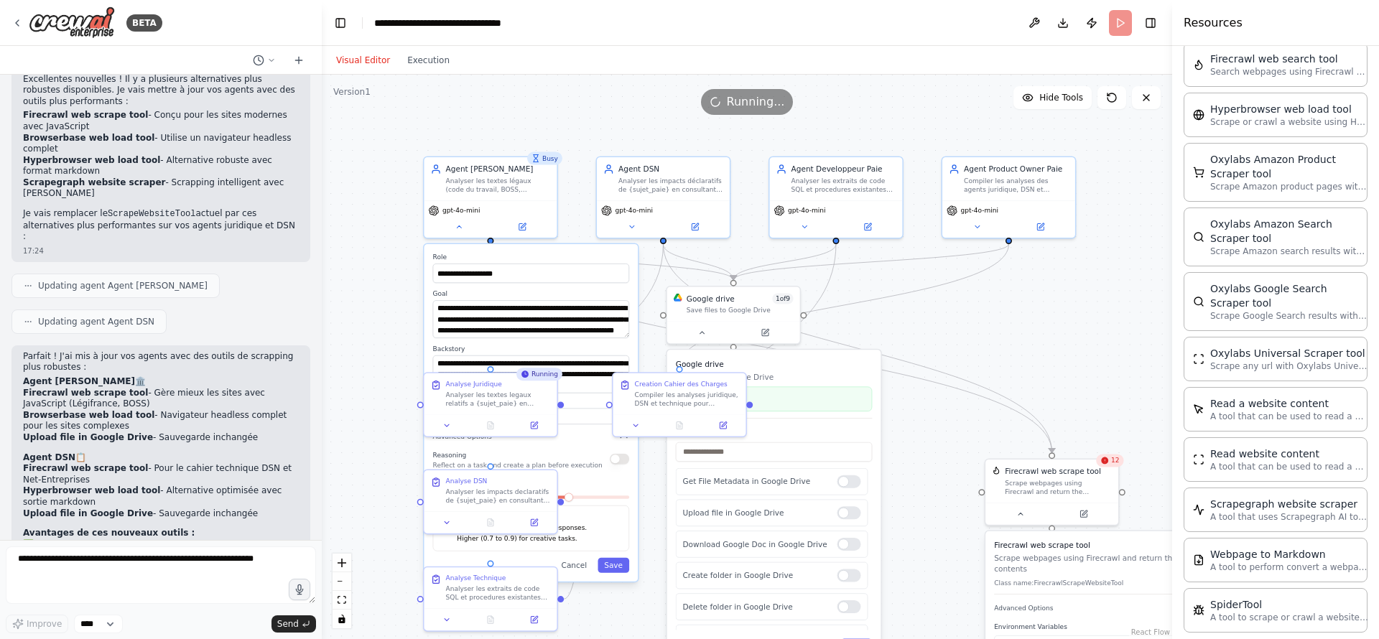
click at [406, 177] on div "**********" at bounding box center [747, 357] width 850 height 564
click at [478, 83] on div "**********" at bounding box center [747, 357] width 850 height 564
click at [429, 62] on button "Execution" at bounding box center [429, 60] width 60 height 17
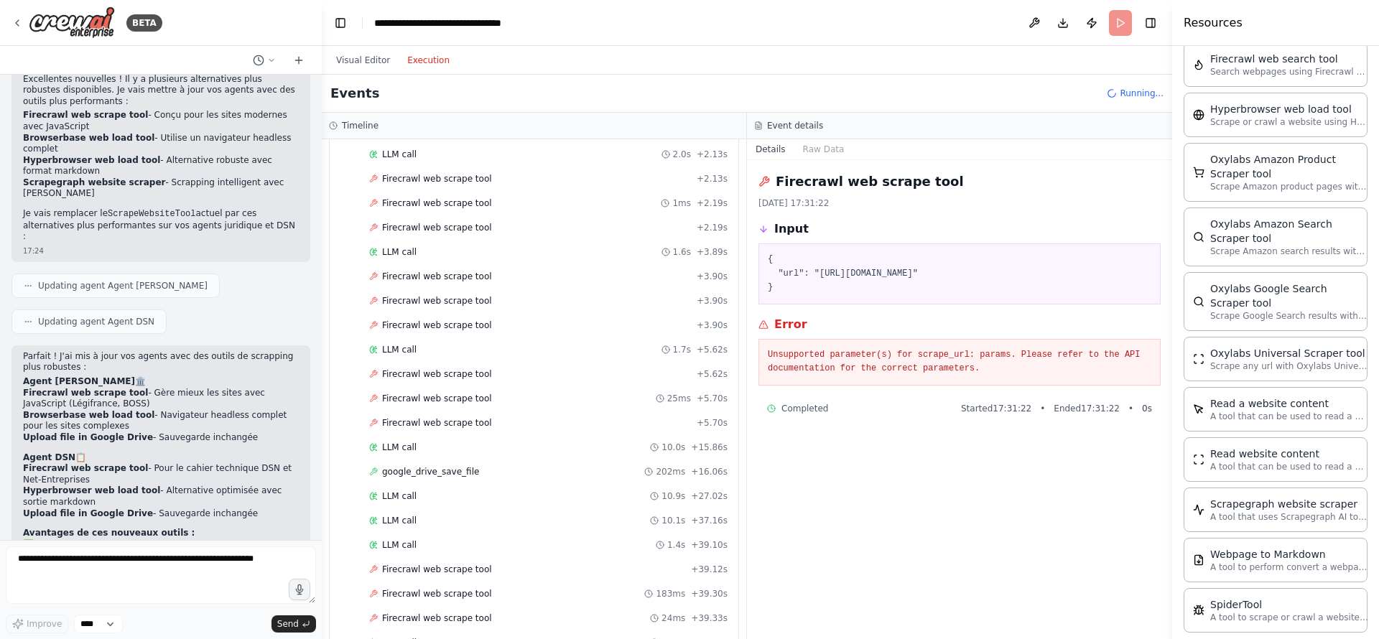
scroll to position [0, 0]
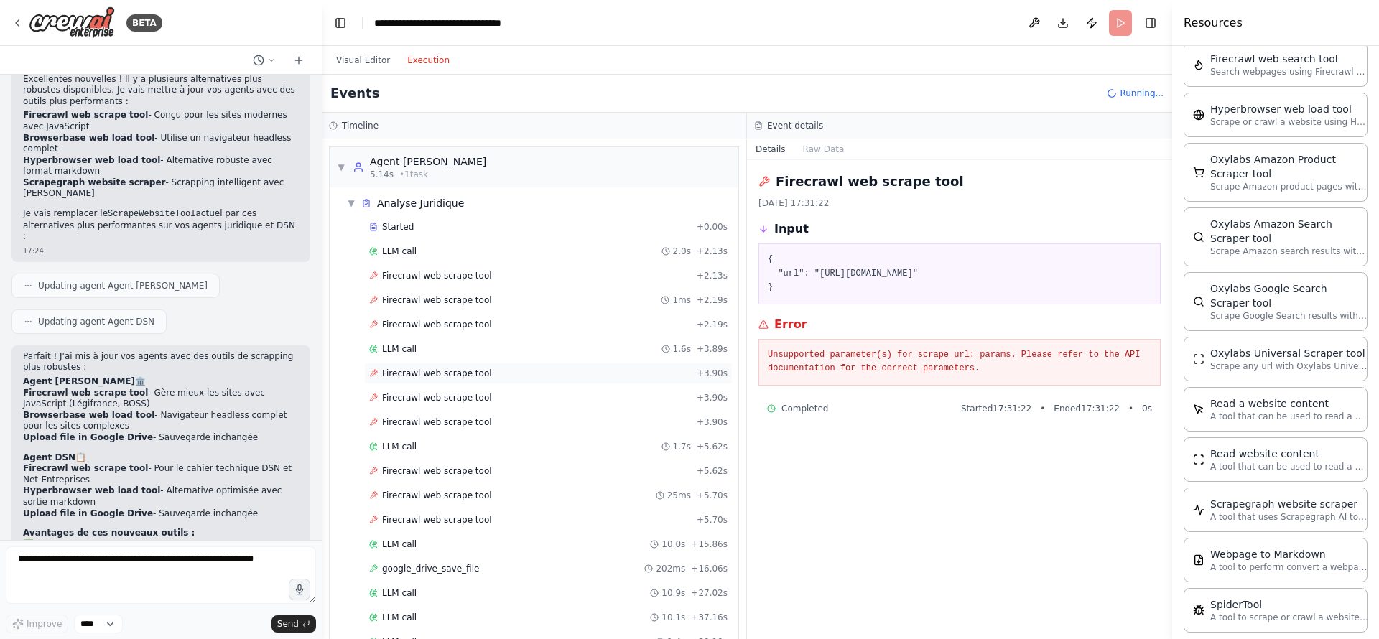
click at [478, 380] on div "Firecrawl web scrape tool + 3.90s" at bounding box center [548, 374] width 368 height 22
drag, startPoint x: 973, startPoint y: 269, endPoint x: 772, endPoint y: 267, distance: 201.1
click at [772, 267] on pre "{ "url": "https://www.boss.gouv.fr" }" at bounding box center [960, 274] width 384 height 42
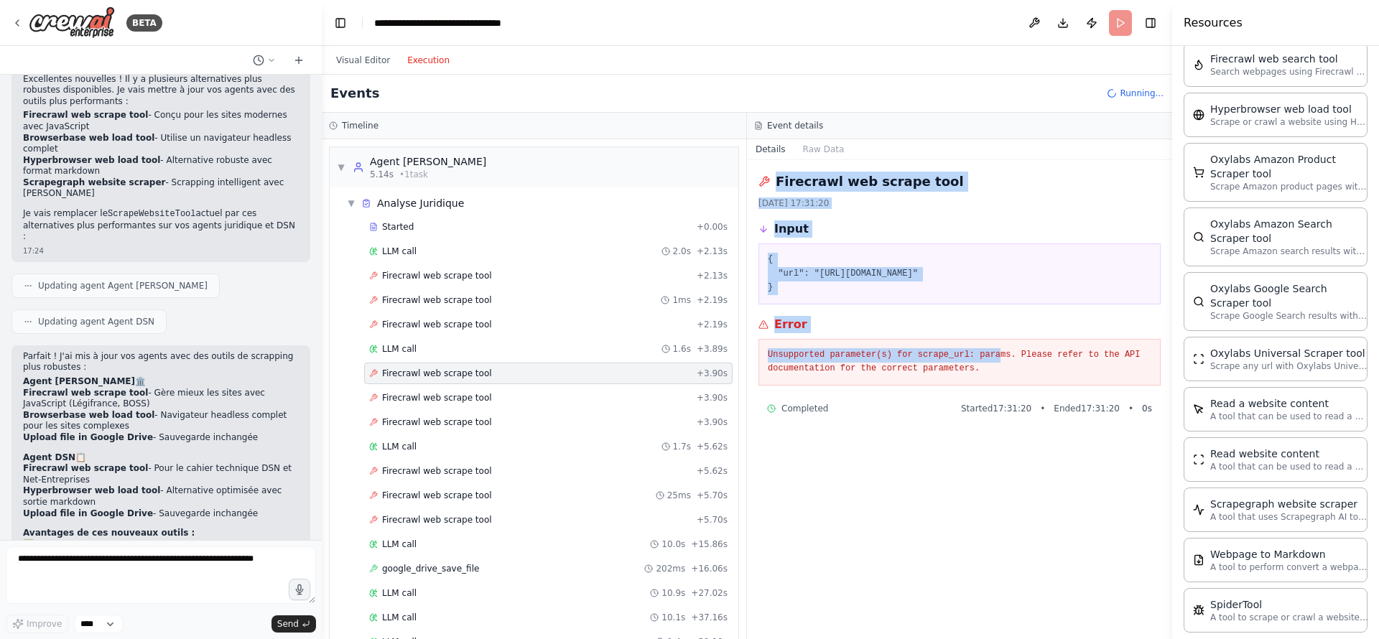
drag, startPoint x: 1001, startPoint y: 361, endPoint x: 753, endPoint y: 162, distance: 318.2
click at [753, 162] on div "Firecrawl web scrape tool 20/08/2025 17:31:20 Input { "url": "https://www.boss.…" at bounding box center [959, 399] width 425 height 479
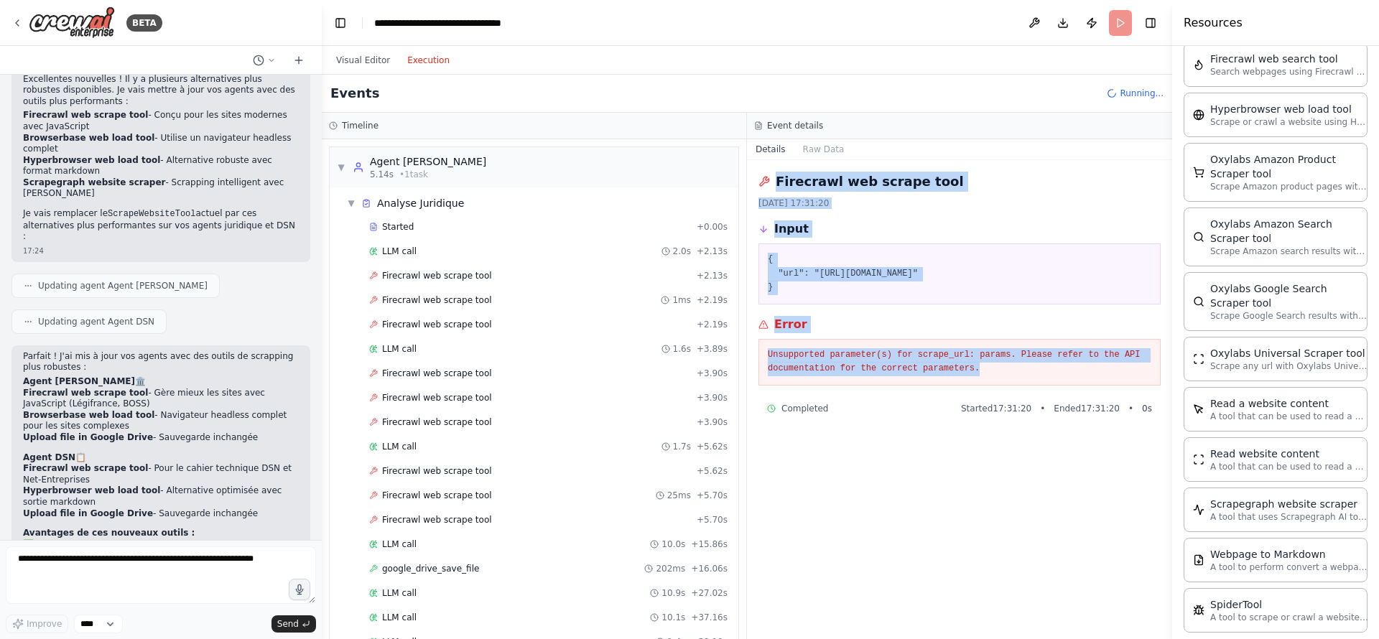
drag, startPoint x: 992, startPoint y: 366, endPoint x: 751, endPoint y: 170, distance: 310.5
click at [751, 170] on div "Firecrawl web scrape tool 20/08/2025 17:31:20 Input { "url": "https://www.boss.…" at bounding box center [959, 399] width 425 height 479
copy div "Firecrawl web scrape tool 20/08/2025 17:31:20 Input { "url": "https://www.boss.…"
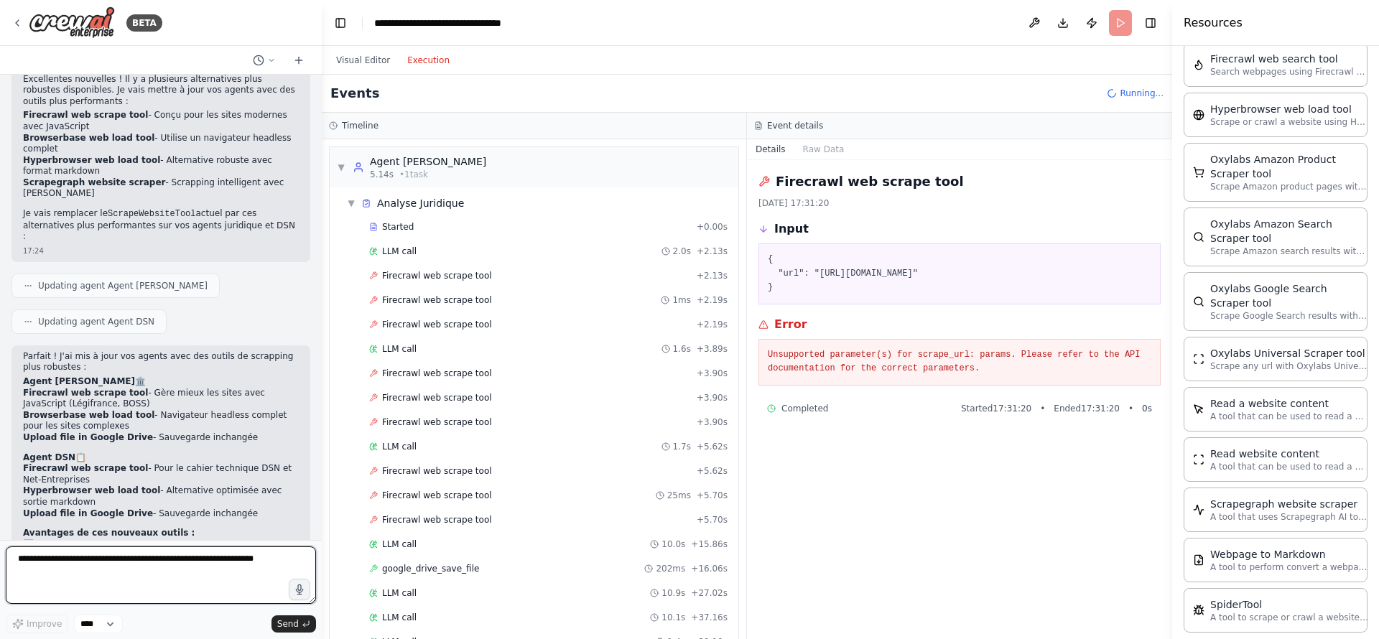
click at [140, 561] on textarea at bounding box center [161, 575] width 310 height 57
paste textarea "**********"
type textarea "**********"
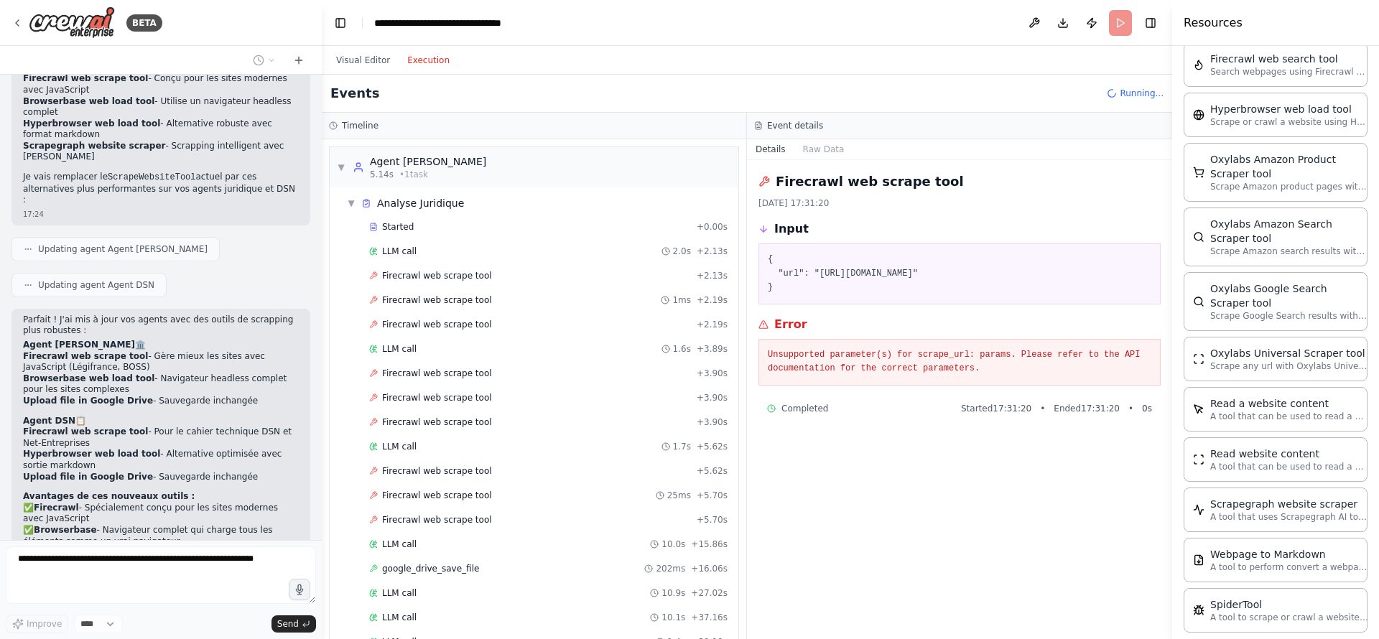
scroll to position [7066, 0]
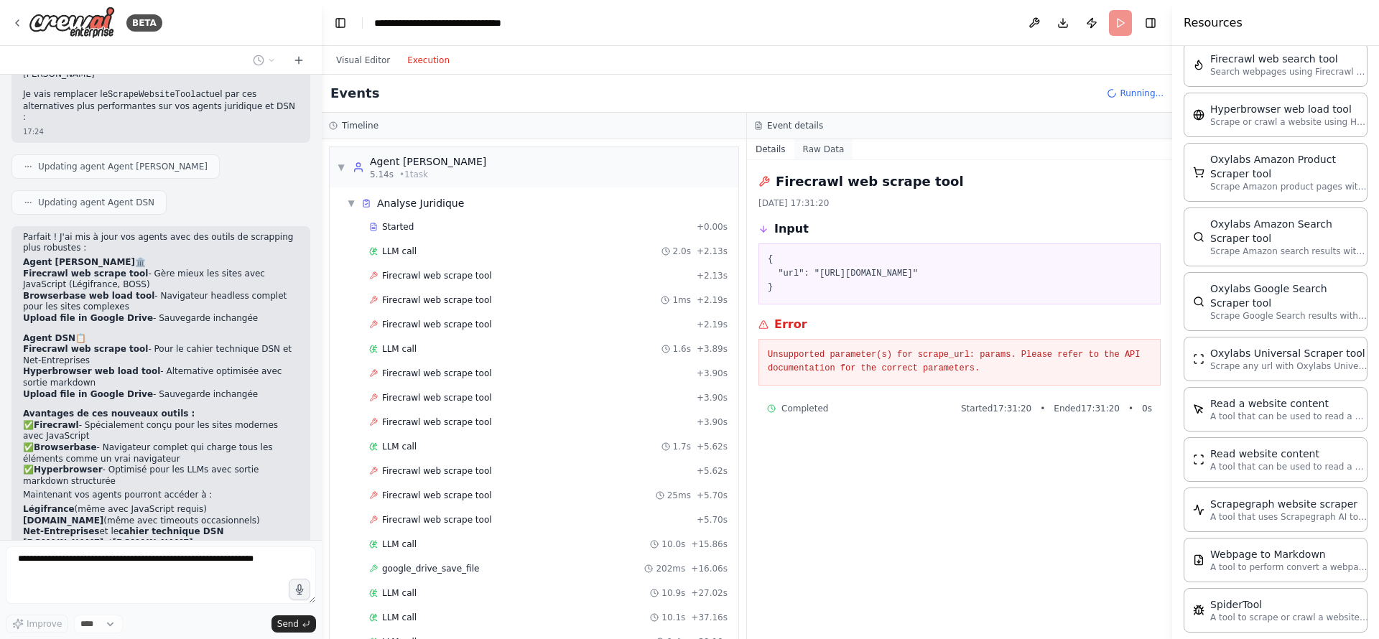
click at [827, 148] on button "Raw Data" at bounding box center [823, 149] width 59 height 20
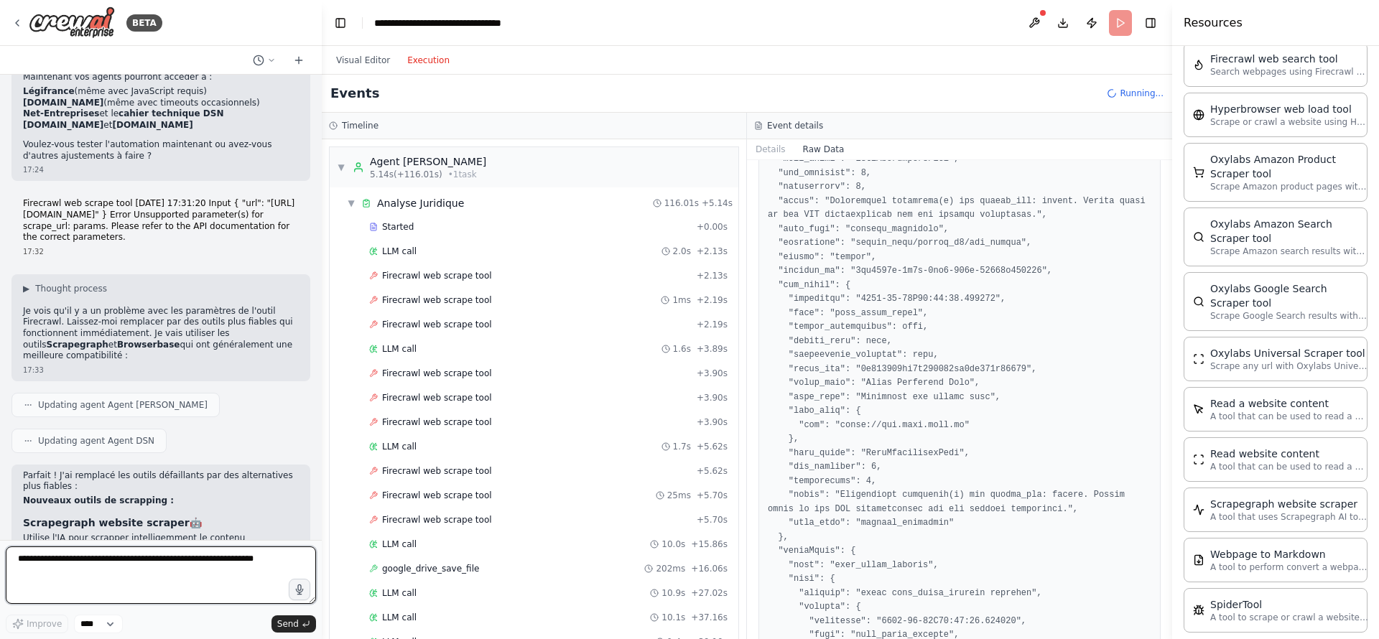
scroll to position [7590, 0]
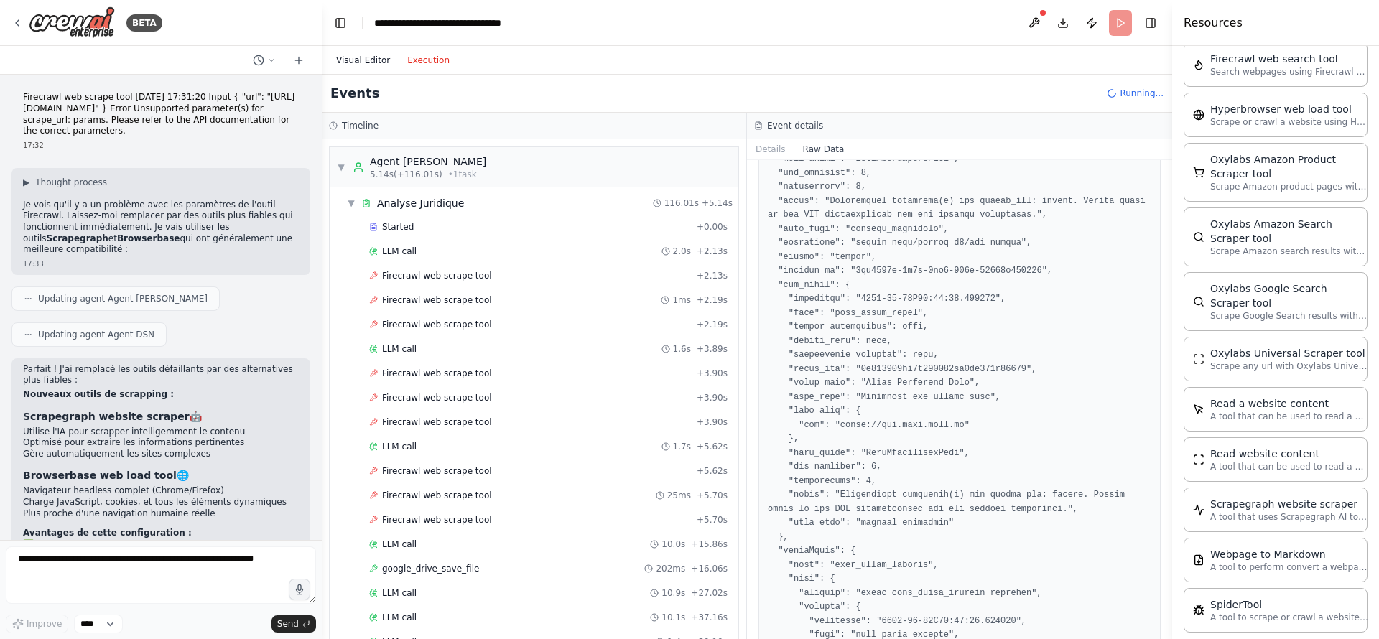
click at [365, 65] on button "Visual Editor" at bounding box center [362, 60] width 71 height 17
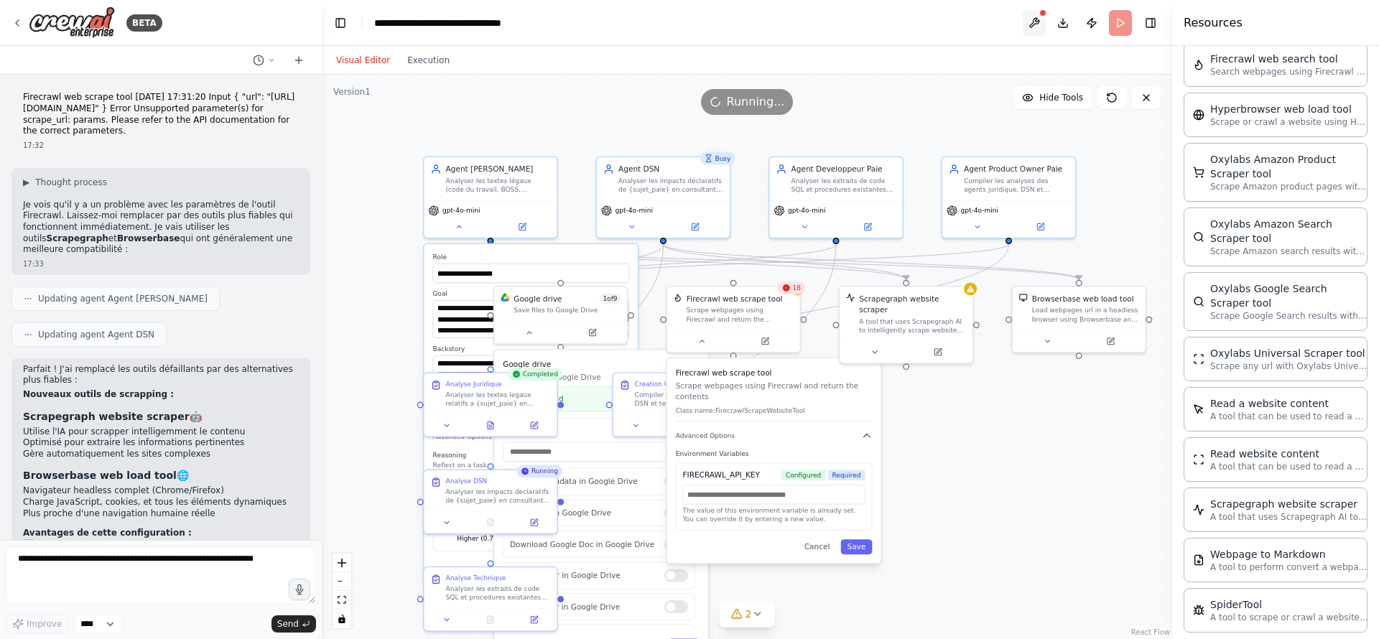
click at [1032, 25] on button at bounding box center [1034, 23] width 23 height 26
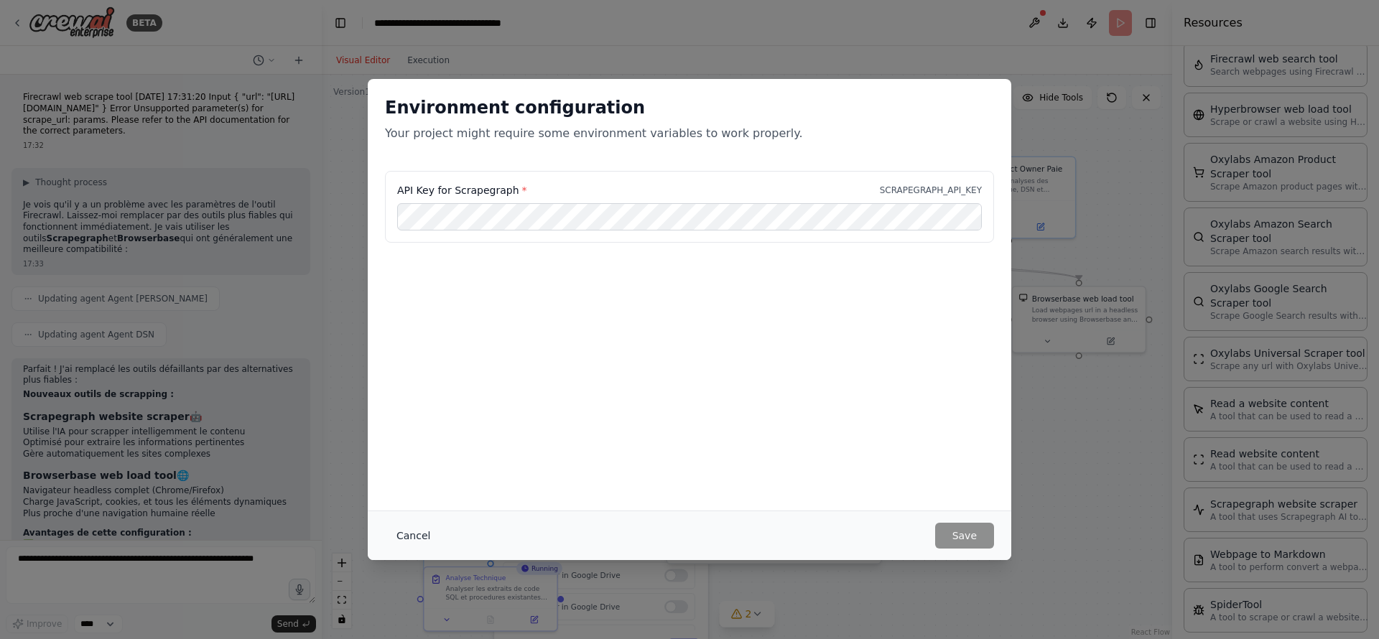
click at [397, 542] on button "Cancel" at bounding box center [413, 536] width 57 height 26
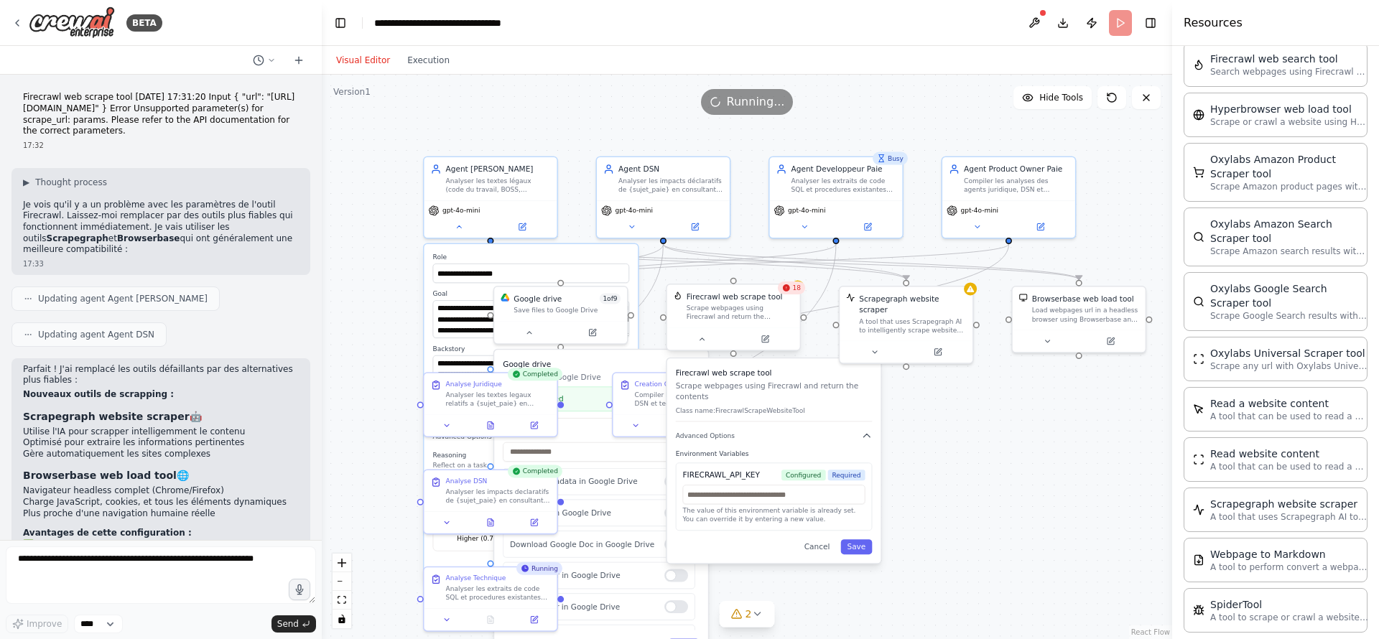
click at [743, 310] on div "Scrape webpages using Firecrawl and return the contents" at bounding box center [740, 312] width 107 height 17
click at [790, 273] on icon at bounding box center [789, 270] width 6 height 8
click at [751, 269] on button "Confirm" at bounding box center [747, 269] width 51 height 17
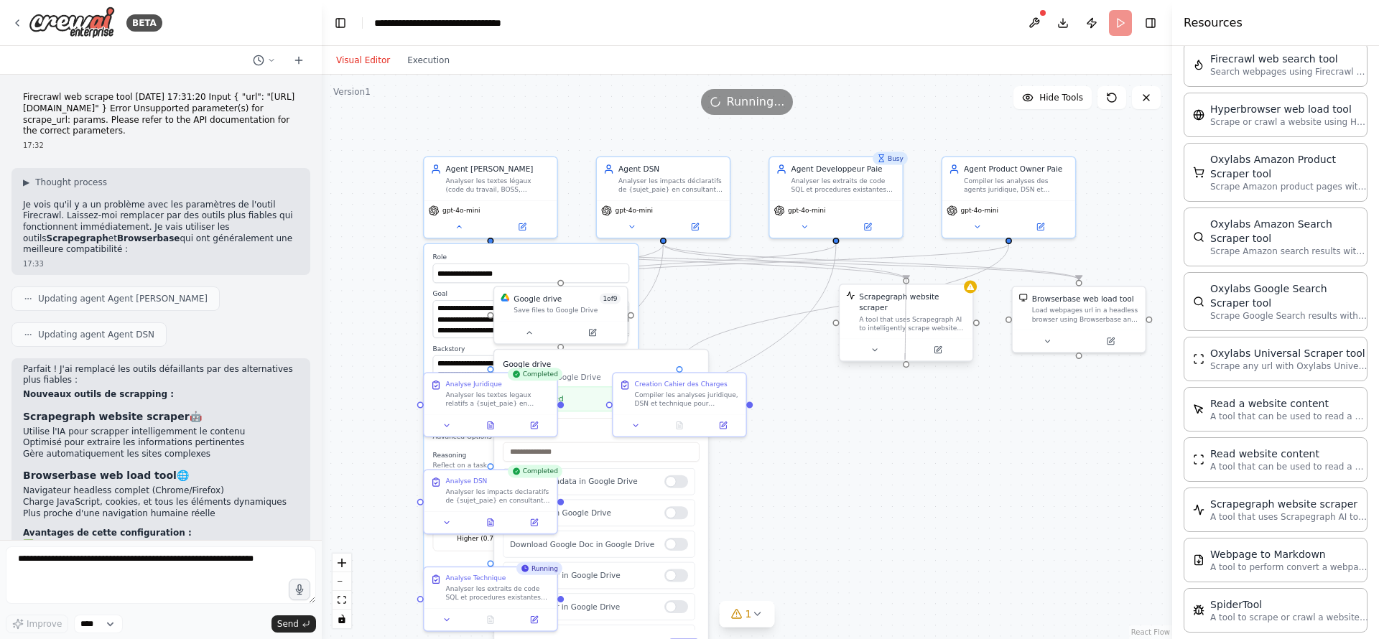
click at [905, 361] on div at bounding box center [906, 364] width 6 height 6
click at [960, 271] on icon at bounding box center [961, 270] width 9 height 9
click at [938, 266] on button "Confirm" at bounding box center [920, 269] width 51 height 17
click at [1156, 92] on button at bounding box center [1146, 97] width 29 height 23
click at [1117, 97] on icon at bounding box center [1111, 97] width 11 height 11
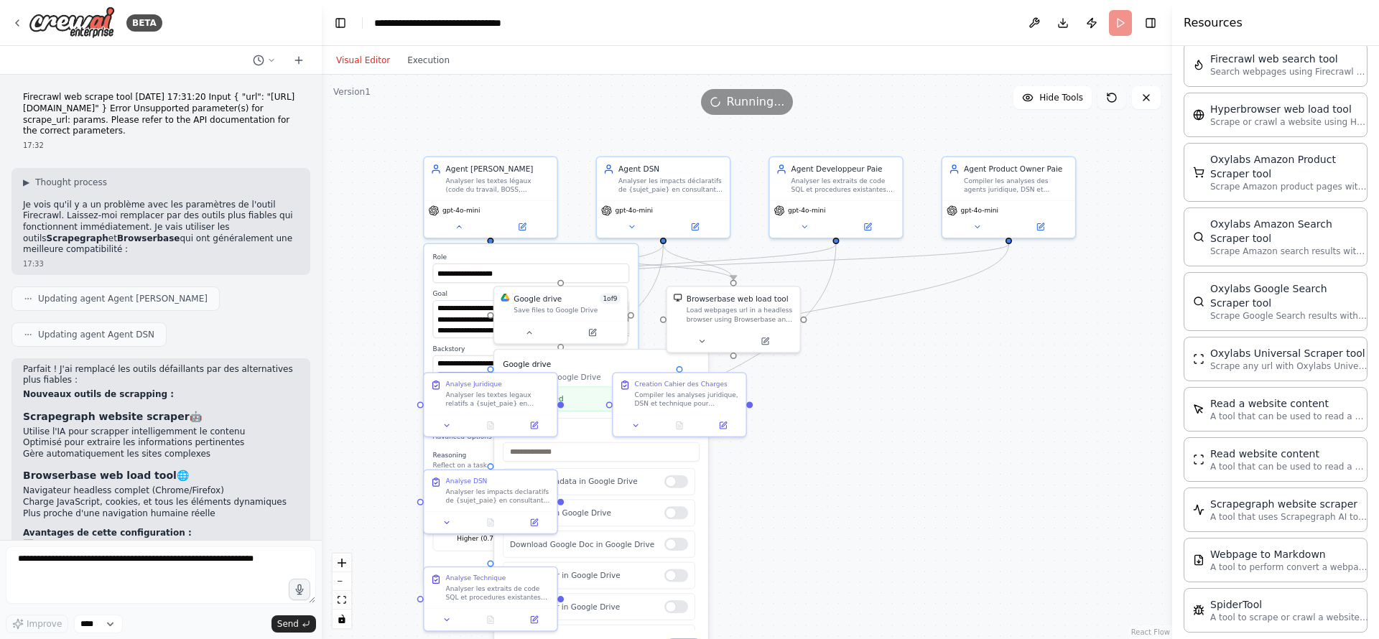
click at [1110, 103] on button at bounding box center [1111, 97] width 29 height 23
click at [1055, 101] on span "Hide Tools" at bounding box center [1061, 97] width 44 height 11
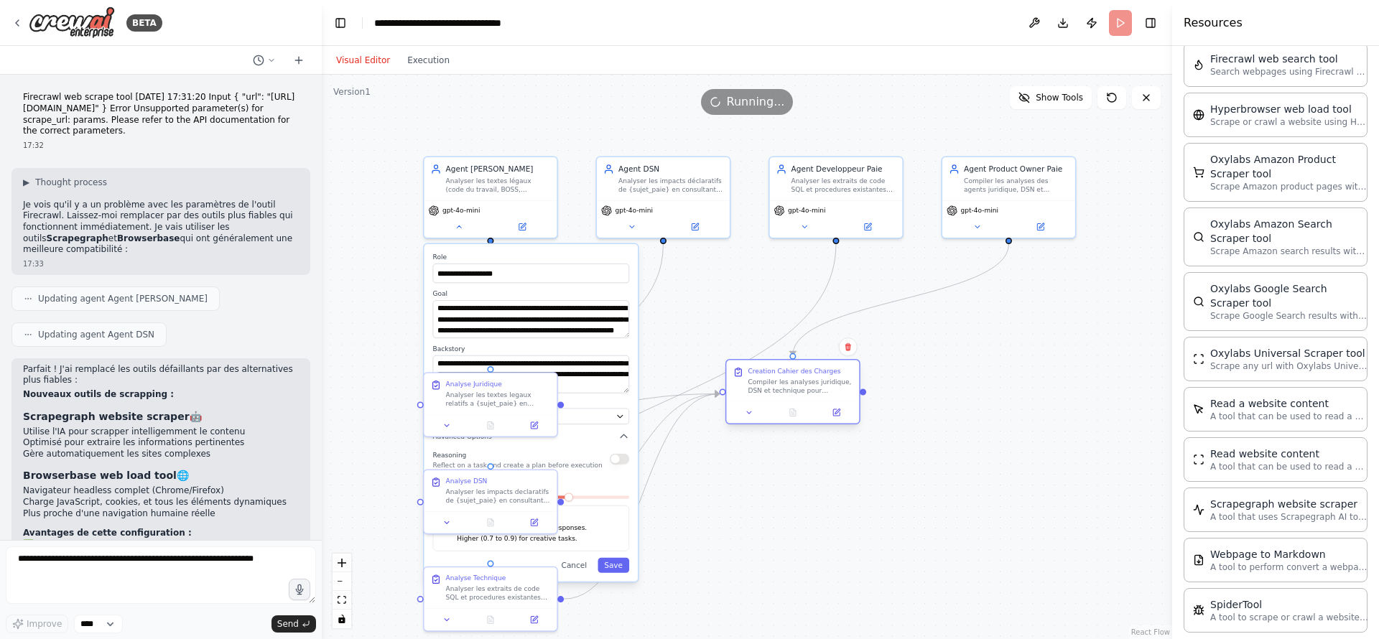
drag, startPoint x: 674, startPoint y: 394, endPoint x: 907, endPoint y: 380, distance: 233.1
click at [852, 380] on div "Compiler les analyses juridique, DSN et technique pour {sujet_paie} et produire…" at bounding box center [800, 386] width 105 height 17
click at [907, 380] on div "Compiler les analyses juridique, DSN et technique pour {sujet_paie} et produire…" at bounding box center [919, 386] width 105 height 17
drag, startPoint x: 891, startPoint y: 390, endPoint x: 1016, endPoint y: 417, distance: 127.1
click at [1016, 417] on div "Compiler les analyses juridique, DSN et technique pour {sujet_paie} et produire…" at bounding box center [1037, 418] width 105 height 17
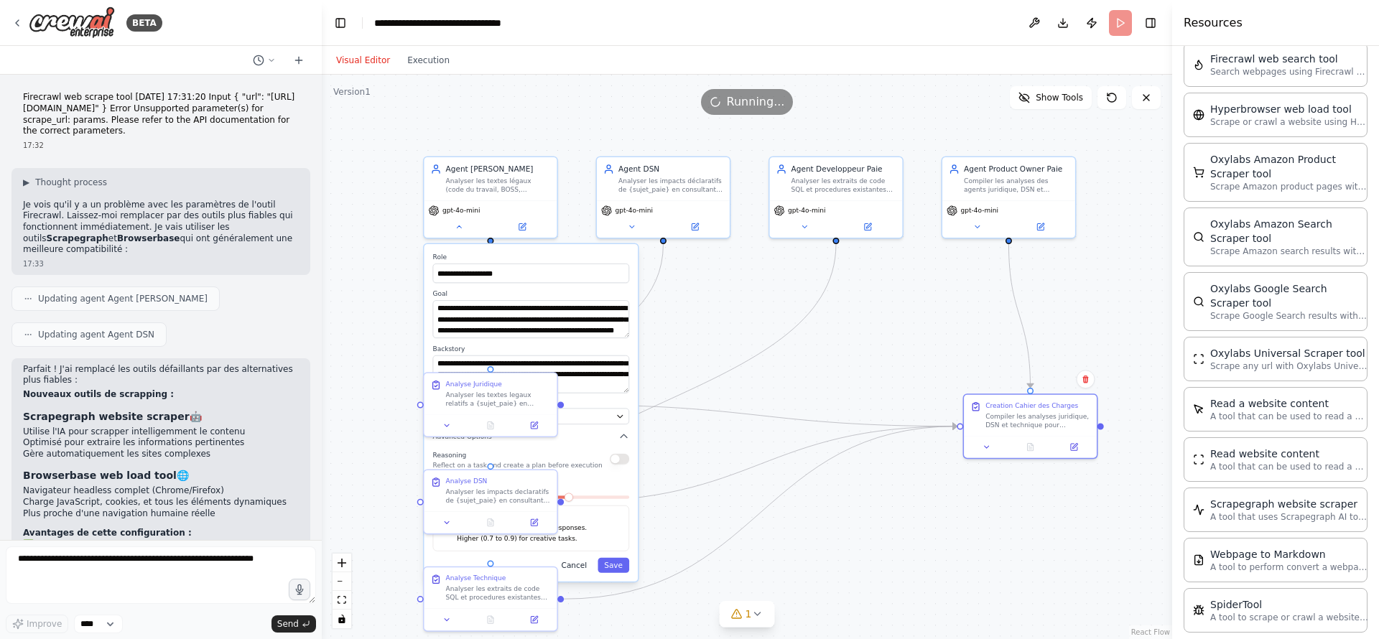
click at [580, 567] on button "Cancel" at bounding box center [574, 565] width 39 height 15
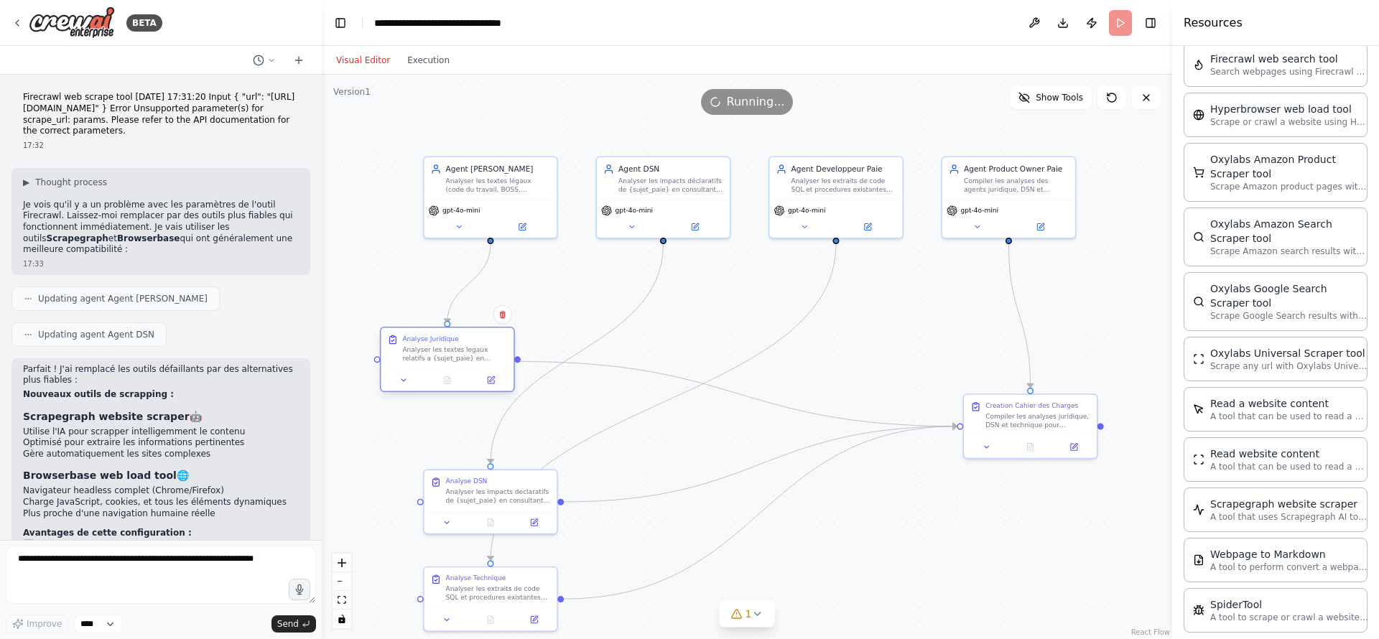
drag, startPoint x: 483, startPoint y: 397, endPoint x: 439, endPoint y: 350, distance: 64.0
click at [439, 350] on div "Analyser les textes legaux relatifs a {sujet_paie} en consultant EN PRIORITE da…" at bounding box center [454, 353] width 105 height 17
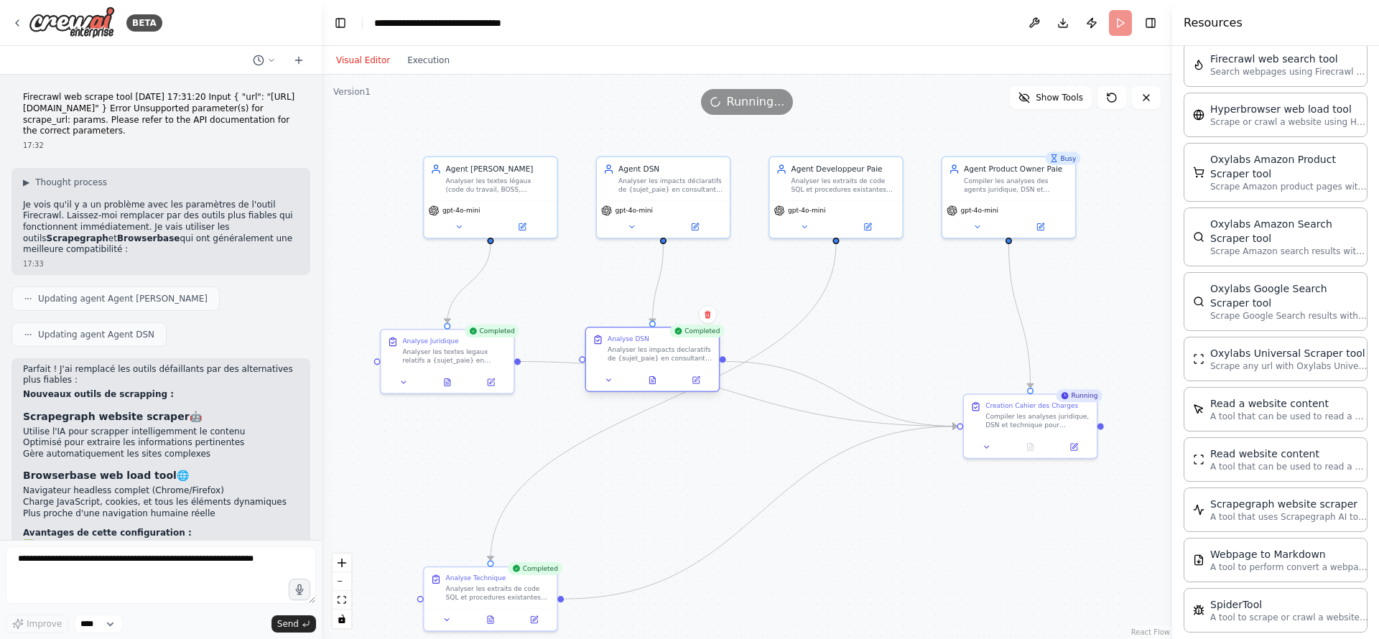
drag, startPoint x: 510, startPoint y: 486, endPoint x: 684, endPoint y: 338, distance: 228.8
click at [684, 338] on div "Analyse DSN Analyser les impacts declaratifs de {sujet_paie} en consultant le c…" at bounding box center [660, 349] width 105 height 28
drag, startPoint x: 475, startPoint y: 593, endPoint x: 847, endPoint y: 380, distance: 428.5
click at [847, 380] on div "Analyser les extraits de code SQL et procedures existantes fournis pour {sujet_…" at bounding box center [865, 375] width 105 height 17
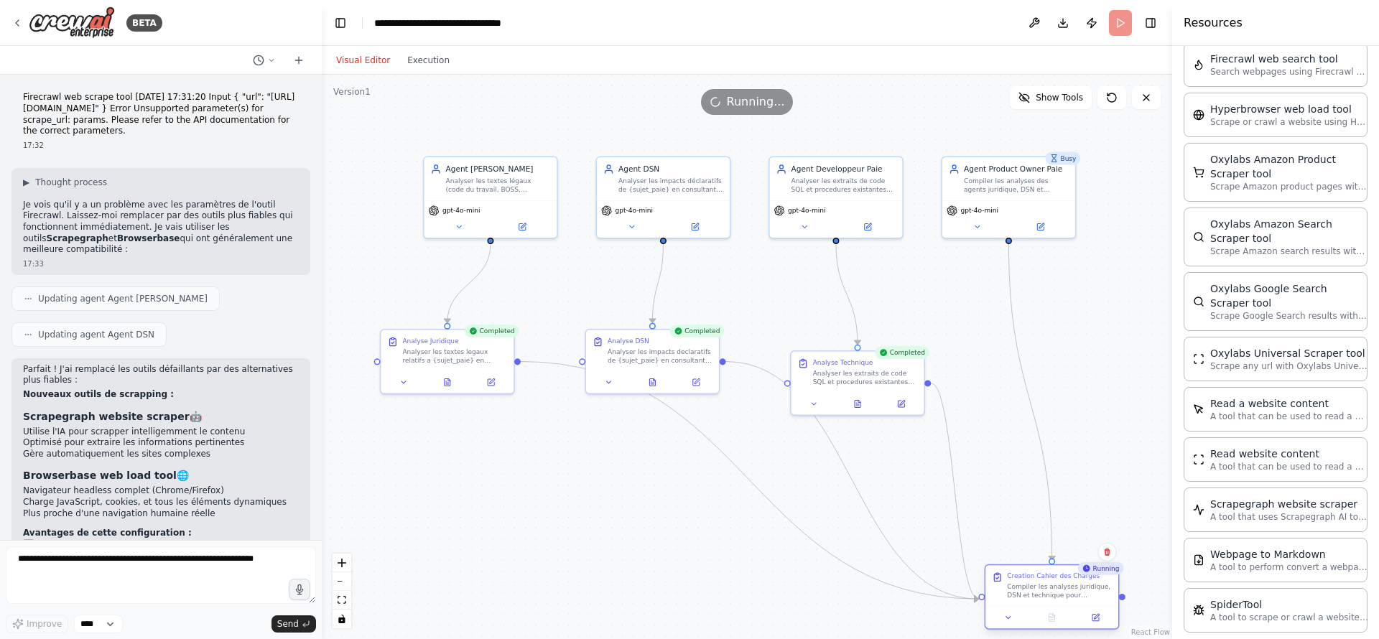
drag, startPoint x: 1008, startPoint y: 429, endPoint x: 1033, endPoint y: 604, distance: 176.2
click at [1033, 604] on div "Creation Cahier des Charges Compiler les analyses juridique, DSN et technique p…" at bounding box center [1051, 585] width 133 height 41
click at [1115, 18] on button "Run" at bounding box center [1120, 23] width 23 height 26
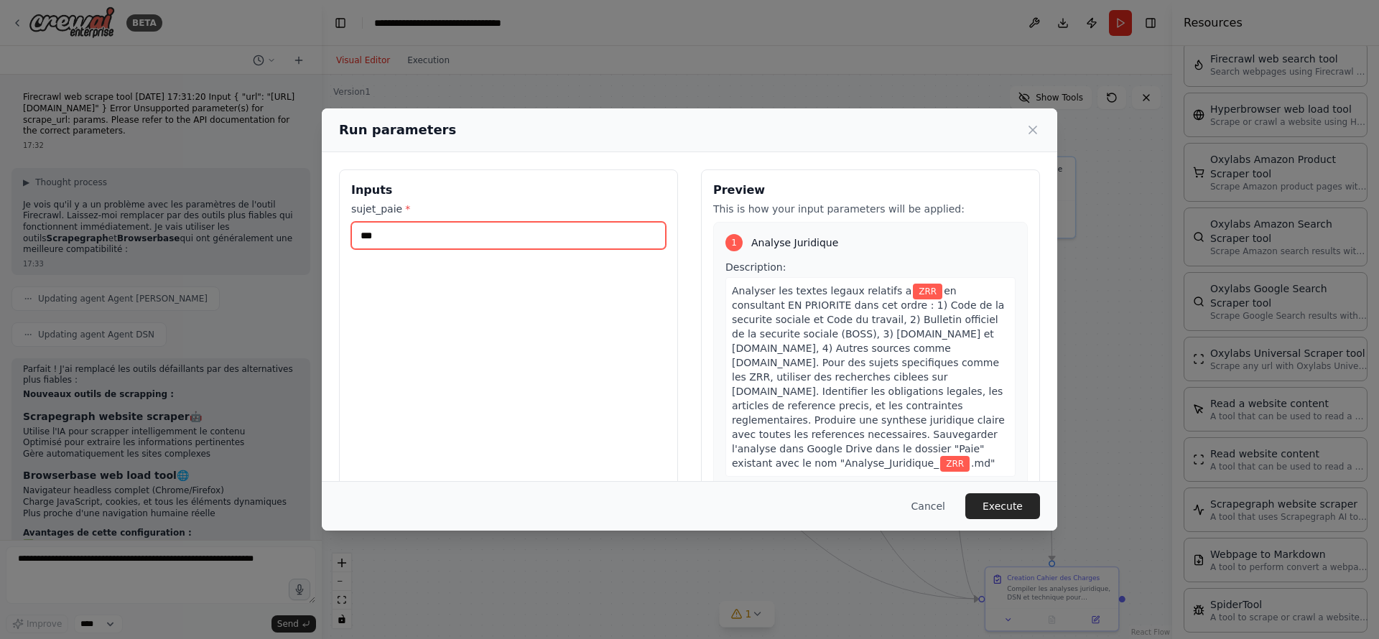
click at [500, 233] on input "***" at bounding box center [508, 235] width 315 height 27
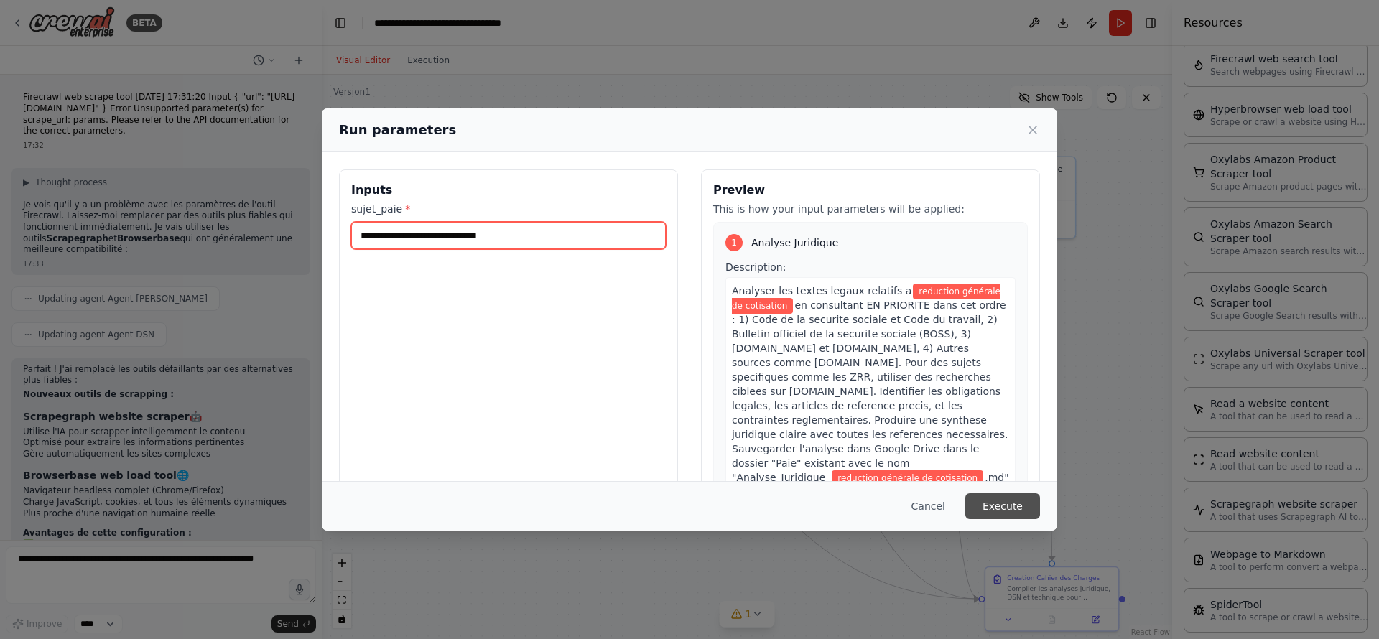
type input "**********"
click at [997, 511] on button "Execute" at bounding box center [1002, 506] width 75 height 26
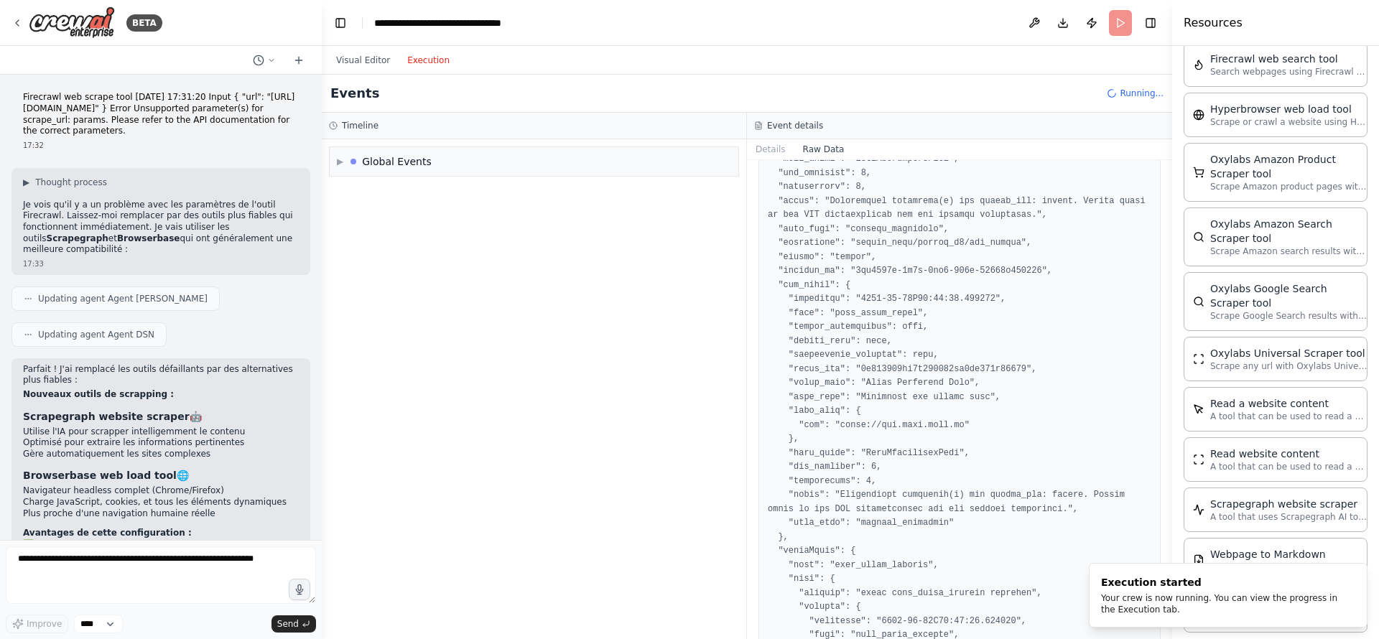
click at [417, 58] on button "Execution" at bounding box center [429, 60] width 60 height 17
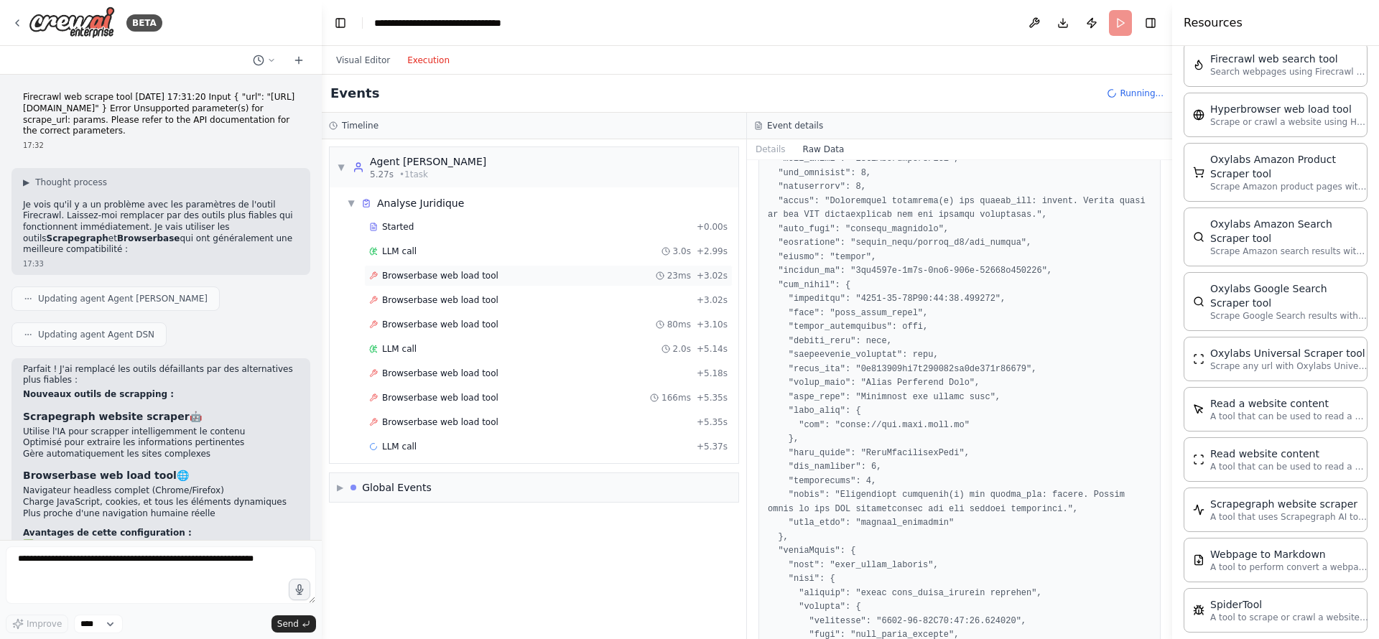
click at [458, 277] on span "Browserbase web load tool" at bounding box center [440, 275] width 116 height 11
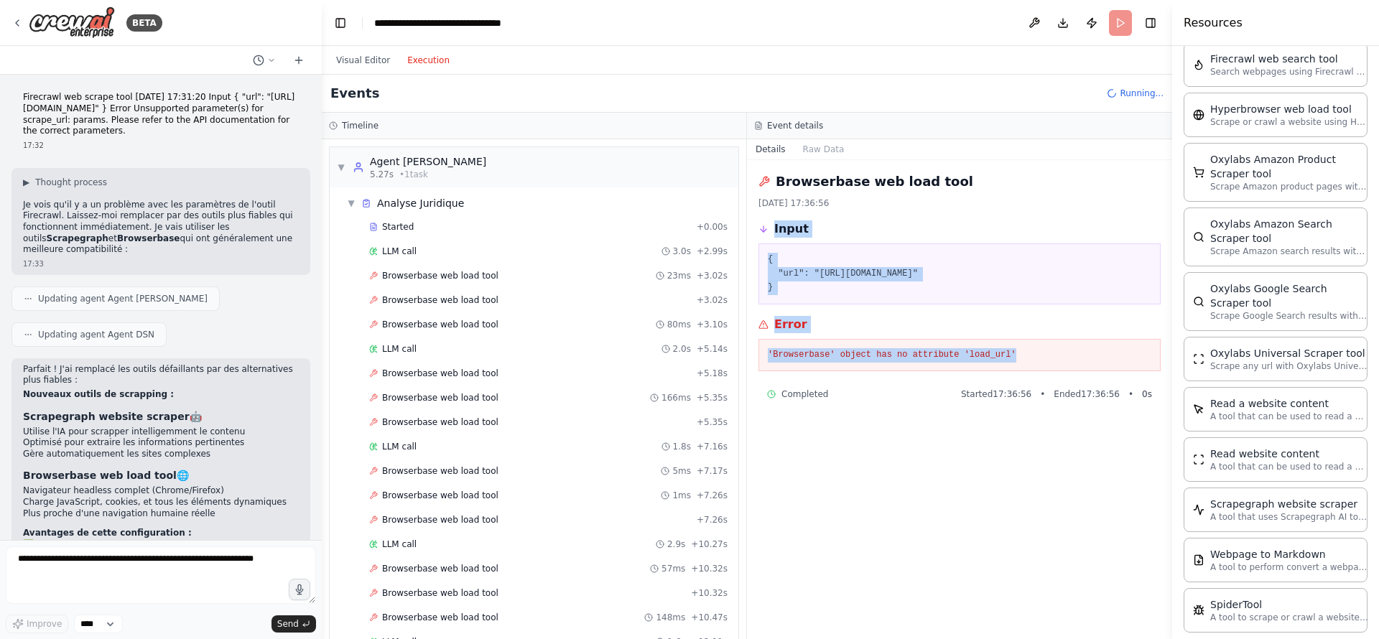
drag, startPoint x: 1019, startPoint y: 358, endPoint x: 765, endPoint y: 236, distance: 281.7
click at [765, 236] on div "Browserbase web load tool 20/08/2025 17:36:56 Input { "url": "https://www.legif…" at bounding box center [959, 399] width 425 height 479
click at [1072, 350] on pre "'Browserbase' object has no attribute 'load_url'" at bounding box center [960, 355] width 384 height 14
drag, startPoint x: 1053, startPoint y: 356, endPoint x: 763, endPoint y: 177, distance: 340.8
click at [763, 177] on div "Browserbase web load tool 20/08/2025 17:36:56 Input { "url": "https://www.legif…" at bounding box center [959, 399] width 425 height 479
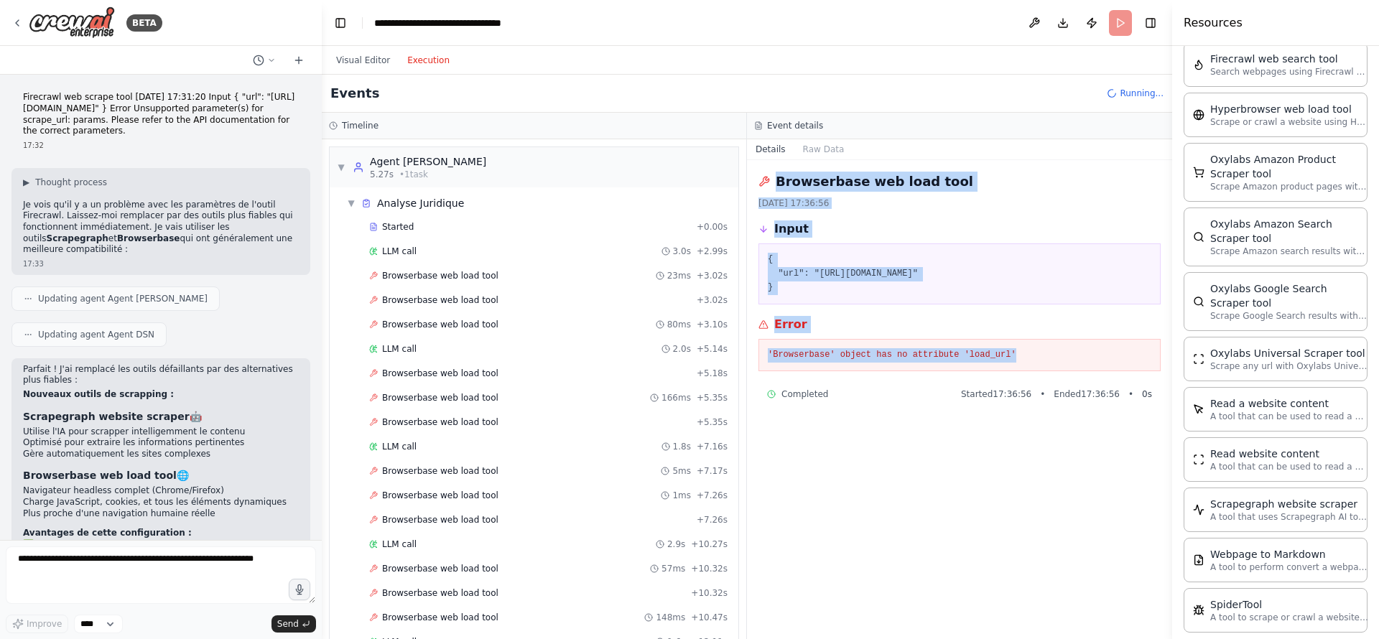
copy div "Browserbase web load tool 20/08/2025 17:36:56 Input { "url": "https://www.legif…"
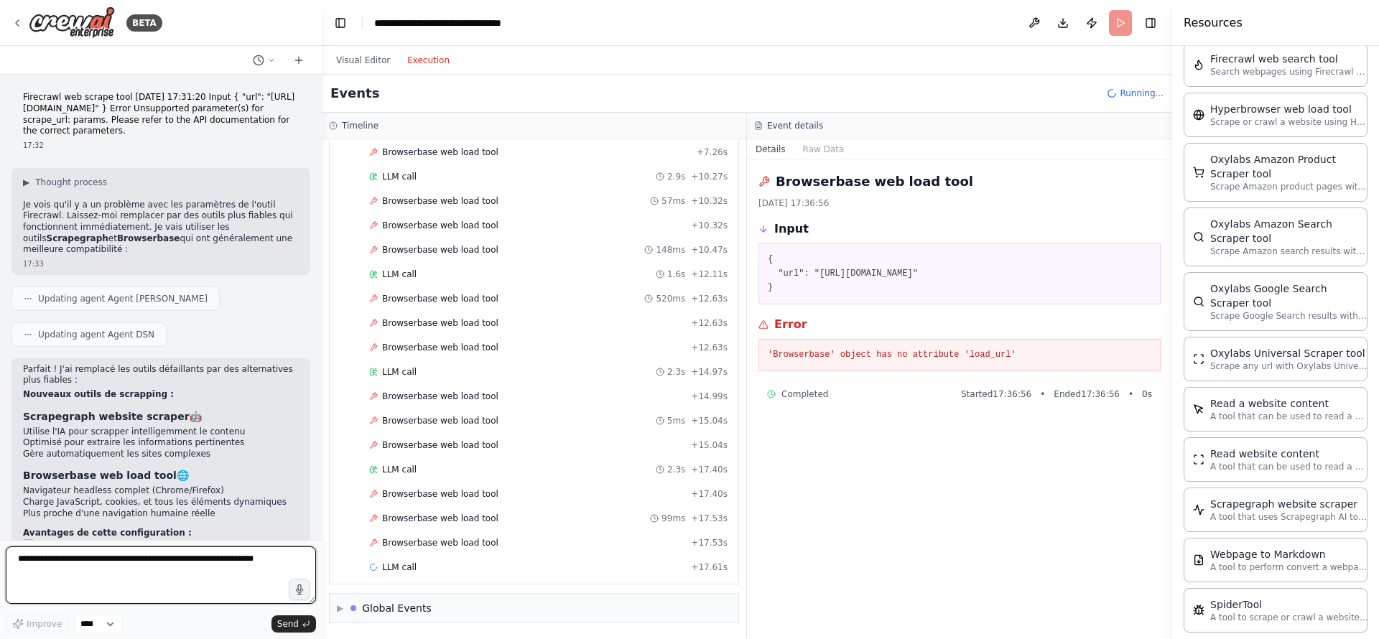
click at [161, 556] on textarea at bounding box center [161, 575] width 310 height 57
paste textarea "**********"
type textarea "**********"
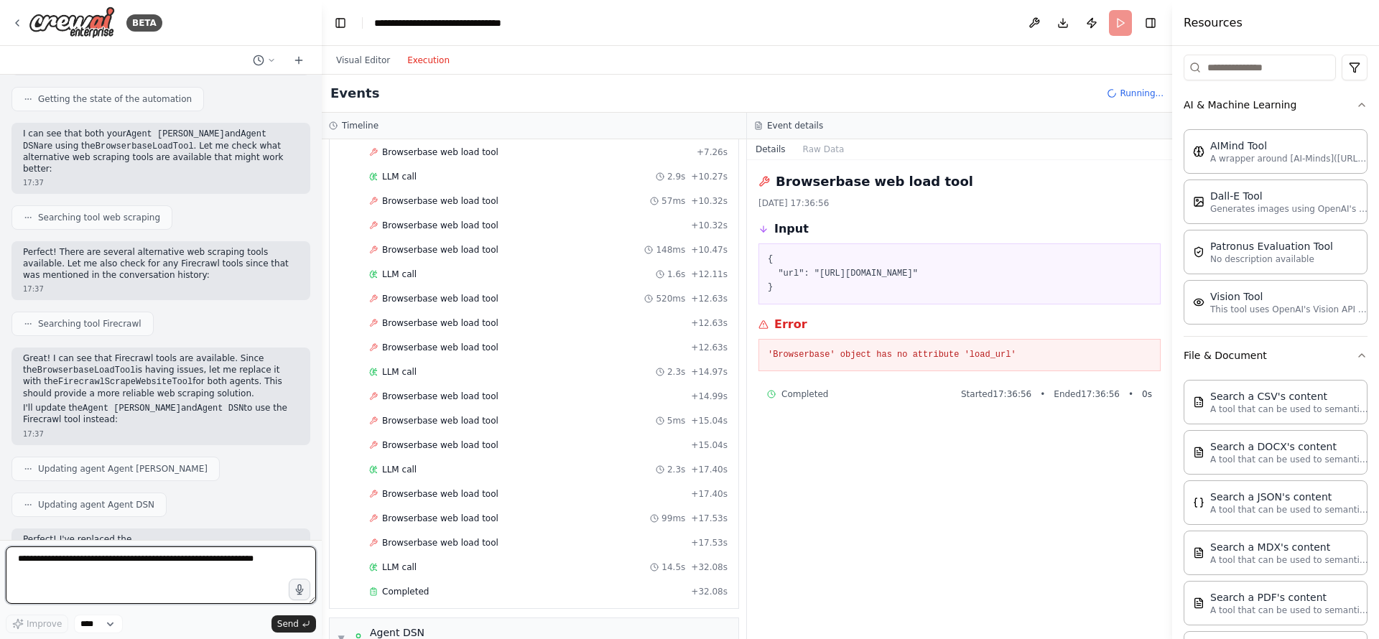
scroll to position [677, 0]
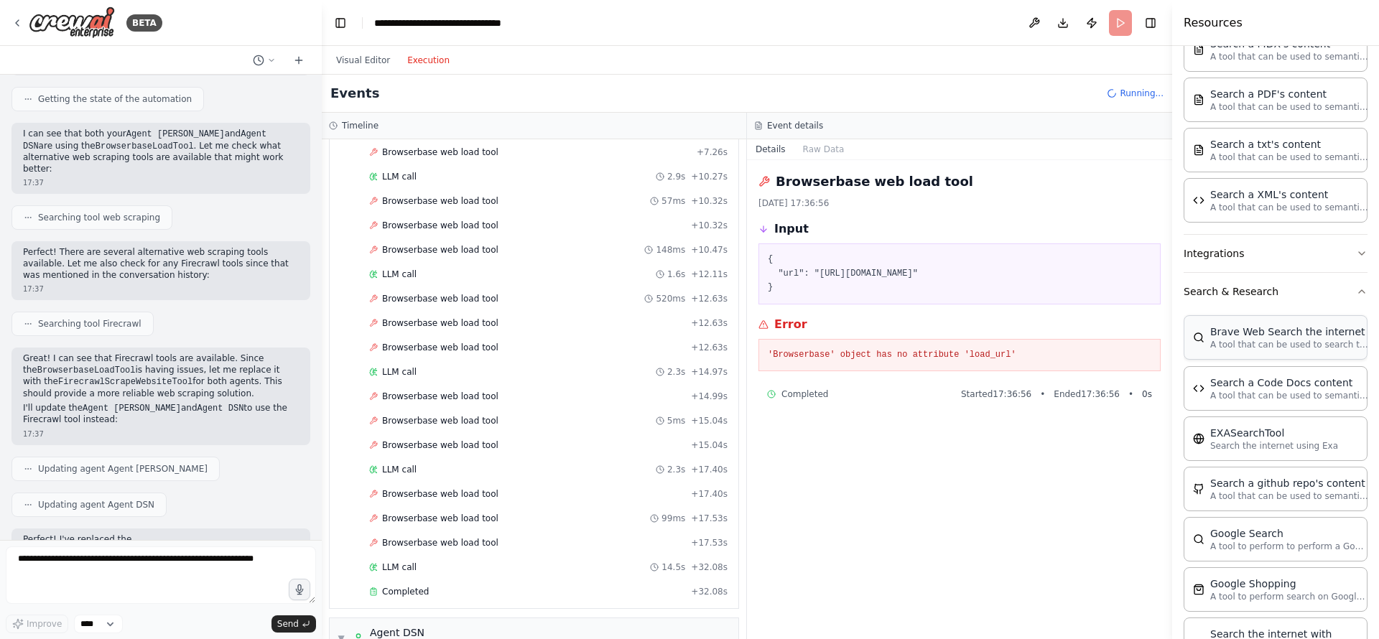
click at [1269, 342] on p "A tool that can be used to search the internet with a search_query." at bounding box center [1289, 344] width 158 height 11
click at [369, 60] on button "Visual Editor" at bounding box center [362, 60] width 71 height 17
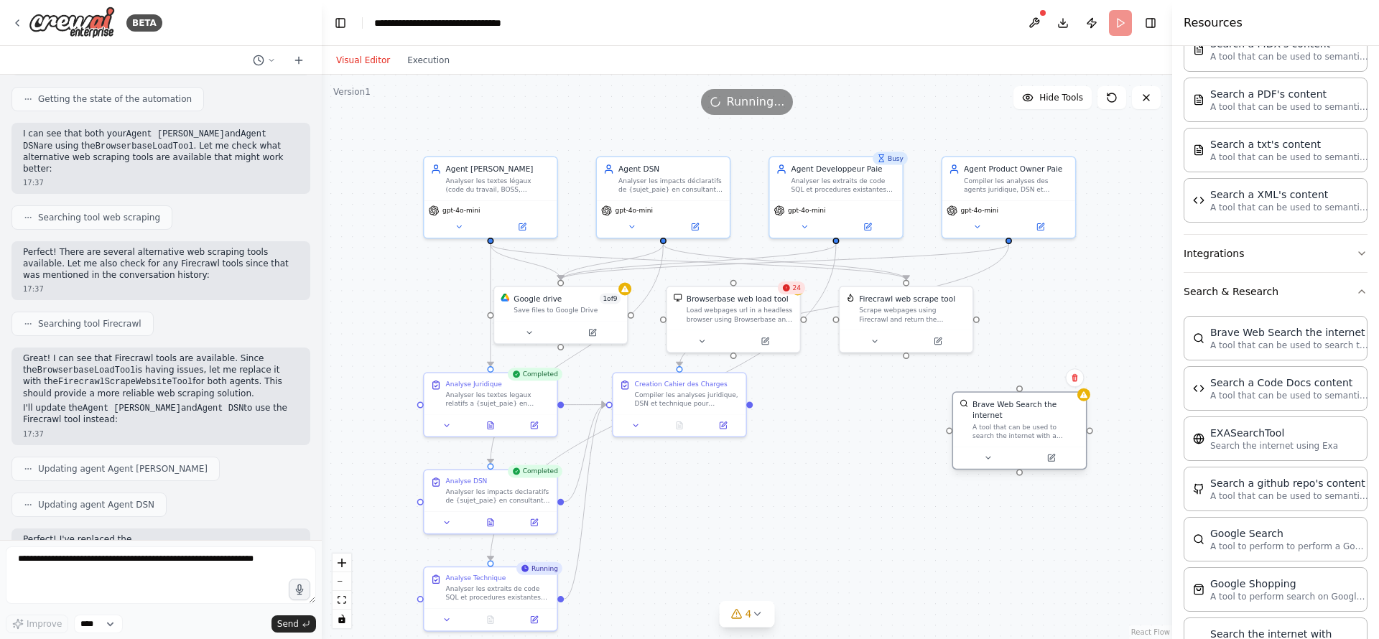
drag, startPoint x: 1102, startPoint y: 381, endPoint x: 1002, endPoint y: 416, distance: 105.6
click at [1002, 423] on div "A tool that can be used to search the internet with a search_query." at bounding box center [1025, 431] width 107 height 17
click at [991, 454] on icon at bounding box center [988, 458] width 9 height 9
click at [1051, 455] on icon at bounding box center [1051, 457] width 5 height 5
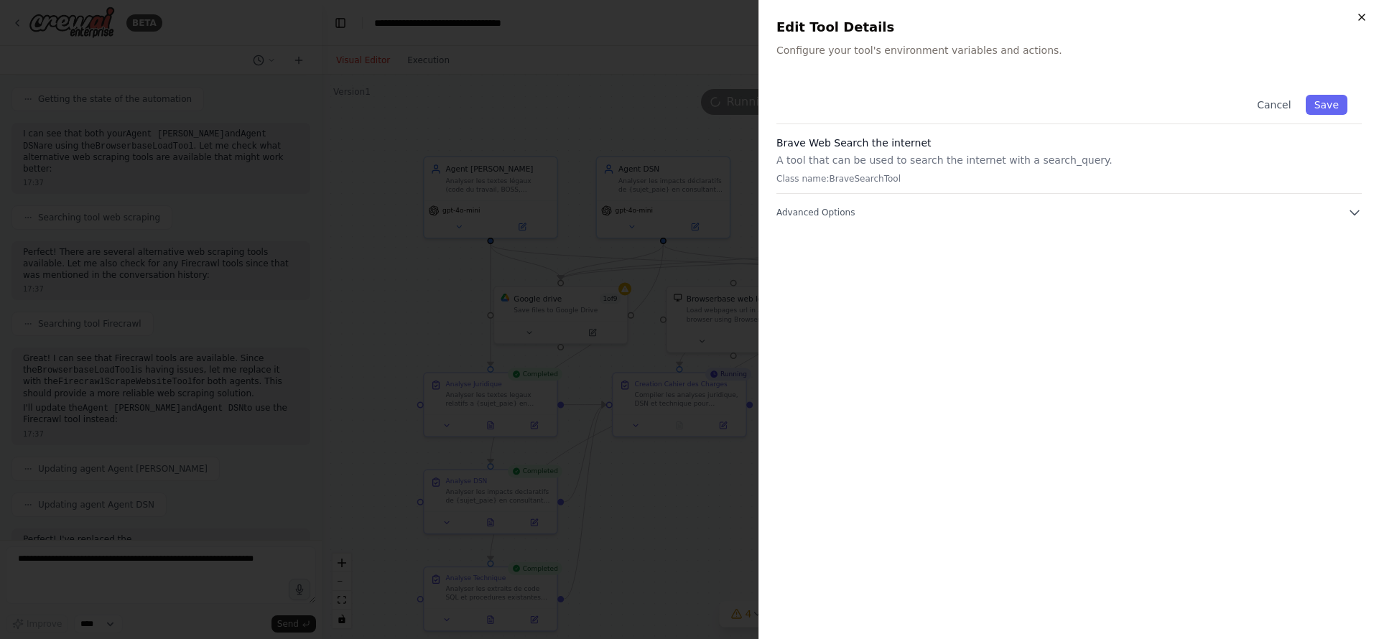
click at [1358, 19] on icon "button" at bounding box center [1361, 16] width 11 height 11
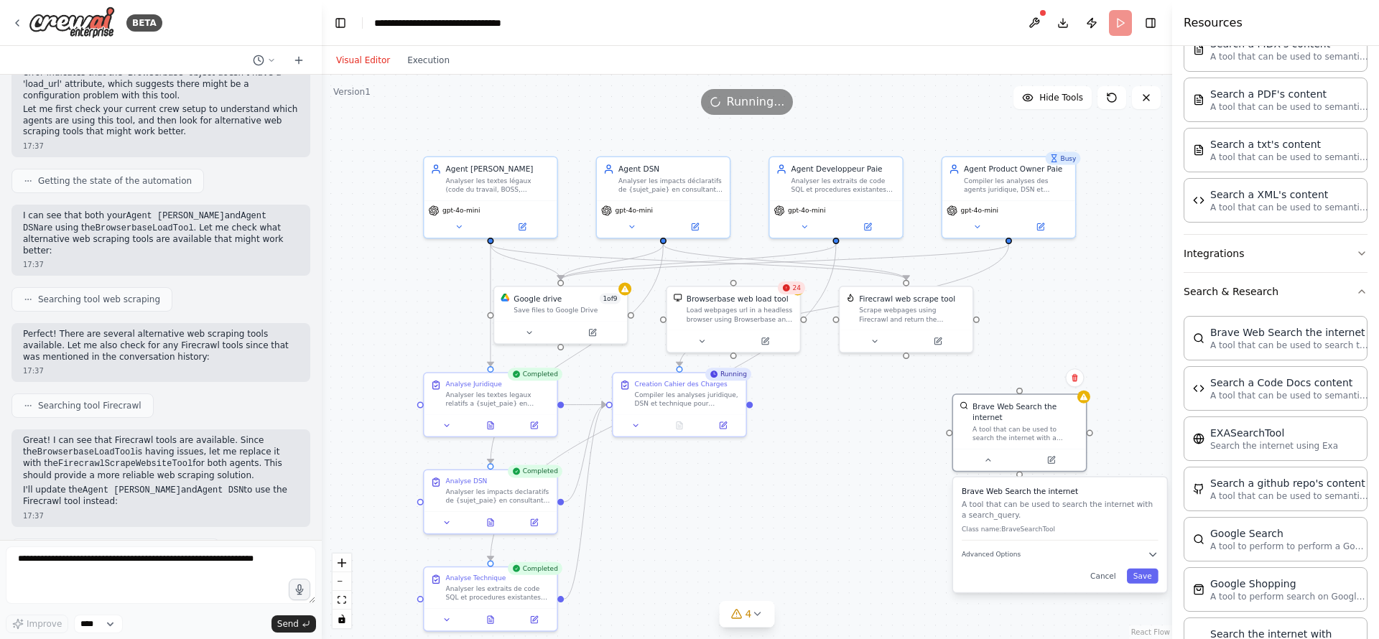
scroll to position [8459, 0]
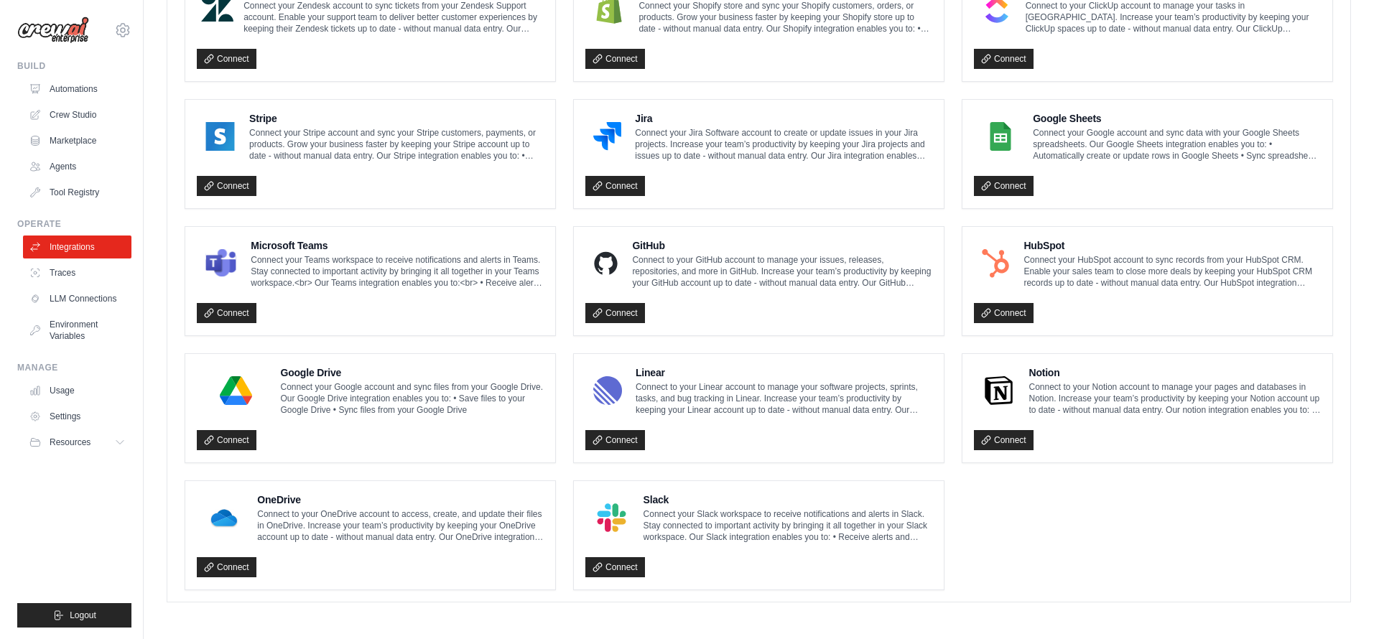
scroll to position [712, 0]
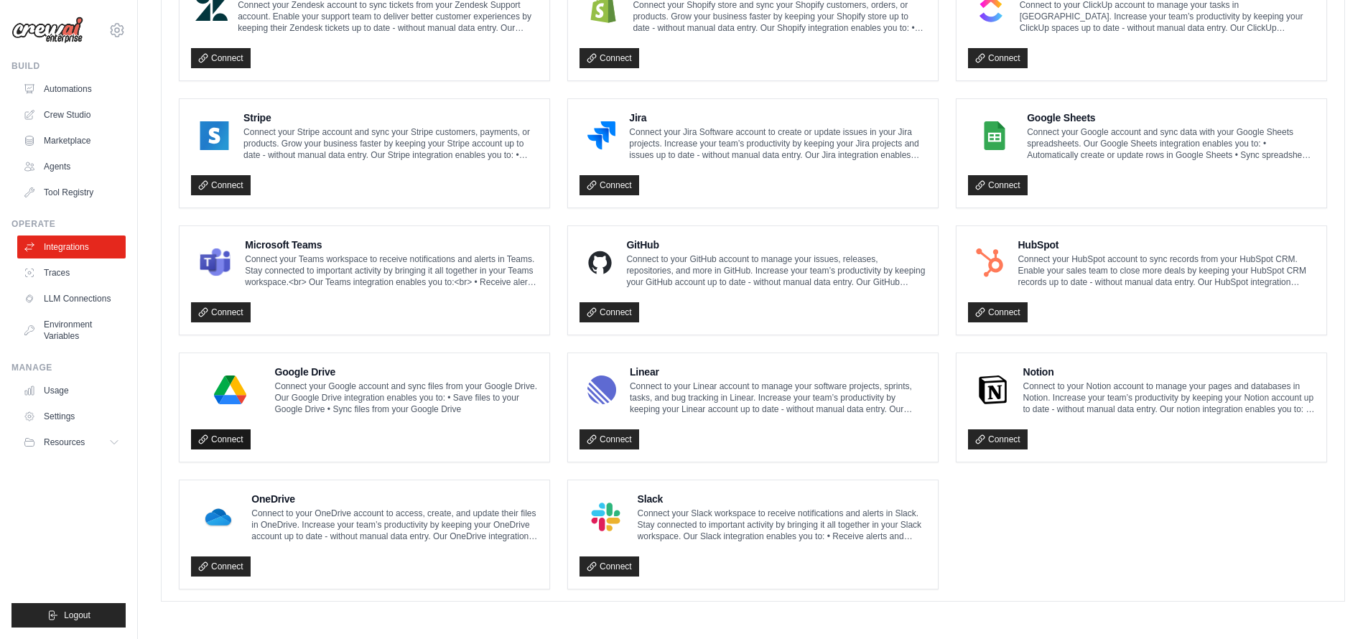
click at [235, 439] on link "Connect" at bounding box center [221, 439] width 60 height 20
